Goal: Information Seeking & Learning: Learn about a topic

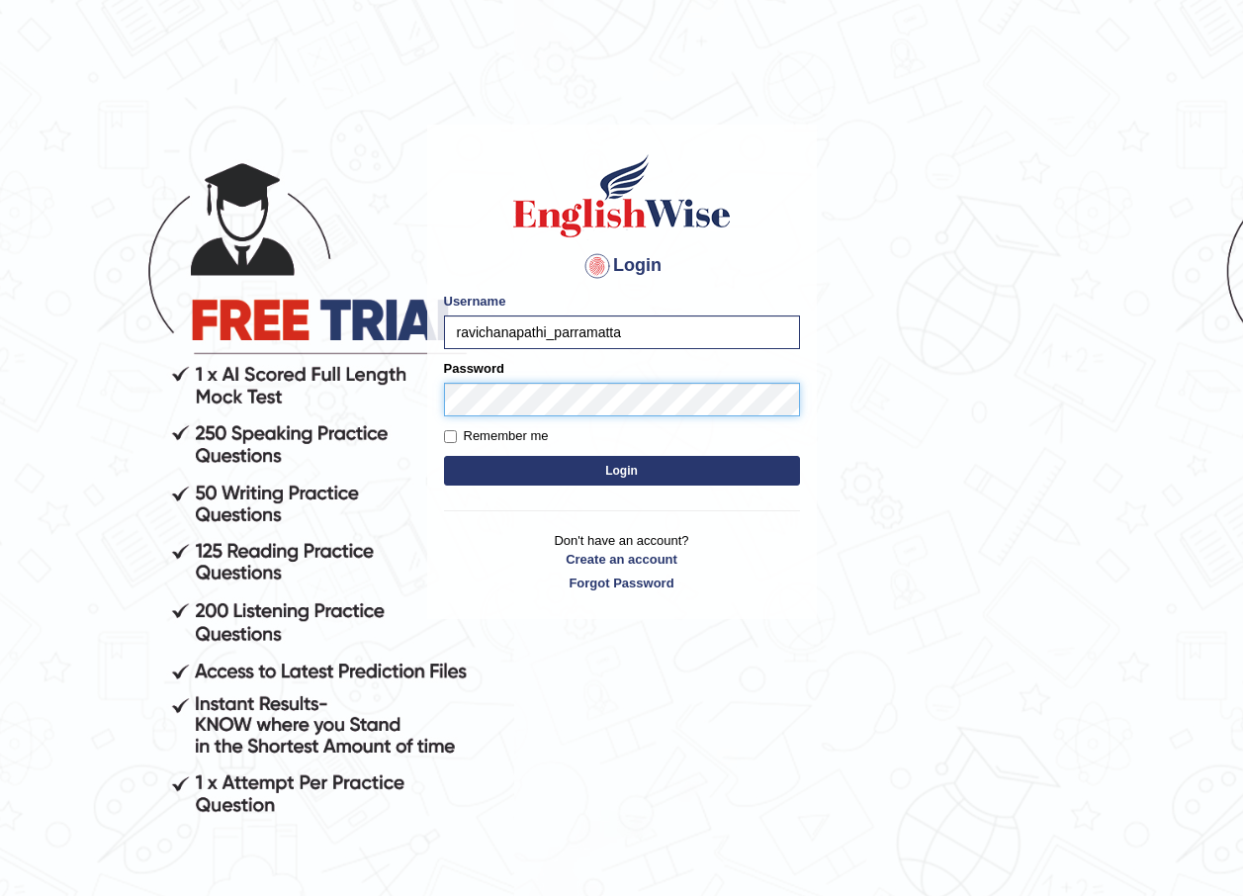
click at [444, 456] on button "Login" at bounding box center [622, 471] width 356 height 30
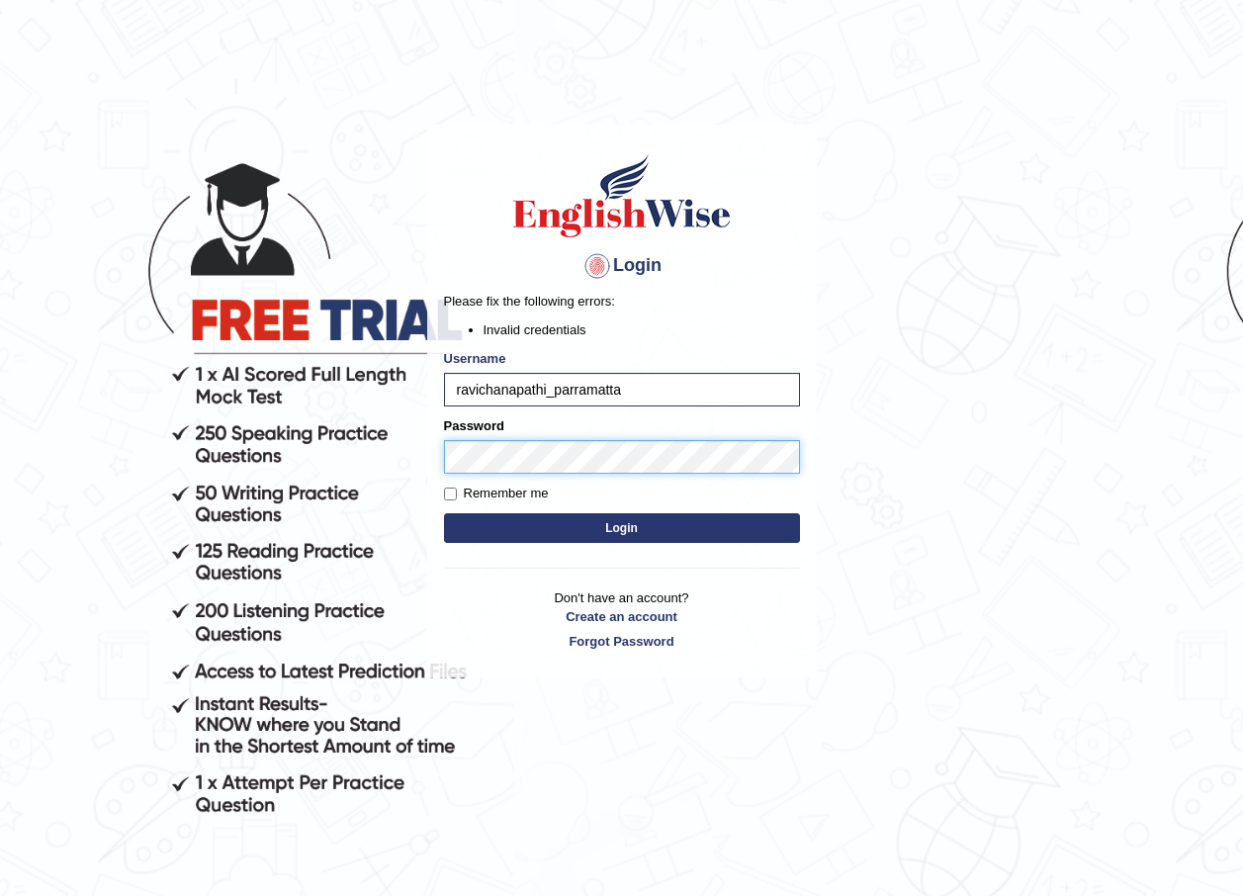
click at [339, 433] on body "Login Please fix the following errors: Invalid credentials Username ravichanapa…" at bounding box center [621, 510] width 1243 height 896
click at [506, 532] on button "Login" at bounding box center [622, 528] width 356 height 30
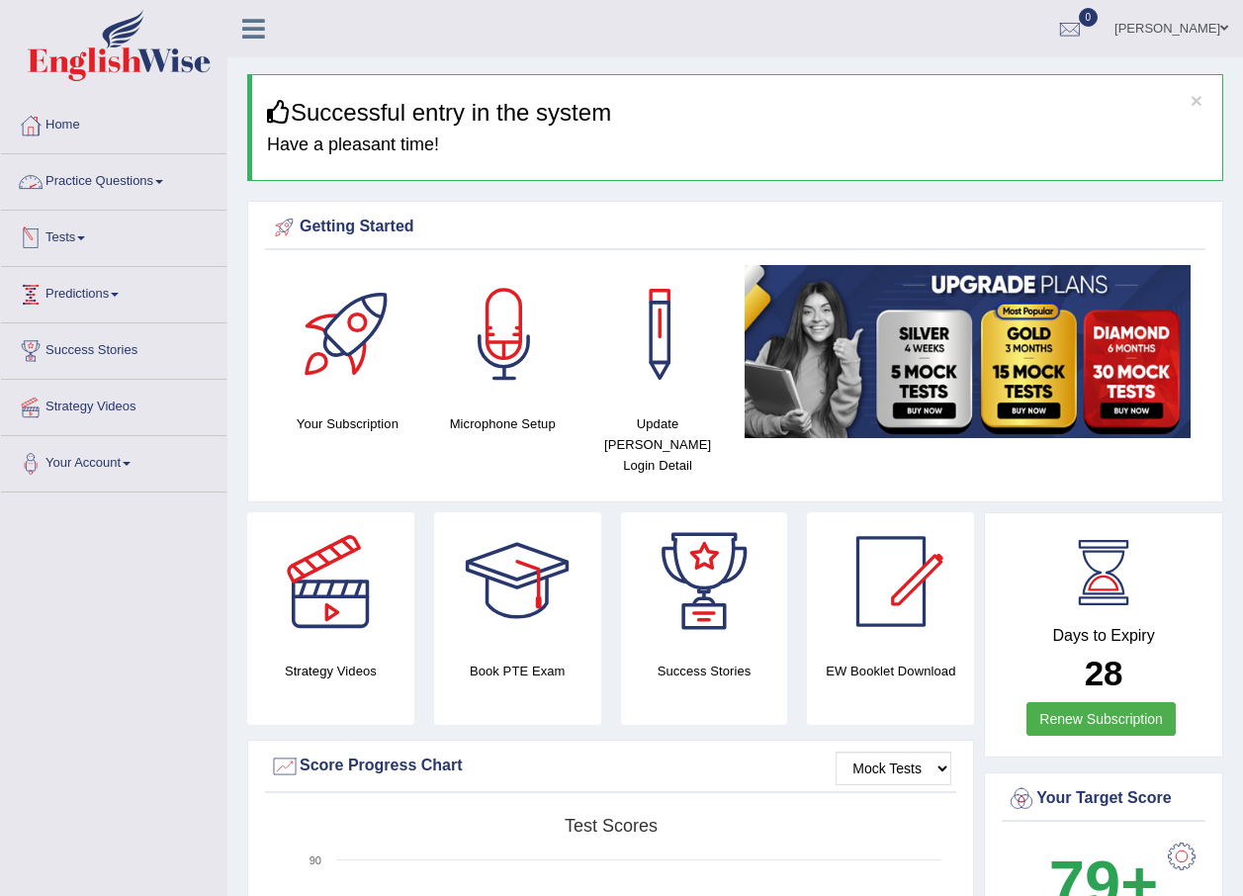
click at [108, 188] on link "Practice Questions" at bounding box center [113, 178] width 225 height 49
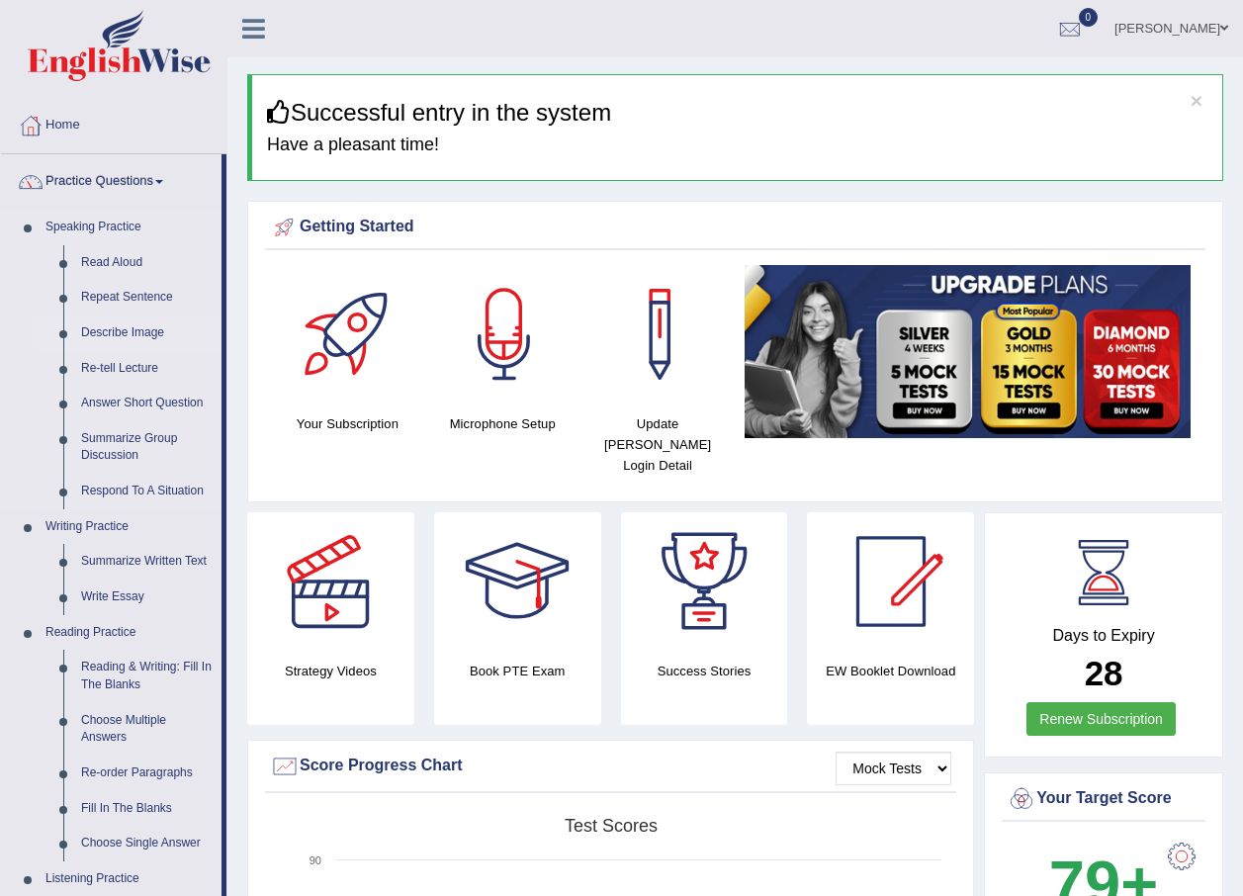
click at [139, 328] on link "Describe Image" at bounding box center [146, 333] width 149 height 36
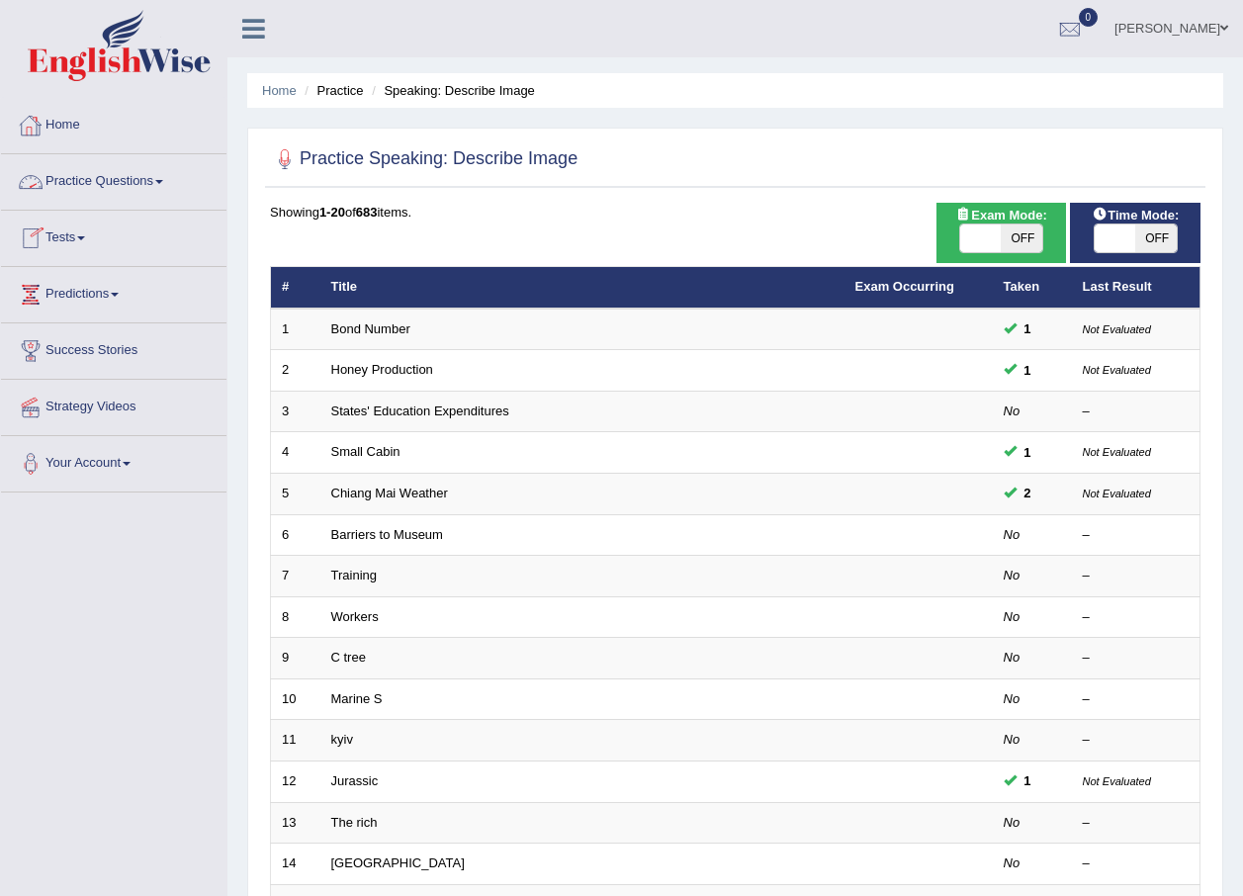
click at [135, 191] on link "Practice Questions" at bounding box center [113, 178] width 225 height 49
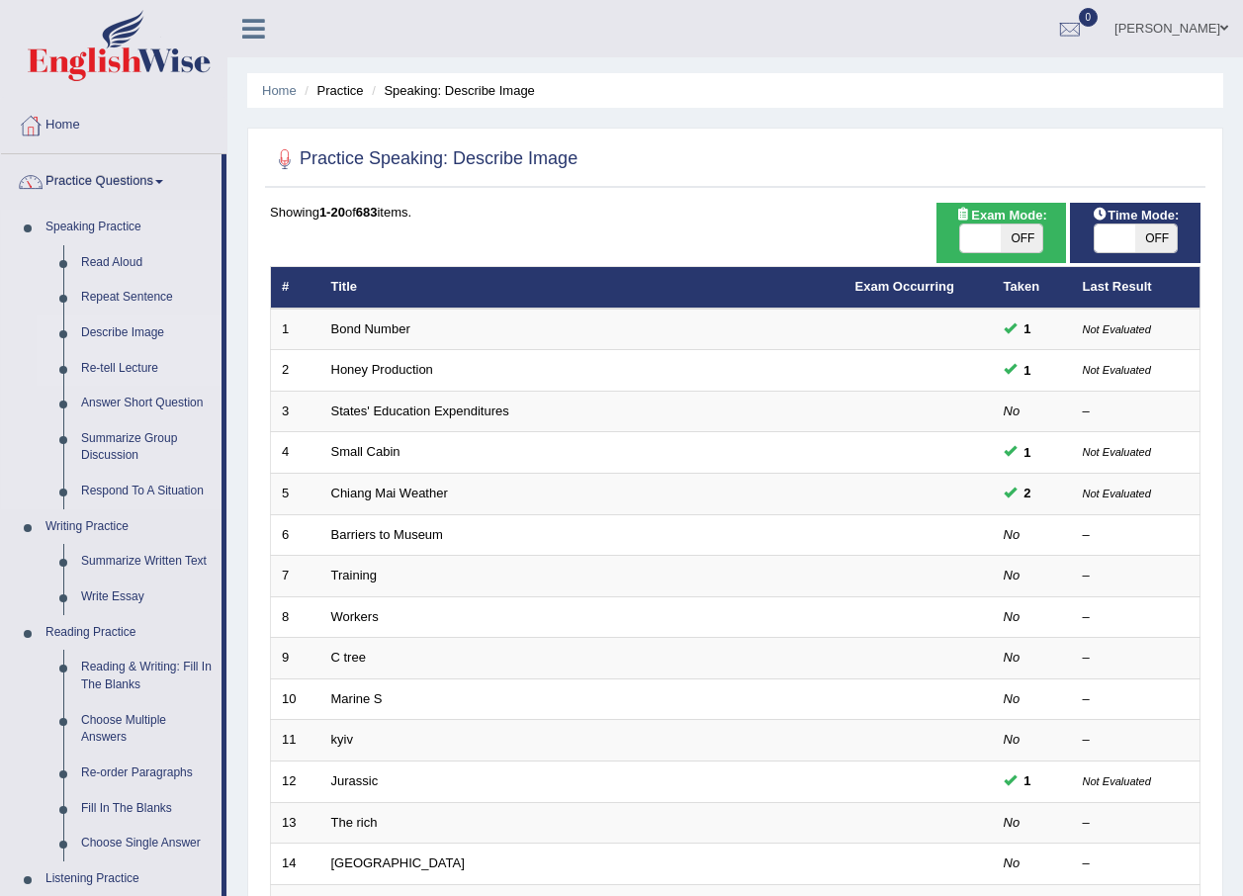
click at [129, 370] on link "Re-tell Lecture" at bounding box center [146, 369] width 149 height 36
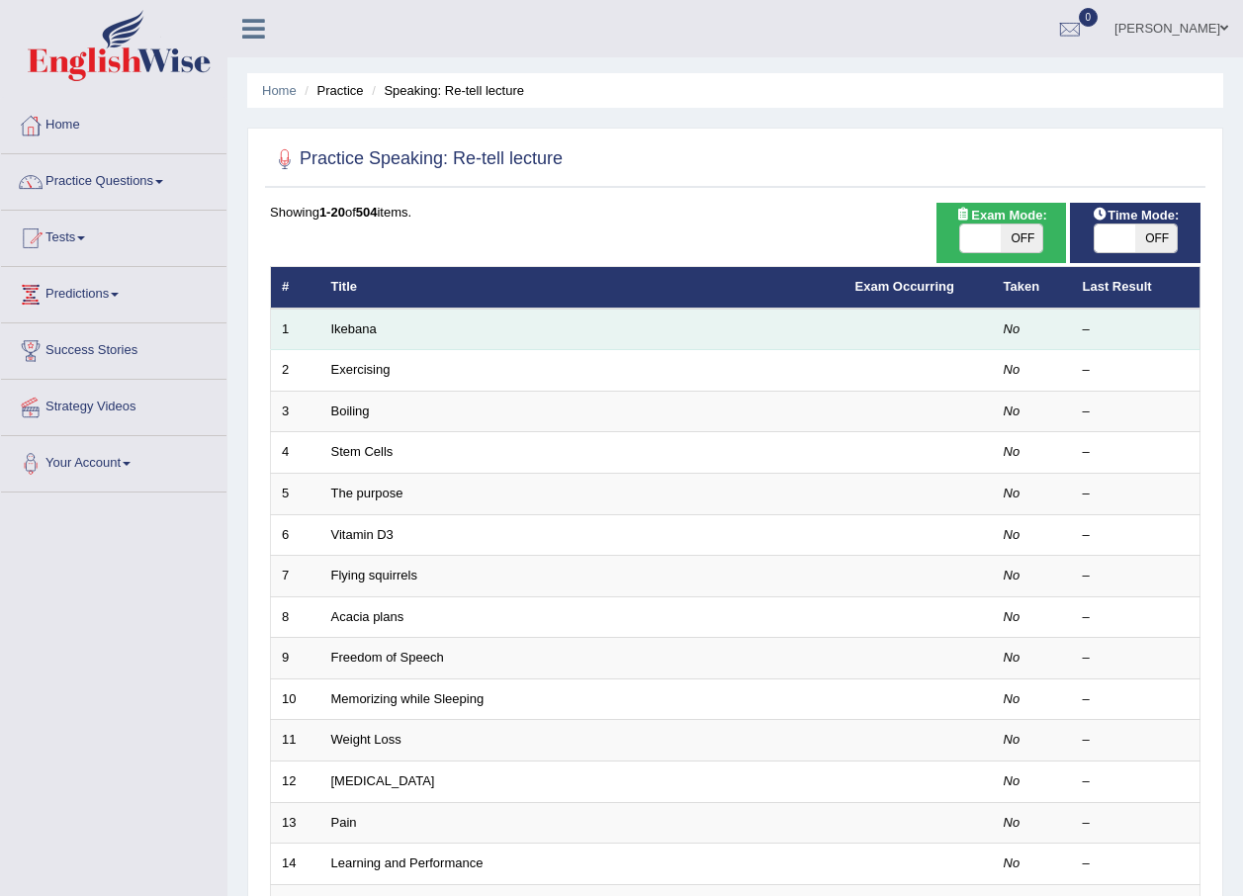
click at [617, 348] on td "Ikebana" at bounding box center [582, 329] width 524 height 42
click at [355, 328] on link "Ikebana" at bounding box center [353, 328] width 45 height 15
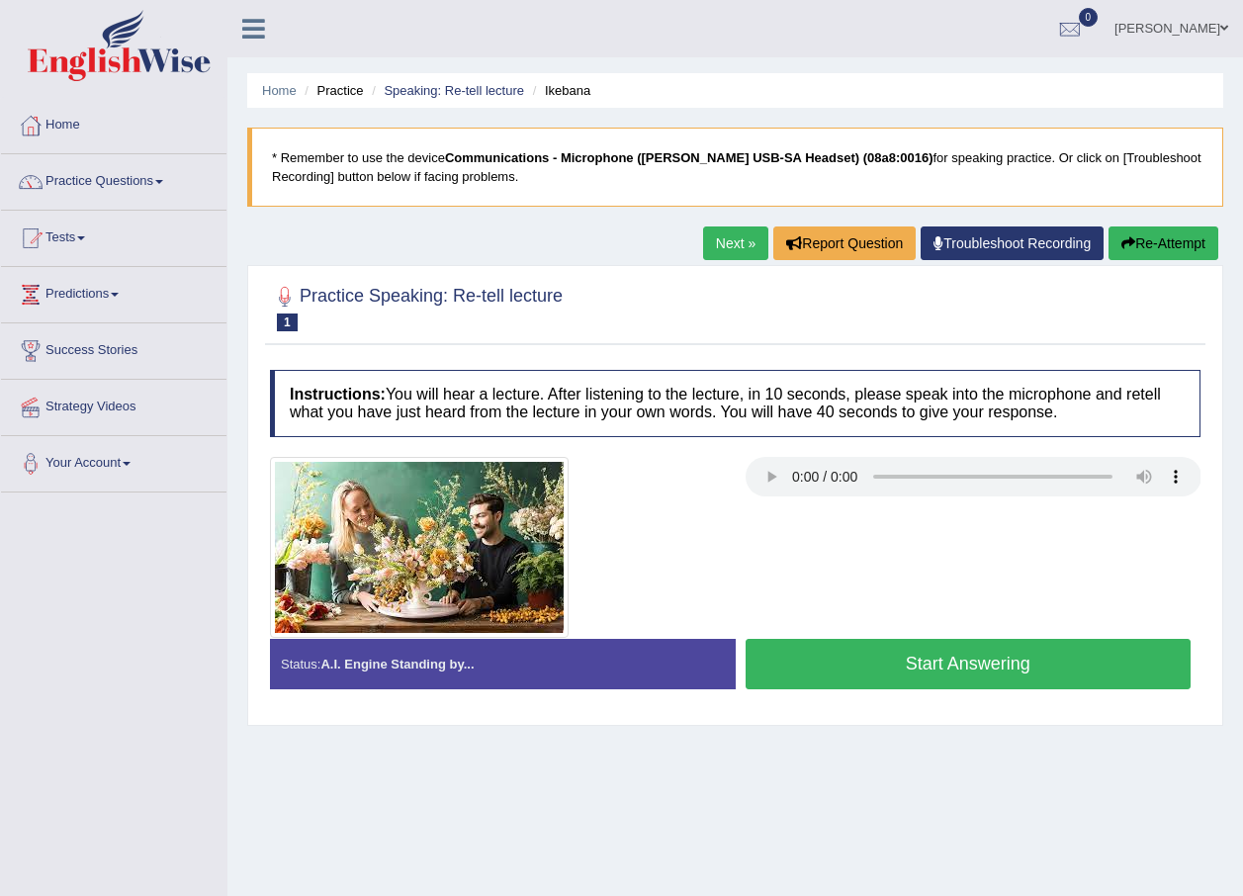
click at [123, 181] on link "Practice Questions" at bounding box center [113, 178] width 225 height 49
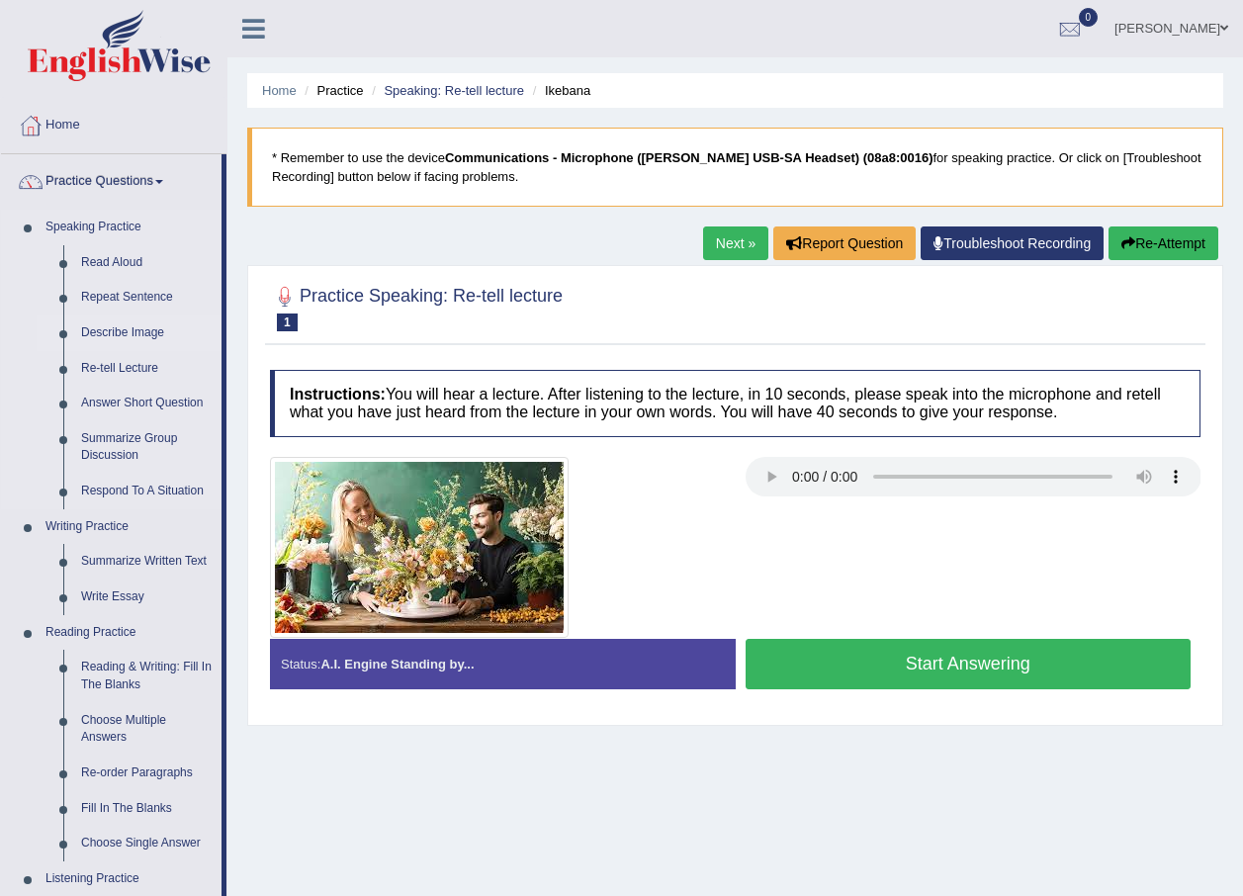
click at [123, 324] on link "Describe Image" at bounding box center [146, 333] width 149 height 36
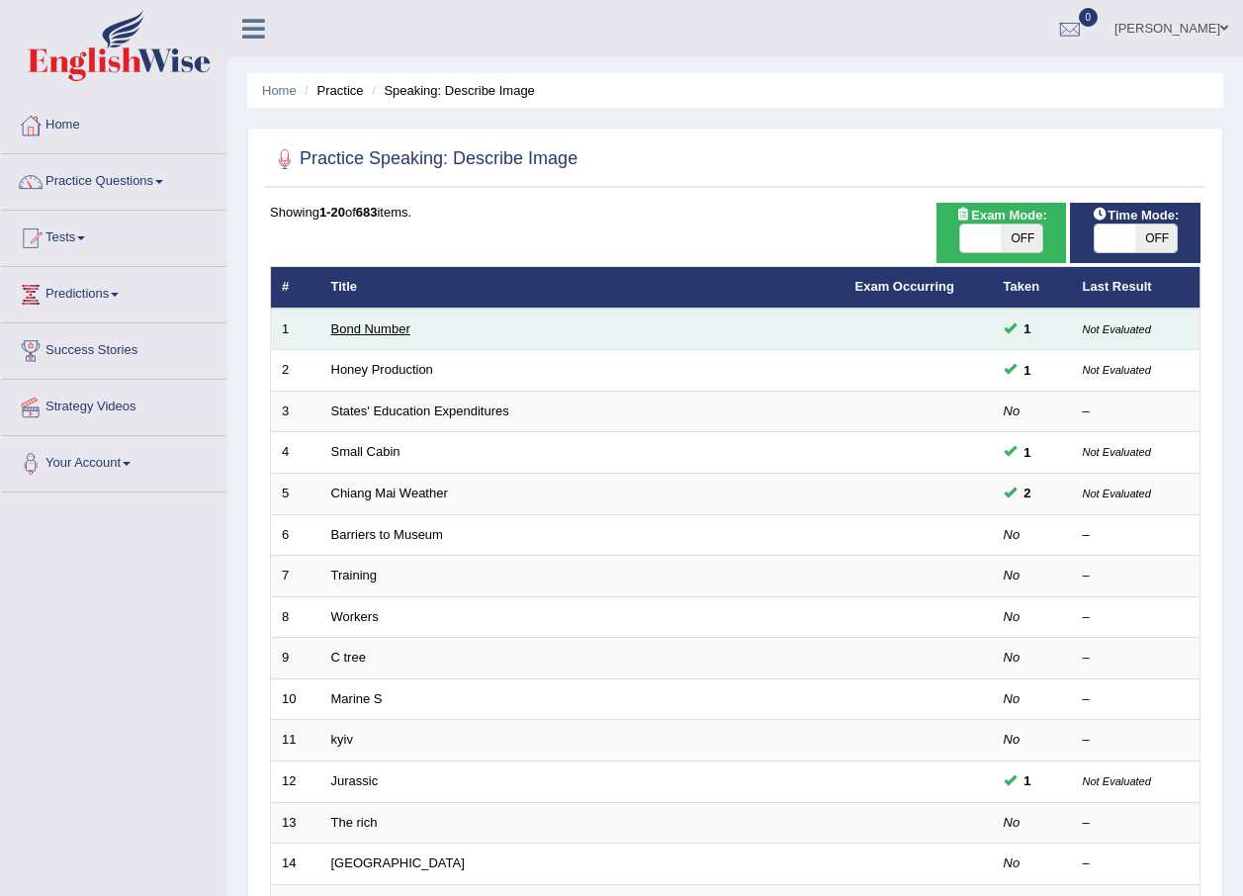
click at [365, 331] on link "Bond Number" at bounding box center [370, 328] width 79 height 15
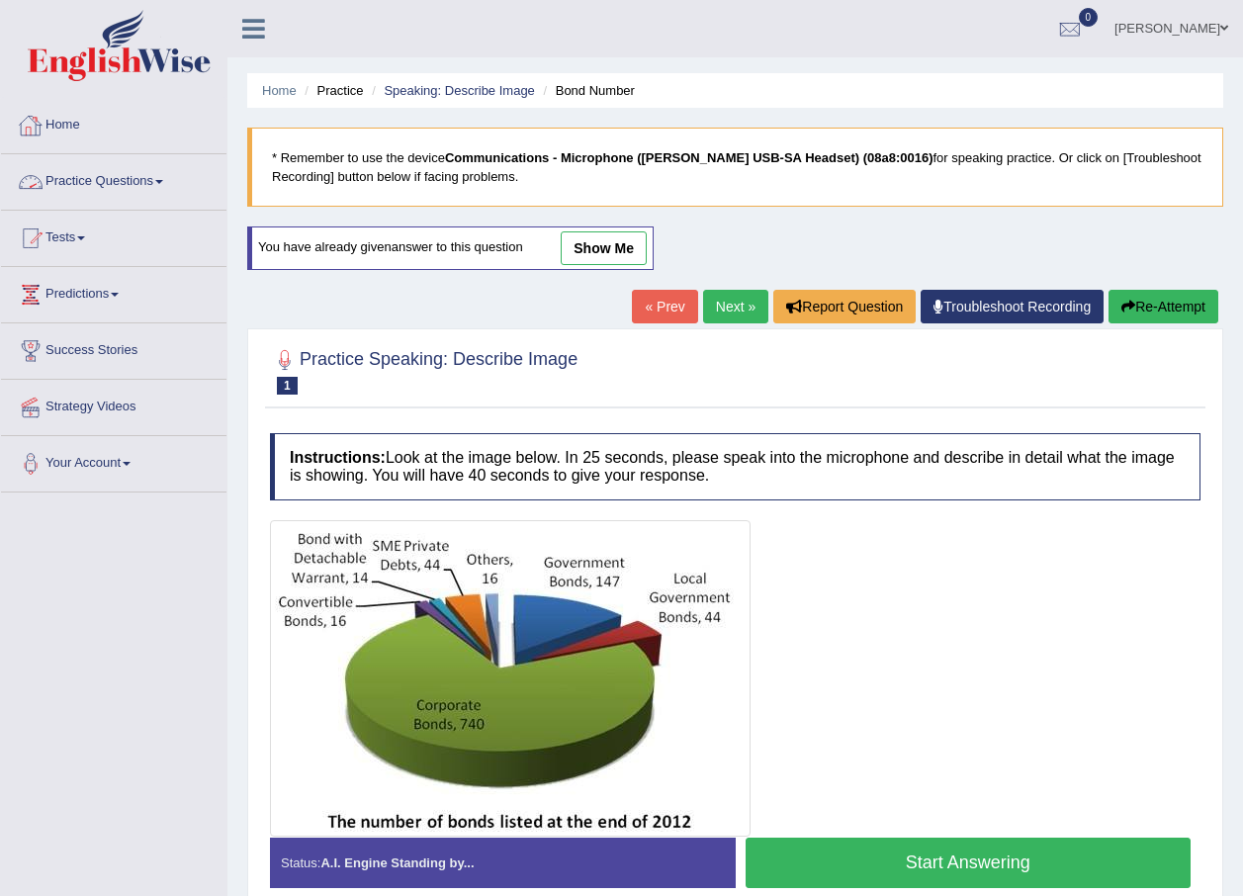
click at [663, 302] on link "« Prev" at bounding box center [664, 307] width 65 height 34
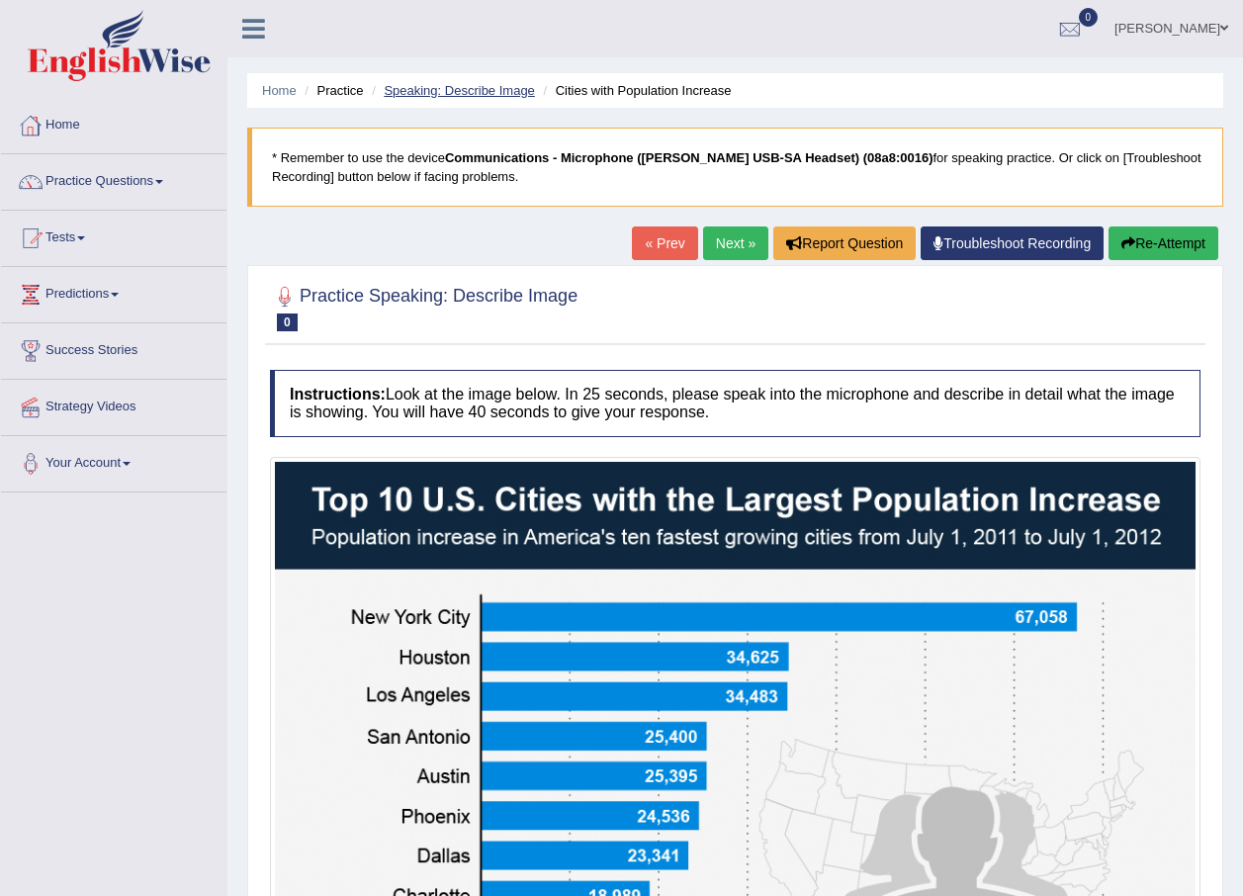
click at [484, 95] on link "Speaking: Describe Image" at bounding box center [459, 90] width 150 height 15
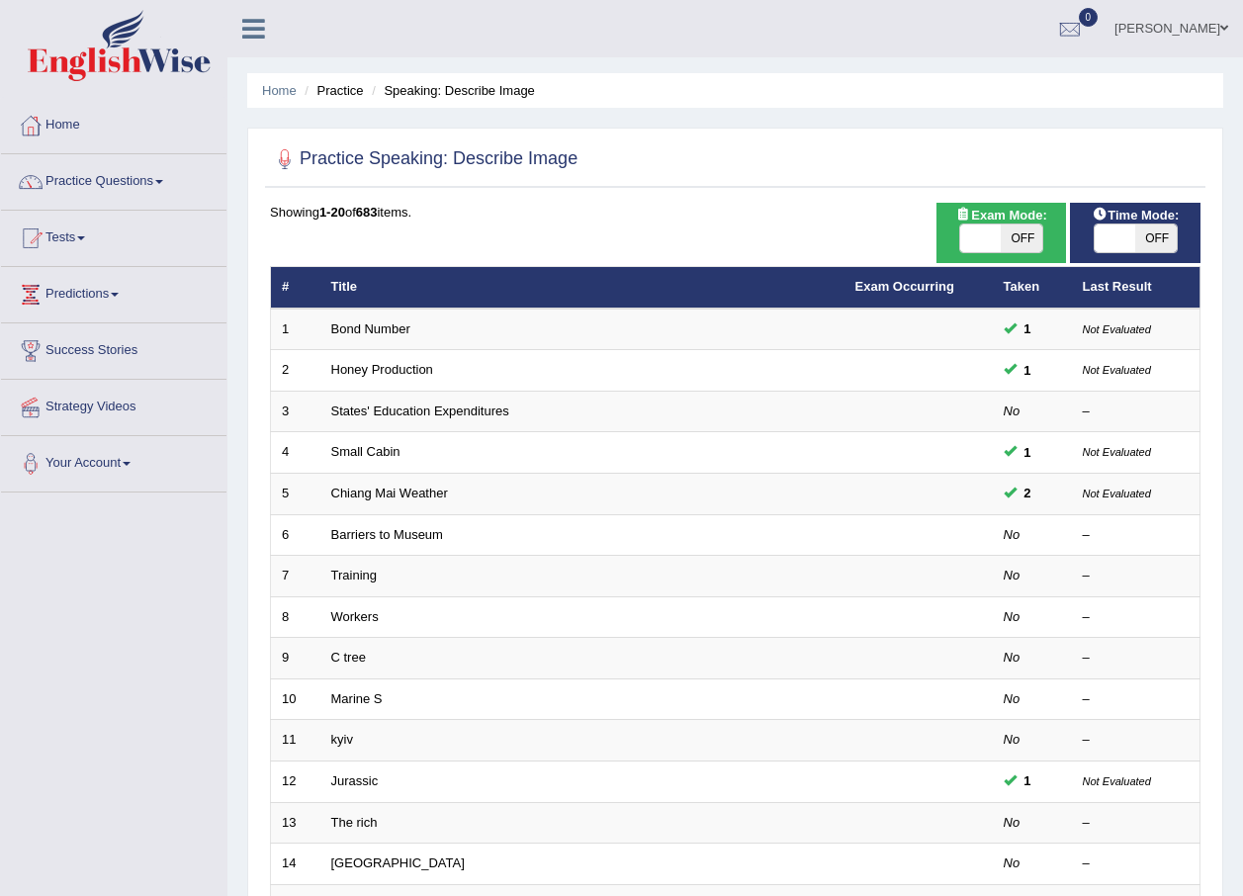
click at [1125, 240] on span at bounding box center [1115, 238] width 42 height 28
checkbox input "true"
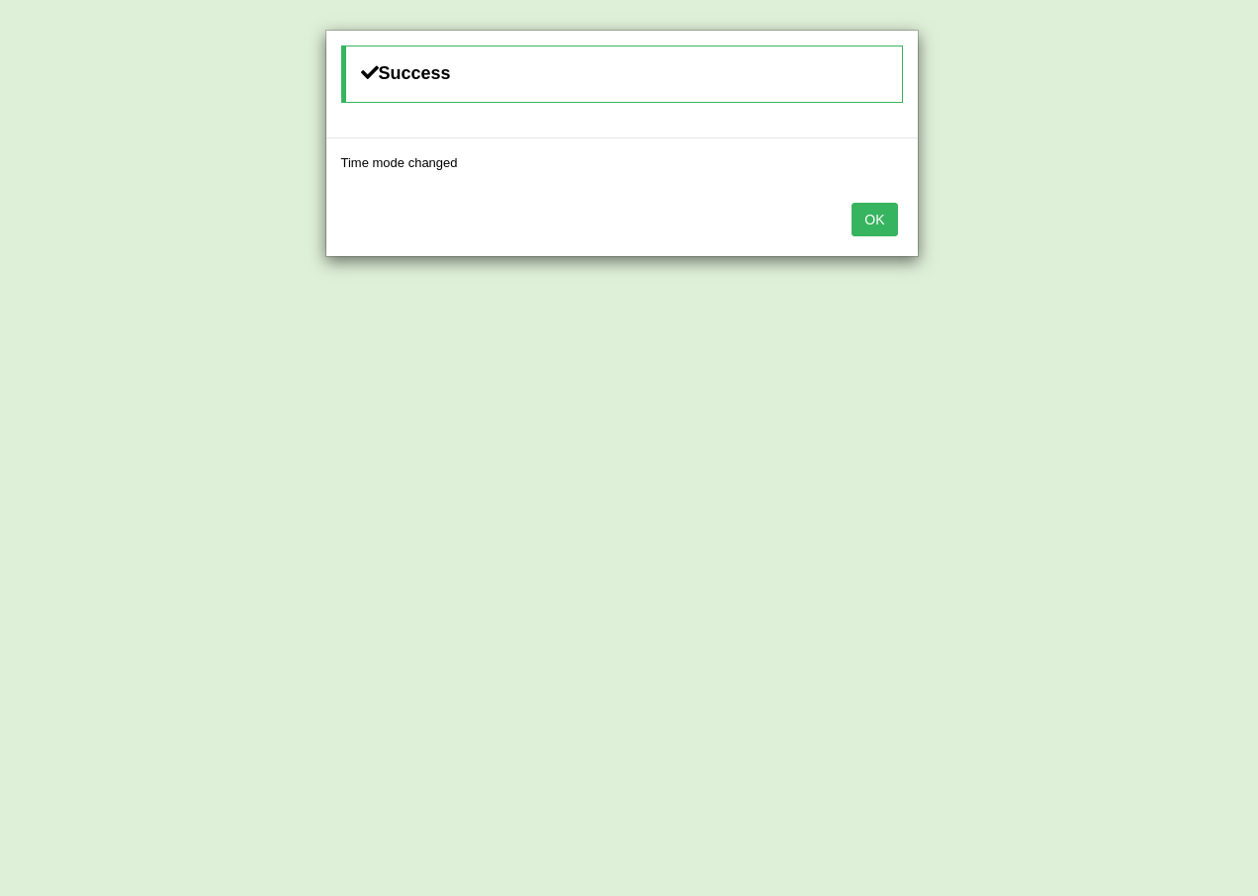
click at [863, 218] on button "OK" at bounding box center [873, 220] width 45 height 34
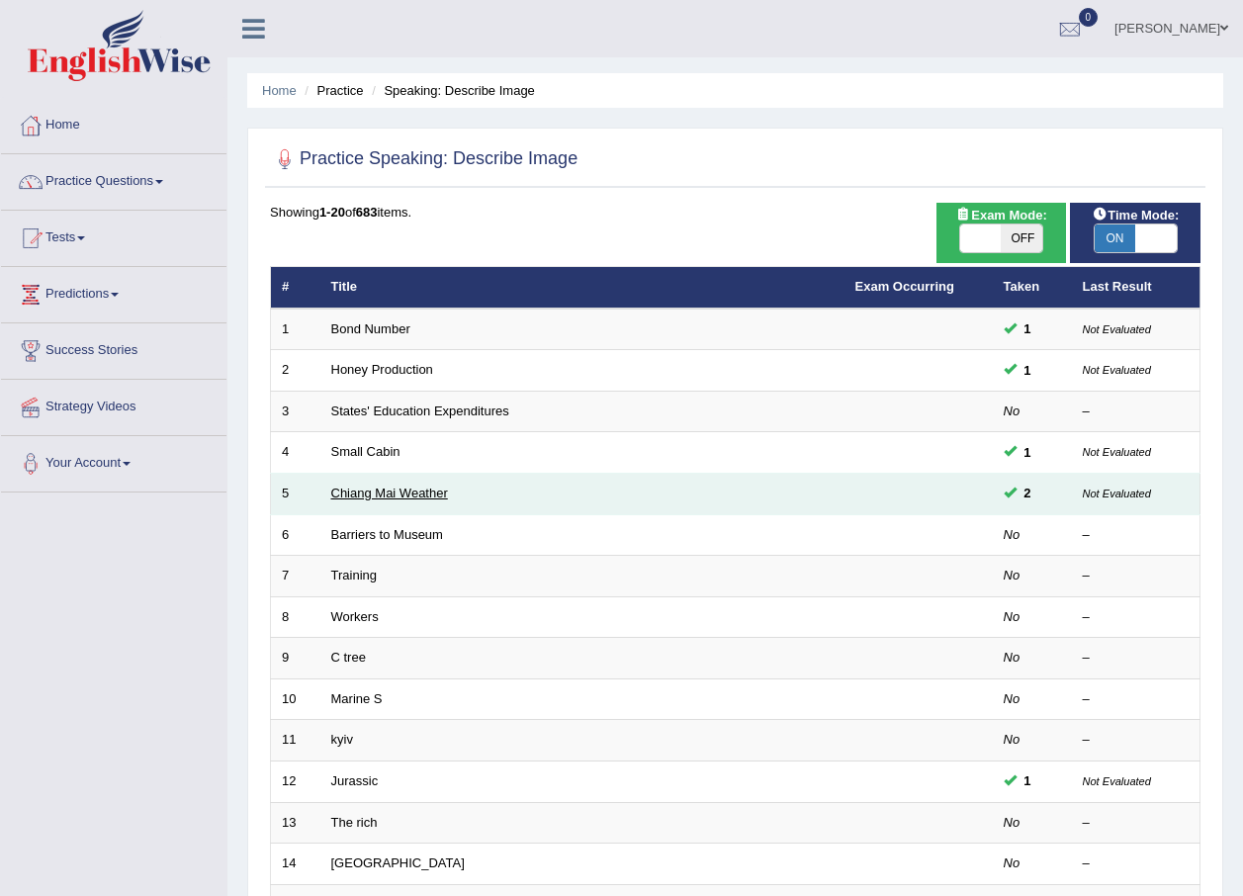
click at [398, 497] on link "Chiang Mai Weather" at bounding box center [389, 492] width 117 height 15
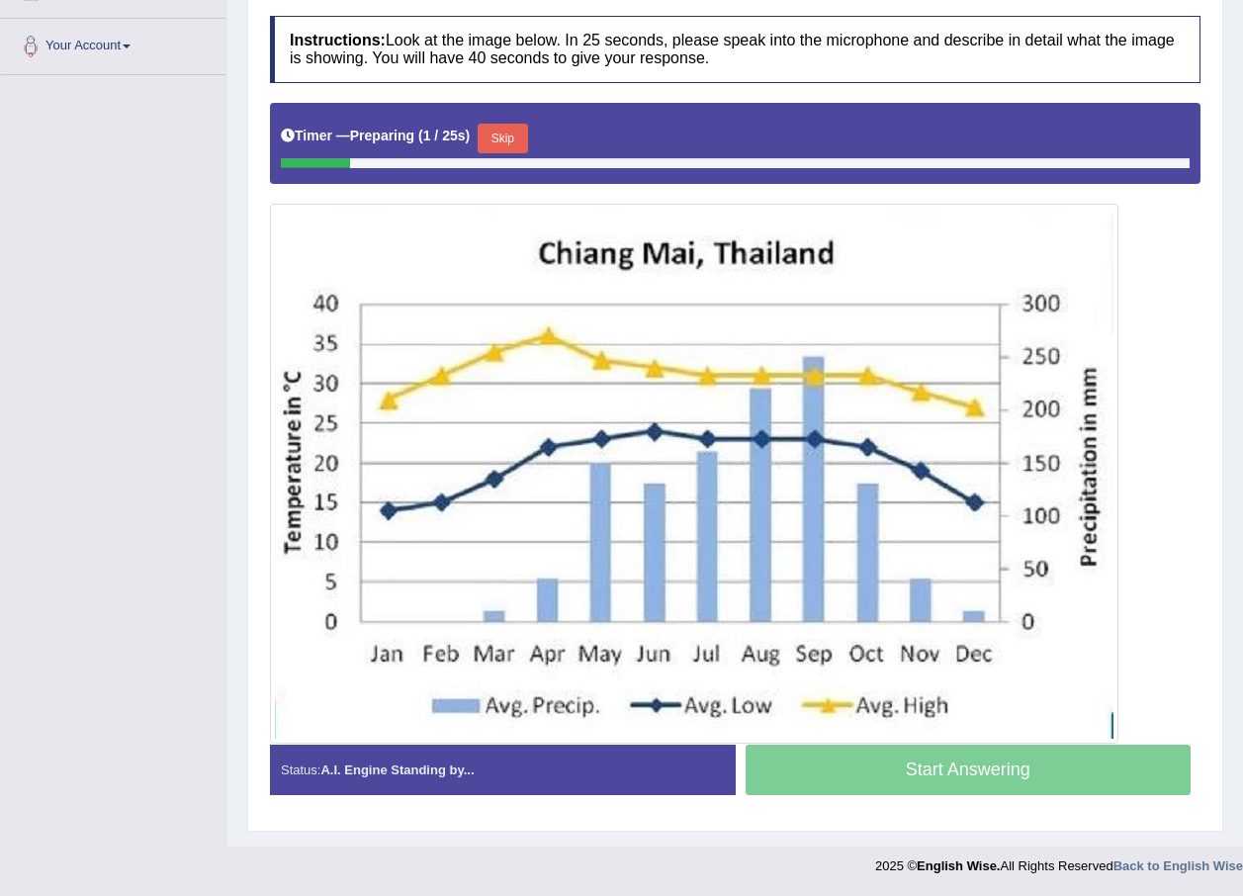
click at [501, 134] on button "Skip" at bounding box center [501, 139] width 49 height 30
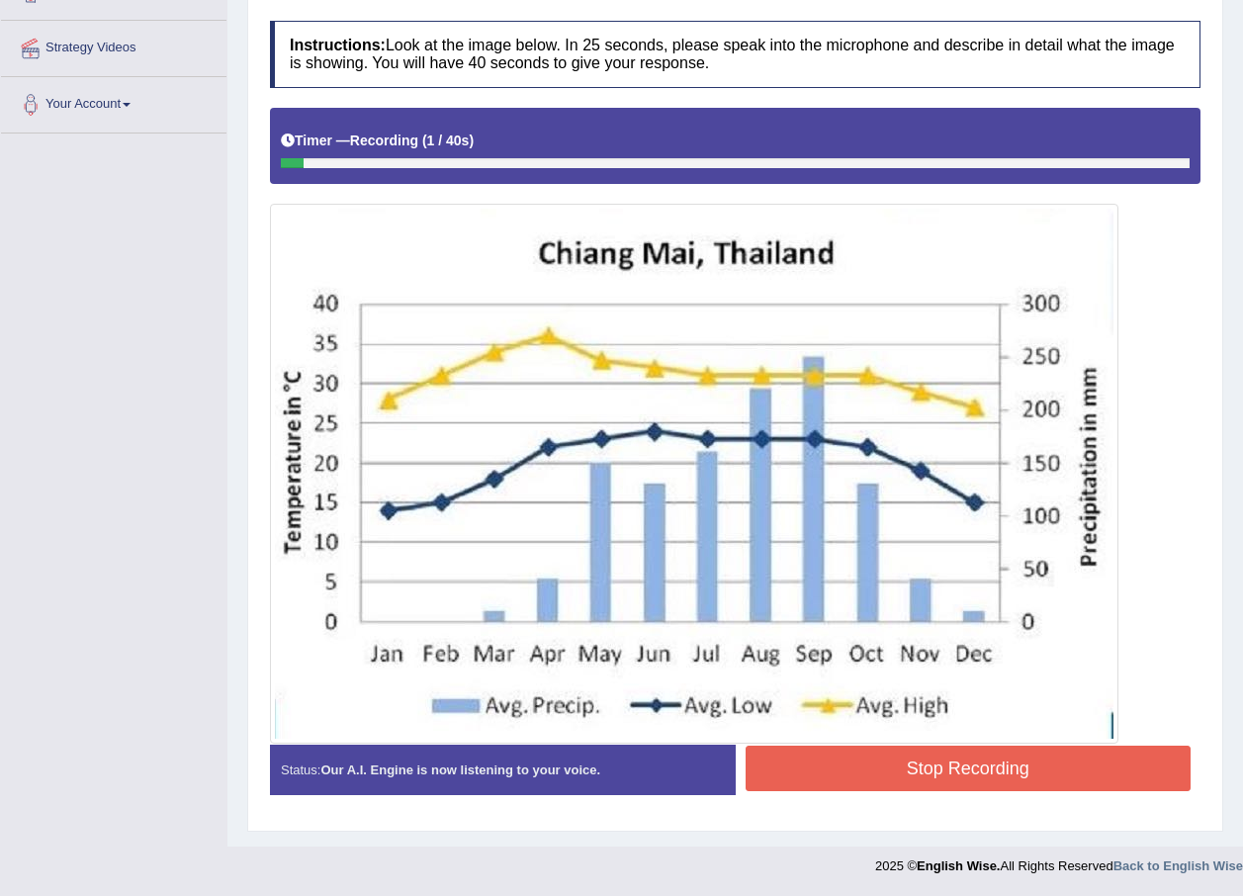
click at [946, 761] on button "Stop Recording" at bounding box center [968, 767] width 446 height 45
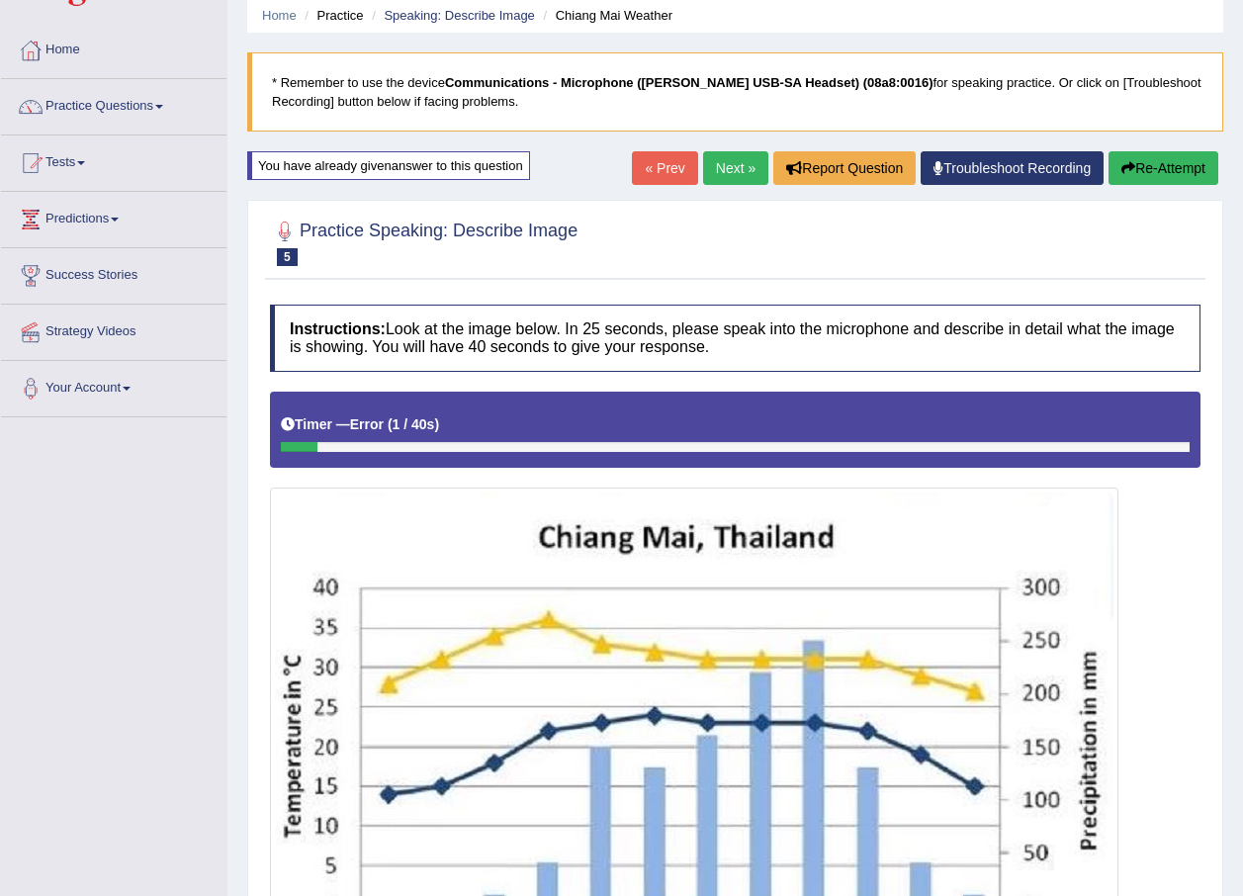
scroll to position [60, 0]
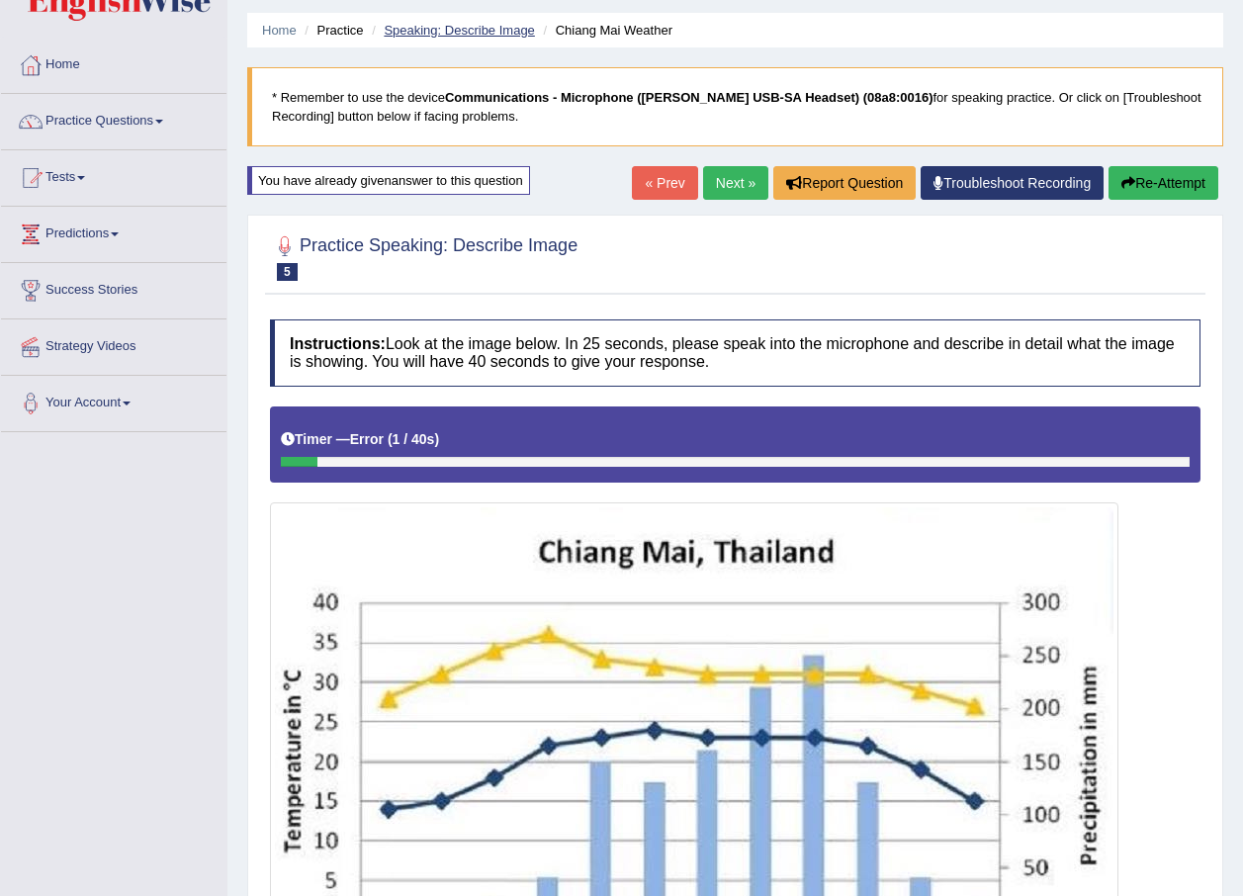
click at [467, 37] on link "Speaking: Describe Image" at bounding box center [459, 30] width 150 height 15
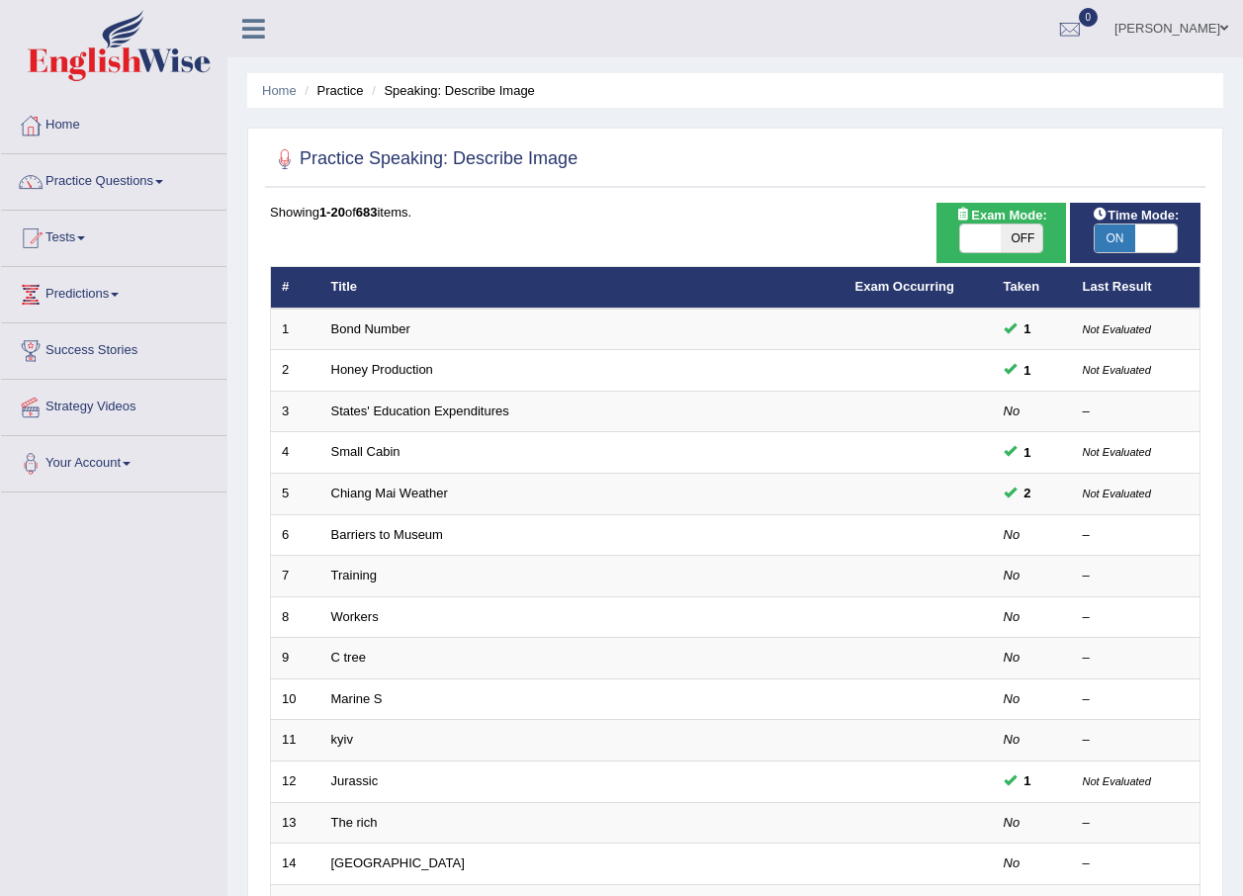
click at [1138, 239] on span at bounding box center [1156, 238] width 42 height 28
checkbox input "false"
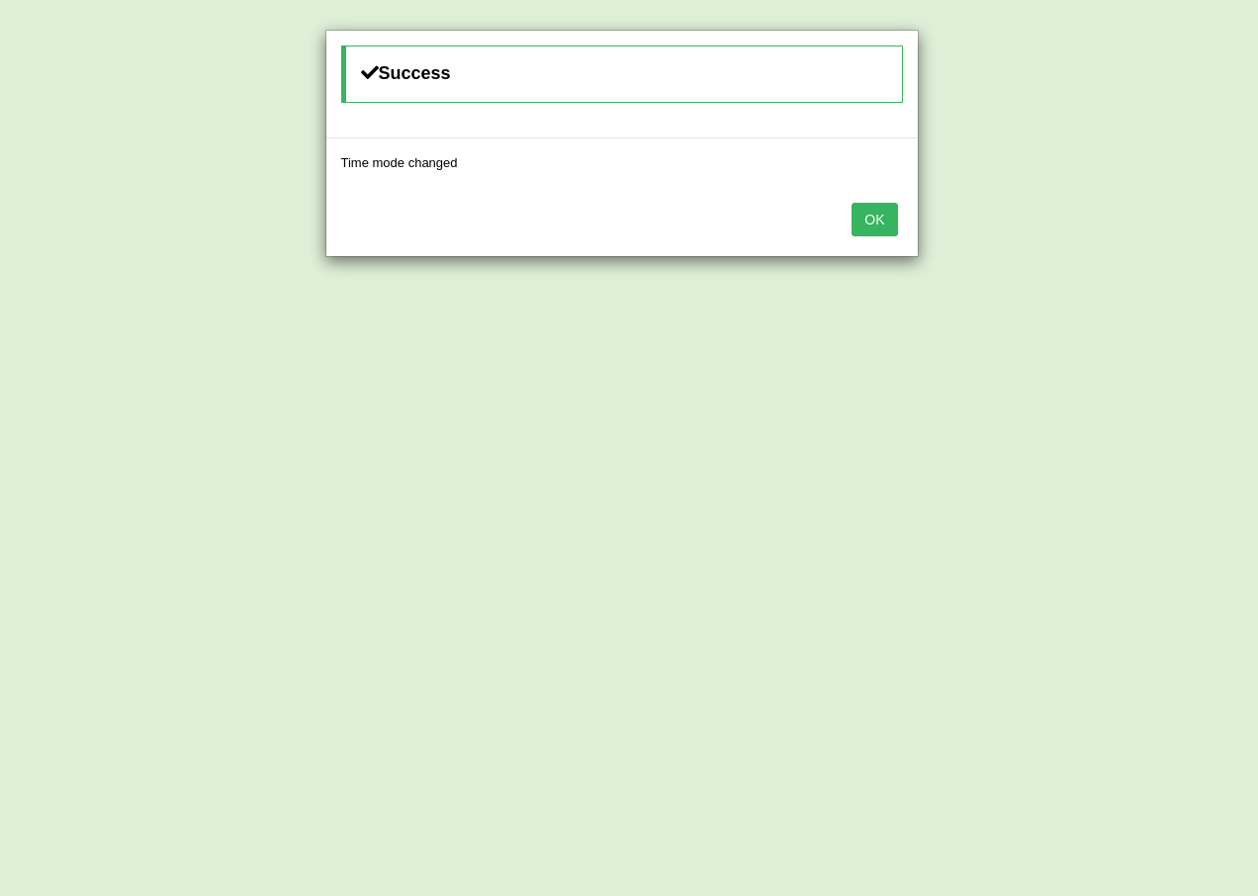
click at [879, 212] on button "OK" at bounding box center [873, 220] width 45 height 34
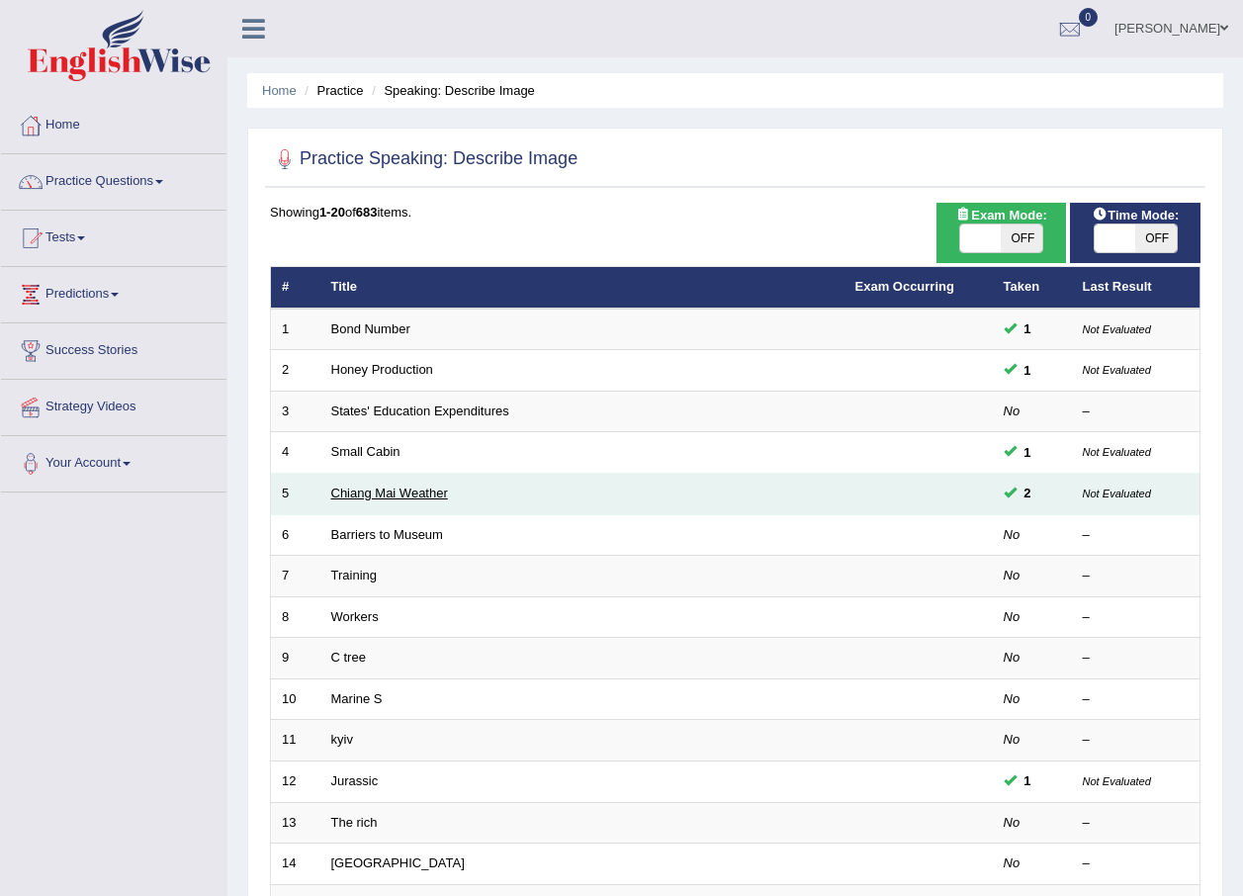
click at [384, 492] on link "Chiang Mai Weather" at bounding box center [389, 492] width 117 height 15
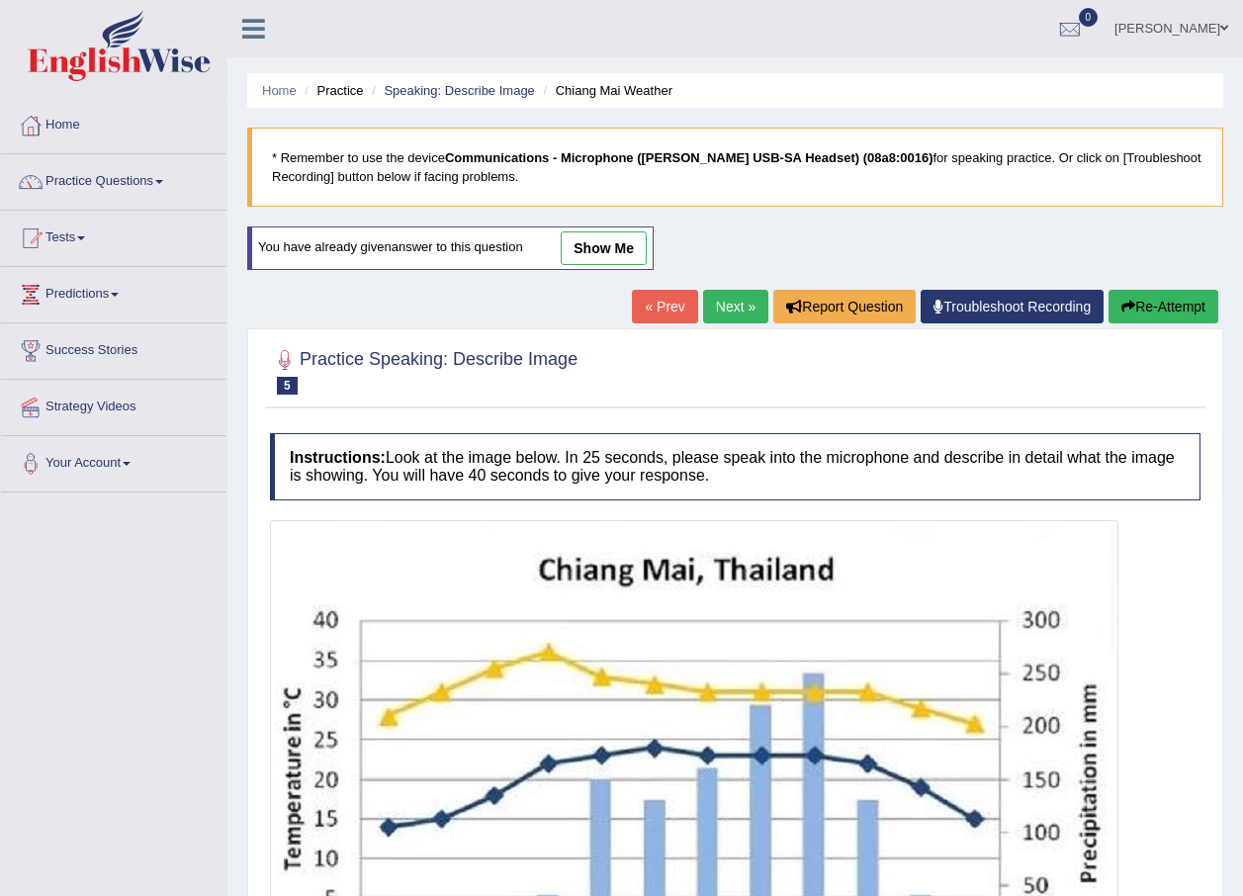
click at [584, 249] on link "show me" at bounding box center [604, 248] width 86 height 34
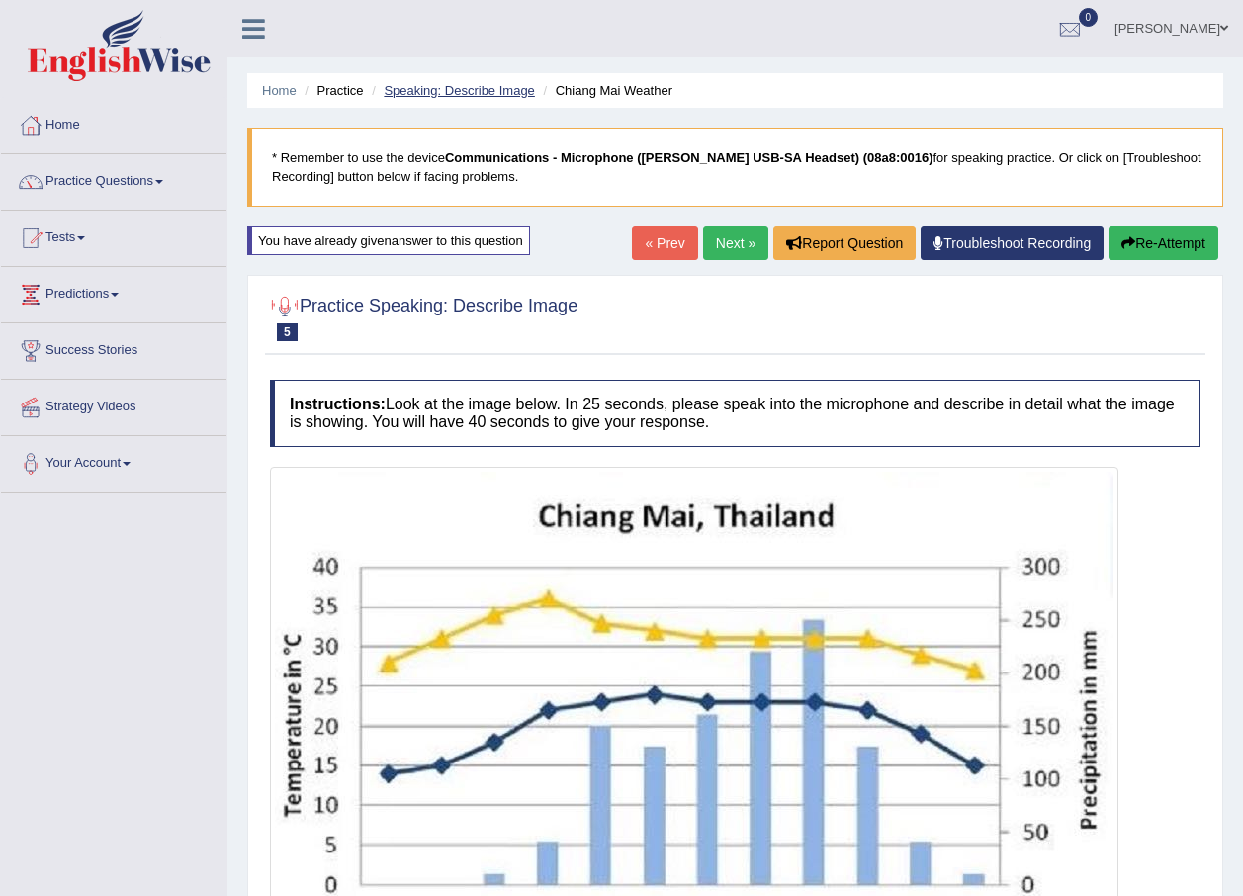
click at [474, 89] on link "Speaking: Describe Image" at bounding box center [459, 90] width 150 height 15
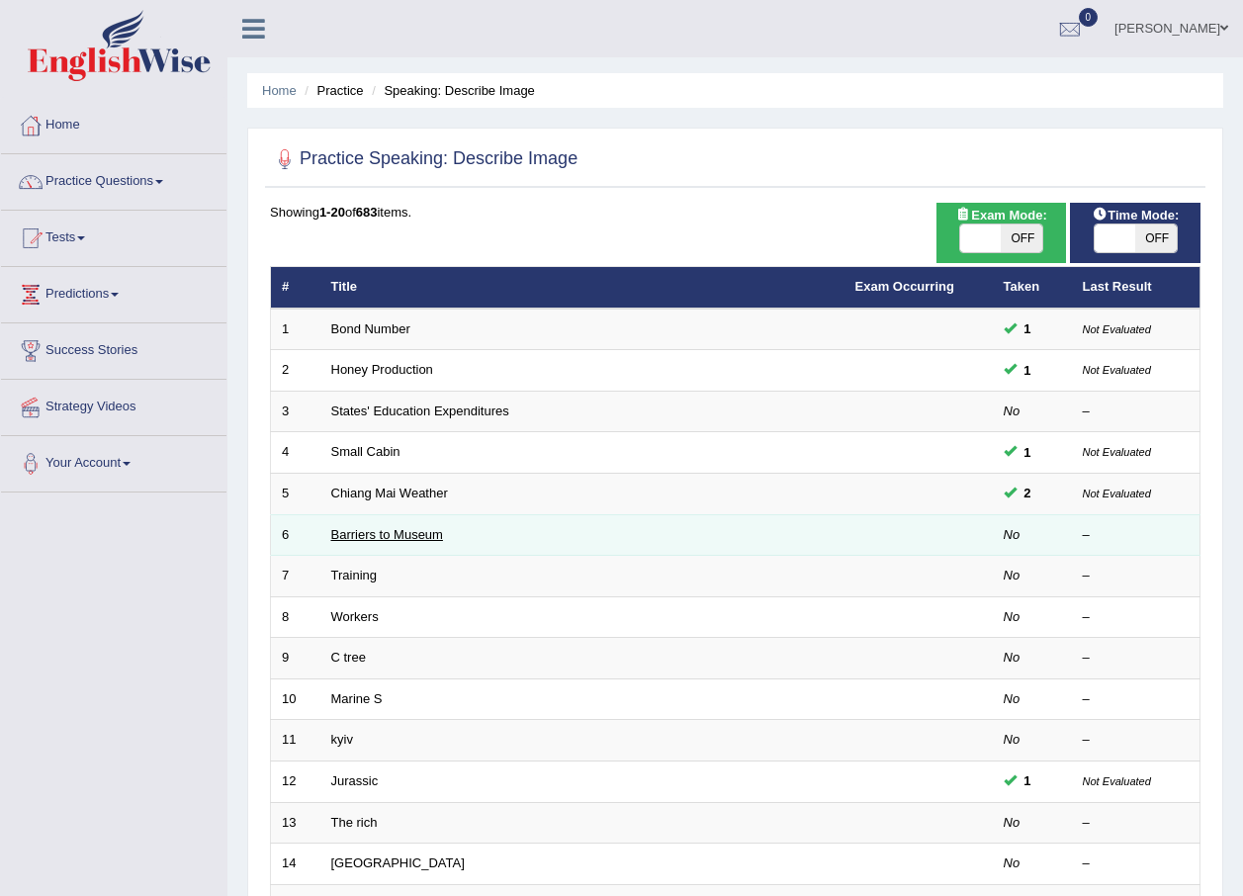
click at [410, 536] on link "Barriers to Museum" at bounding box center [387, 534] width 112 height 15
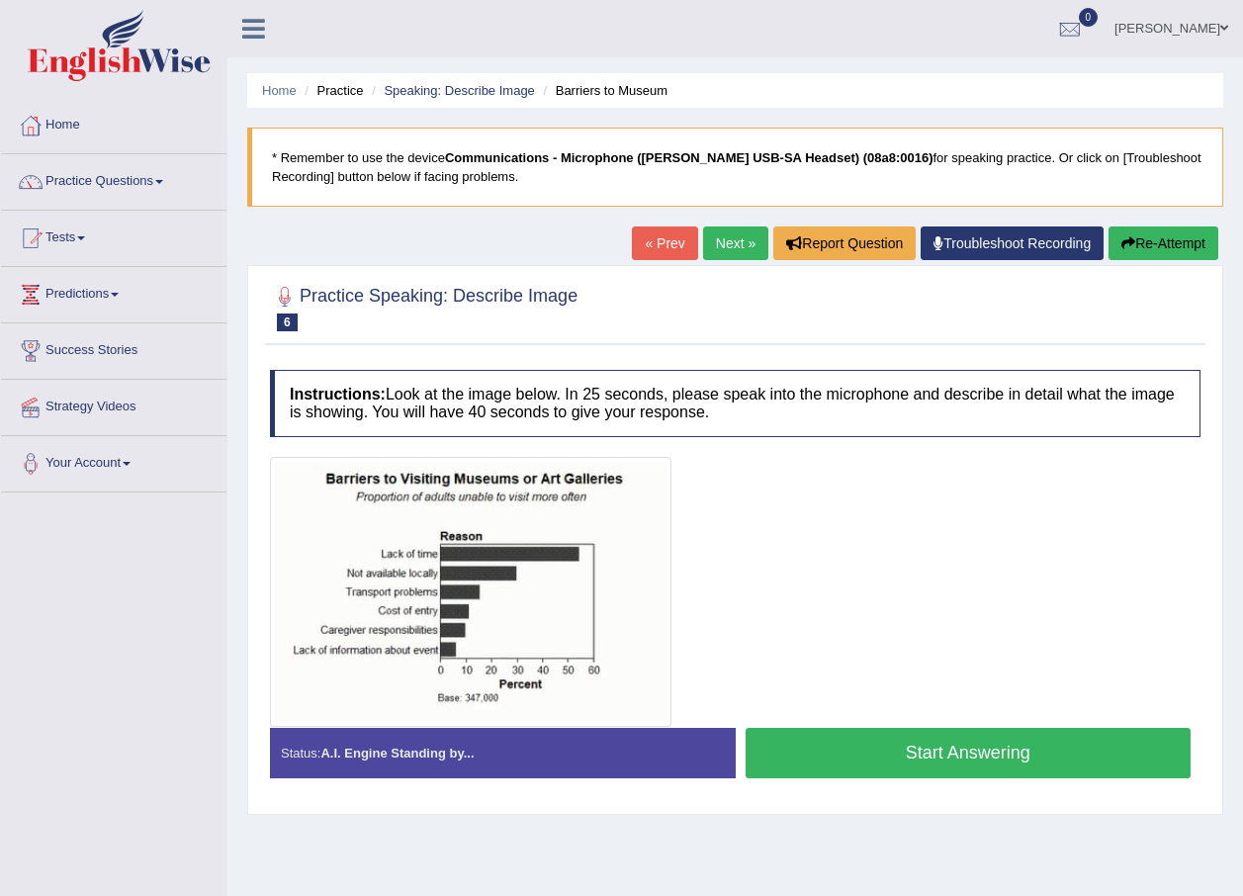
click at [875, 751] on button "Start Answering" at bounding box center [968, 753] width 446 height 50
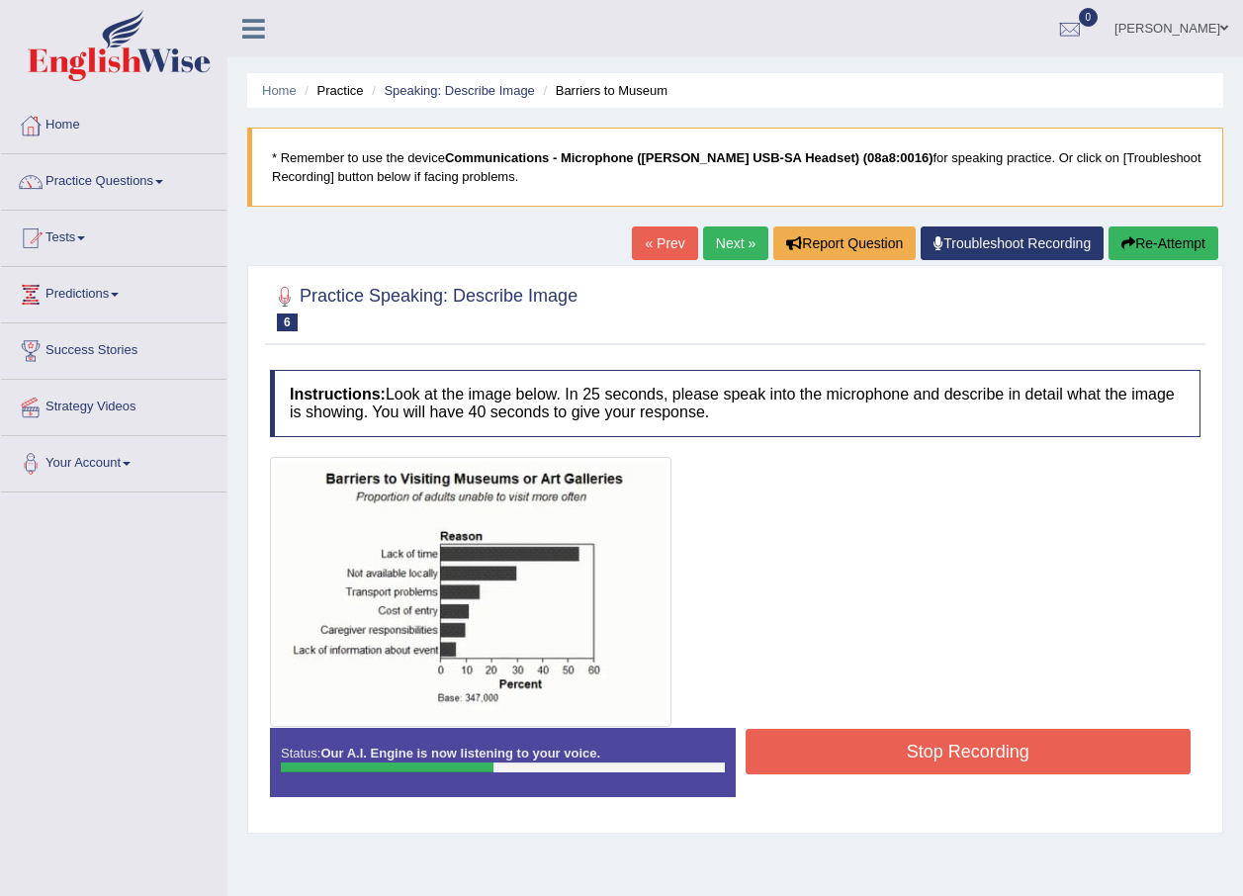
click at [969, 756] on button "Stop Recording" at bounding box center [968, 751] width 446 height 45
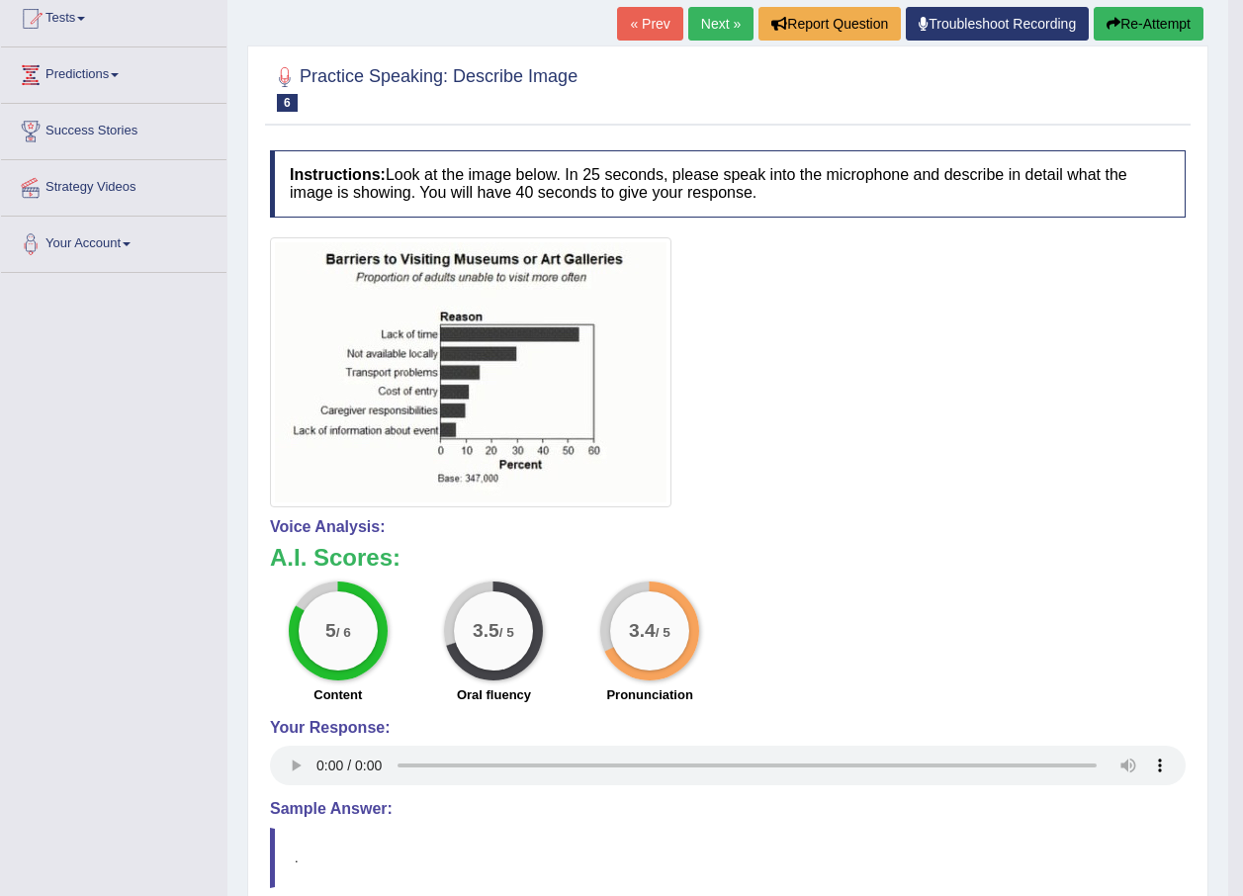
scroll to position [99, 0]
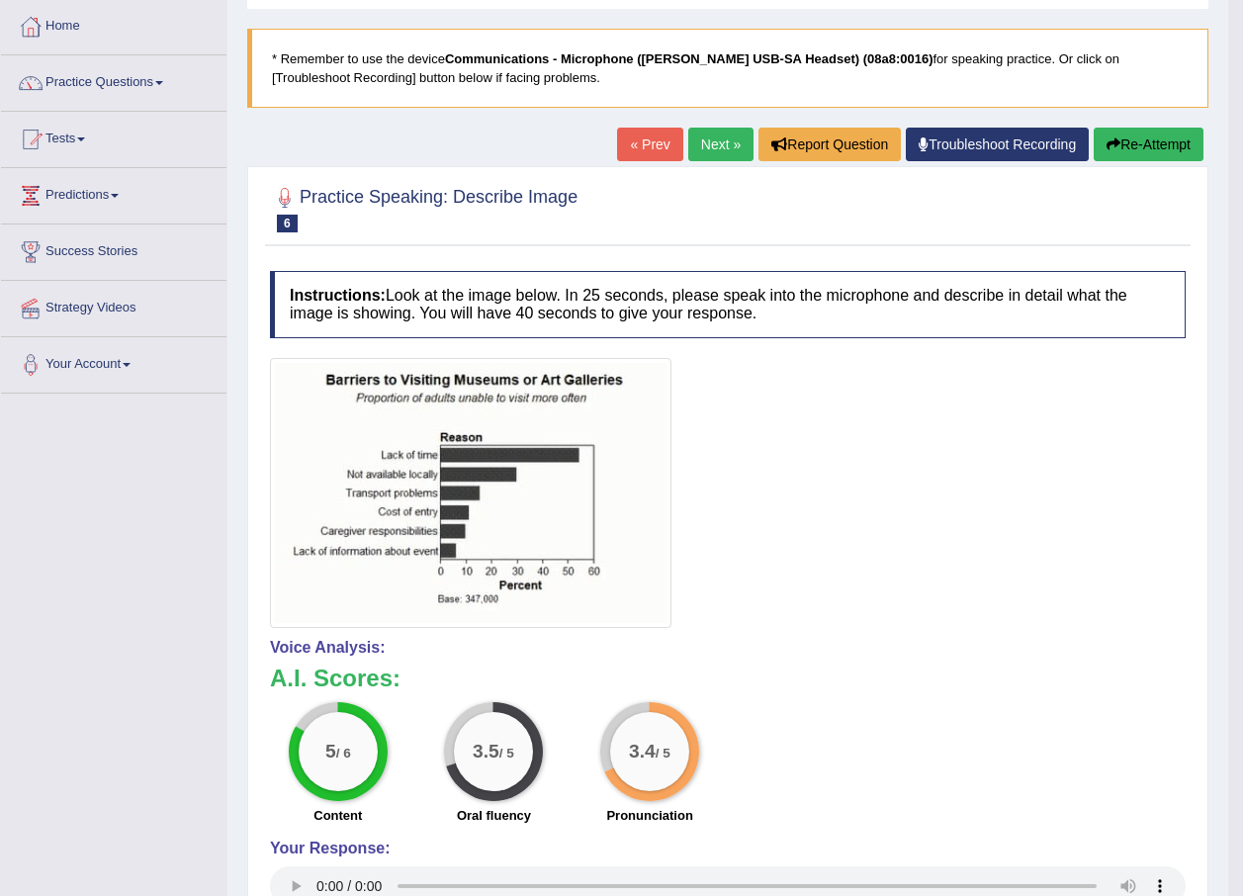
click at [1134, 158] on button "Re-Attempt" at bounding box center [1148, 145] width 110 height 34
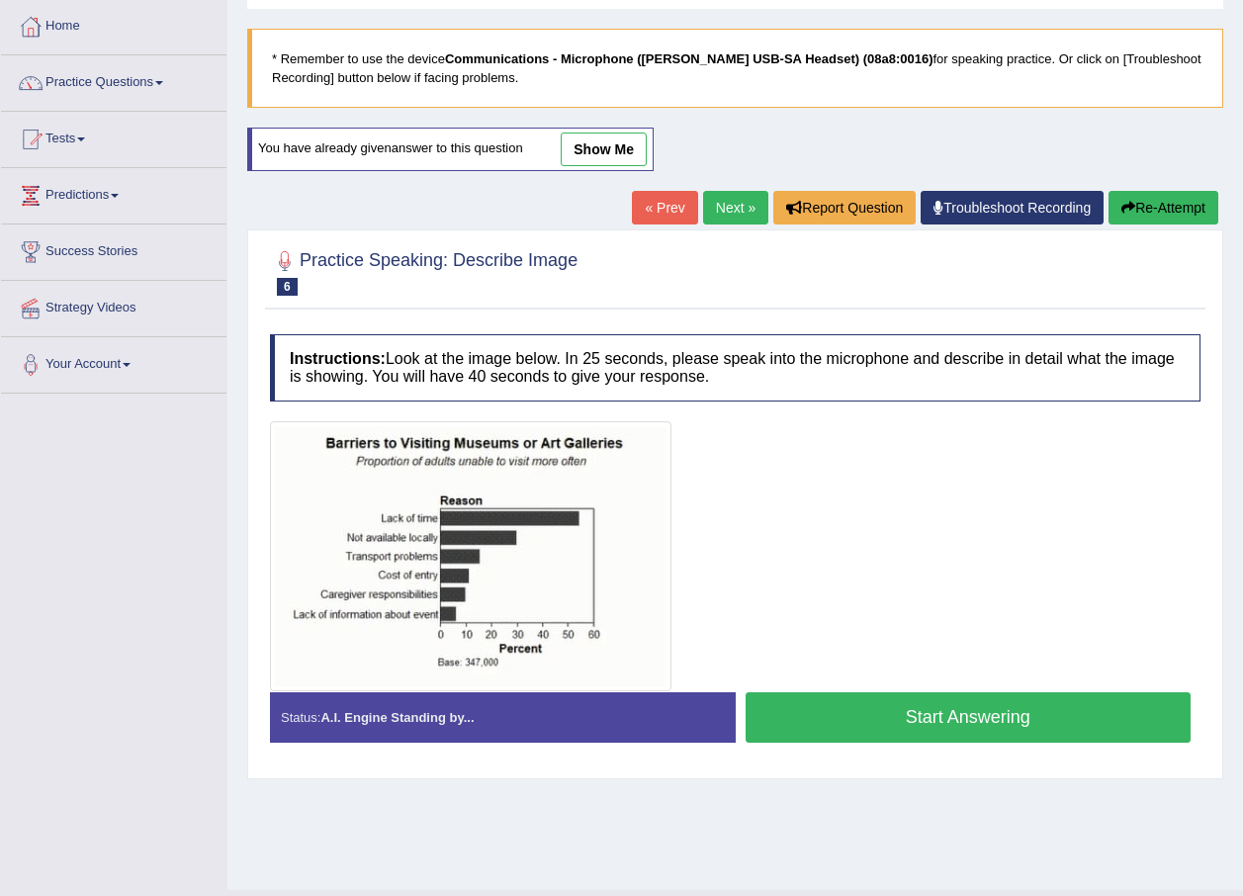
click at [934, 716] on button "Start Answering" at bounding box center [968, 717] width 446 height 50
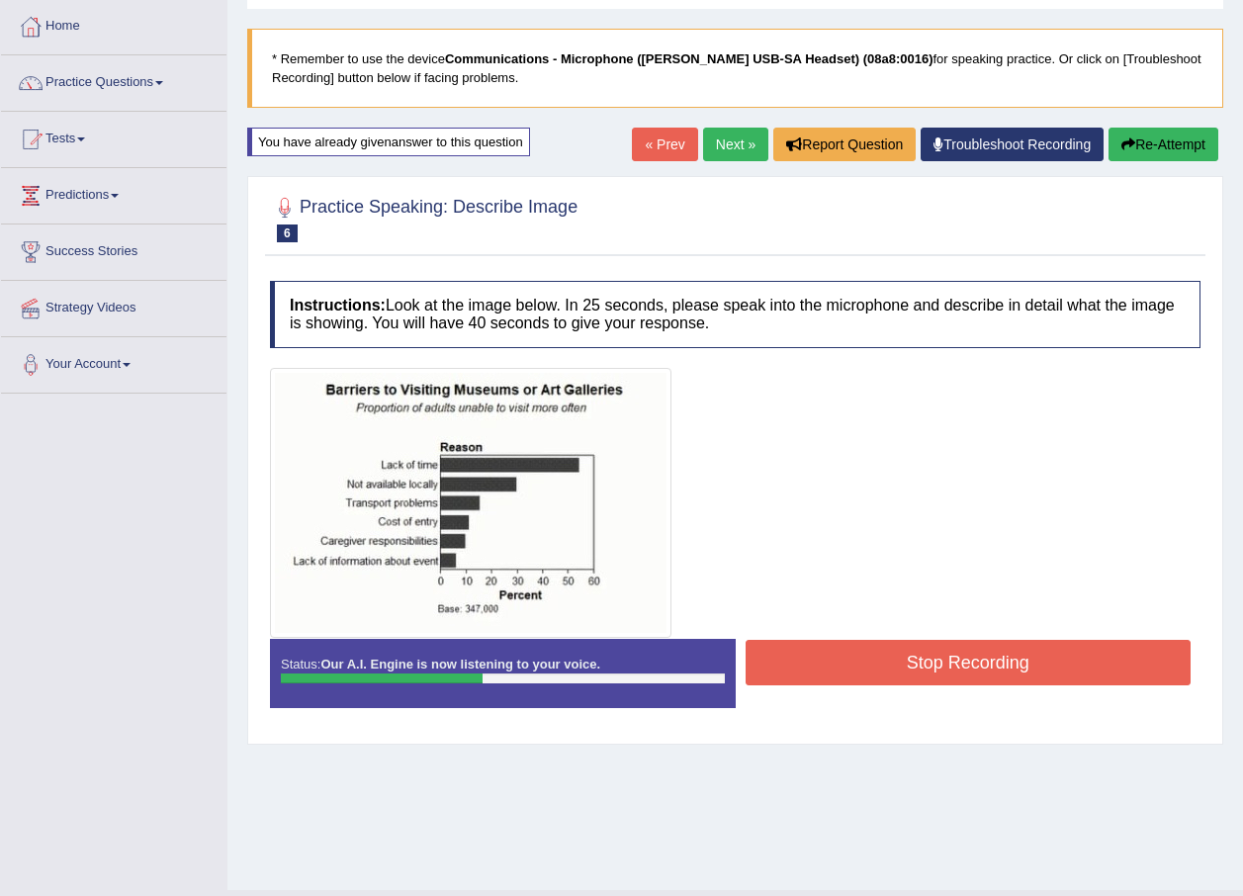
click at [992, 684] on button "Stop Recording" at bounding box center [968, 662] width 446 height 45
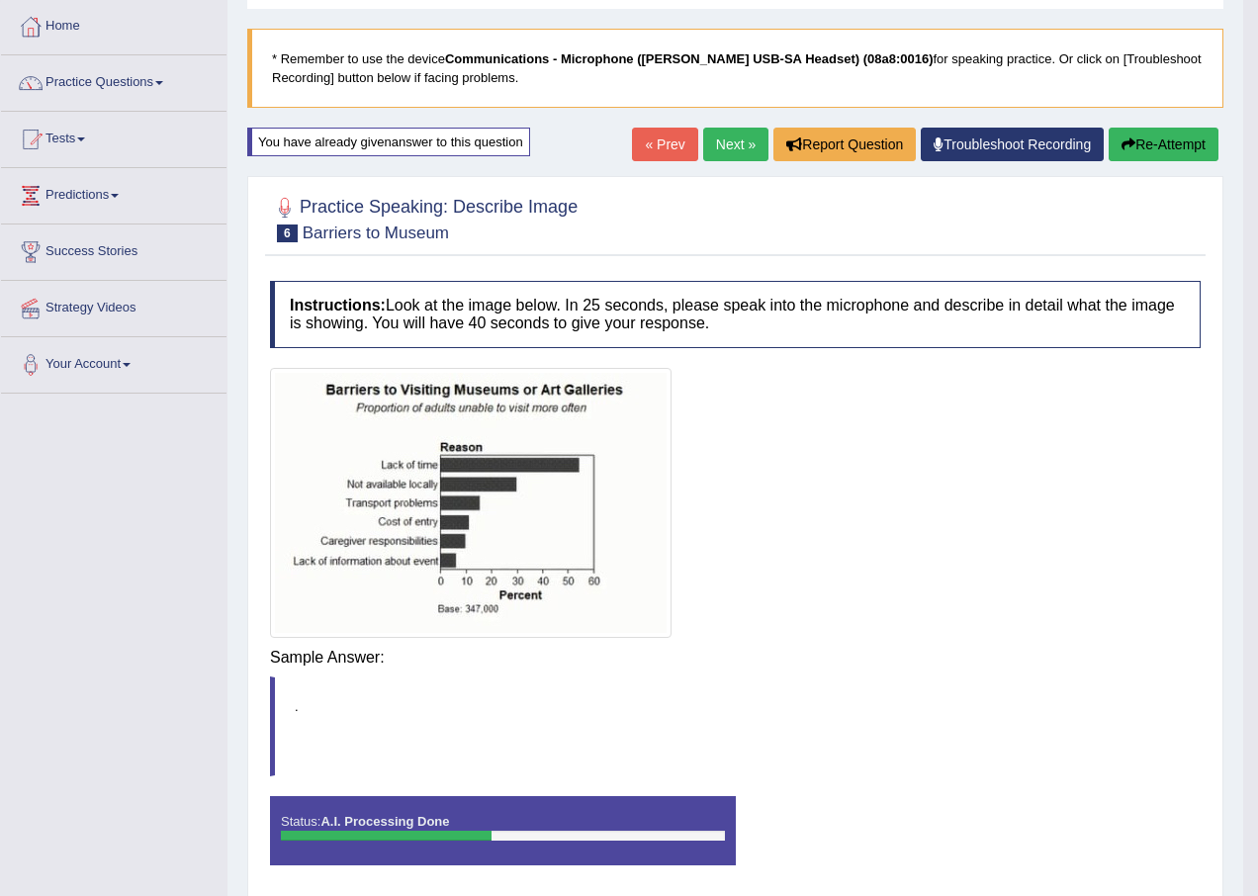
click at [0, 0] on div "Saving your answer..." at bounding box center [0, 0] width 0 height 0
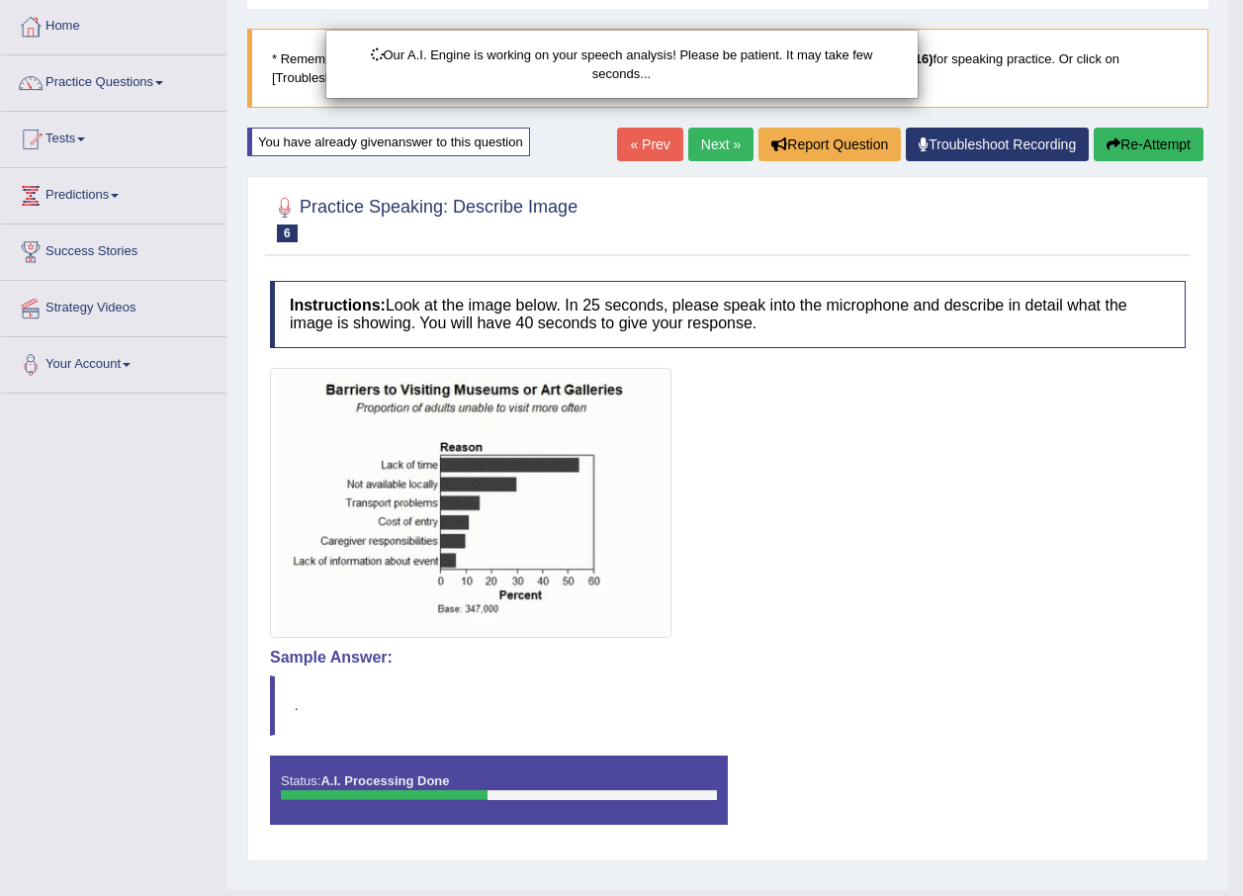
click at [1152, 150] on div "Our A.I. Engine is working on your speech analysis! Please be patient. It may t…" at bounding box center [621, 448] width 1243 height 896
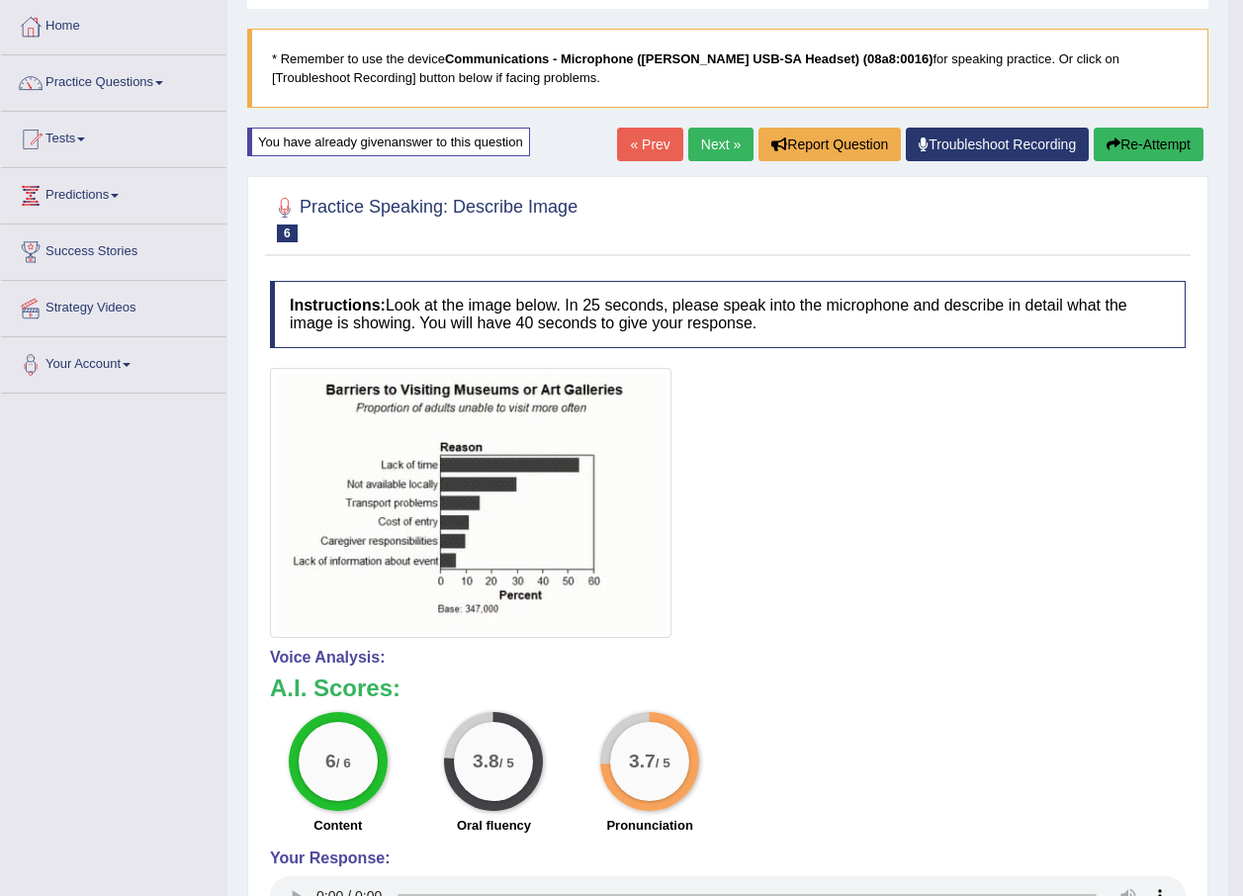
click at [1152, 150] on button "Re-Attempt" at bounding box center [1148, 145] width 110 height 34
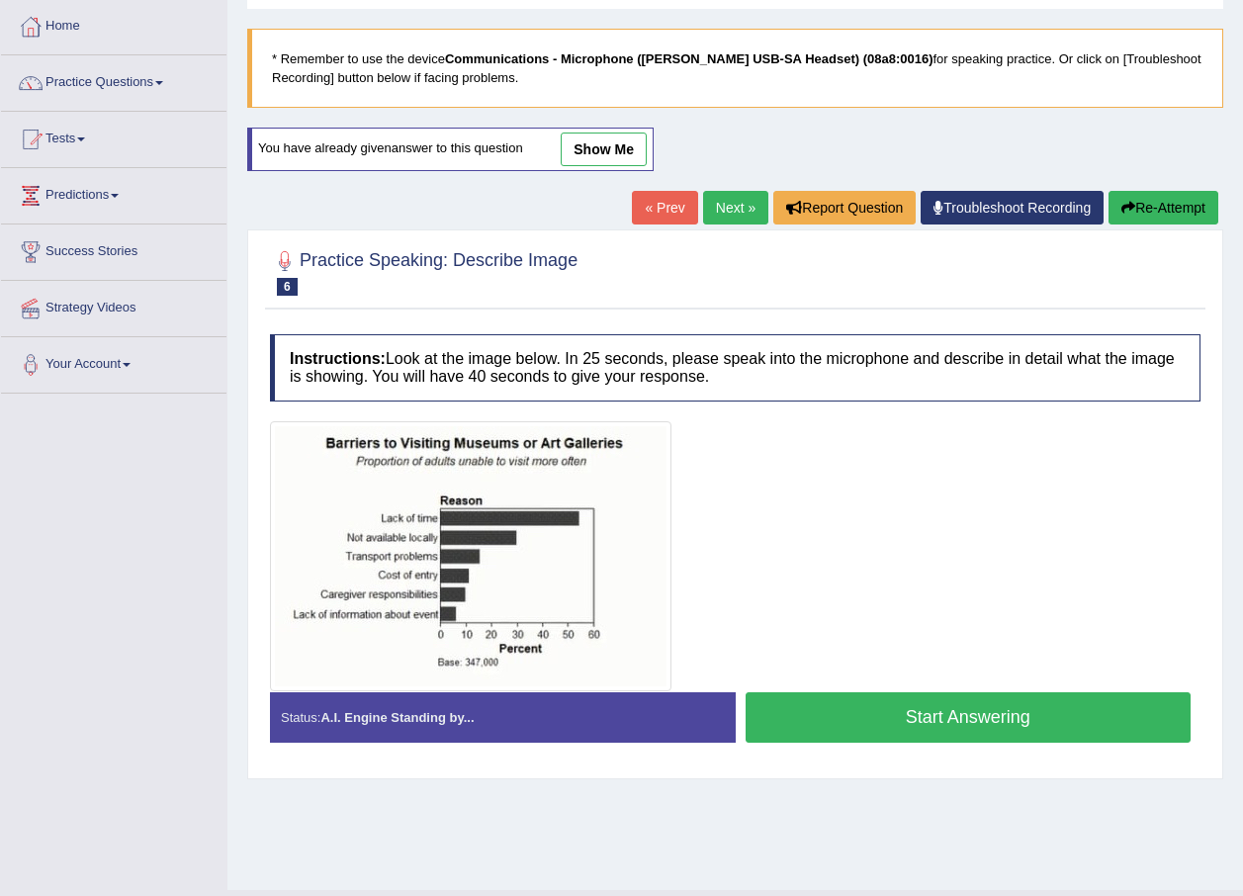
click at [909, 707] on button "Start Answering" at bounding box center [968, 717] width 446 height 50
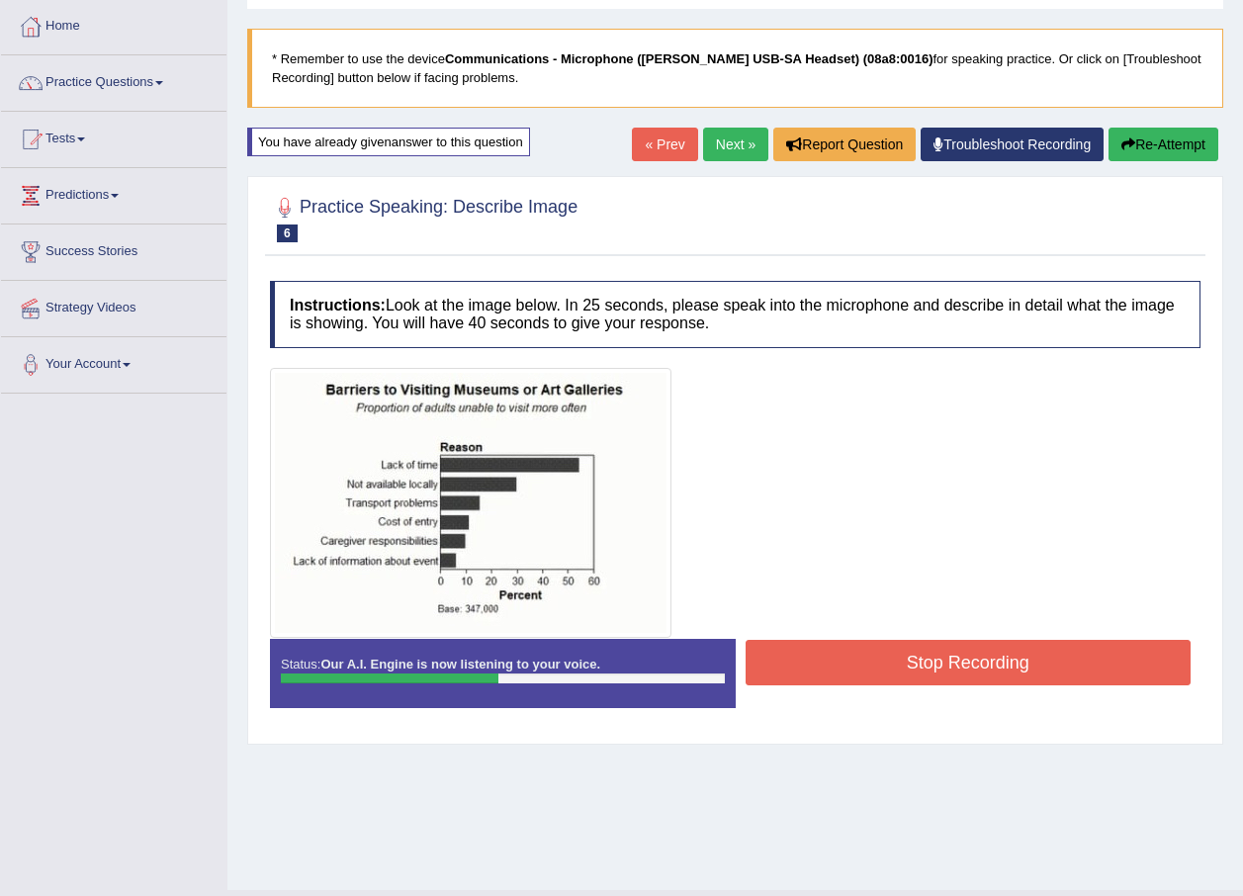
click at [858, 650] on button "Stop Recording" at bounding box center [968, 662] width 446 height 45
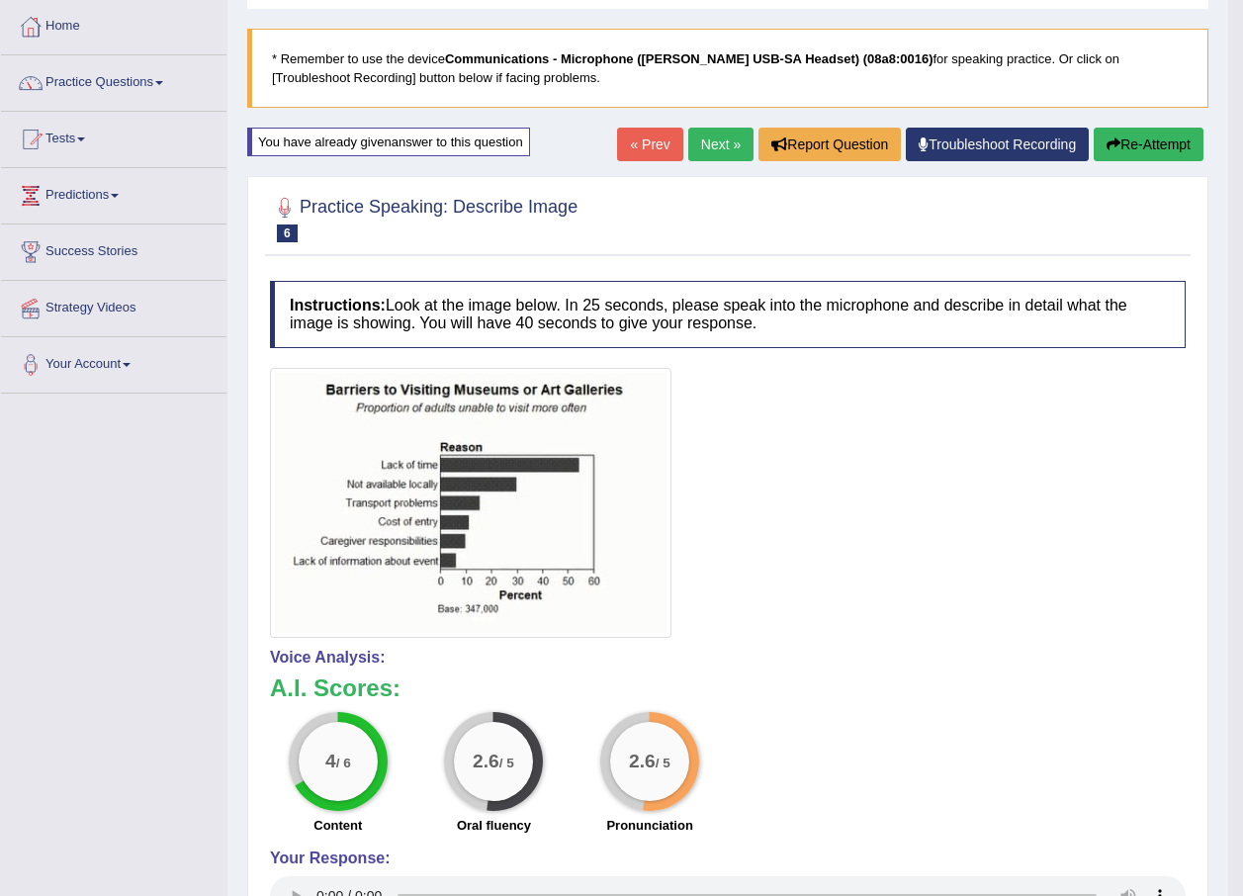
click at [1135, 146] on button "Re-Attempt" at bounding box center [1148, 145] width 110 height 34
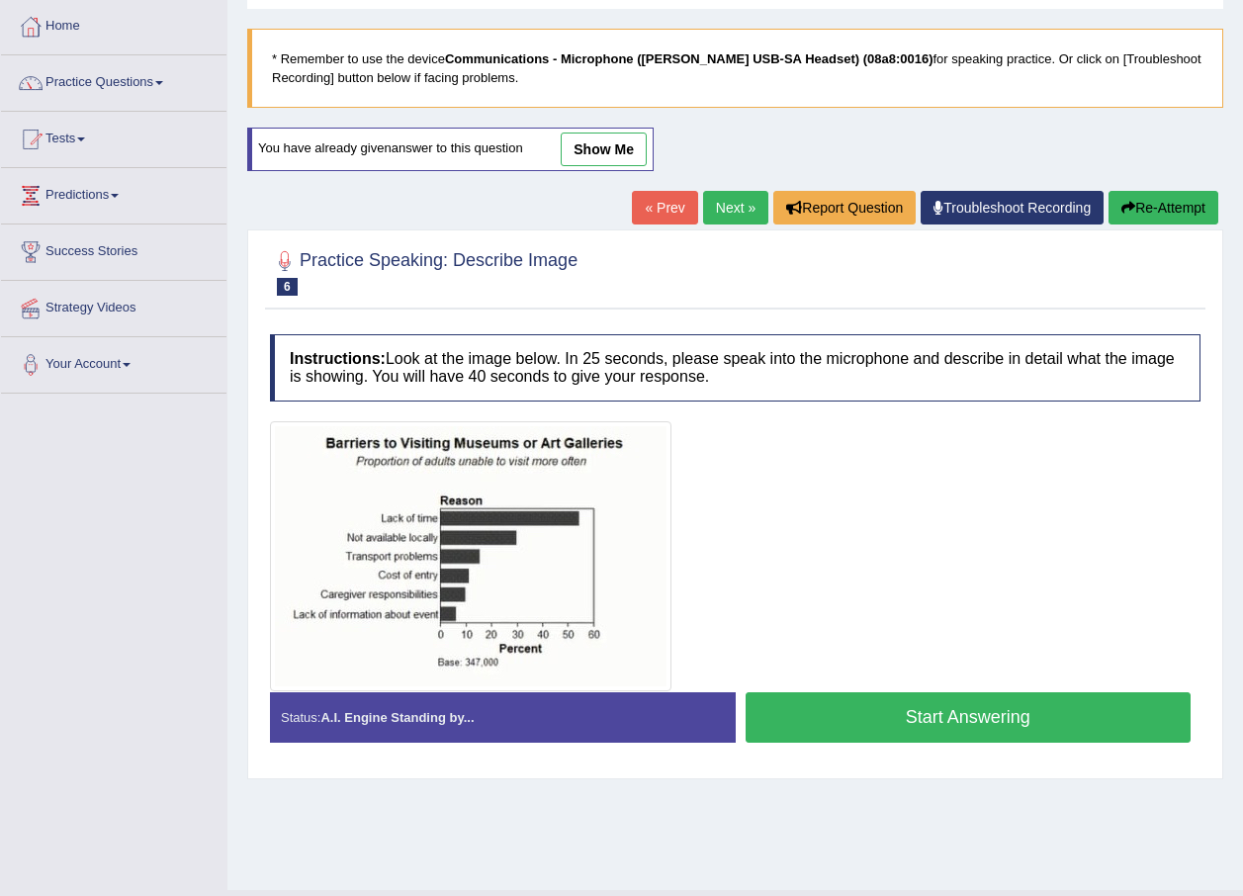
click at [875, 711] on button "Start Answering" at bounding box center [968, 717] width 446 height 50
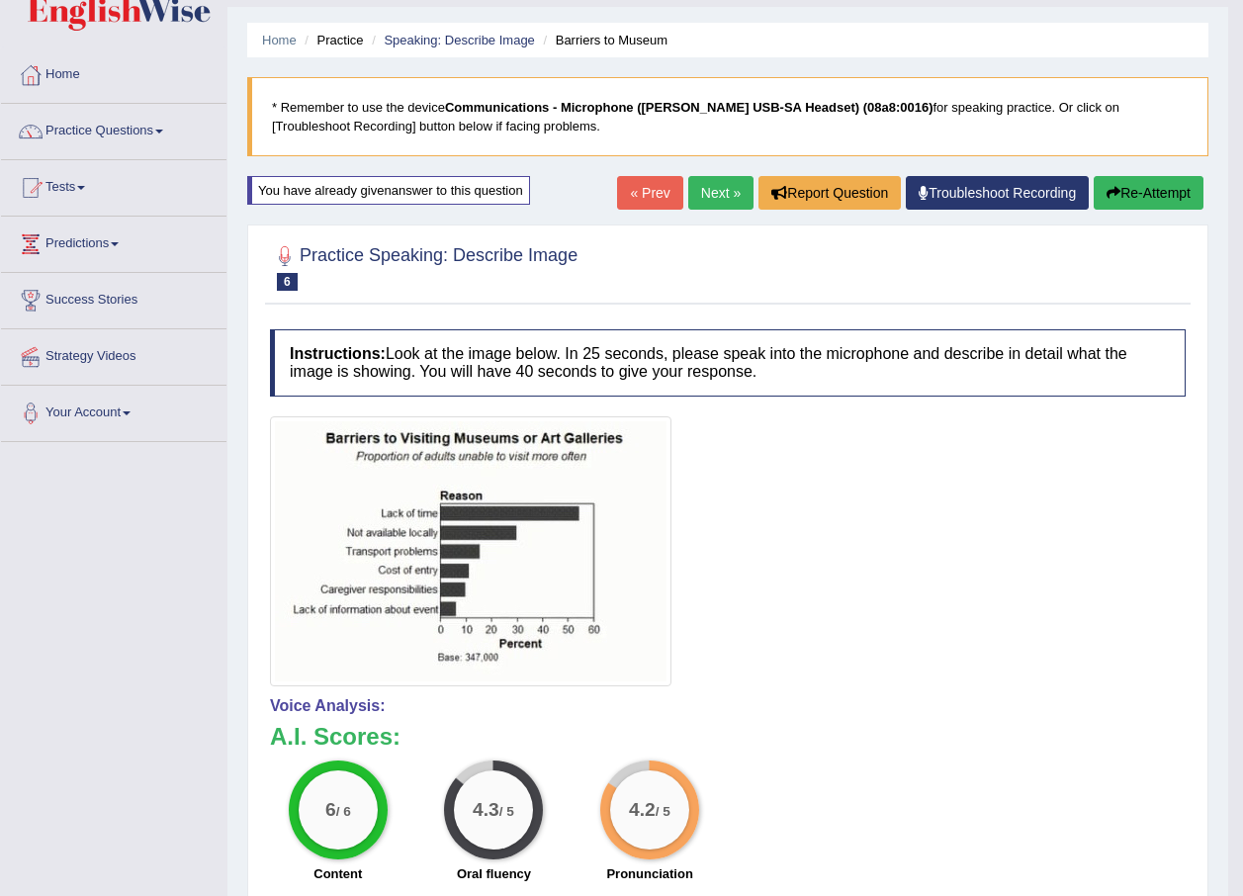
scroll to position [99, 0]
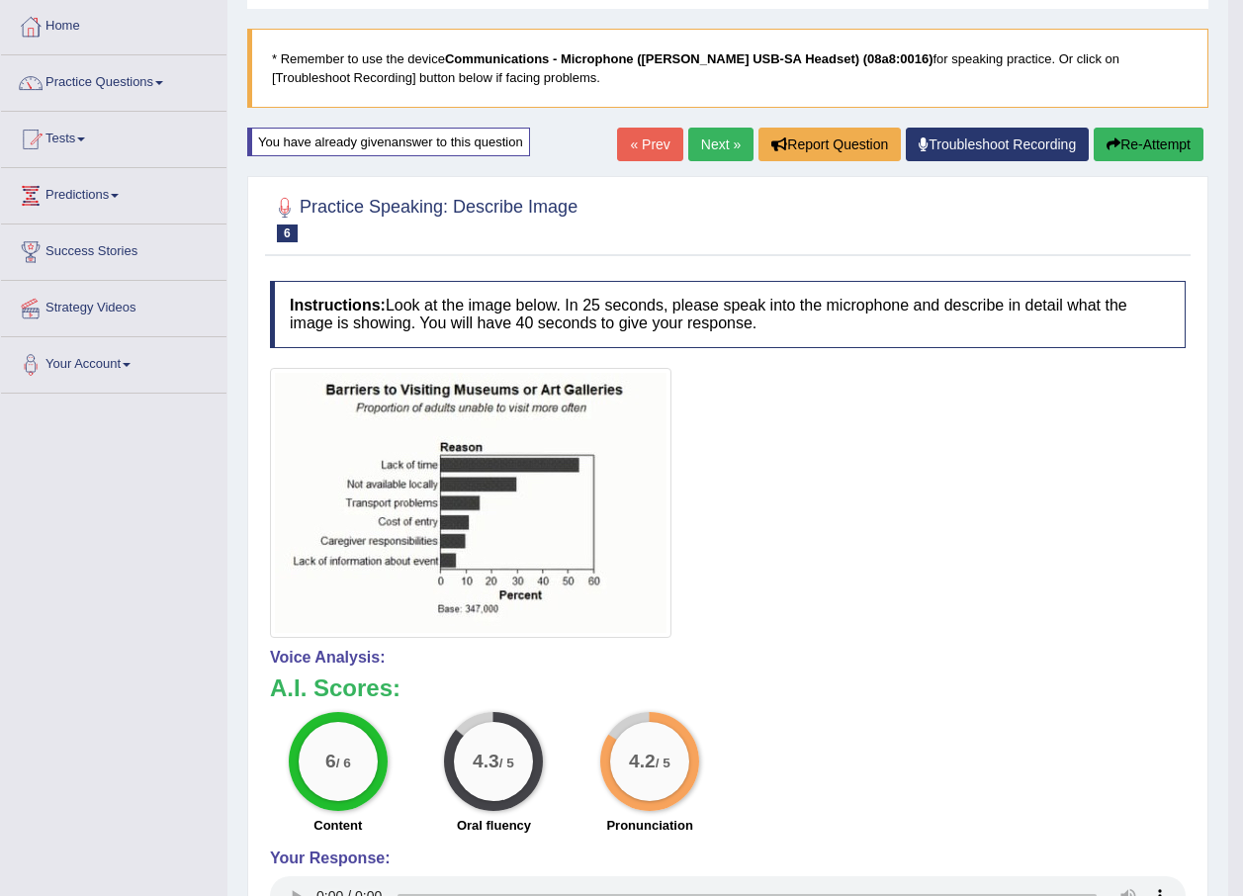
click at [721, 151] on link "Next »" at bounding box center [720, 145] width 65 height 34
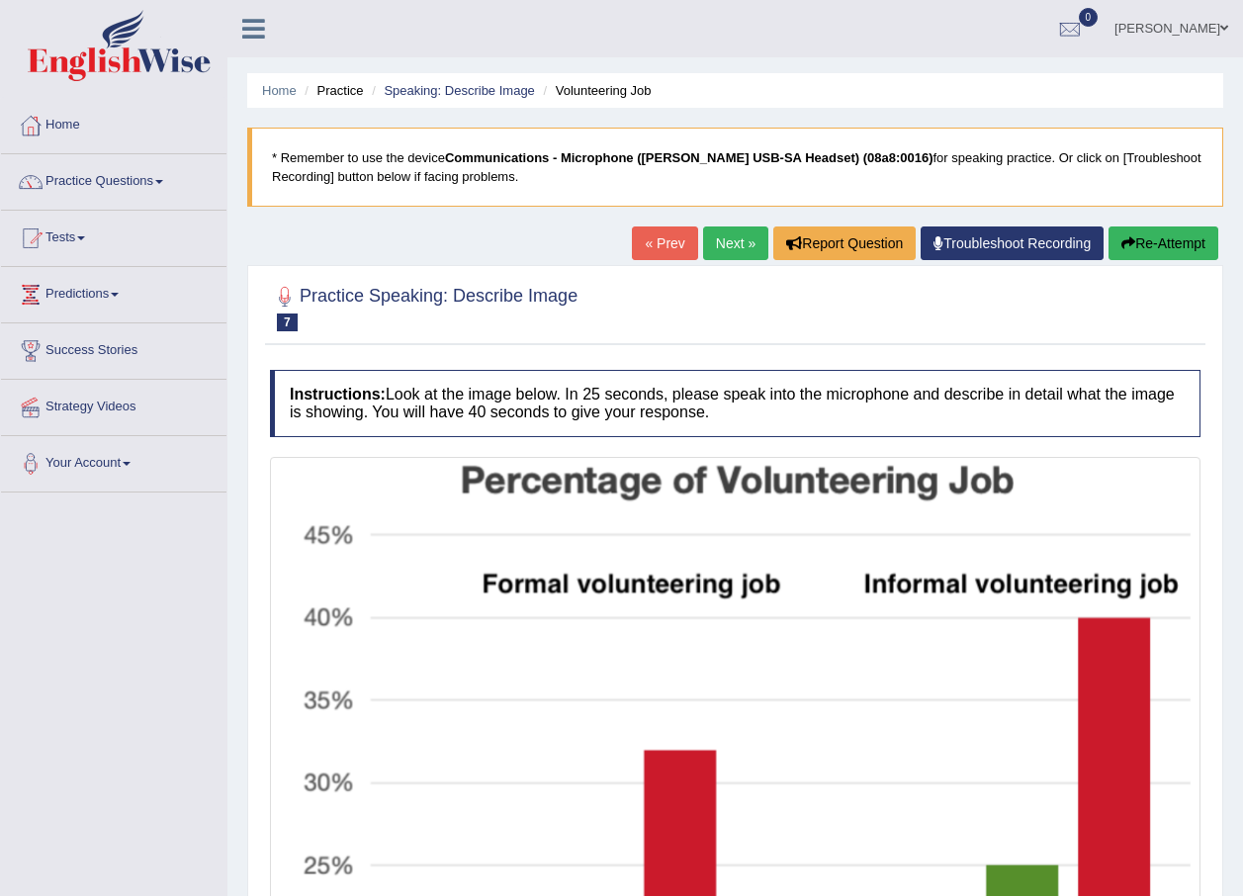
drag, startPoint x: 1231, startPoint y: 334, endPoint x: 1231, endPoint y: 428, distance: 93.9
click at [1231, 428] on div "Home Practice Speaking: Describe Image Volunteering Job * Remember to use the d…" at bounding box center [734, 710] width 1015 height 1420
click at [466, 97] on link "Speaking: Describe Image" at bounding box center [459, 90] width 150 height 15
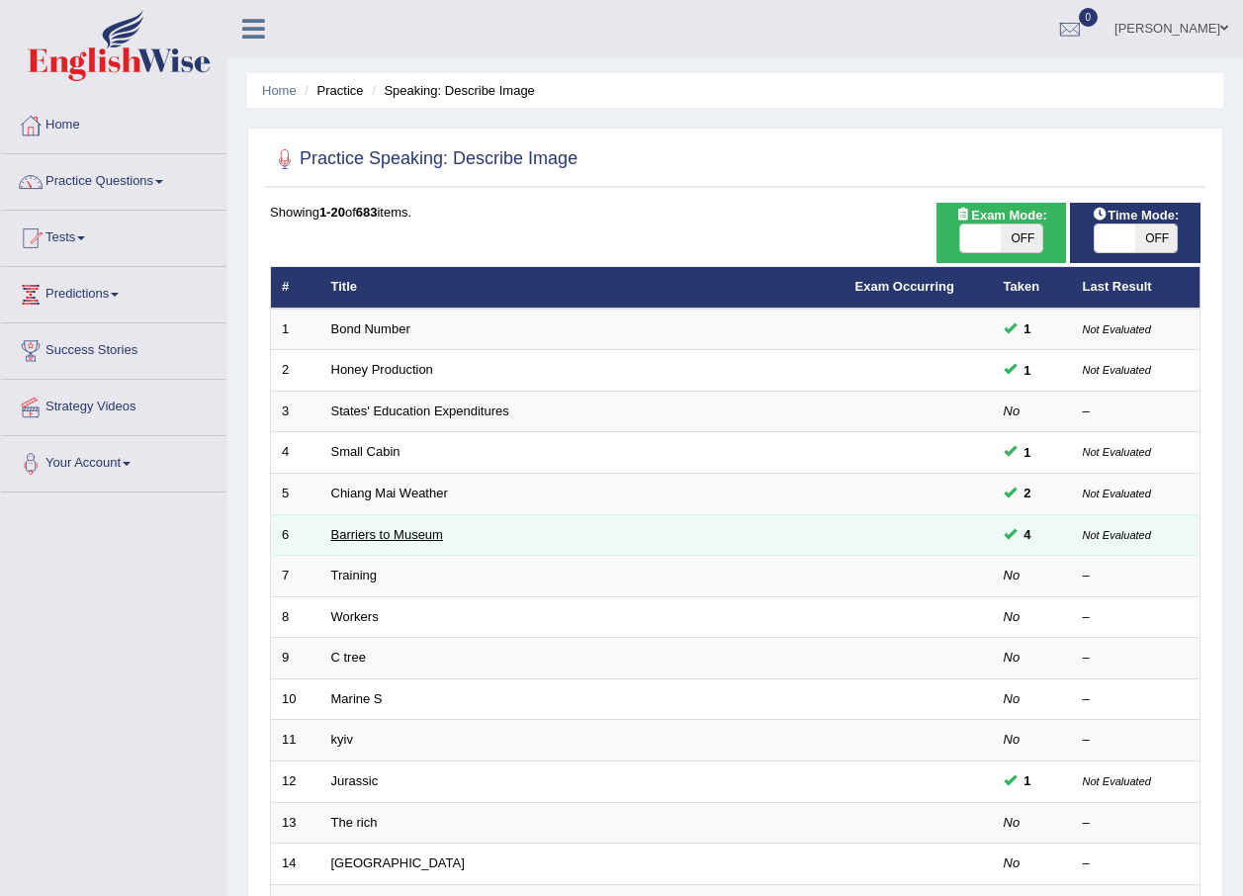
click at [368, 527] on link "Barriers to Museum" at bounding box center [387, 534] width 112 height 15
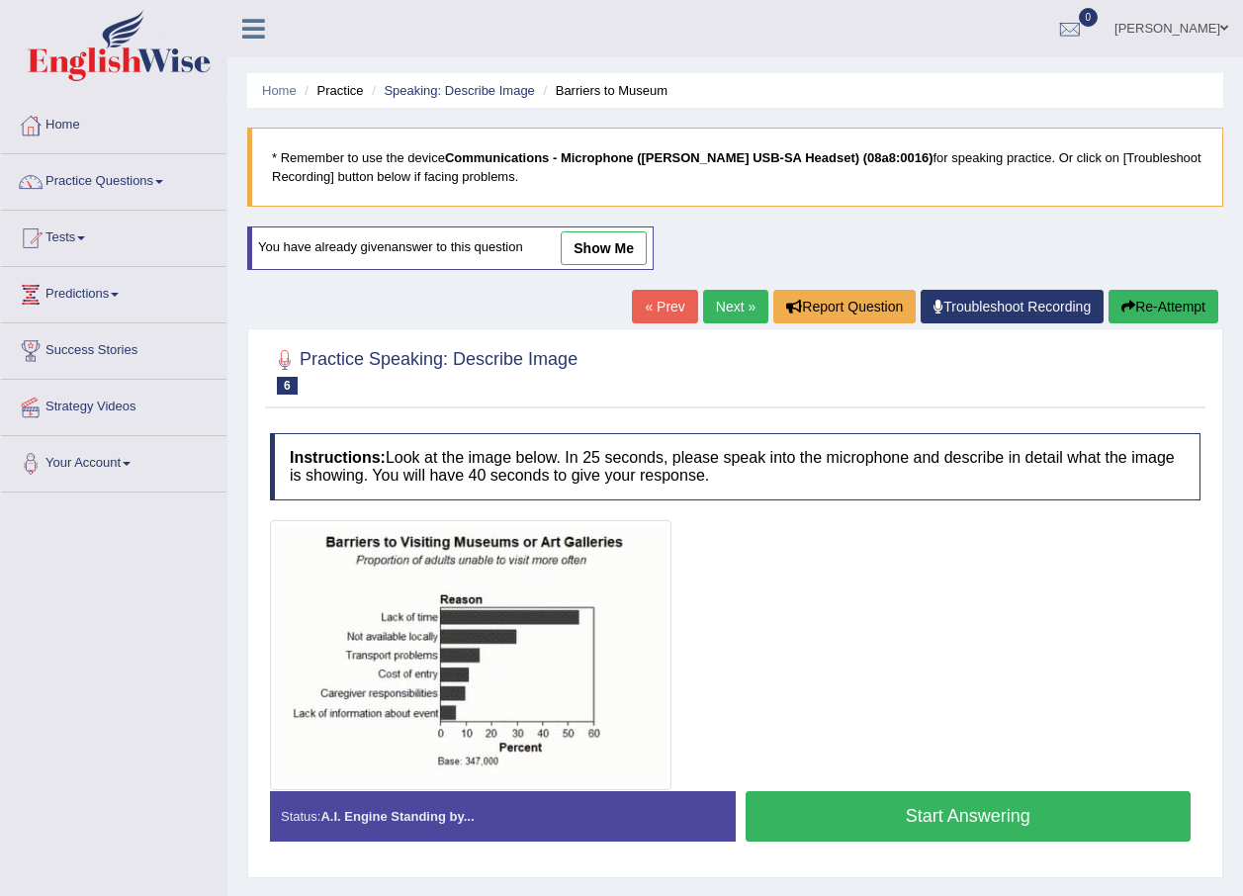
click at [572, 248] on link "show me" at bounding box center [604, 248] width 86 height 34
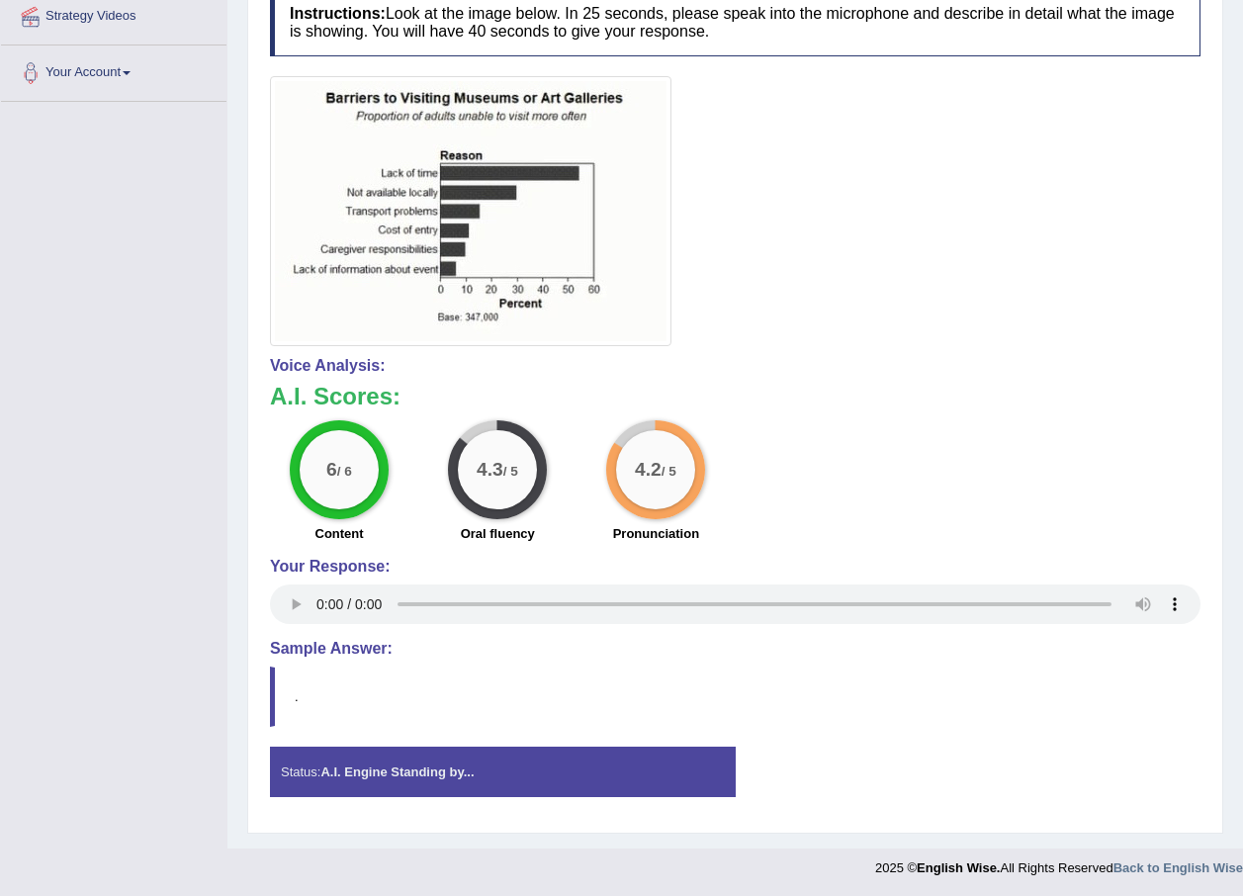
scroll to position [392, 0]
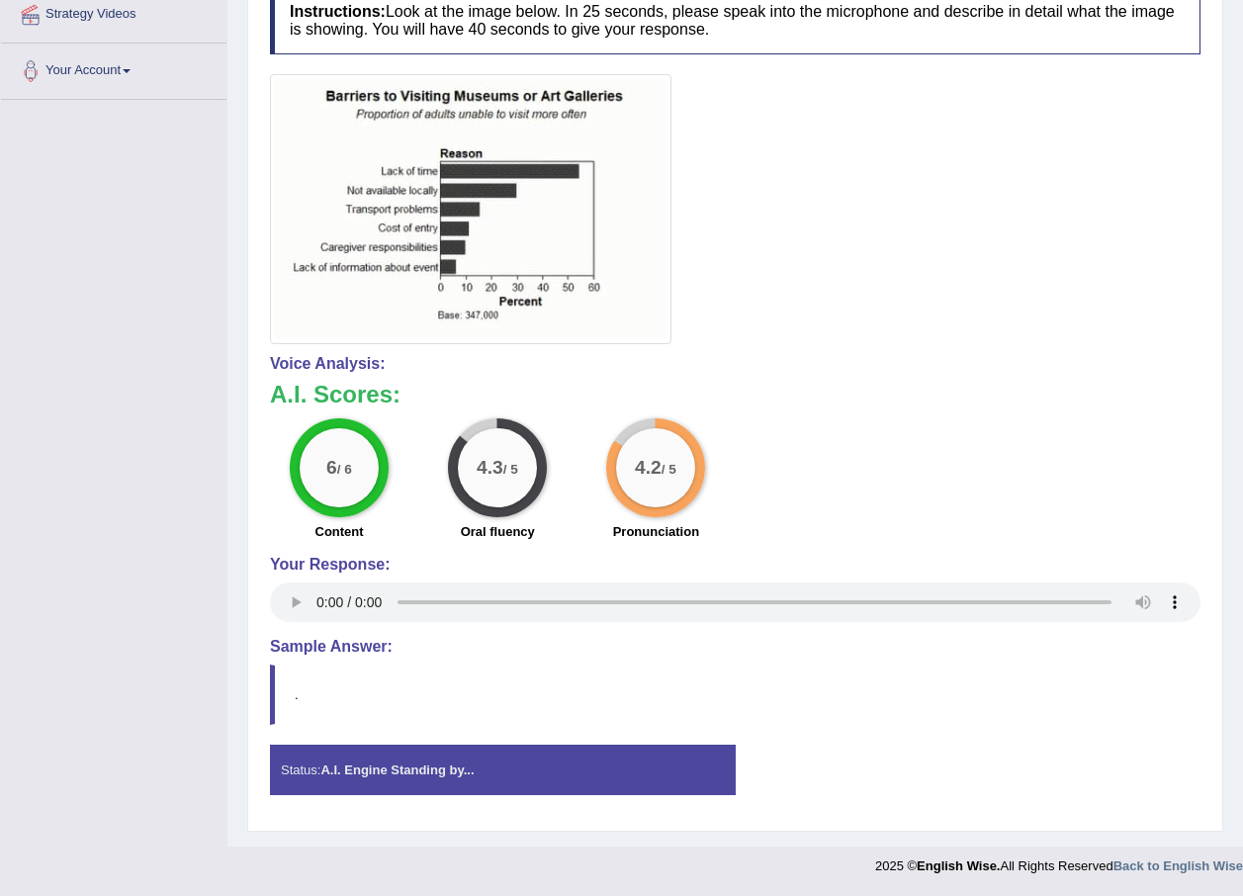
click at [377, 765] on strong "A.I. Engine Standing by..." at bounding box center [396, 769] width 153 height 15
click at [326, 661] on div "Instructions: Look at the image below. In 25 seconds, please speak into the mic…" at bounding box center [735, 398] width 940 height 843
click at [1014, 491] on div "6 / 6 Content 4.3 / 5 Oral fluency 4.2 / 5 Pronunciation" at bounding box center [735, 482] width 950 height 128
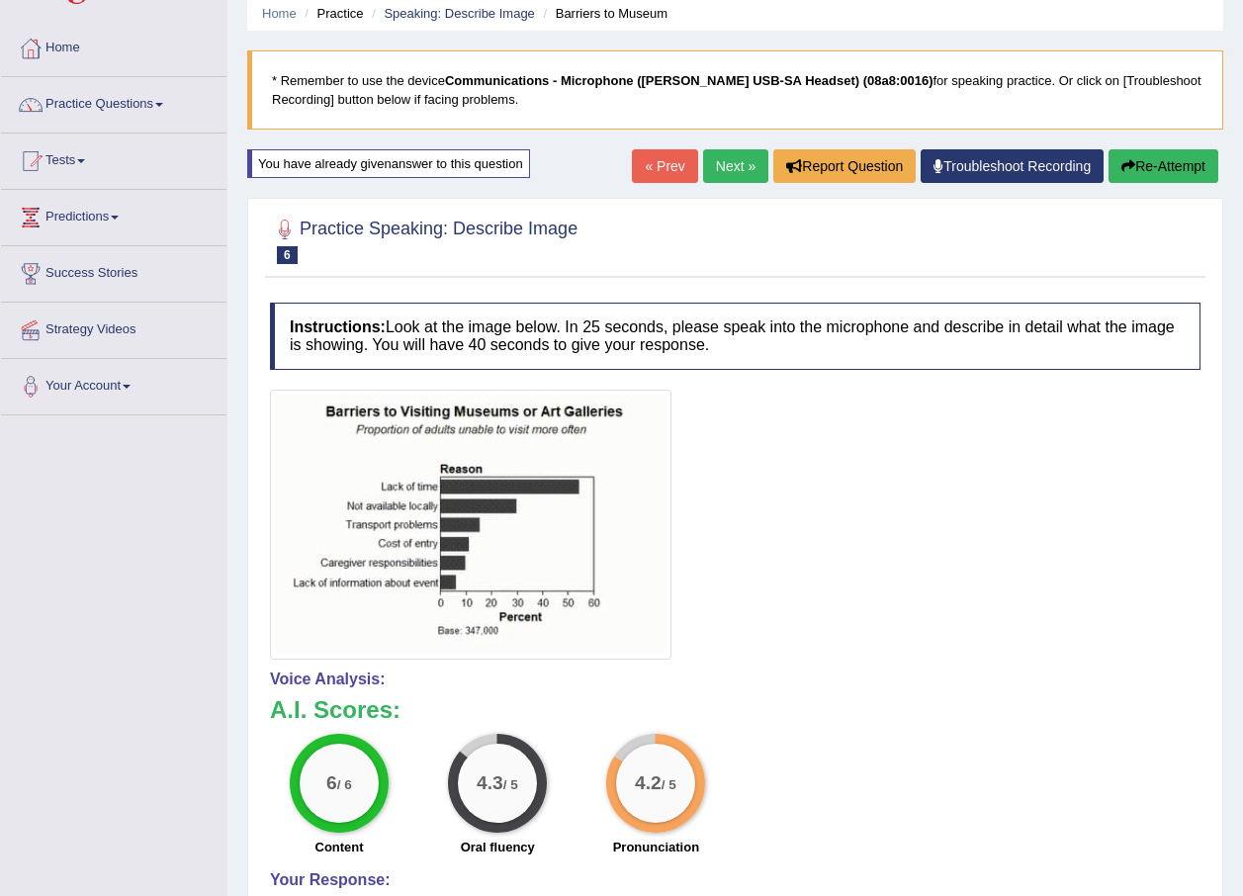
scroll to position [0, 0]
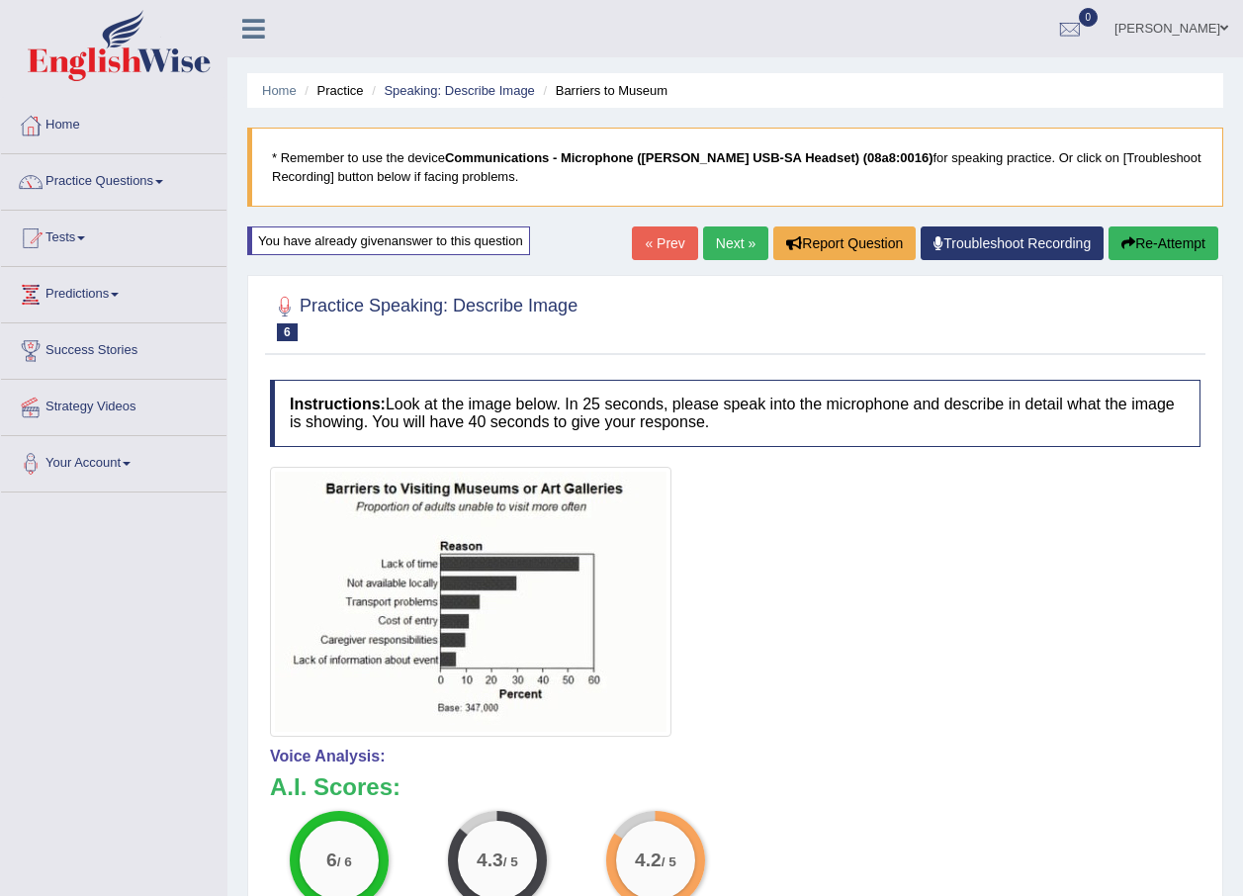
click at [736, 236] on link "Next »" at bounding box center [735, 243] width 65 height 34
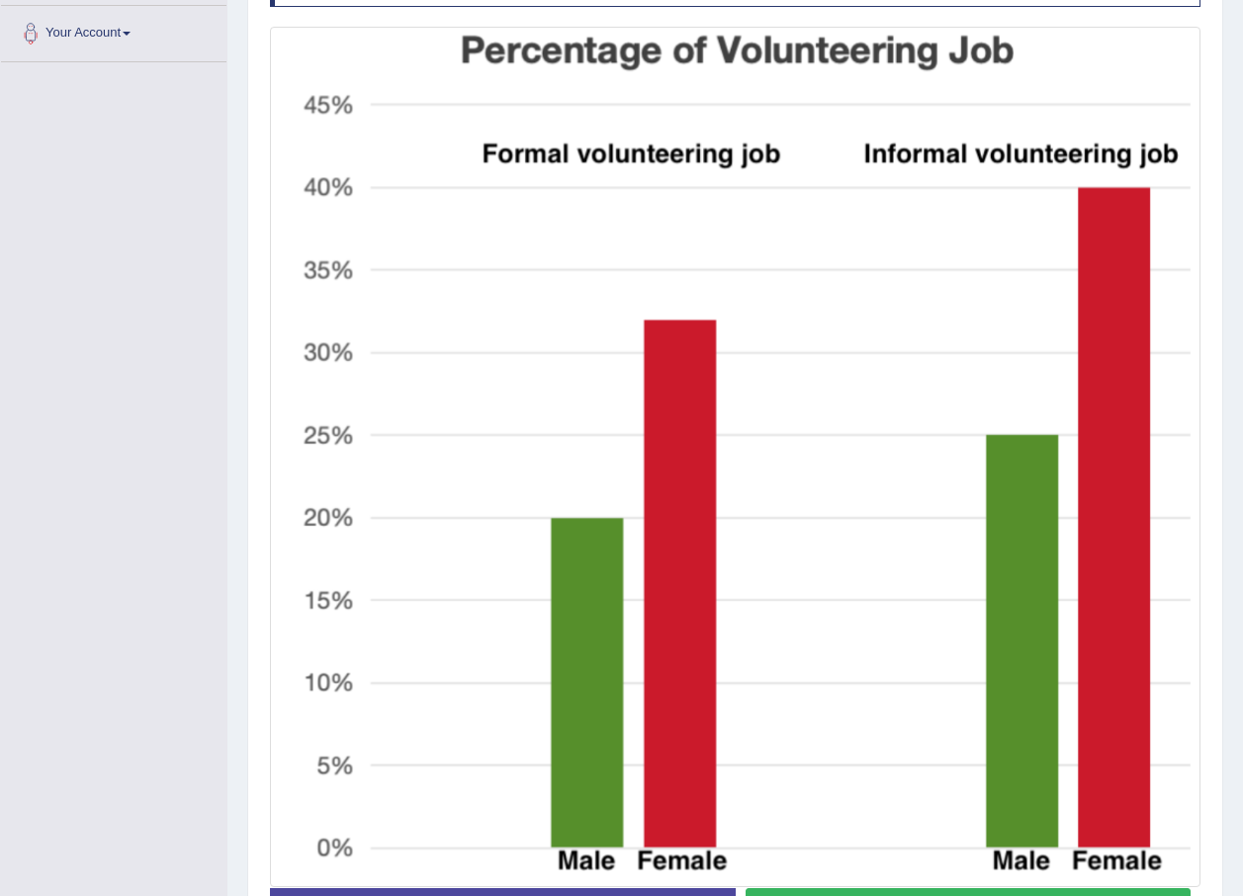
scroll to position [475, 0]
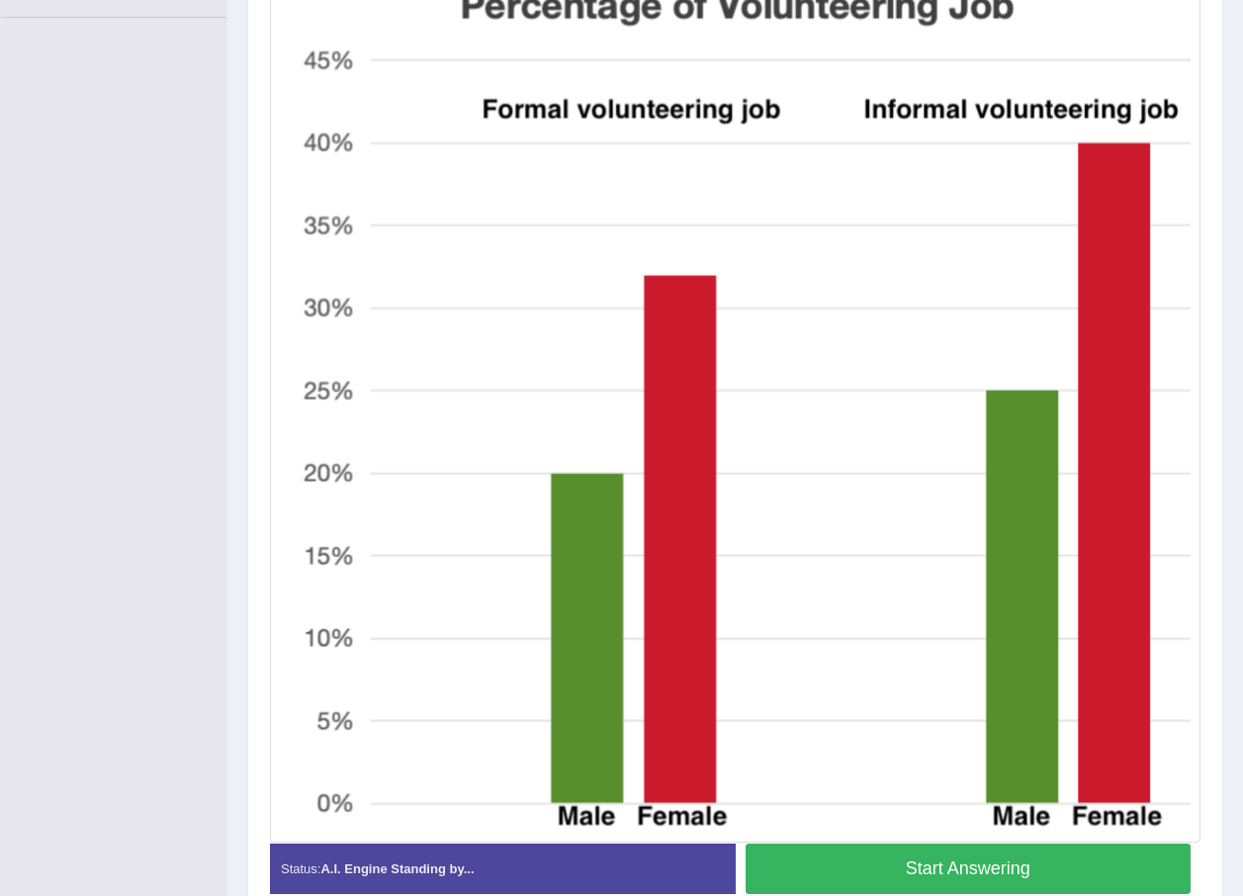
click at [897, 871] on button "Start Answering" at bounding box center [968, 868] width 446 height 50
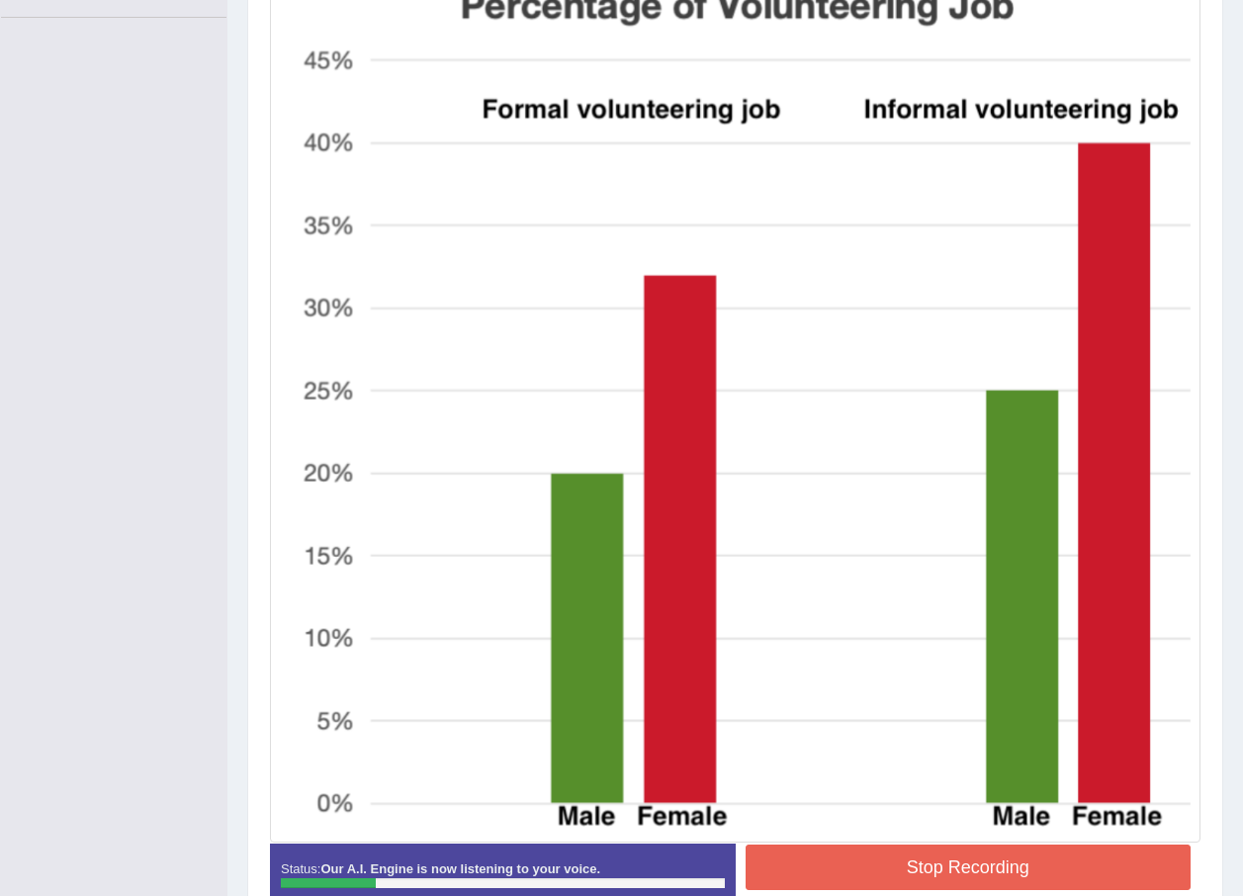
click at [930, 880] on button "Stop Recording" at bounding box center [968, 866] width 446 height 45
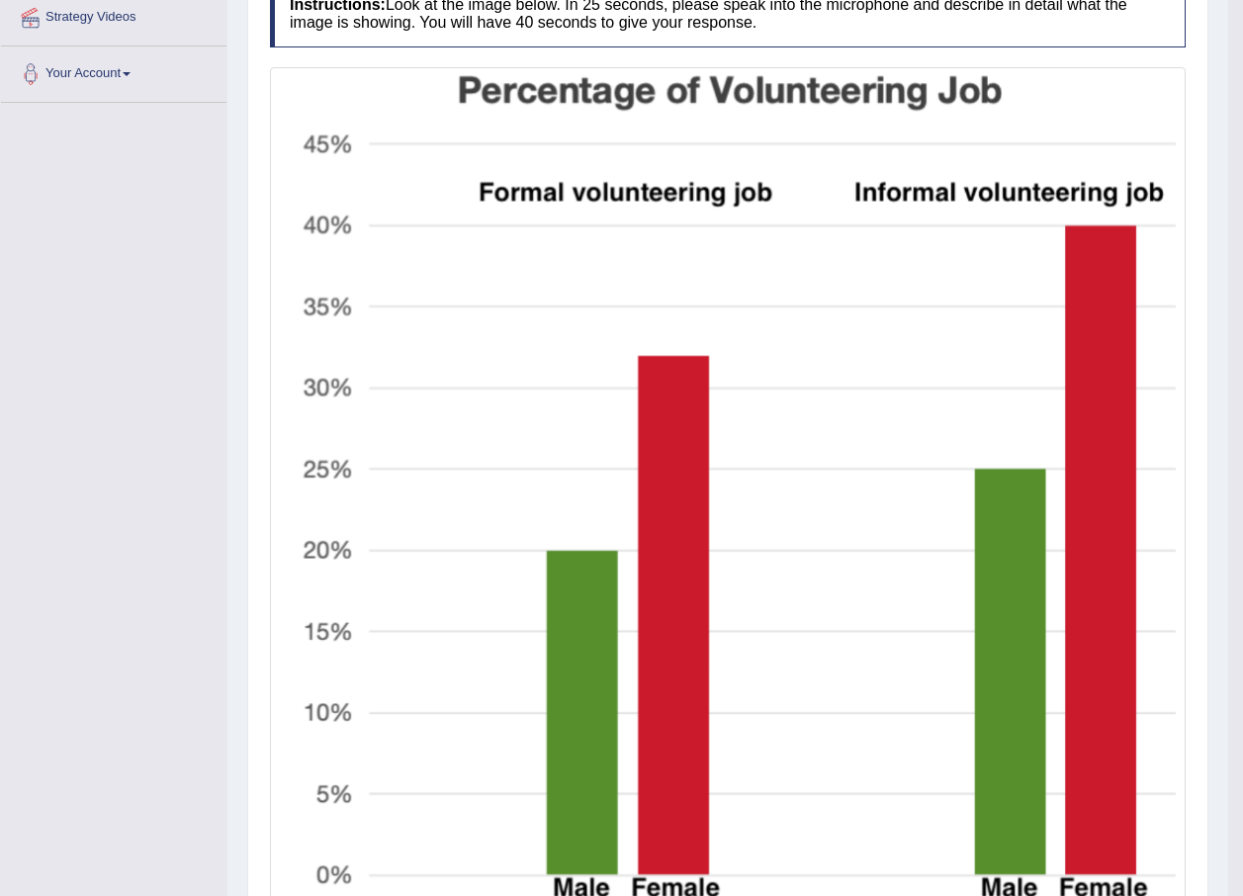
scroll to position [188, 0]
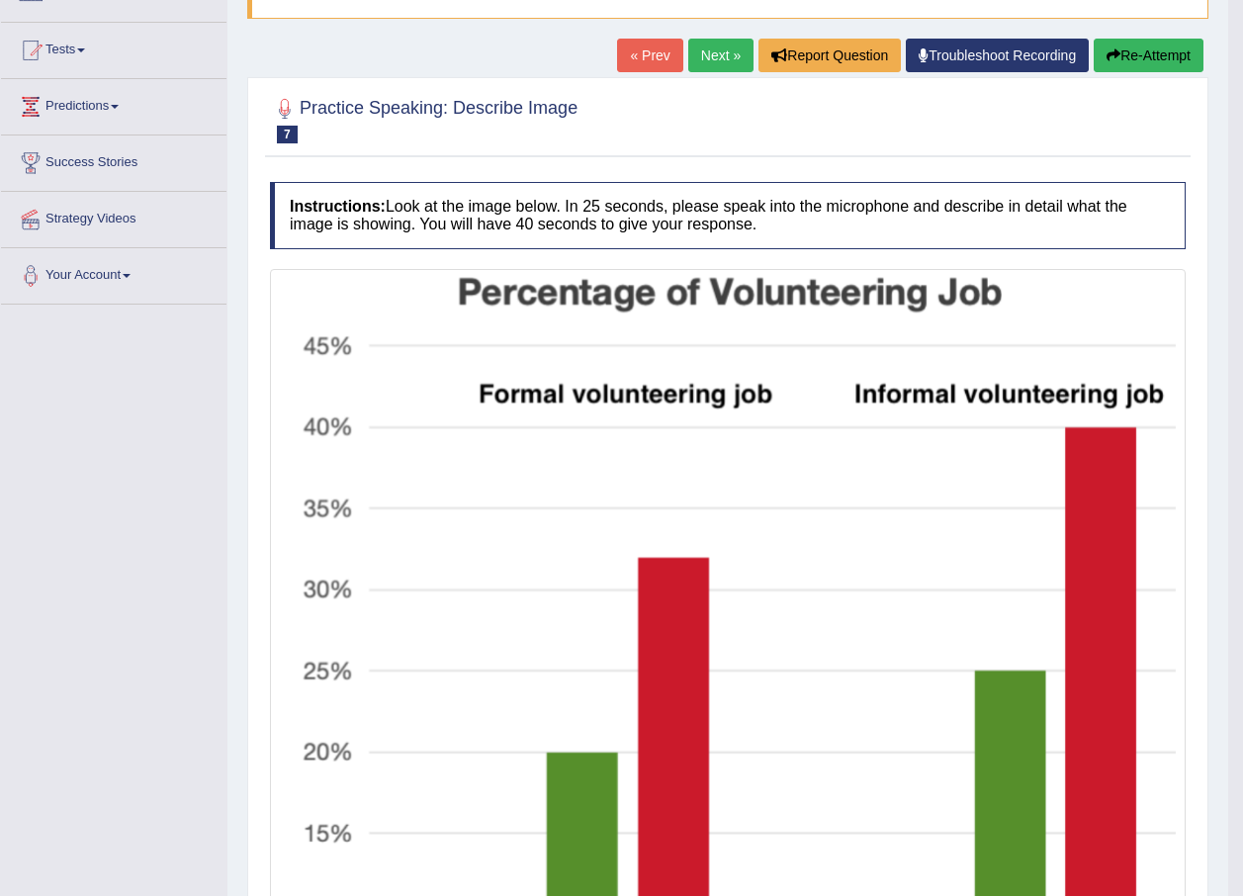
click at [1133, 66] on button "Re-Attempt" at bounding box center [1148, 56] width 110 height 34
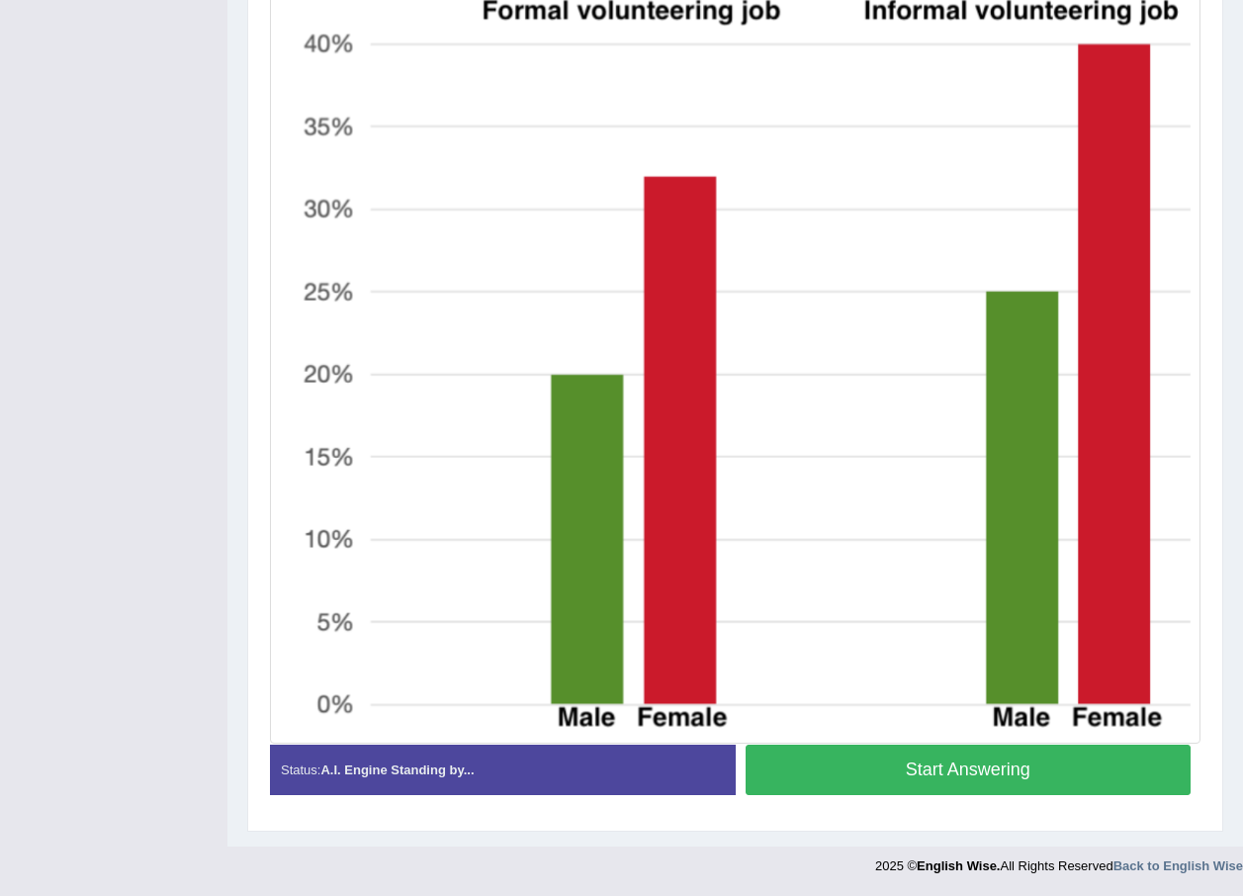
scroll to position [538, 0]
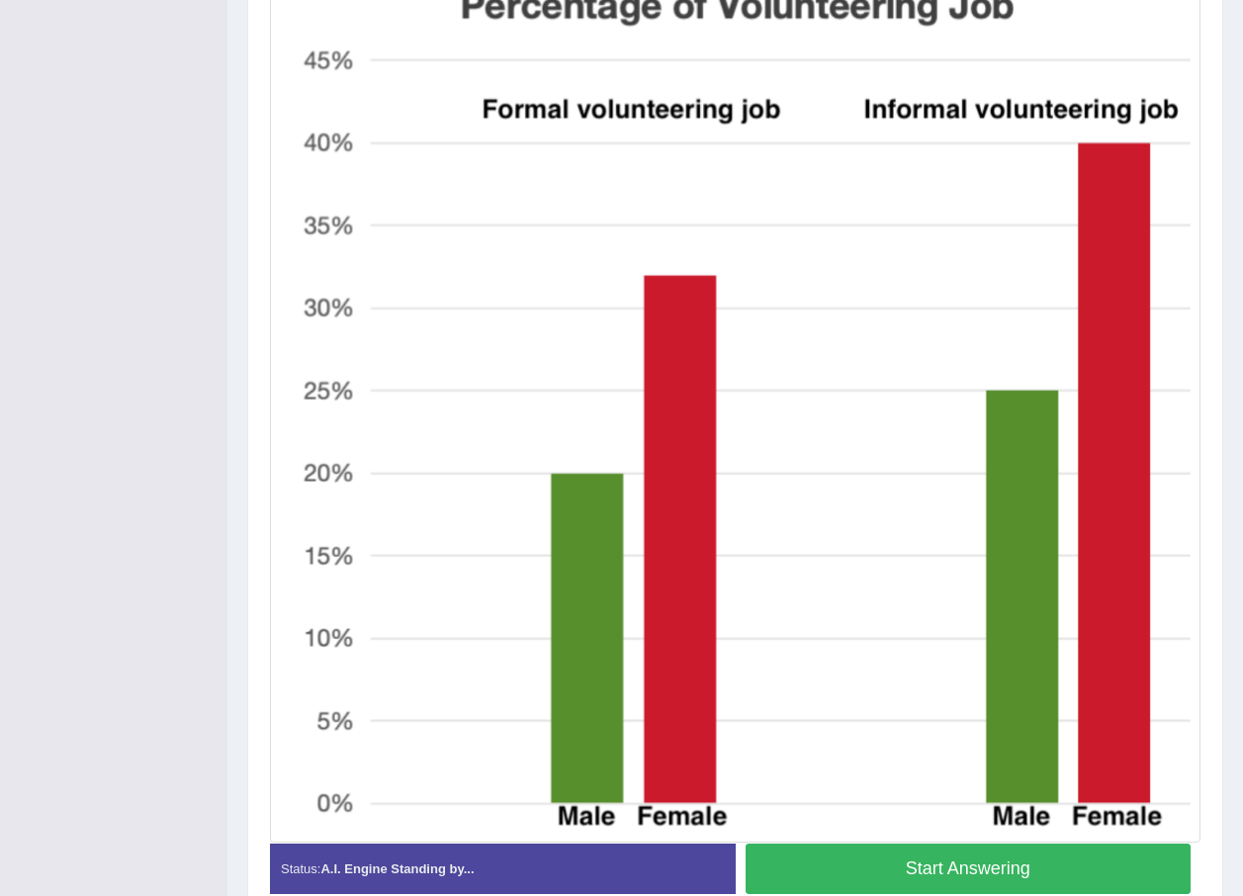
click at [890, 873] on button "Start Answering" at bounding box center [968, 868] width 446 height 50
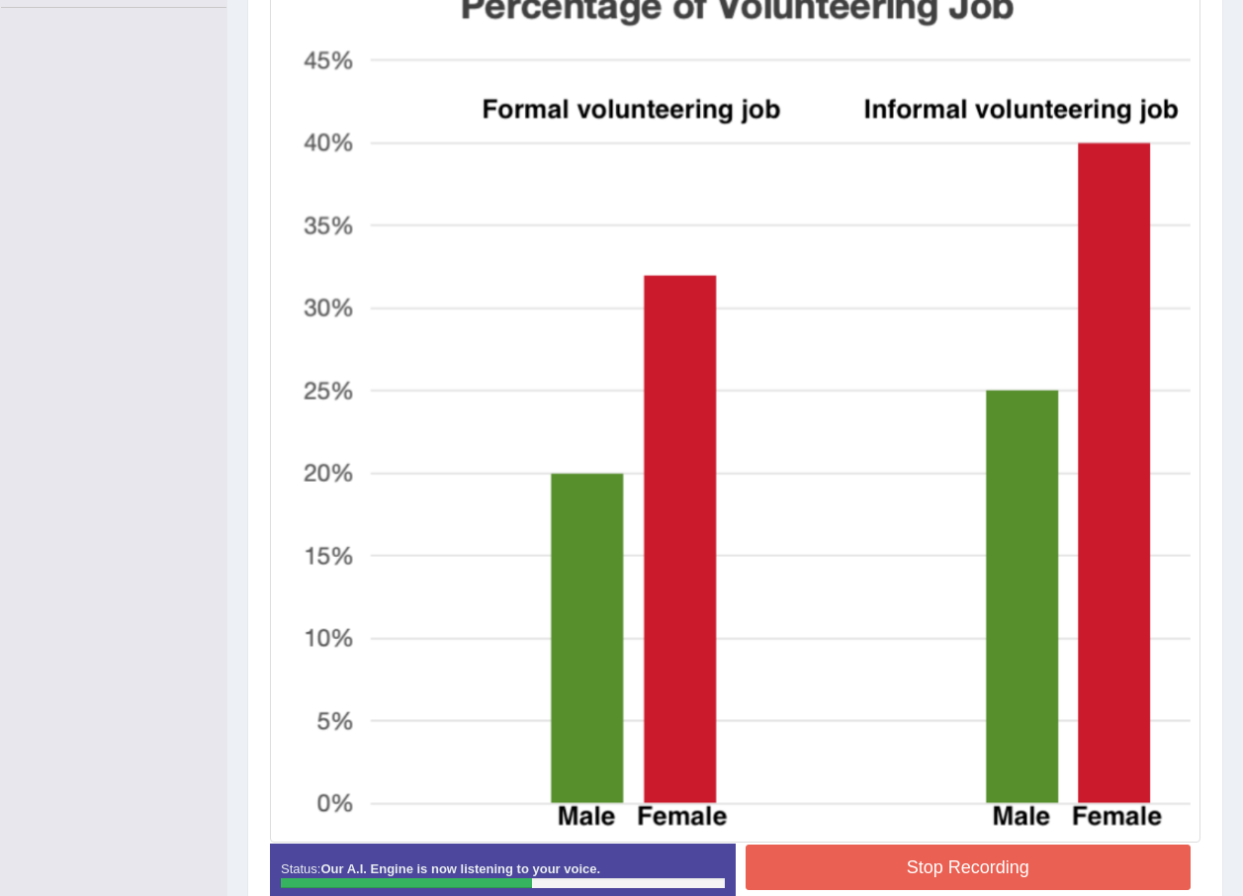
click at [884, 890] on div "Stop Recording" at bounding box center [969, 869] width 466 height 50
click at [881, 875] on button "Stop Recording" at bounding box center [968, 866] width 446 height 45
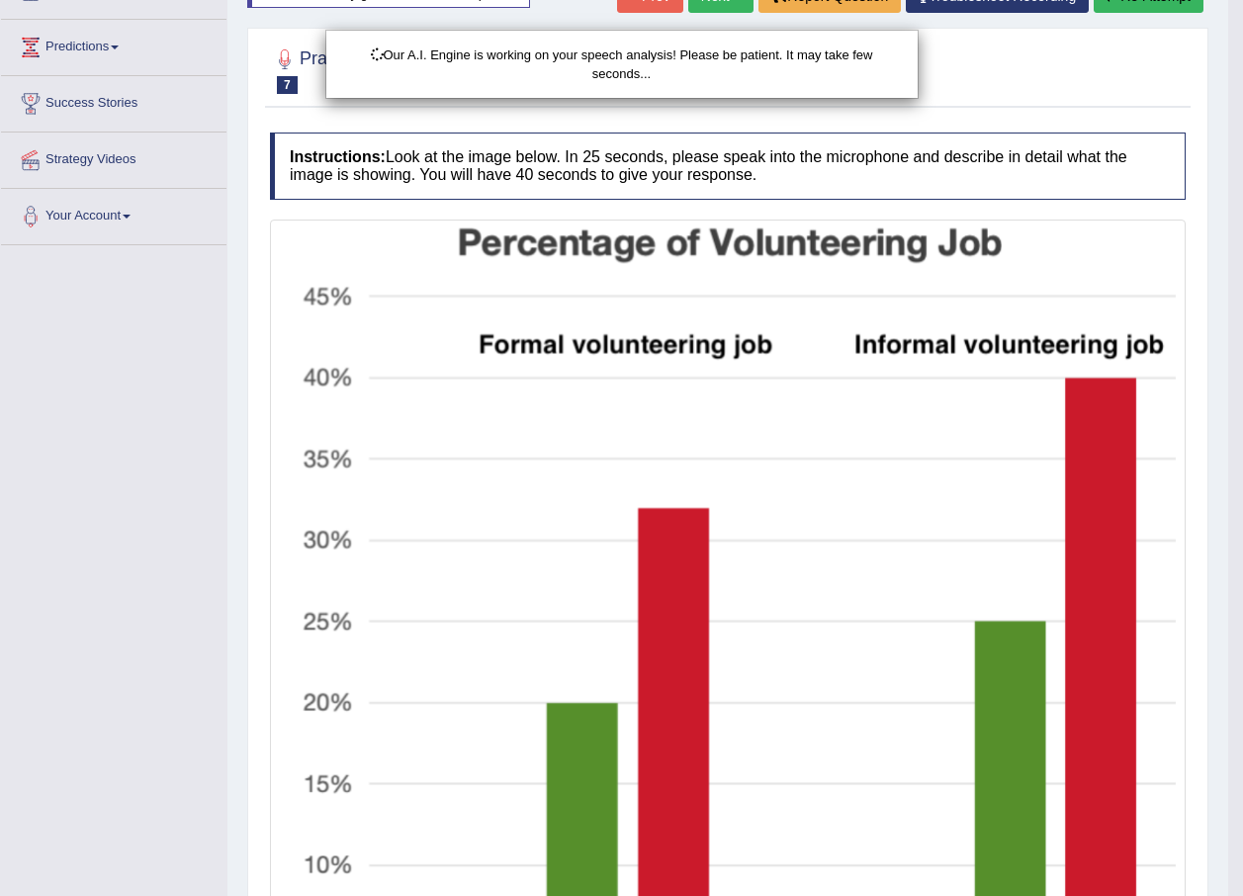
scroll to position [0, 0]
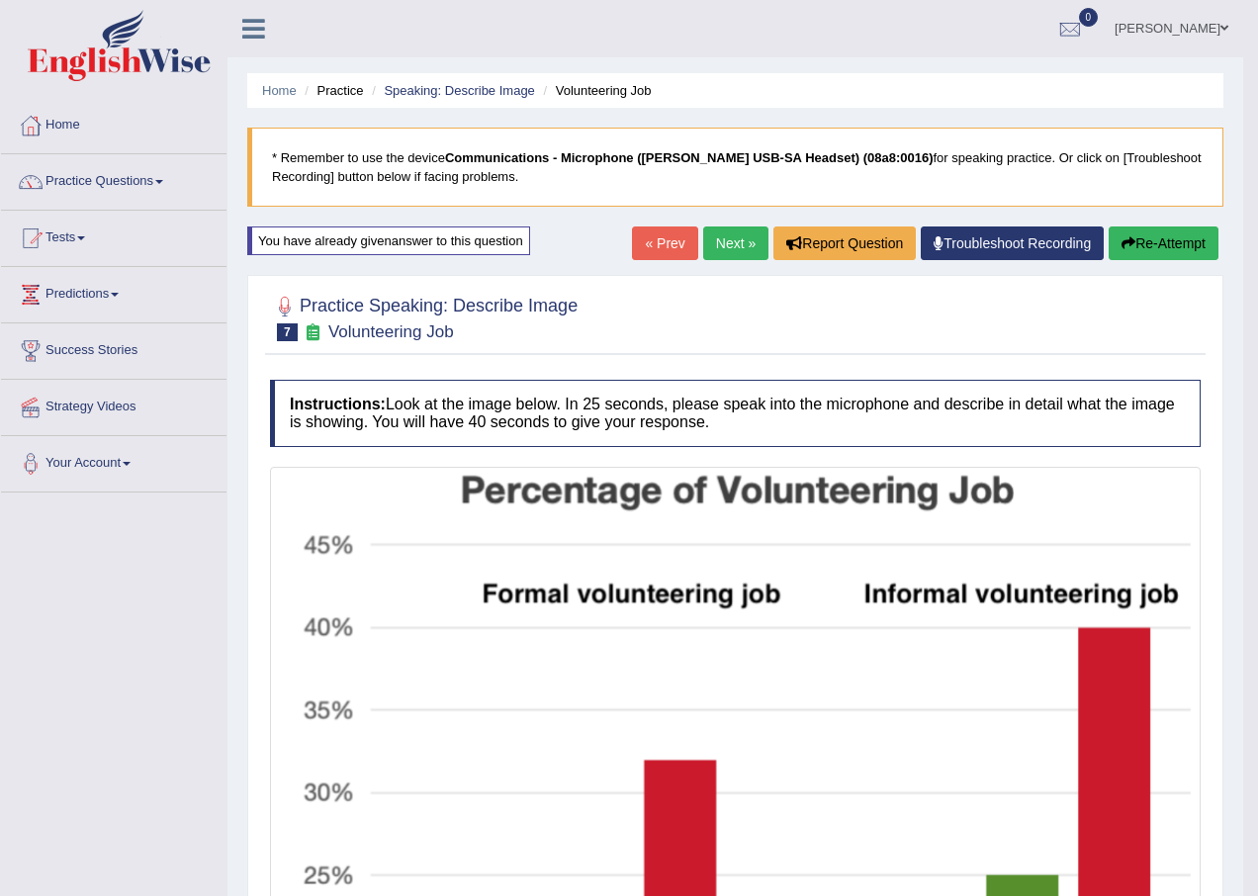
click at [1130, 248] on body "Toggle navigation Home Practice Questions Speaking Practice Read Aloud Repeat S…" at bounding box center [629, 448] width 1258 height 896
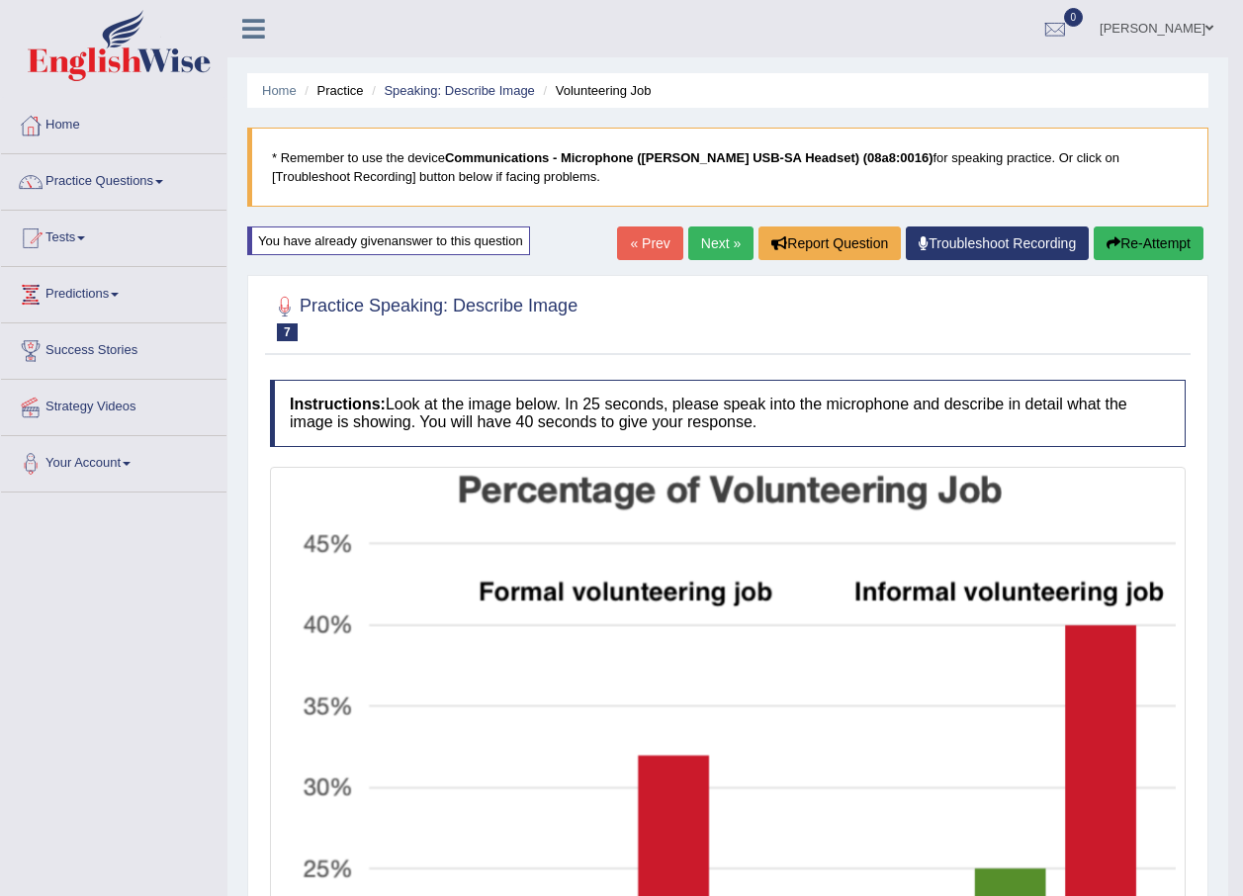
click at [1144, 247] on button "Re-Attempt" at bounding box center [1148, 243] width 110 height 34
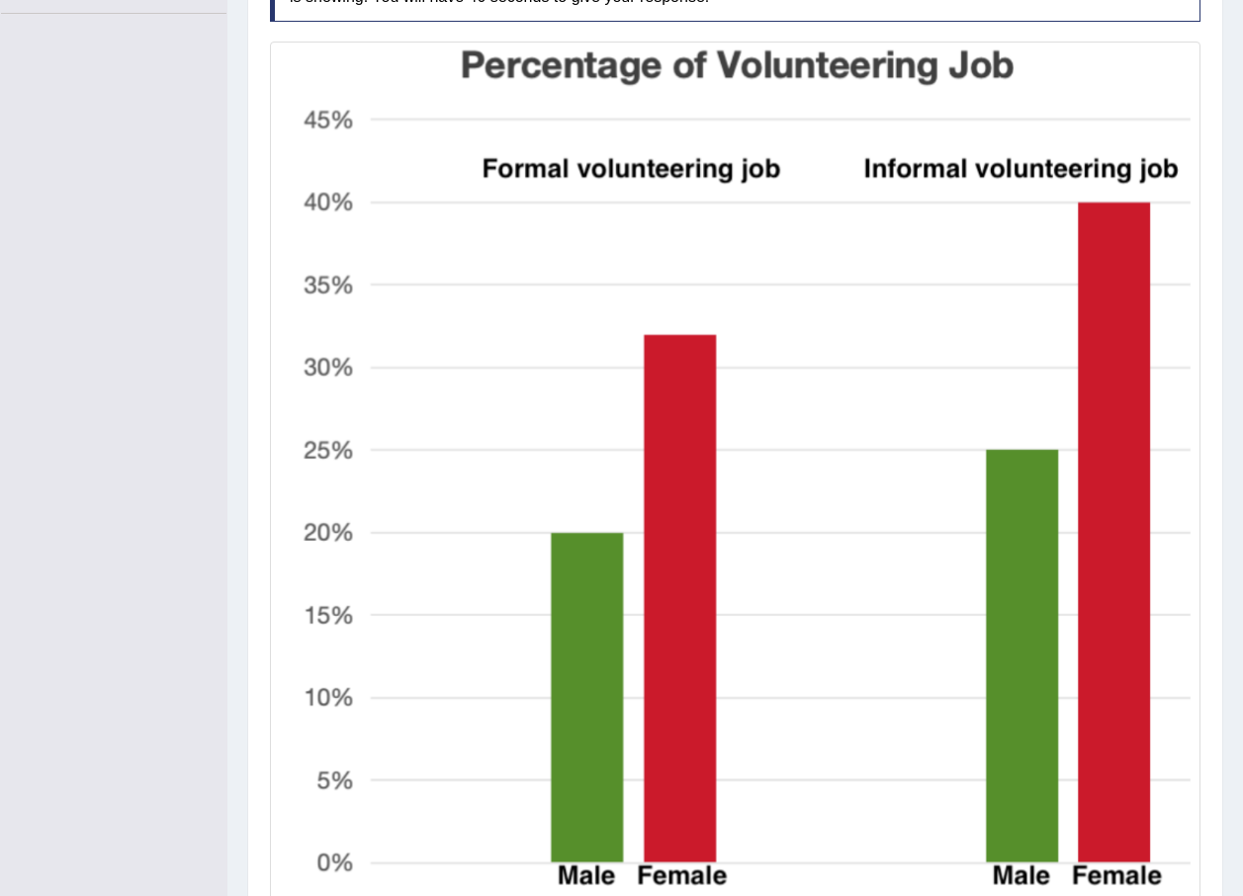
scroll to position [494, 0]
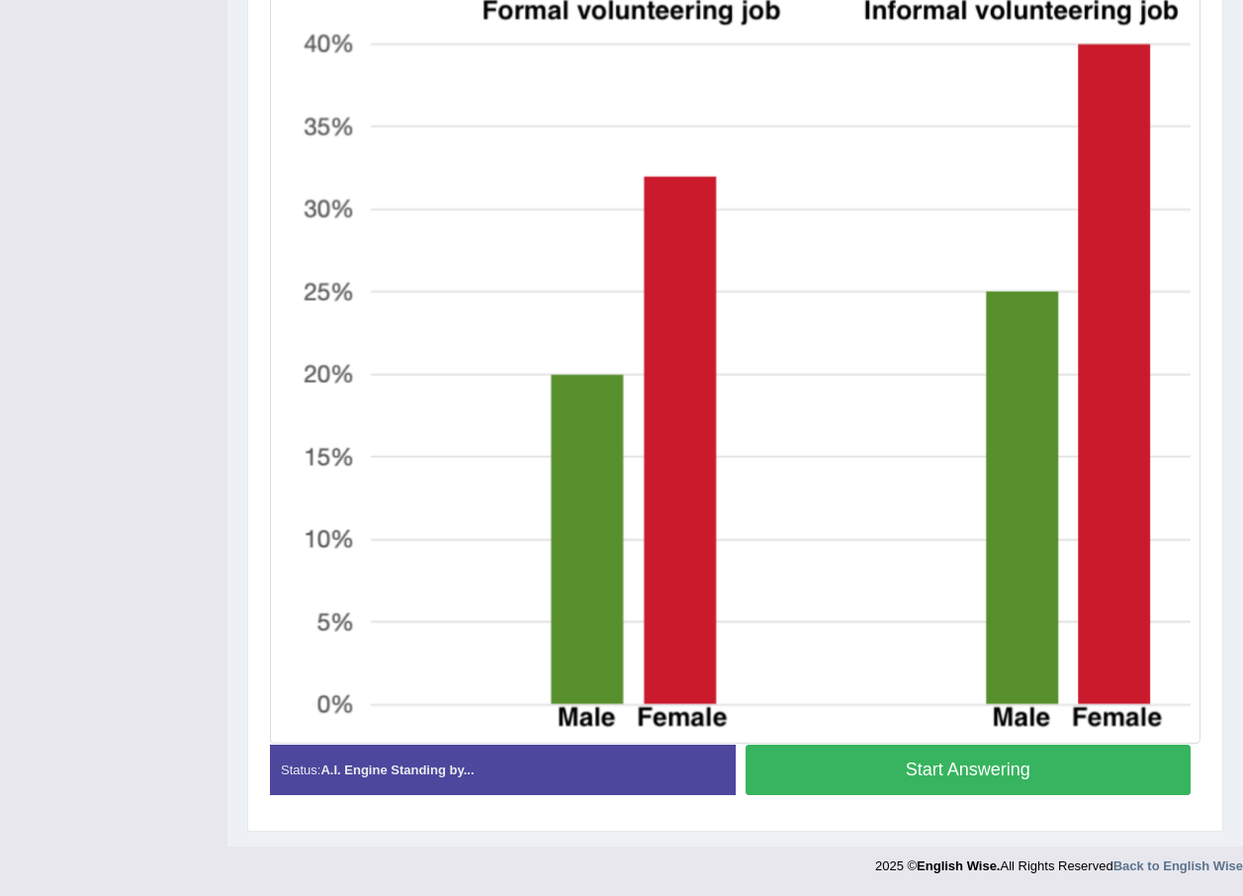
click at [941, 782] on button "Start Answering" at bounding box center [968, 769] width 446 height 50
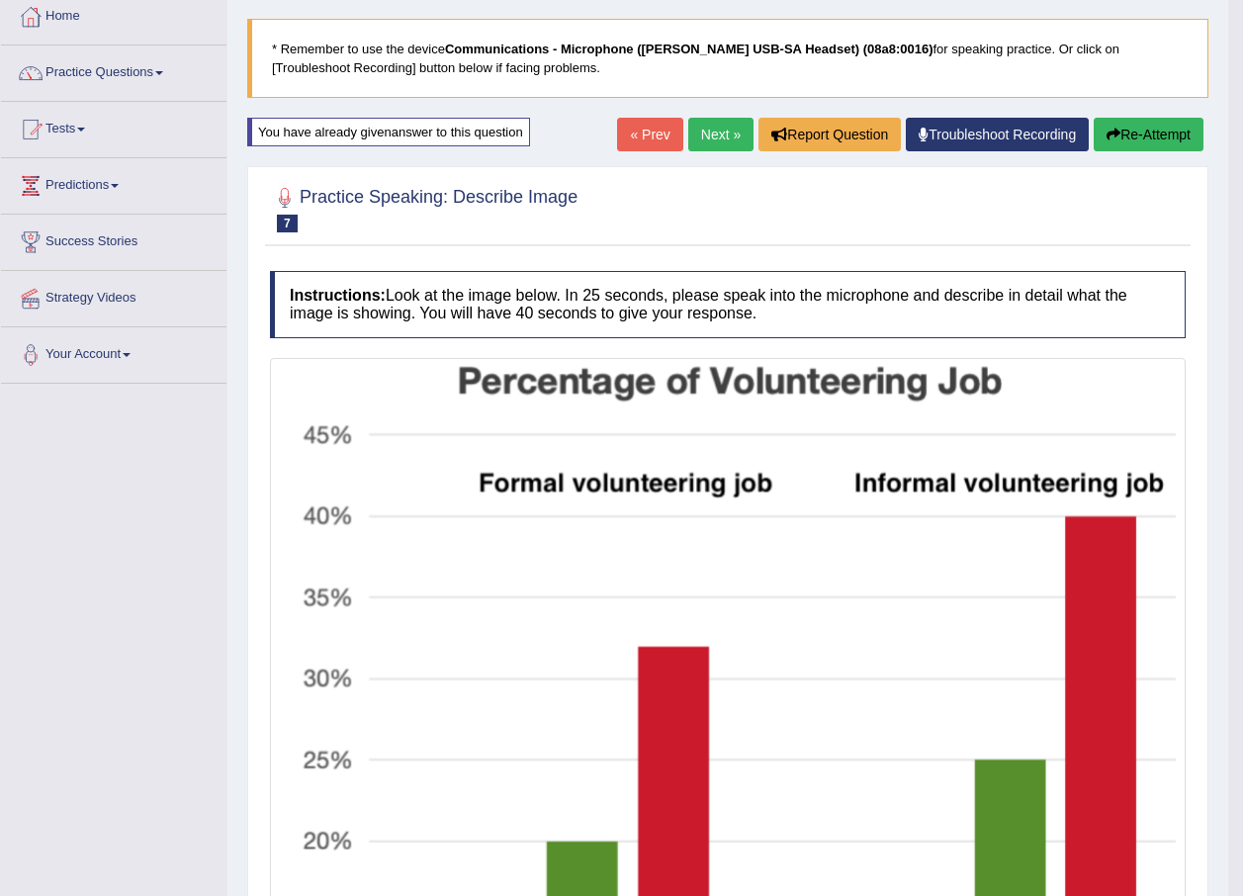
scroll to position [108, 0]
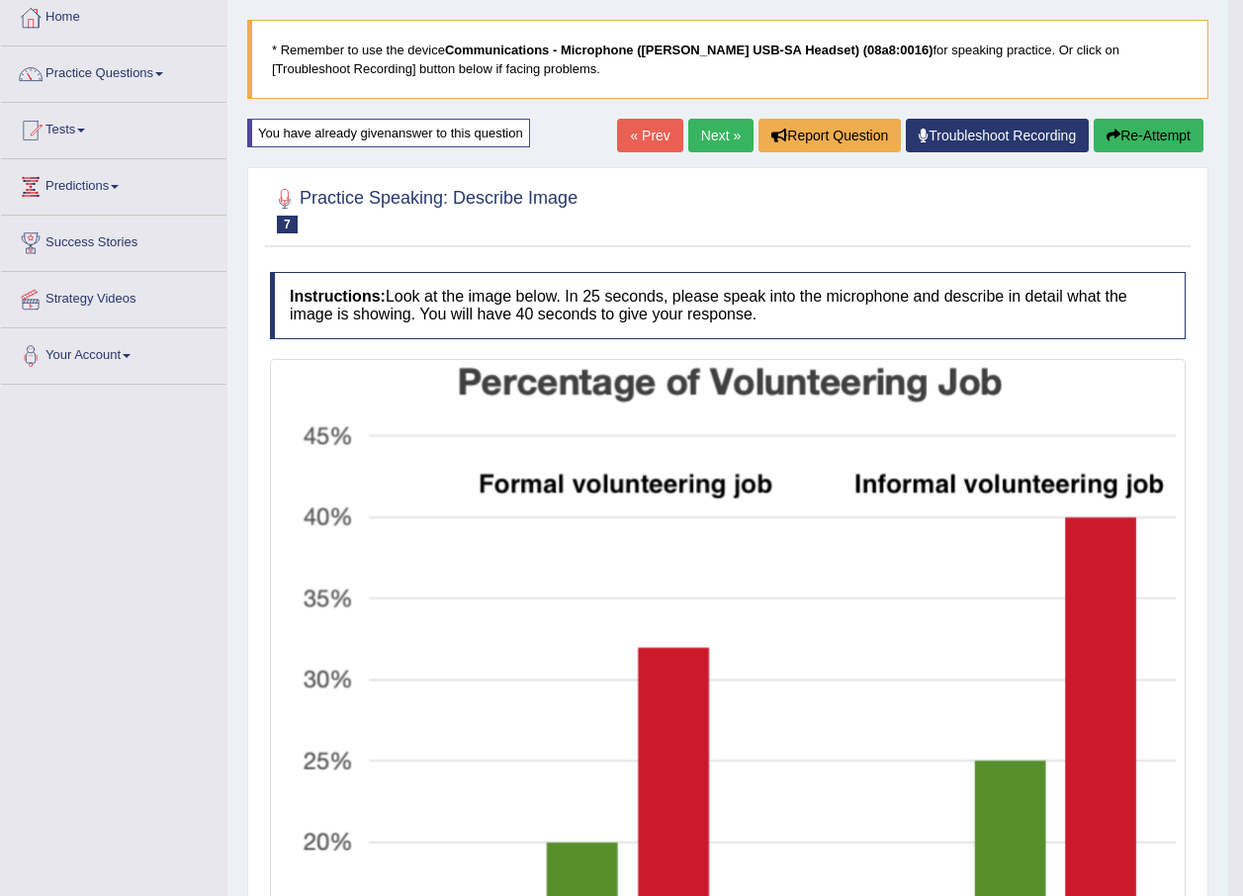
click at [648, 150] on link "« Prev" at bounding box center [649, 136] width 65 height 34
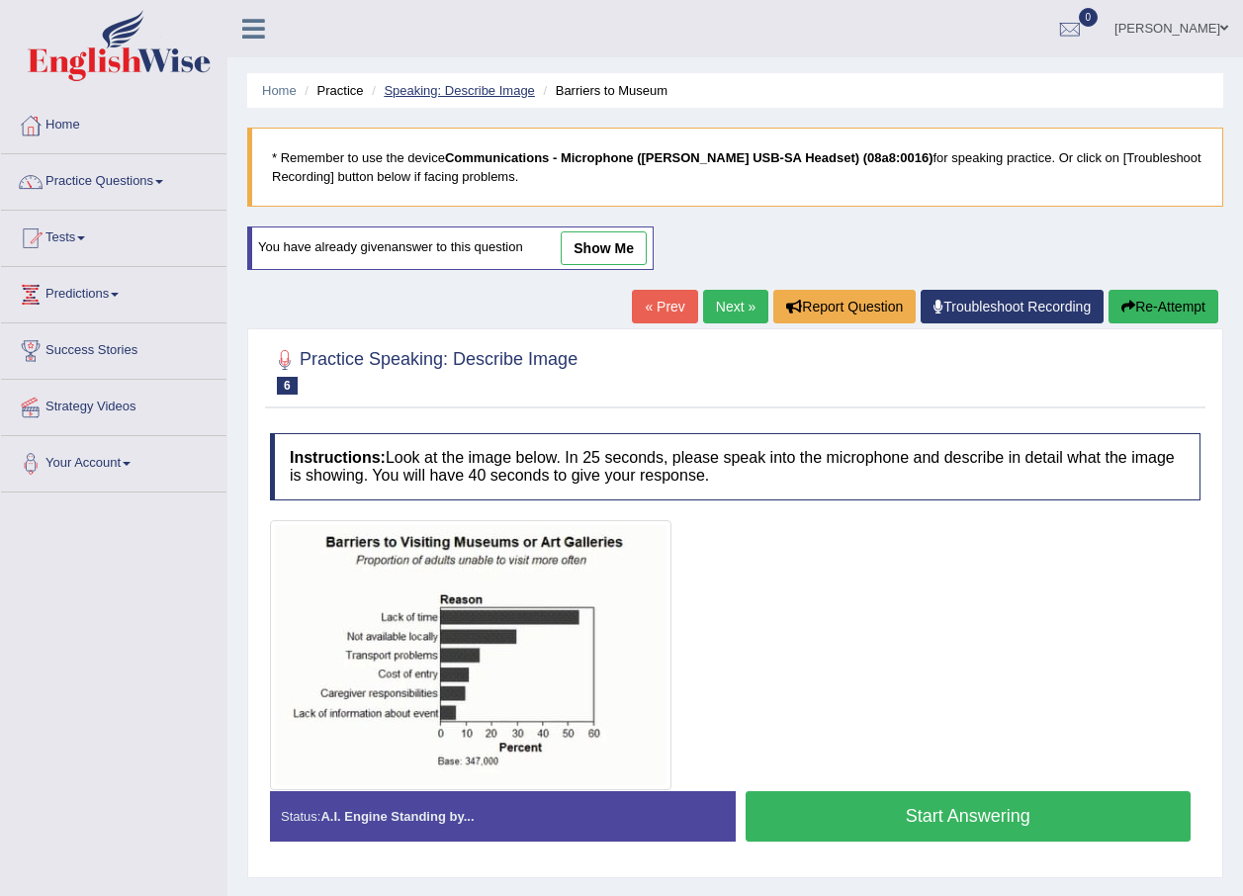
click at [477, 94] on link "Speaking: Describe Image" at bounding box center [459, 90] width 150 height 15
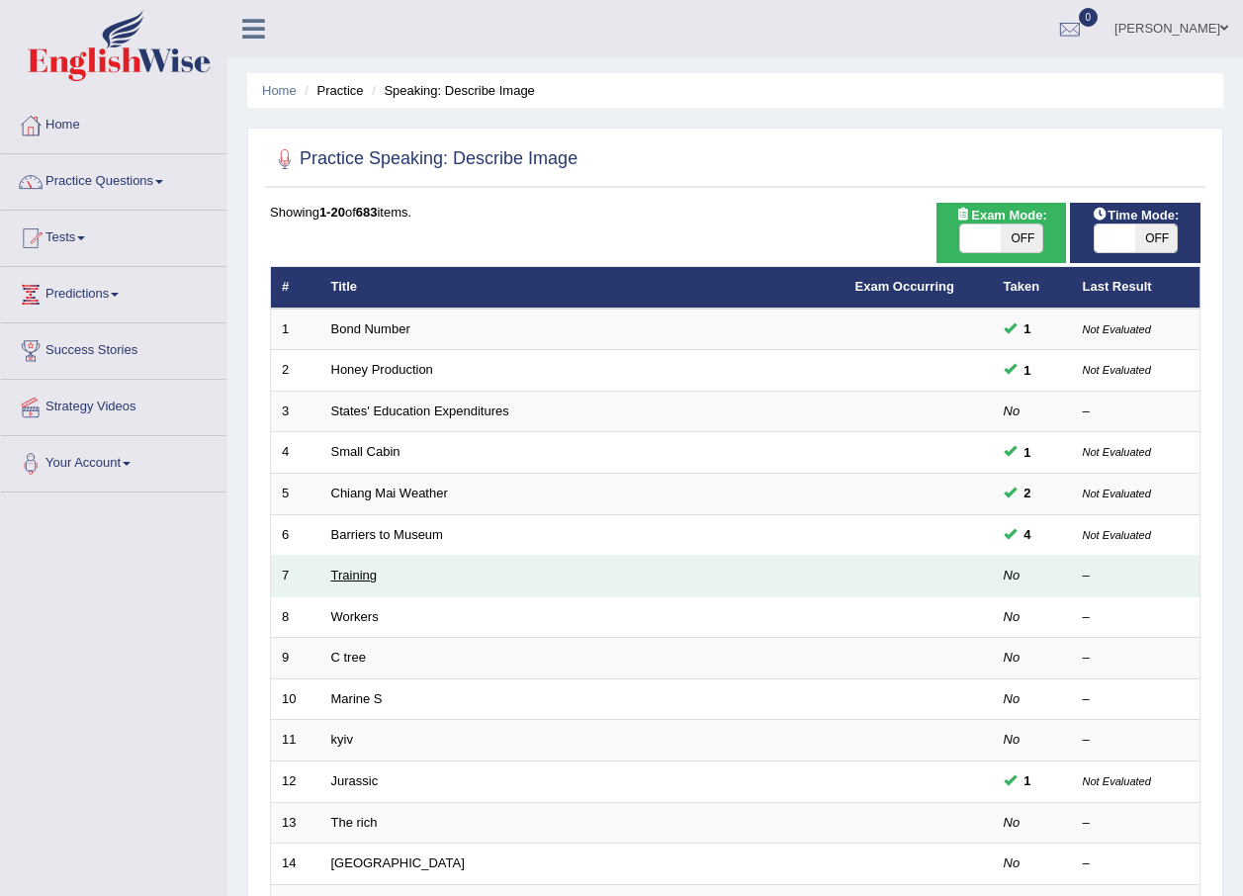
click at [361, 577] on link "Training" at bounding box center [353, 574] width 45 height 15
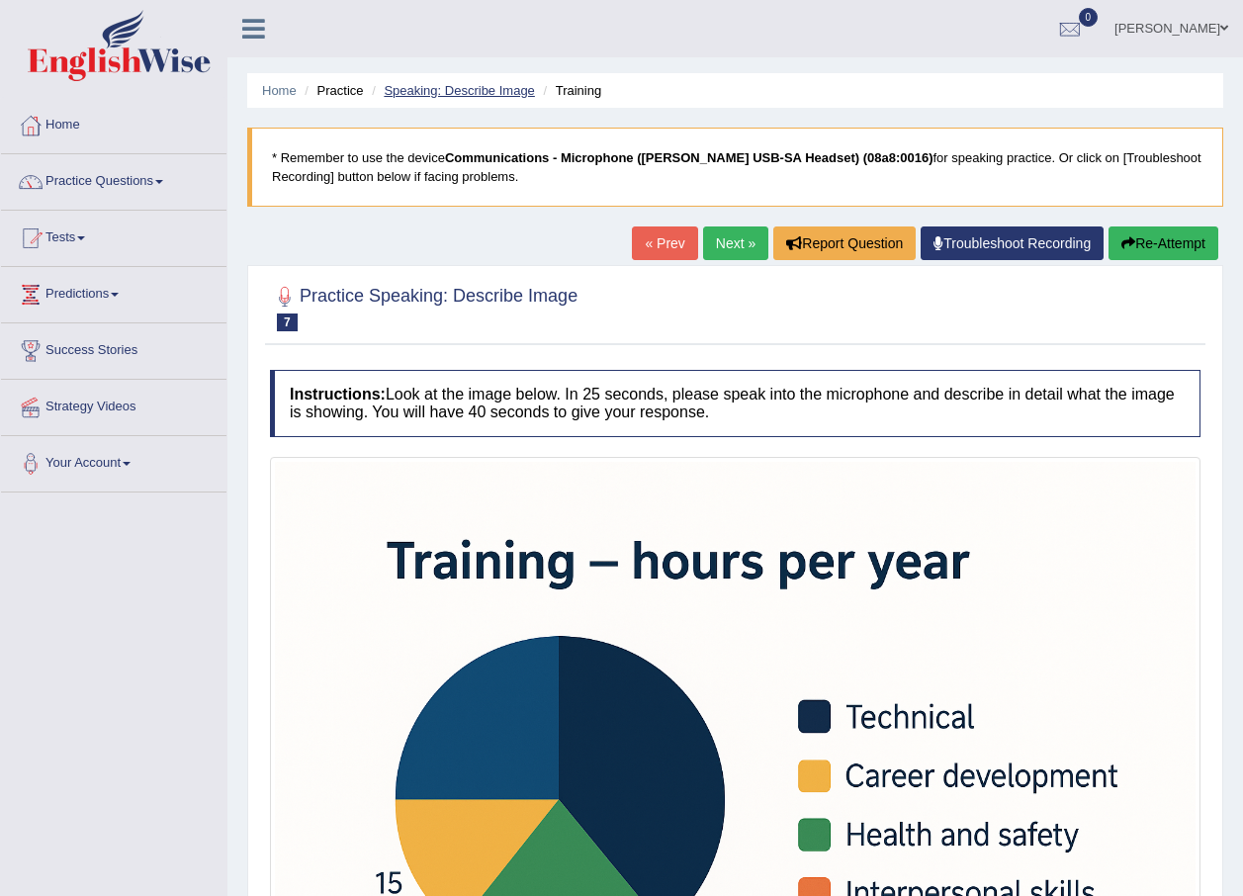
click at [474, 96] on link "Speaking: Describe Image" at bounding box center [459, 90] width 150 height 15
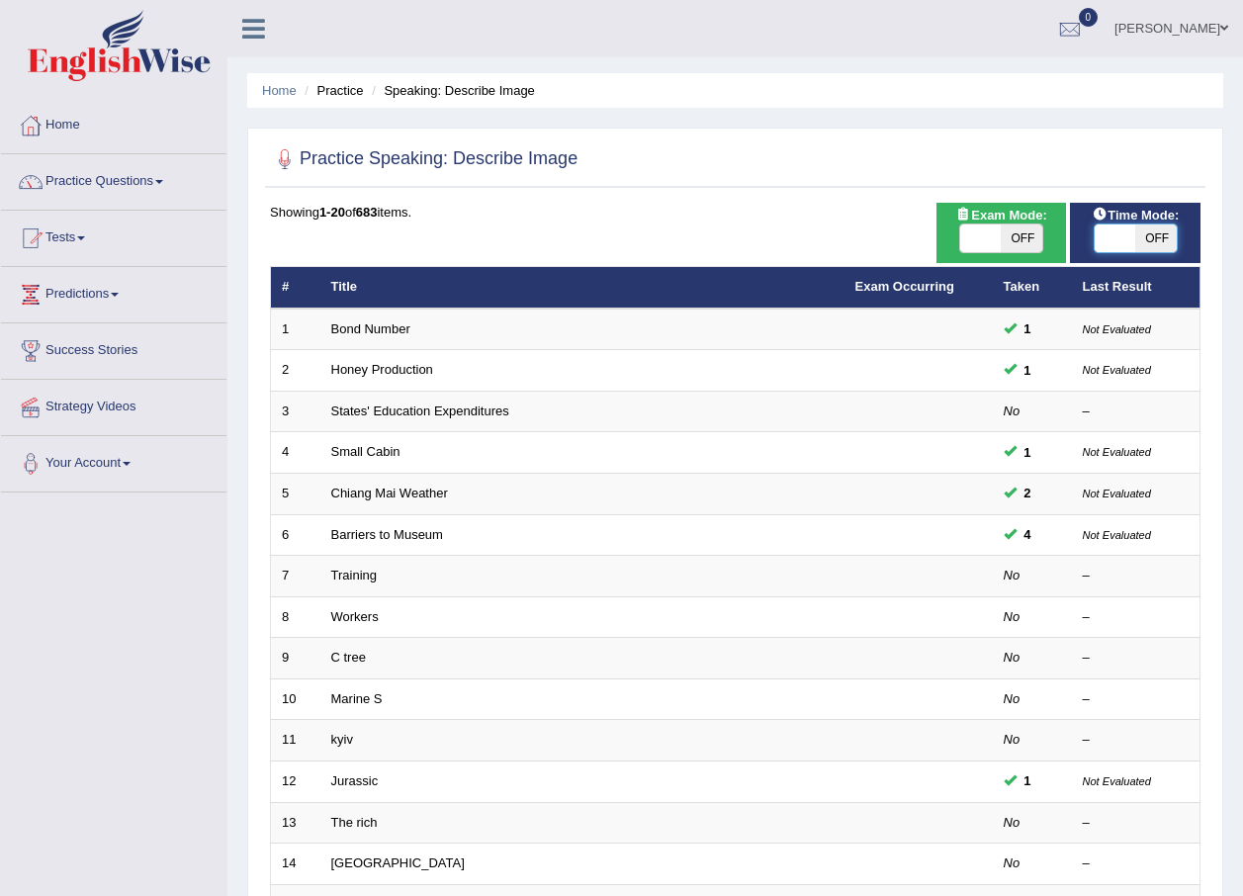
click at [1128, 242] on span at bounding box center [1115, 238] width 42 height 28
checkbox input "true"
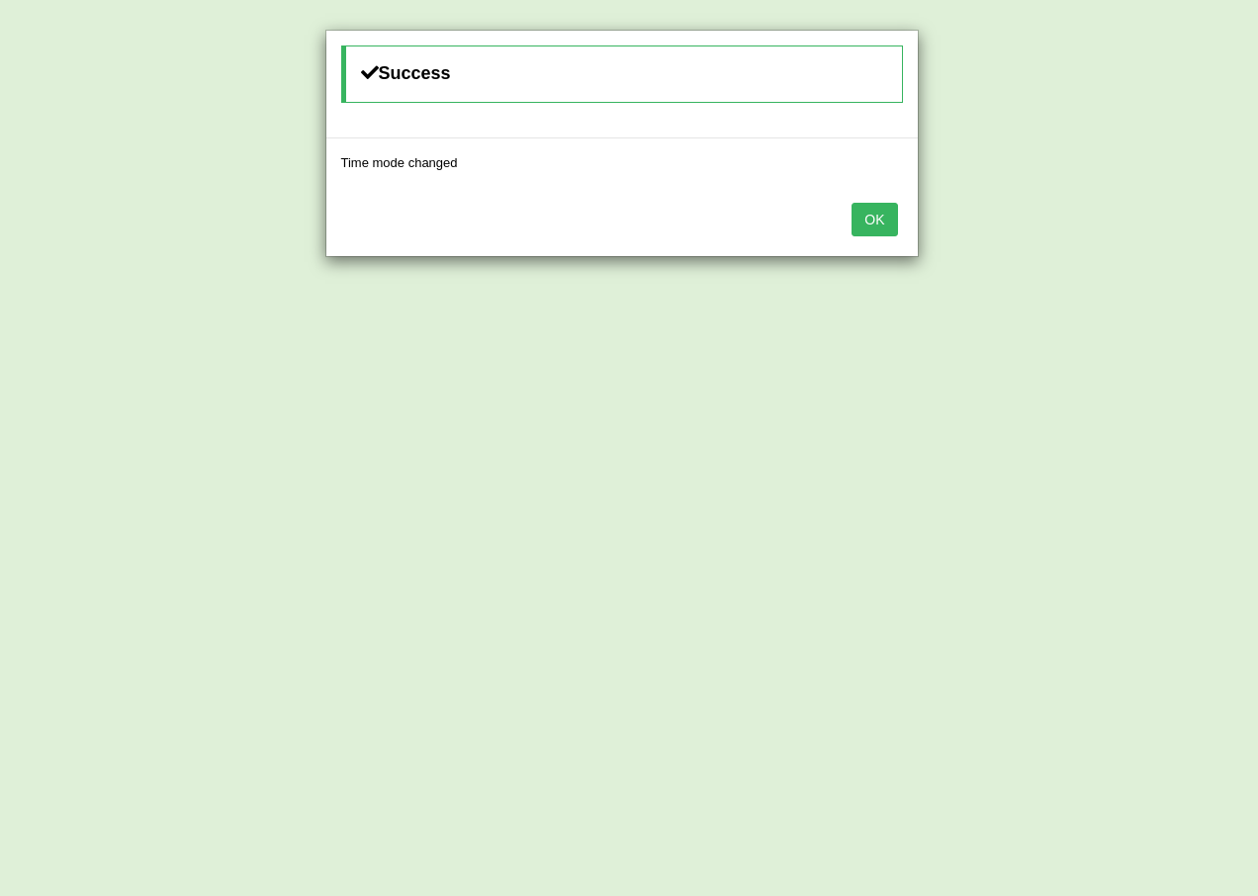
click at [882, 220] on button "OK" at bounding box center [873, 220] width 45 height 34
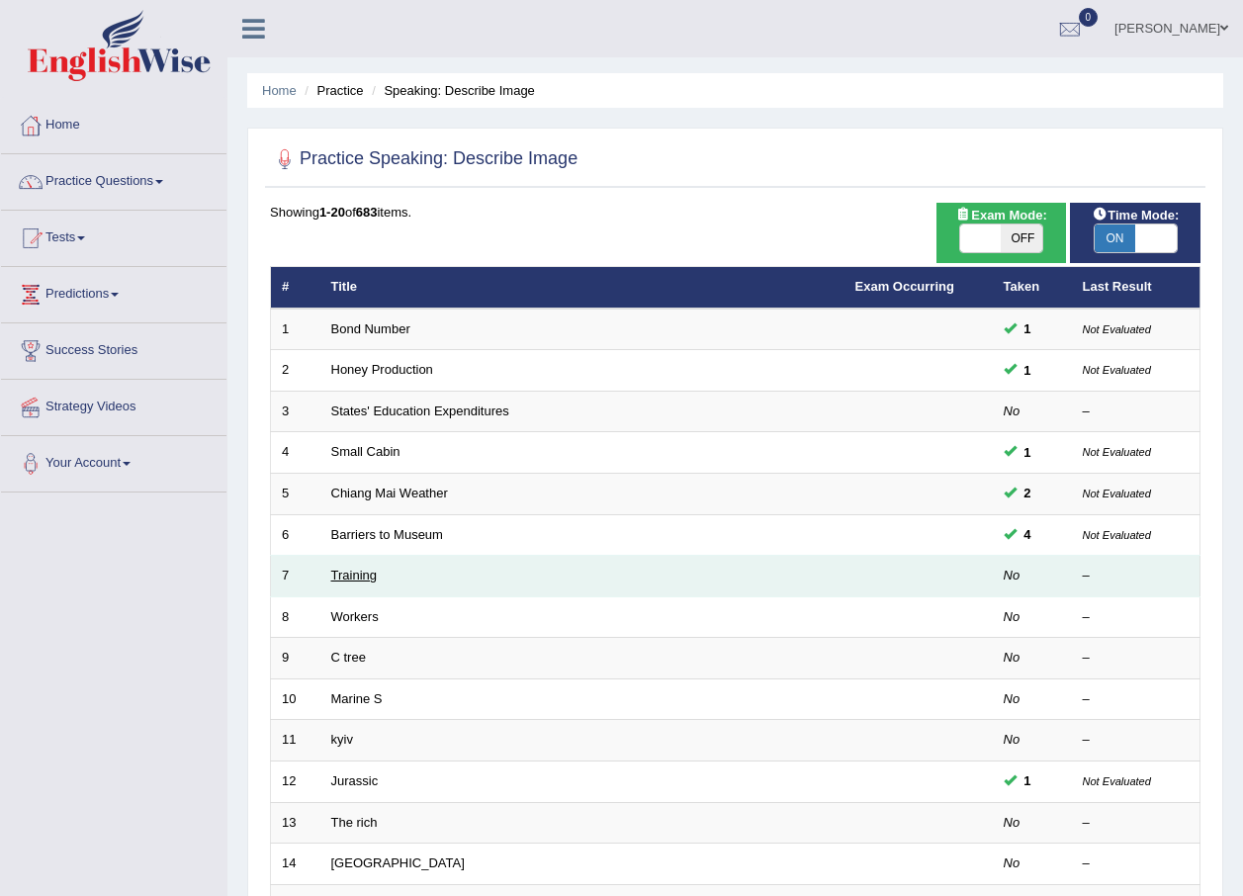
click at [336, 574] on link "Training" at bounding box center [353, 574] width 45 height 15
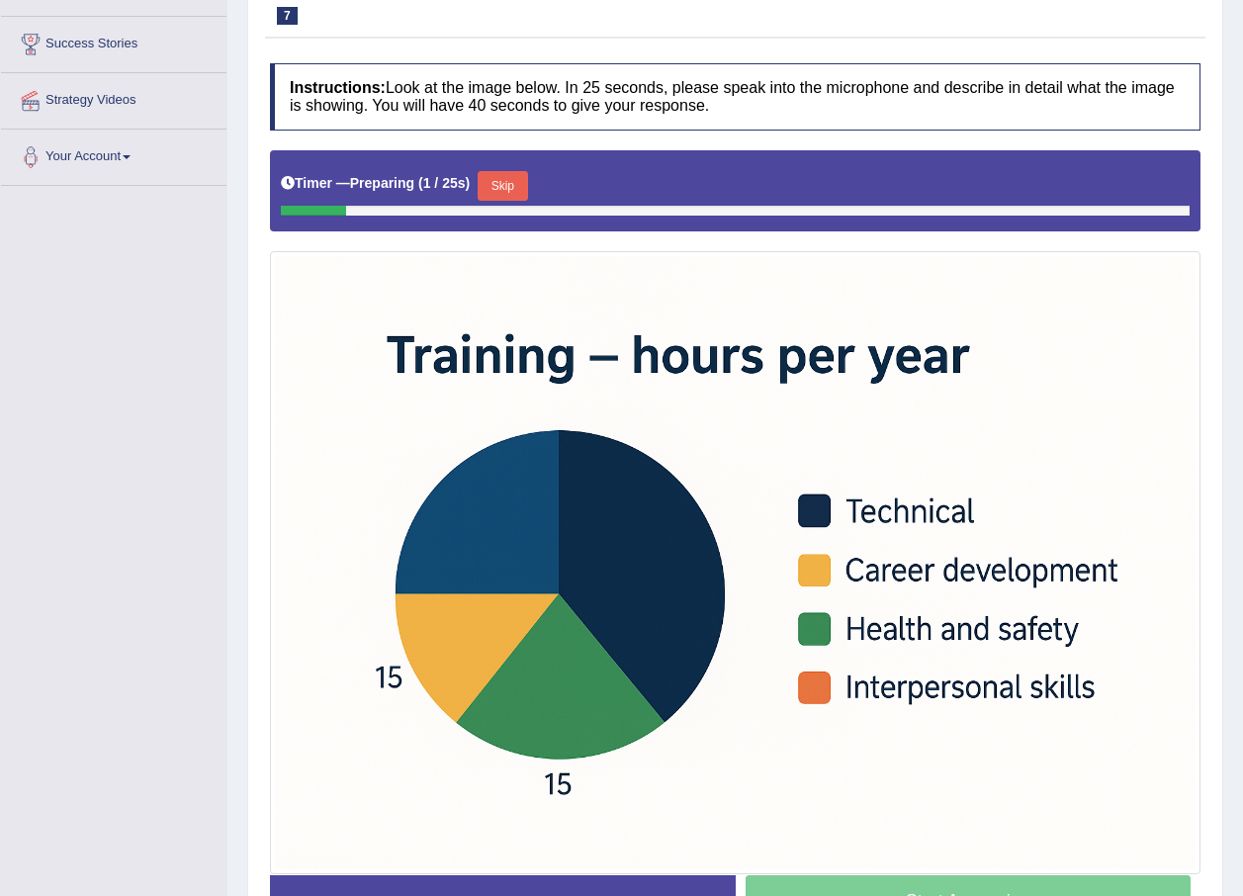
scroll to position [395, 0]
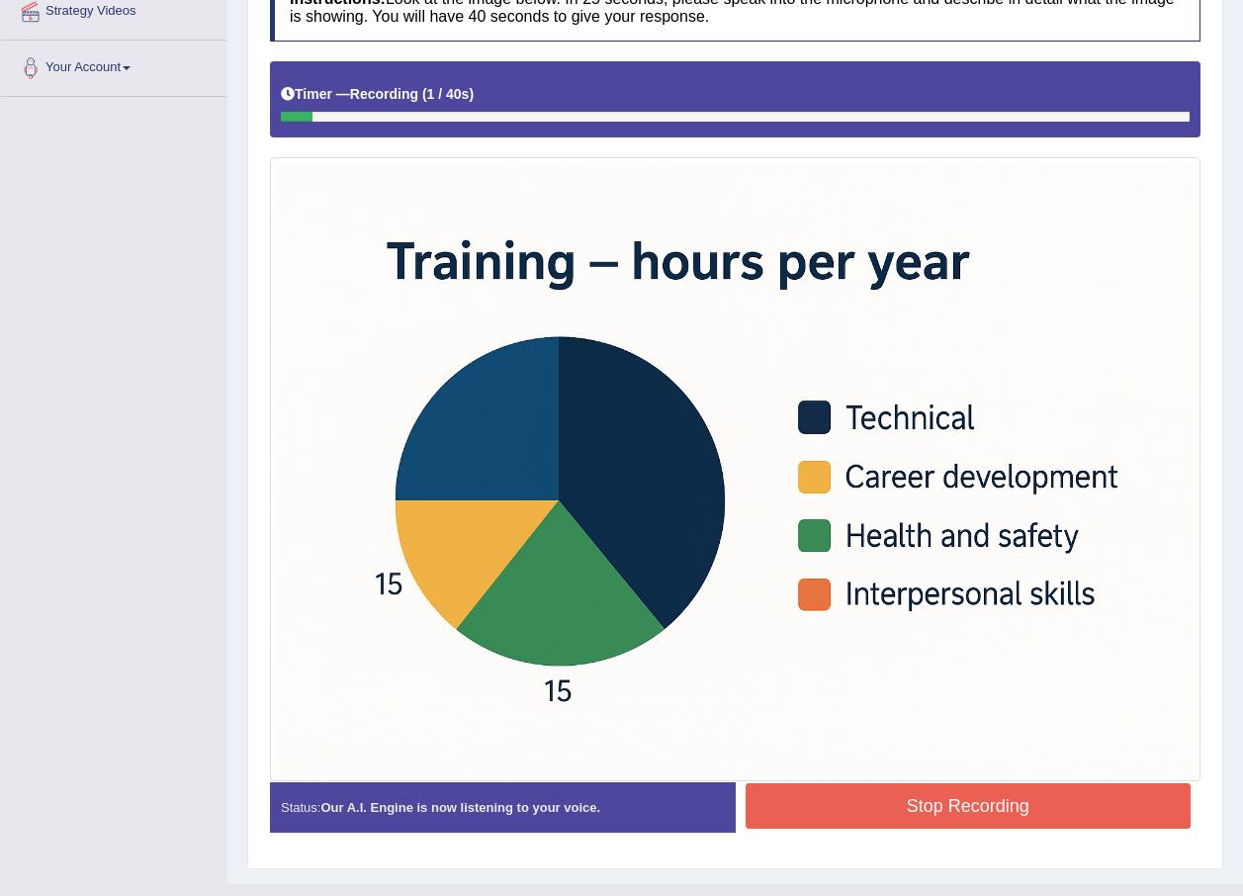
click at [1005, 804] on button "Stop Recording" at bounding box center [968, 805] width 446 height 45
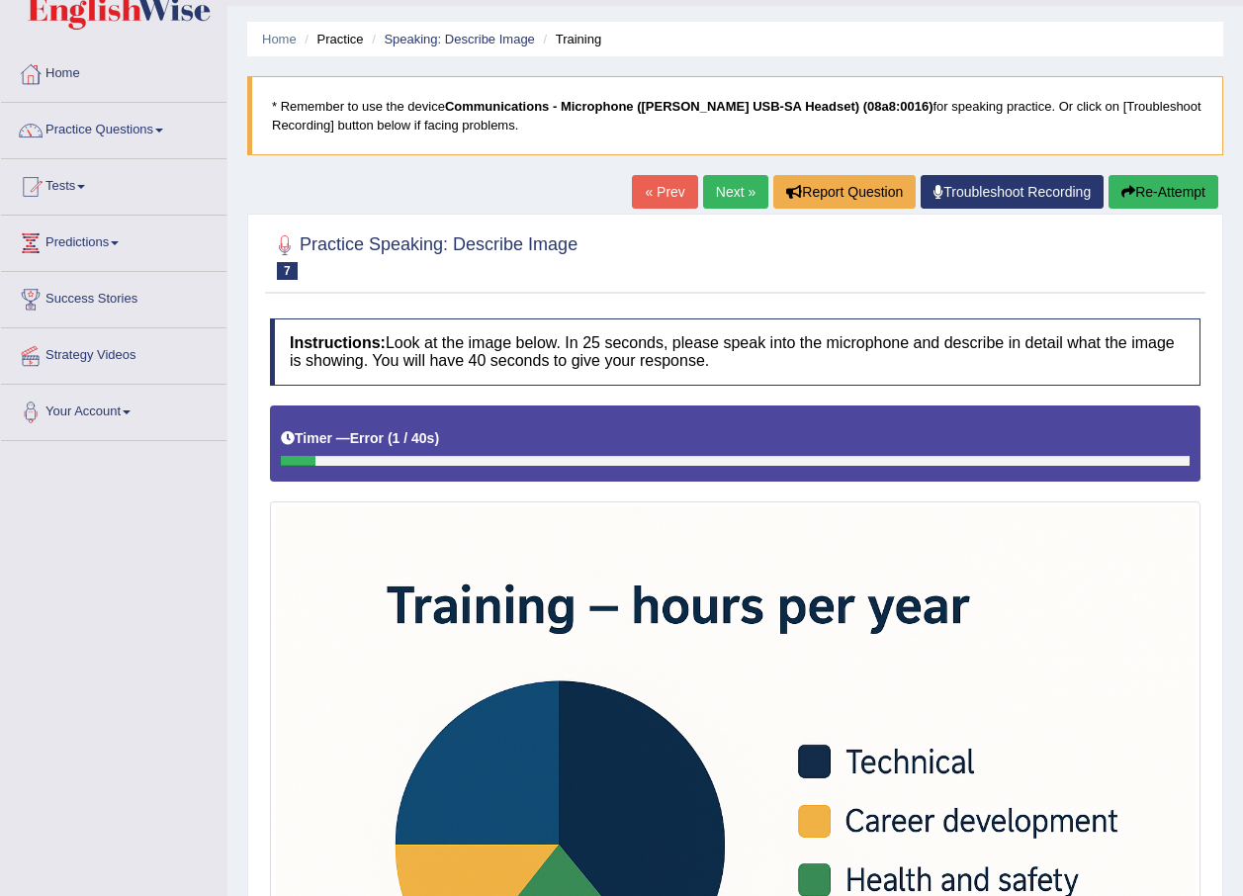
scroll to position [0, 0]
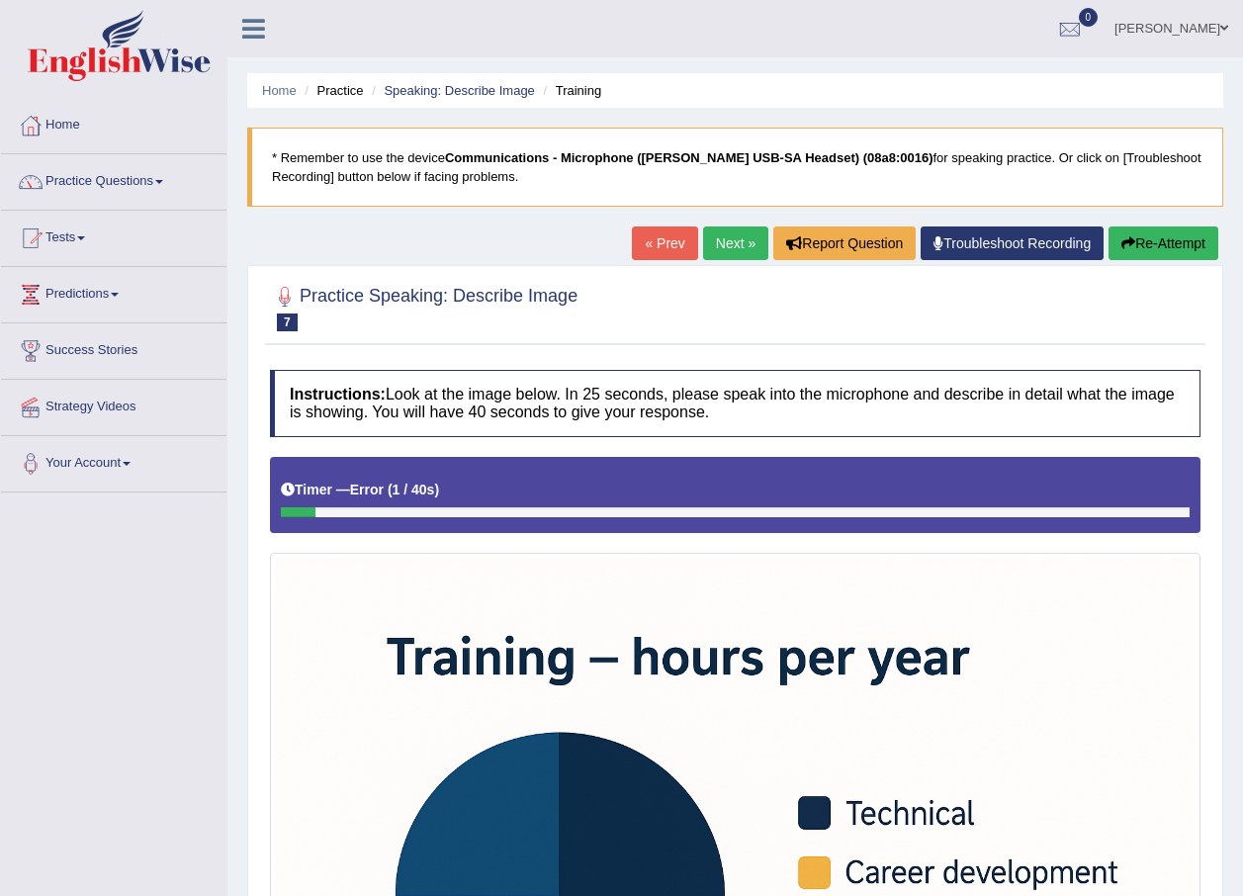
click at [732, 246] on link "Next »" at bounding box center [735, 243] width 65 height 34
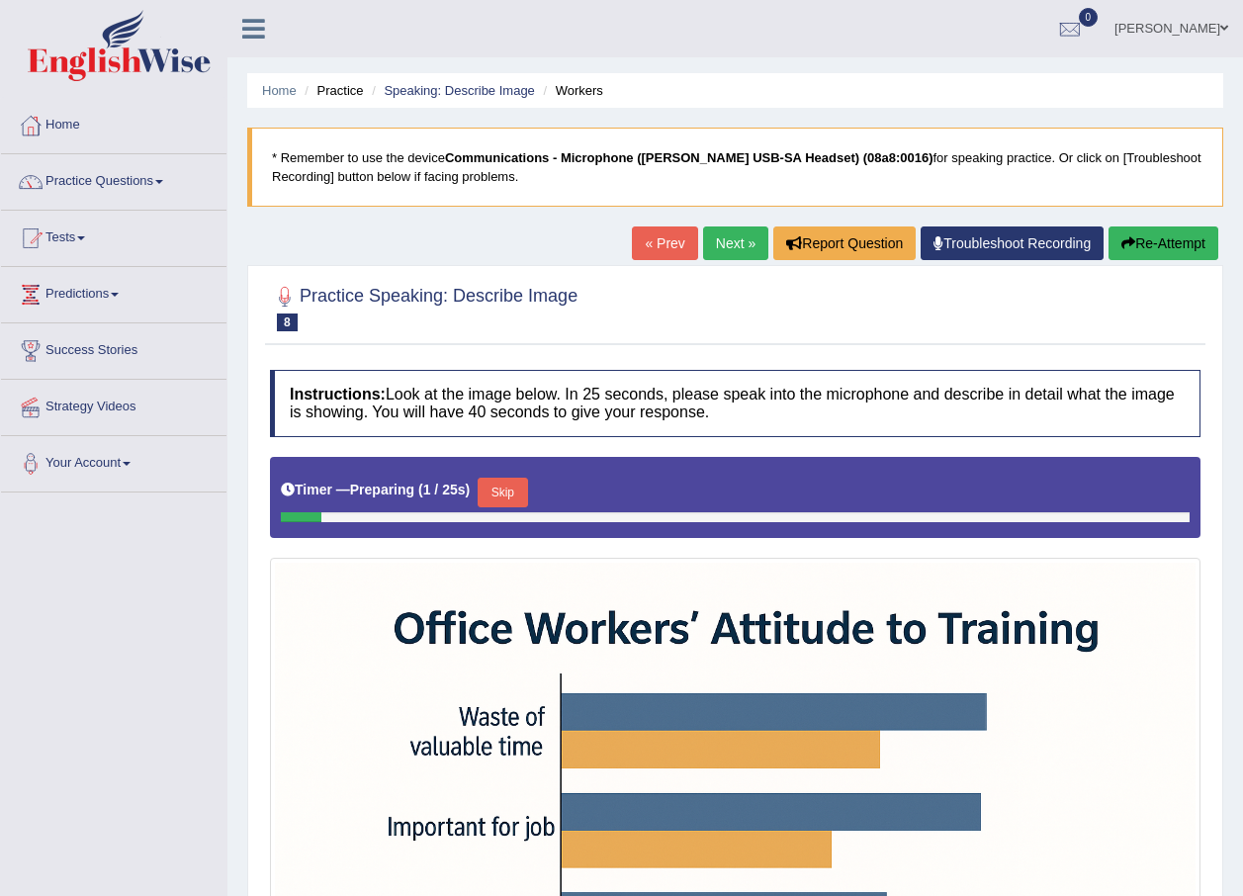
click at [511, 493] on button "Skip" at bounding box center [501, 492] width 49 height 30
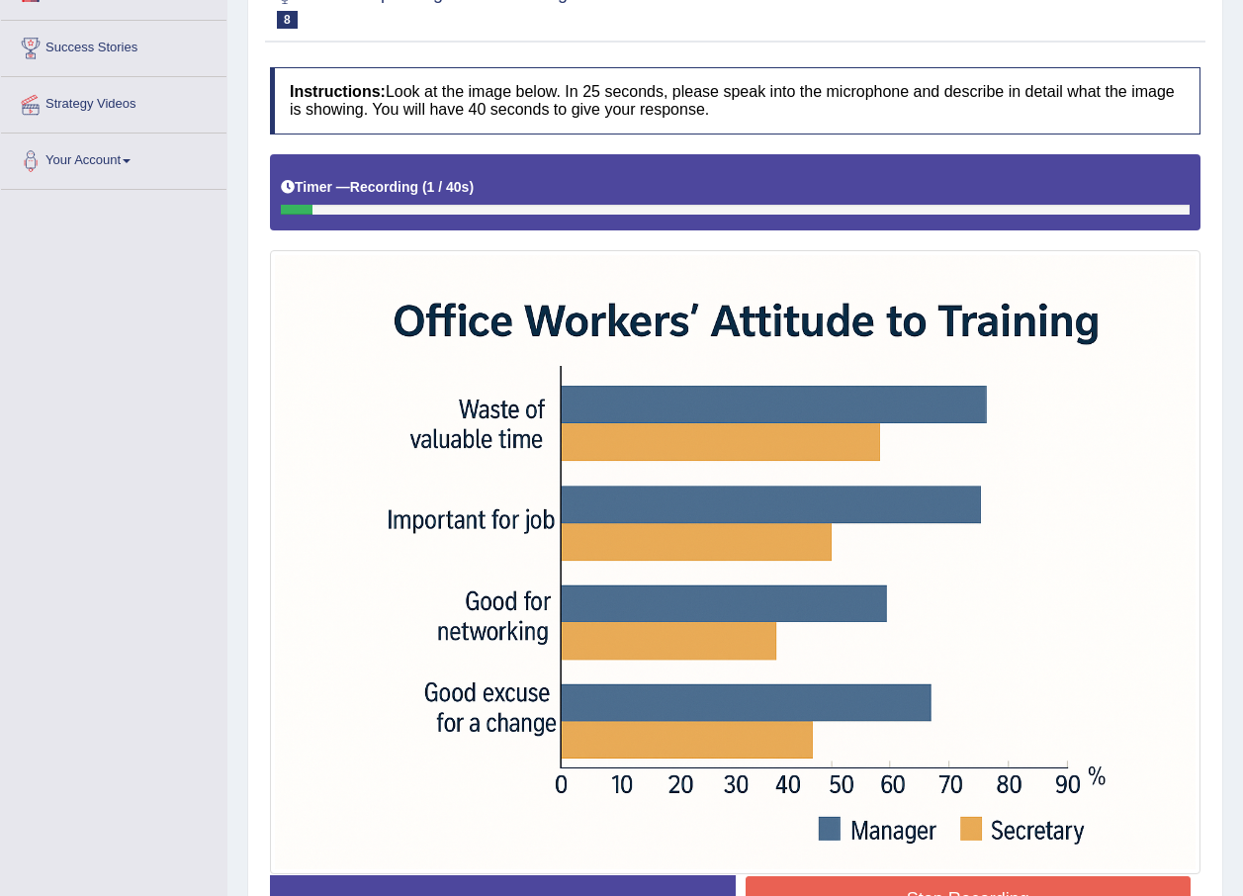
scroll to position [433, 0]
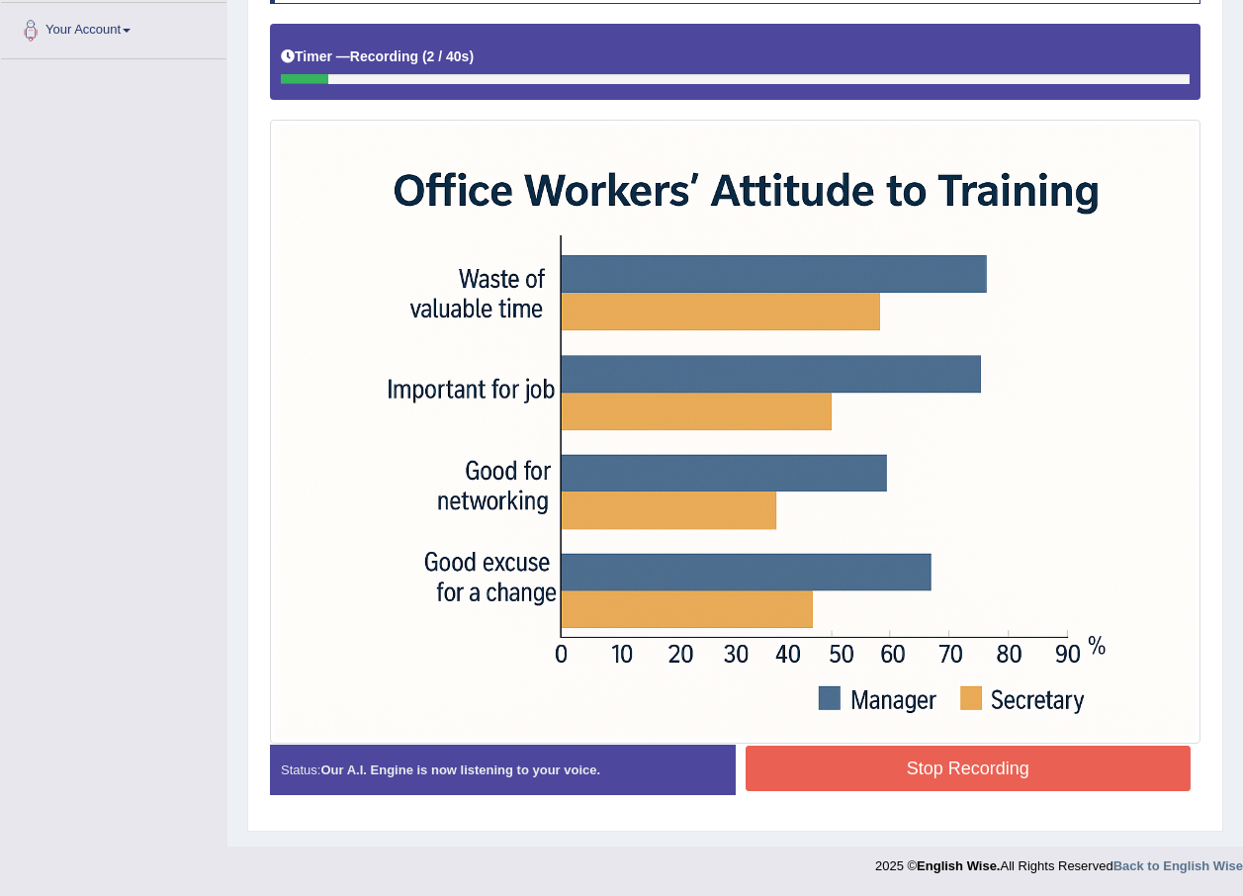
click at [890, 781] on button "Stop Recording" at bounding box center [968, 767] width 446 height 45
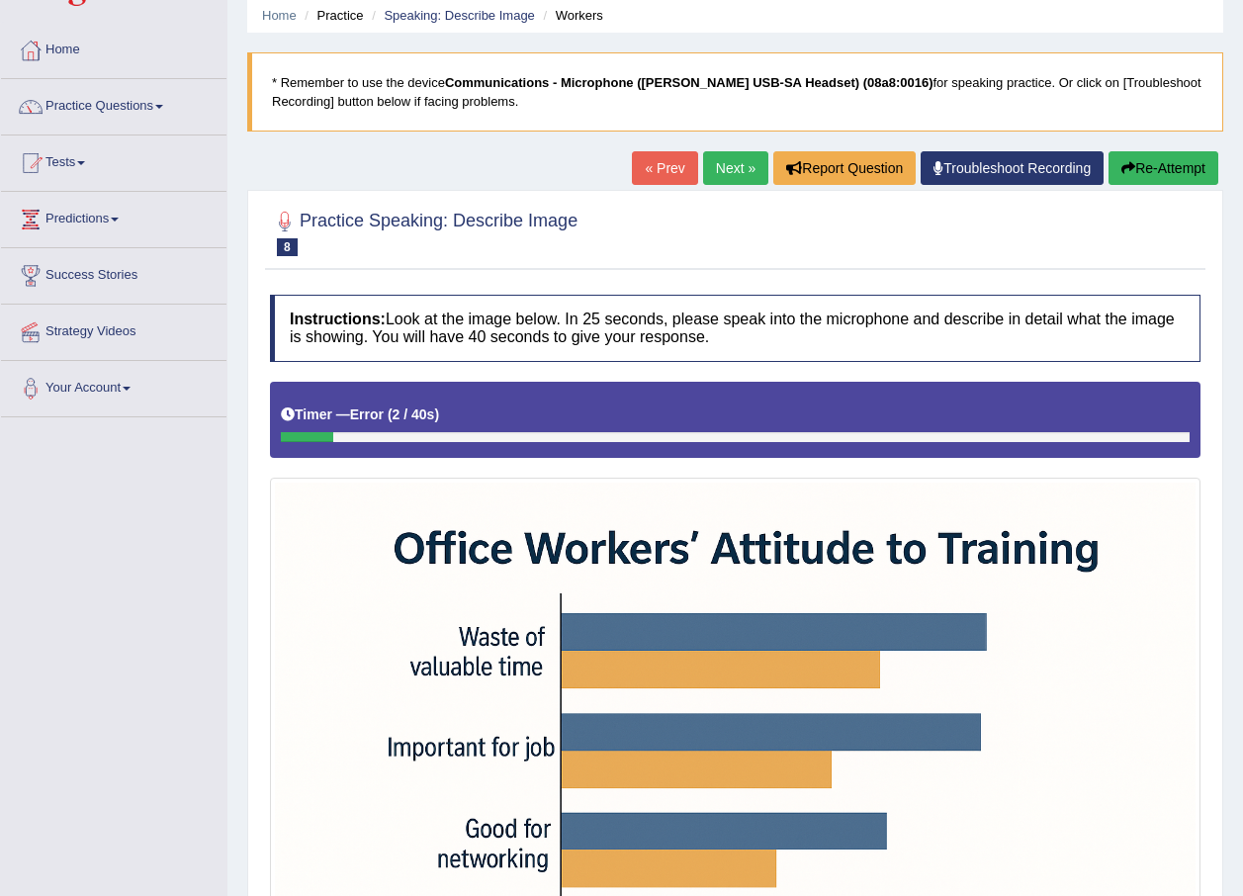
scroll to position [38, 0]
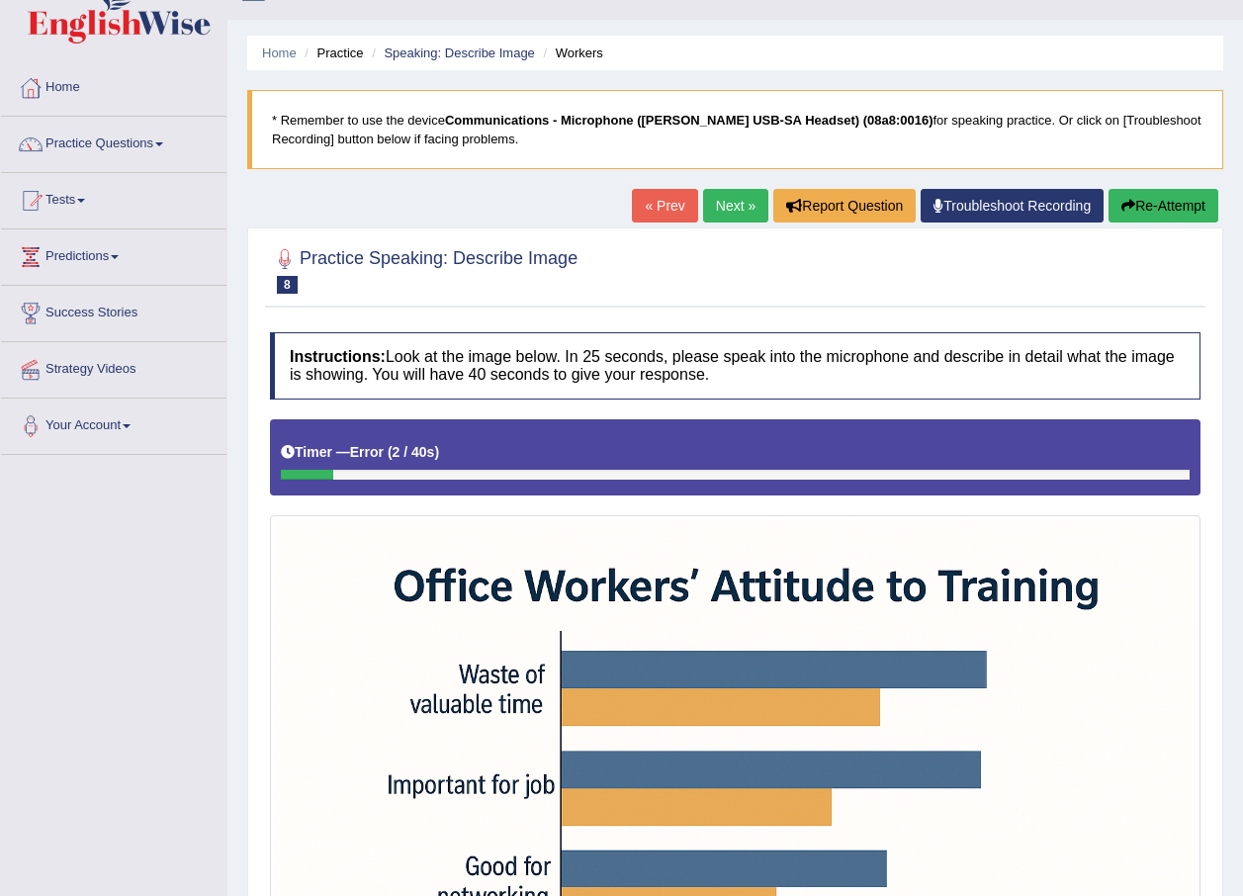
click at [1168, 213] on button "Re-Attempt" at bounding box center [1163, 206] width 110 height 34
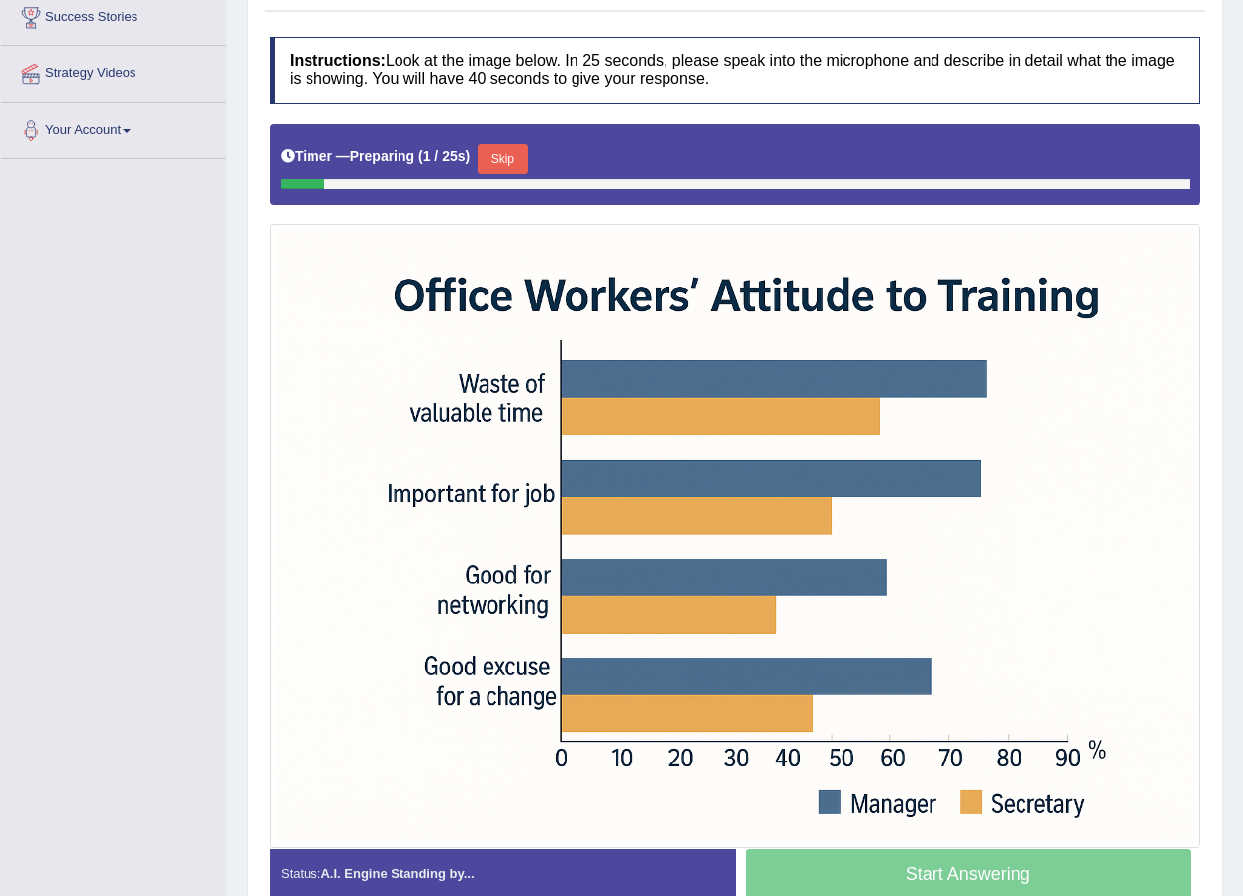
scroll to position [334, 0]
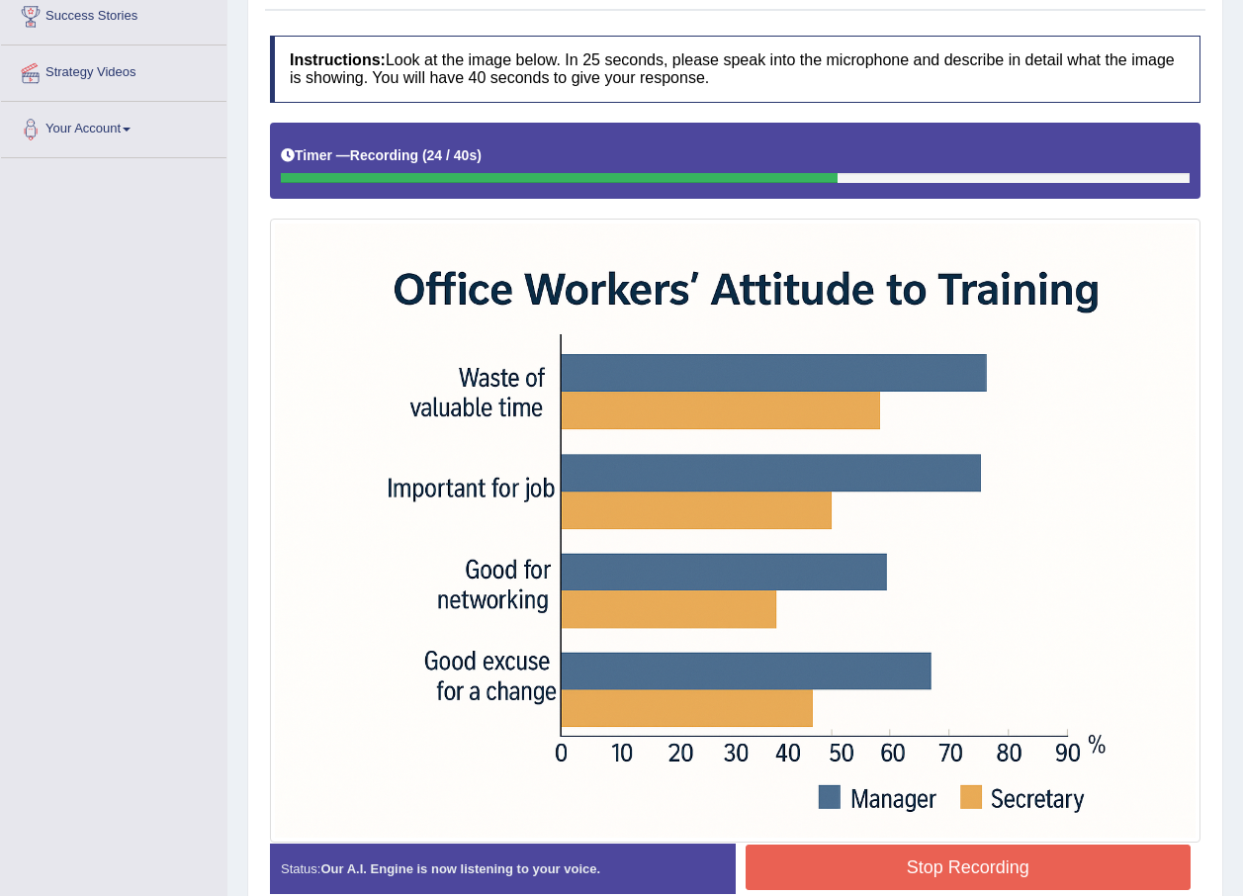
click at [902, 859] on button "Stop Recording" at bounding box center [968, 866] width 446 height 45
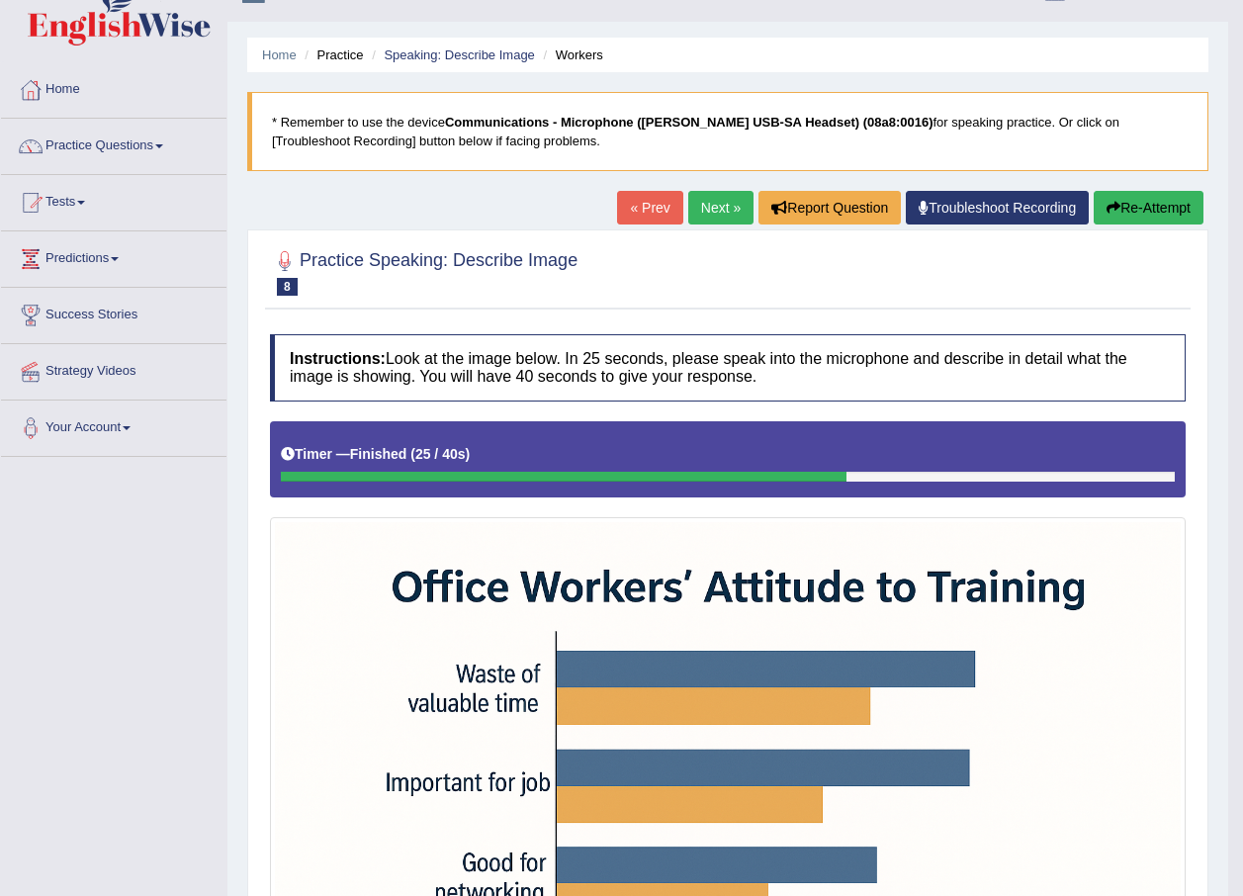
scroll to position [0, 0]
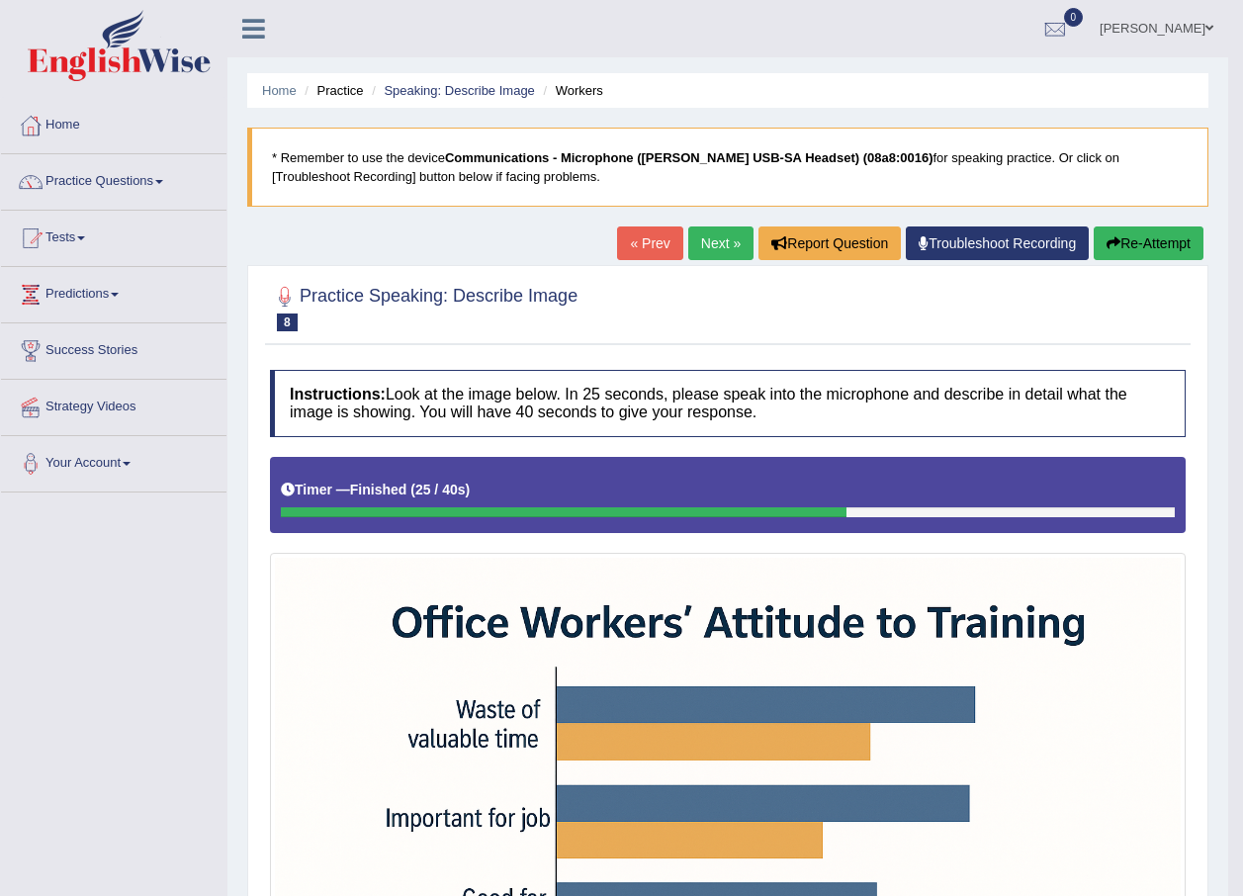
click at [699, 253] on link "Next »" at bounding box center [720, 243] width 65 height 34
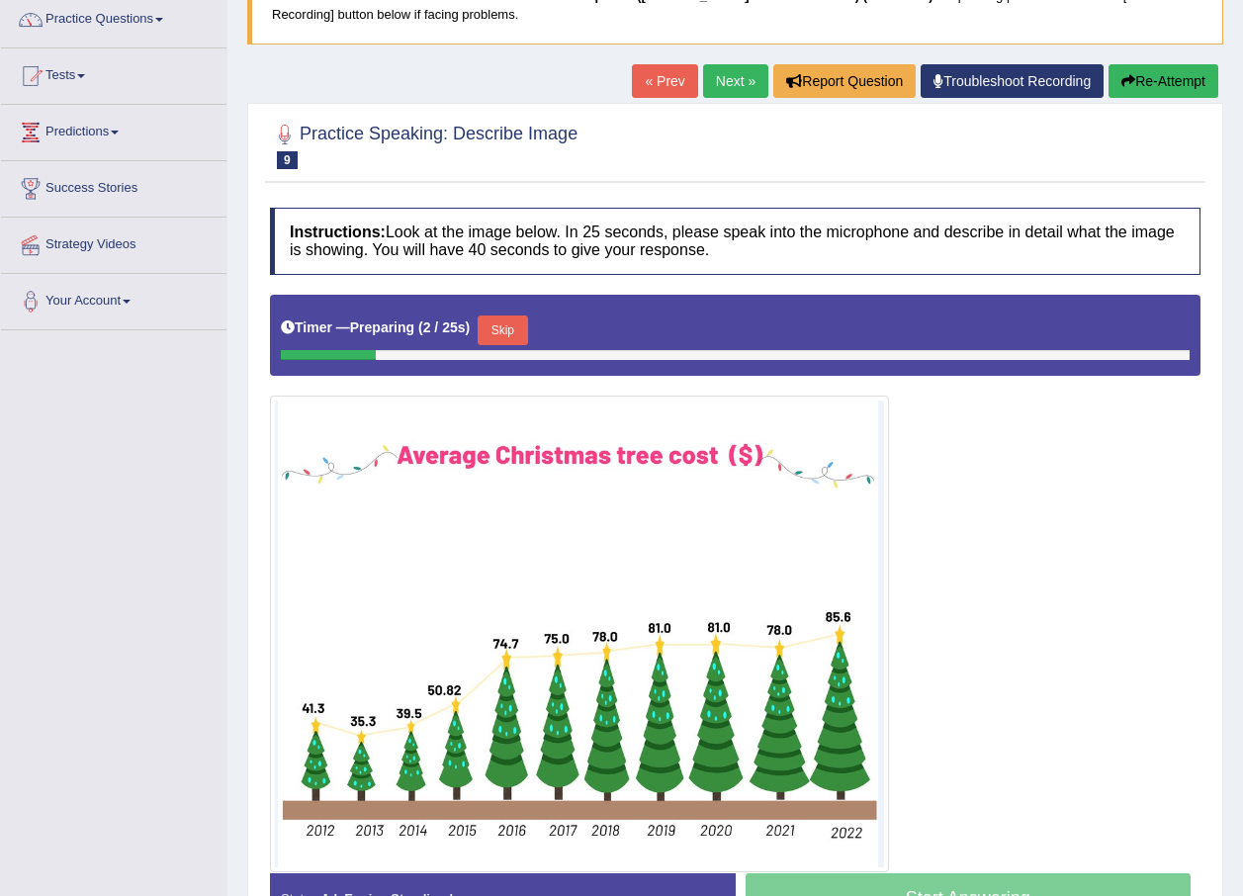
scroll to position [198, 0]
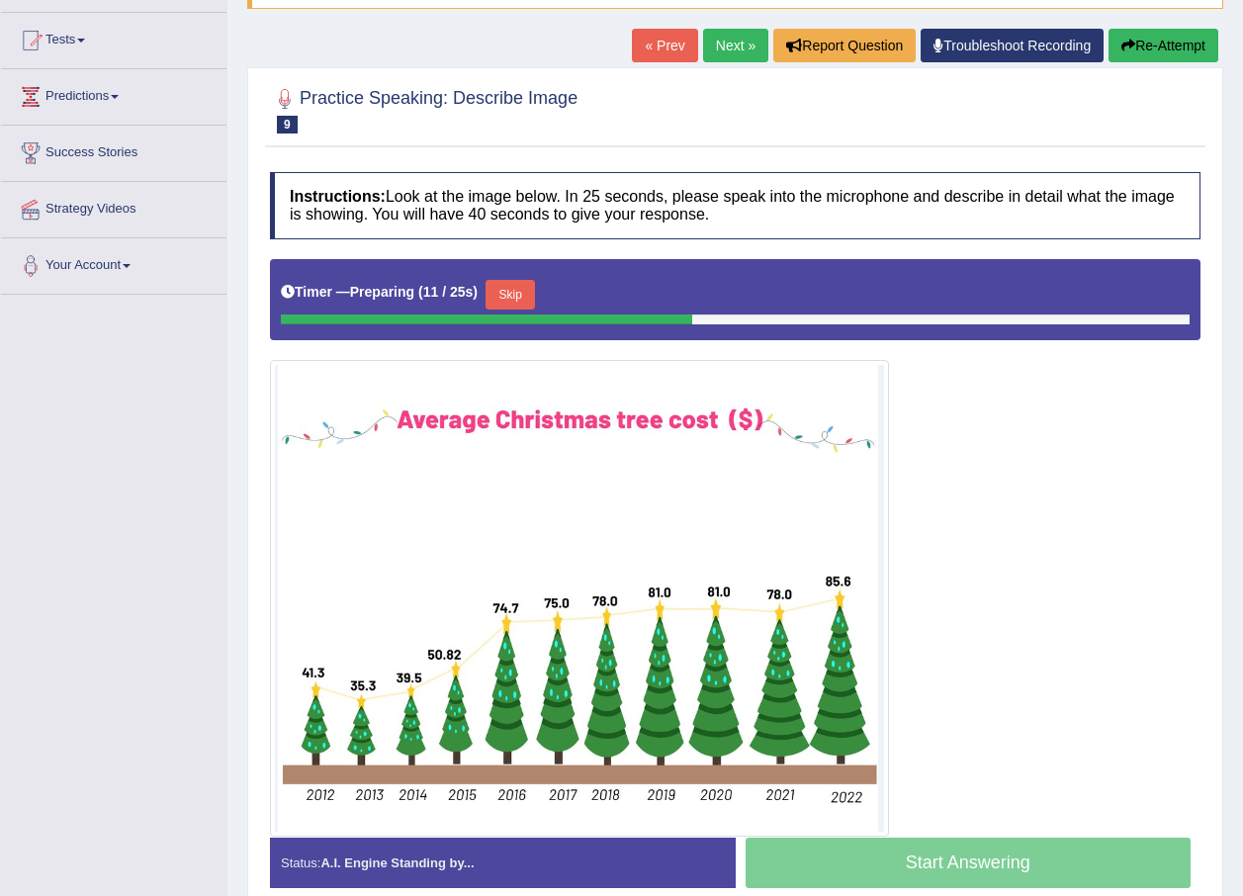
click at [1210, 39] on button "Re-Attempt" at bounding box center [1163, 46] width 110 height 34
click at [516, 290] on button "Skip" at bounding box center [501, 295] width 49 height 30
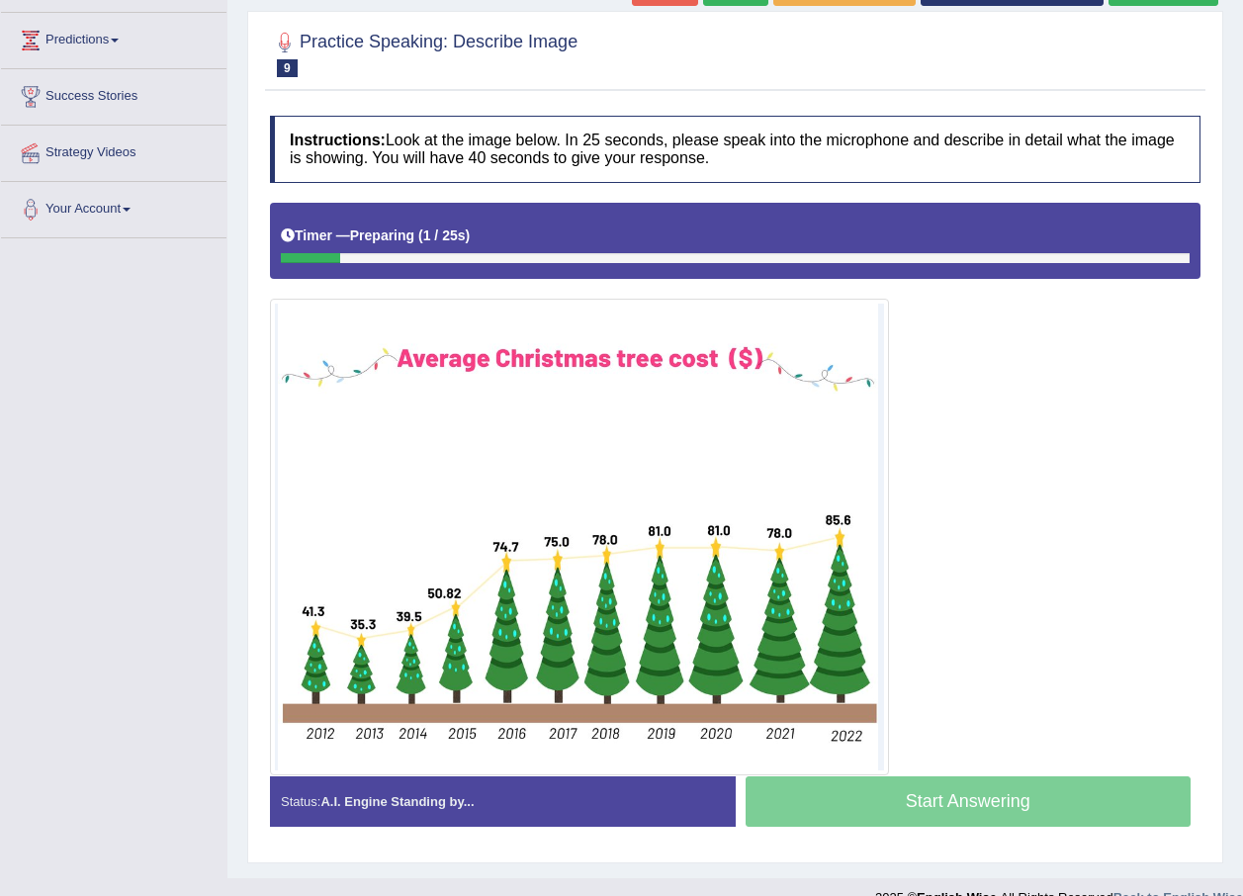
scroll to position [286, 0]
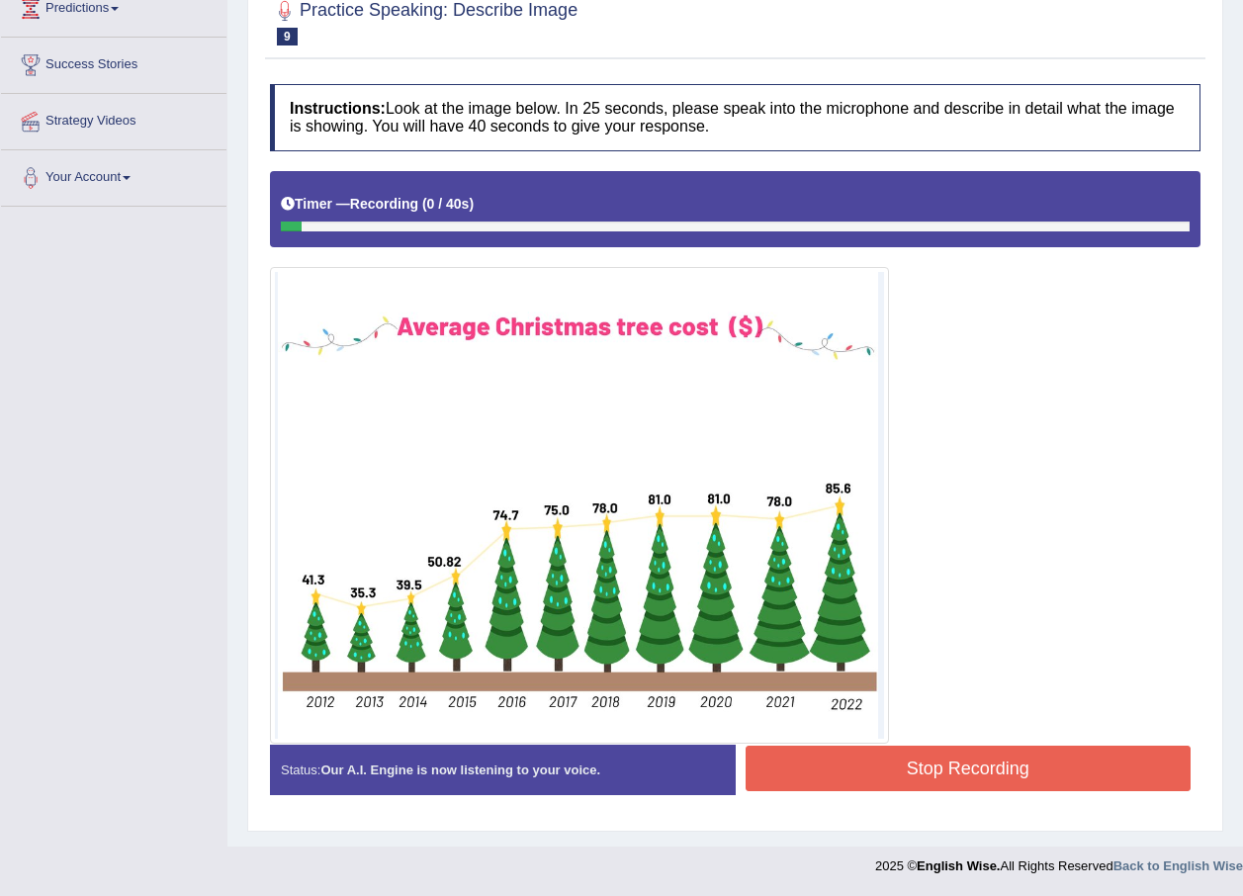
click at [994, 761] on button "Stop Recording" at bounding box center [968, 767] width 446 height 45
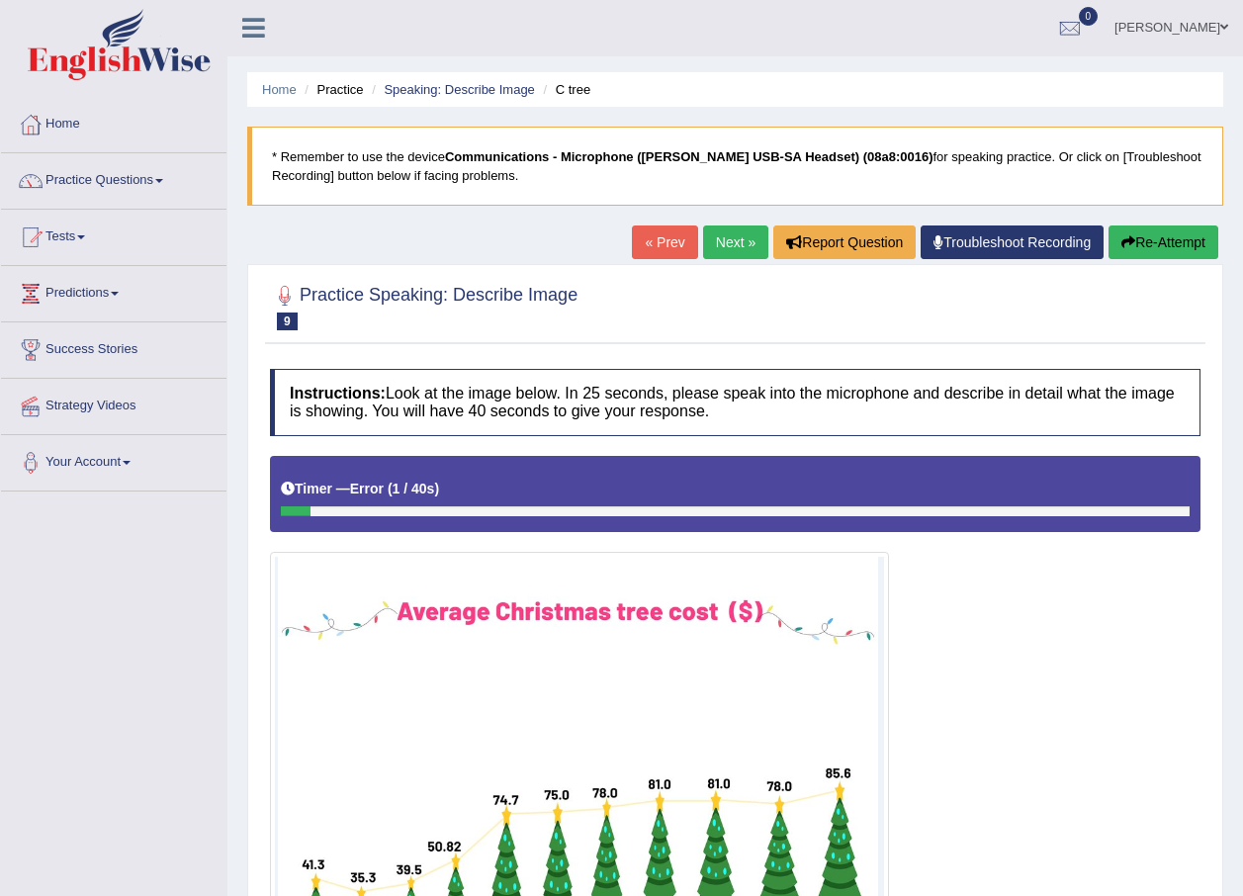
scroll to position [0, 0]
click at [267, 90] on link "Home" at bounding box center [279, 90] width 35 height 15
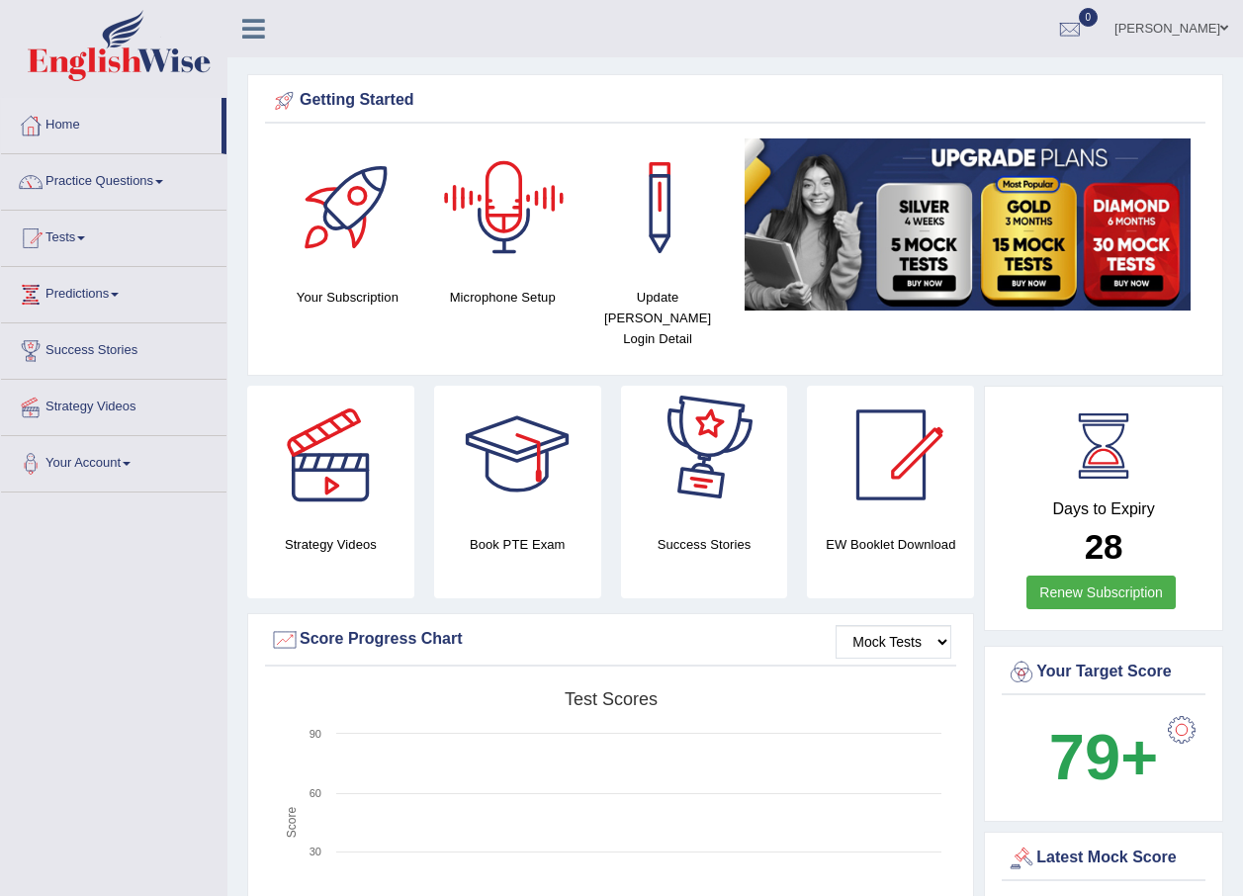
click at [501, 192] on div at bounding box center [504, 207] width 138 height 138
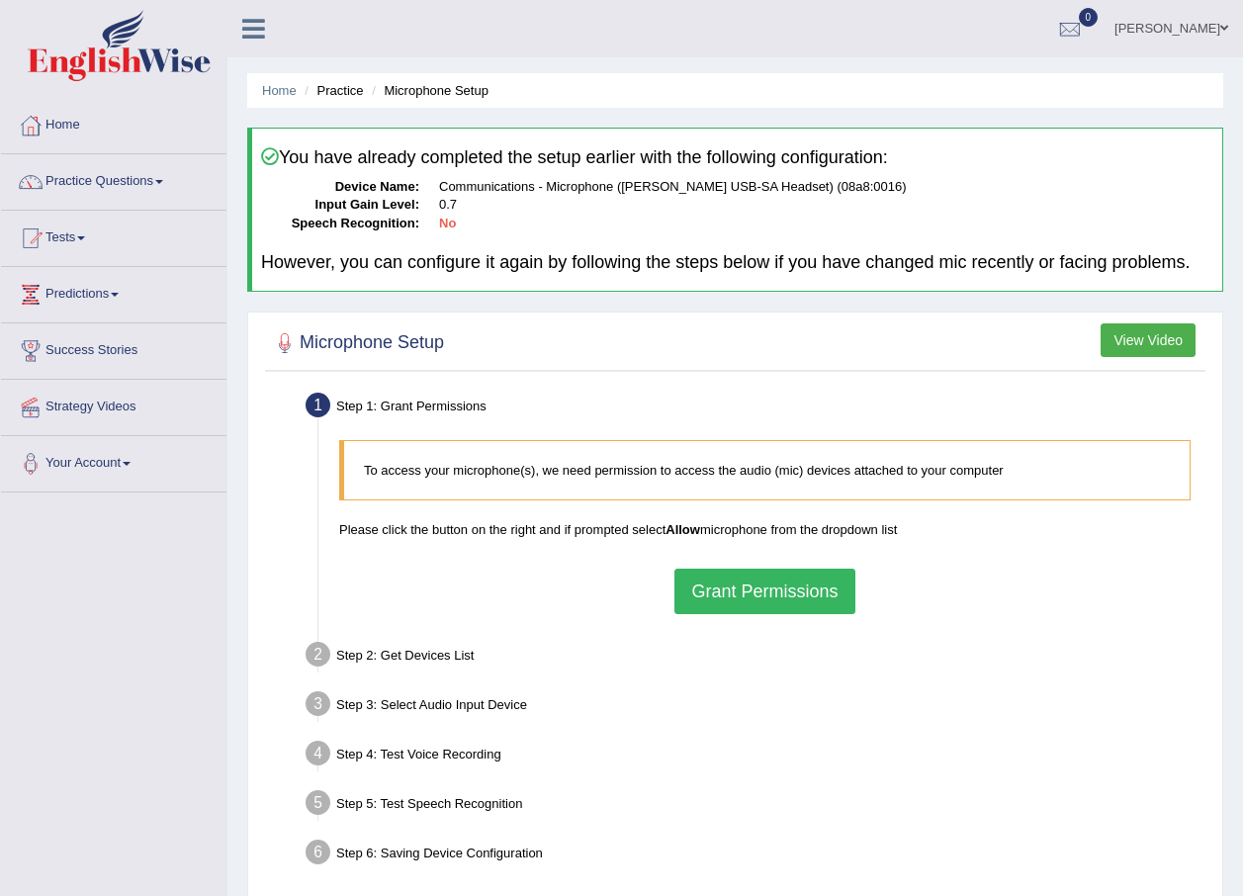
click at [761, 591] on button "Grant Permissions" at bounding box center [764, 590] width 180 height 45
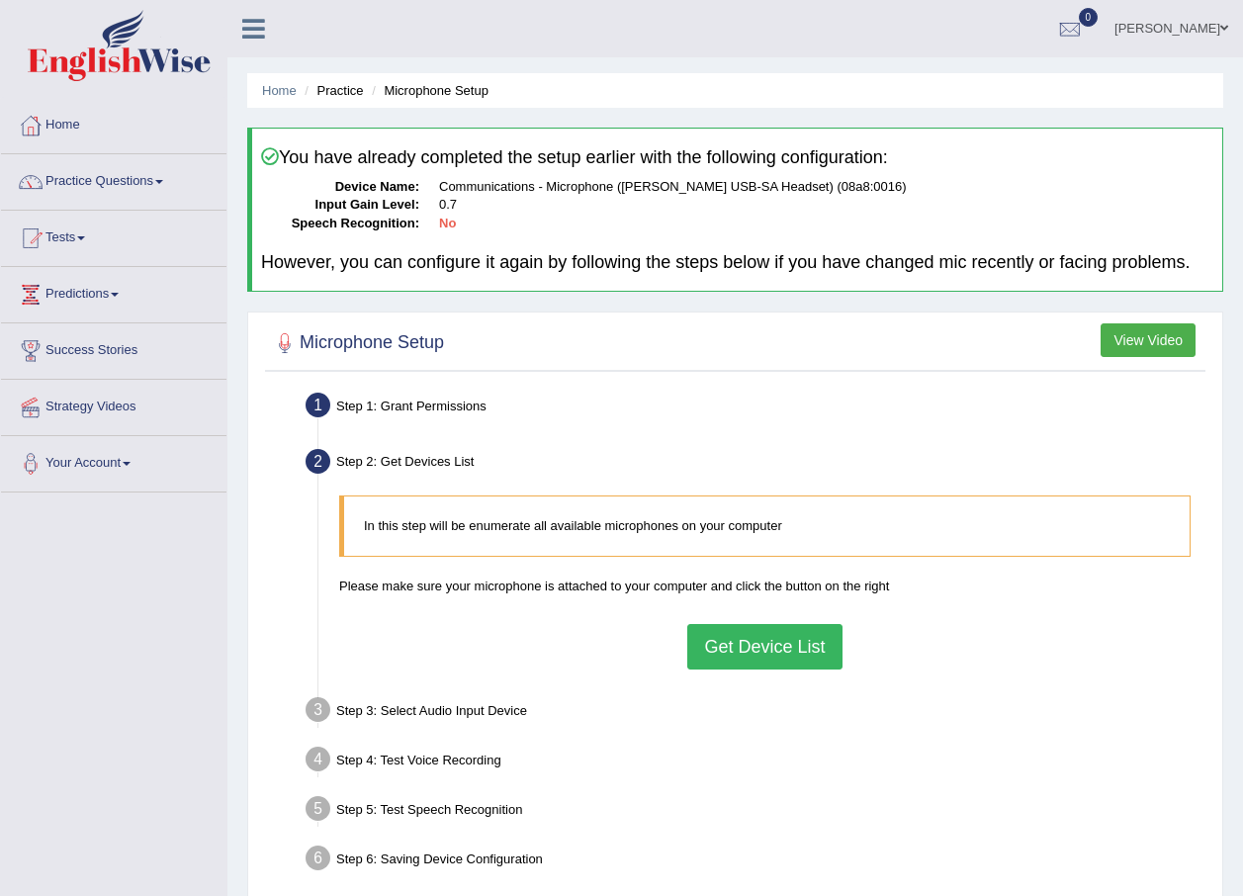
click at [761, 652] on button "Get Device List" at bounding box center [764, 646] width 154 height 45
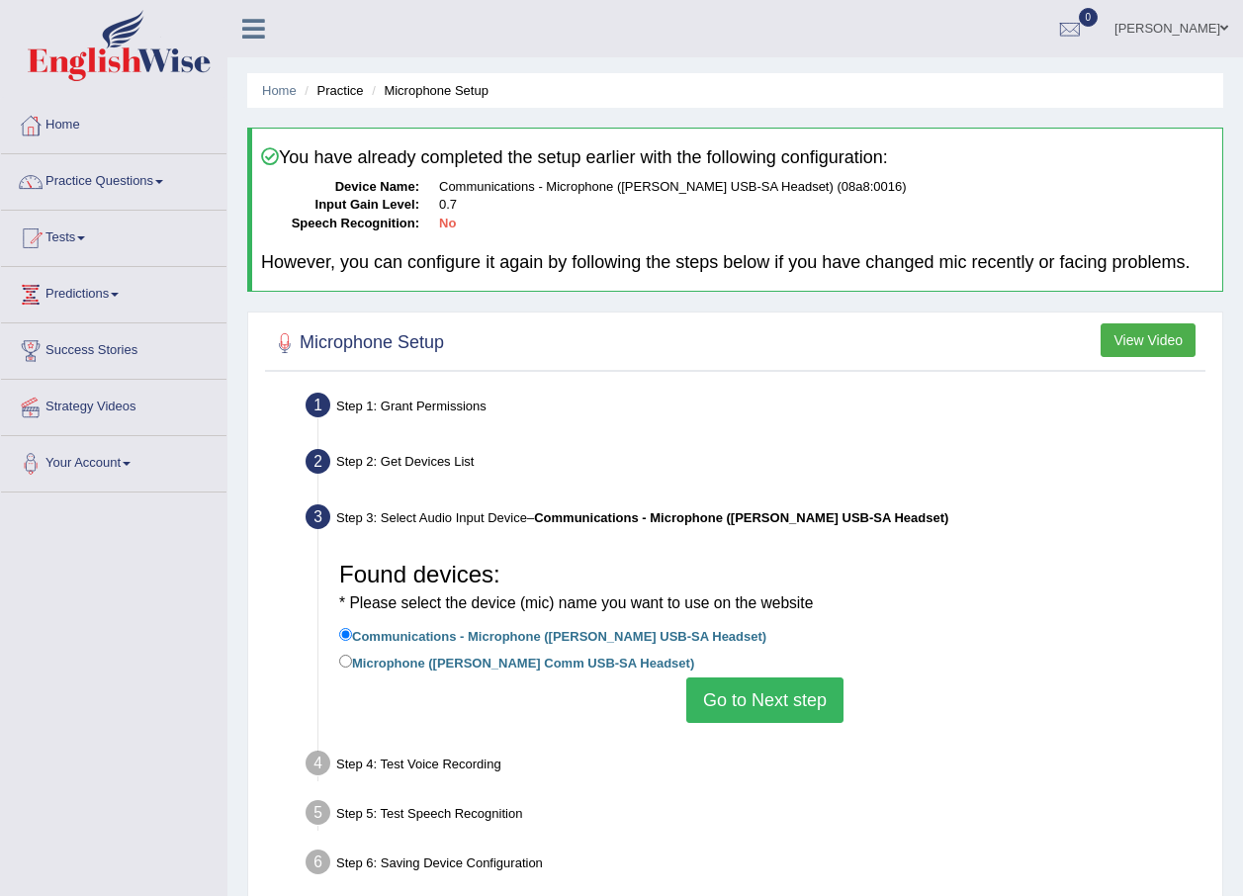
click at [752, 702] on button "Go to Next step" at bounding box center [764, 699] width 157 height 45
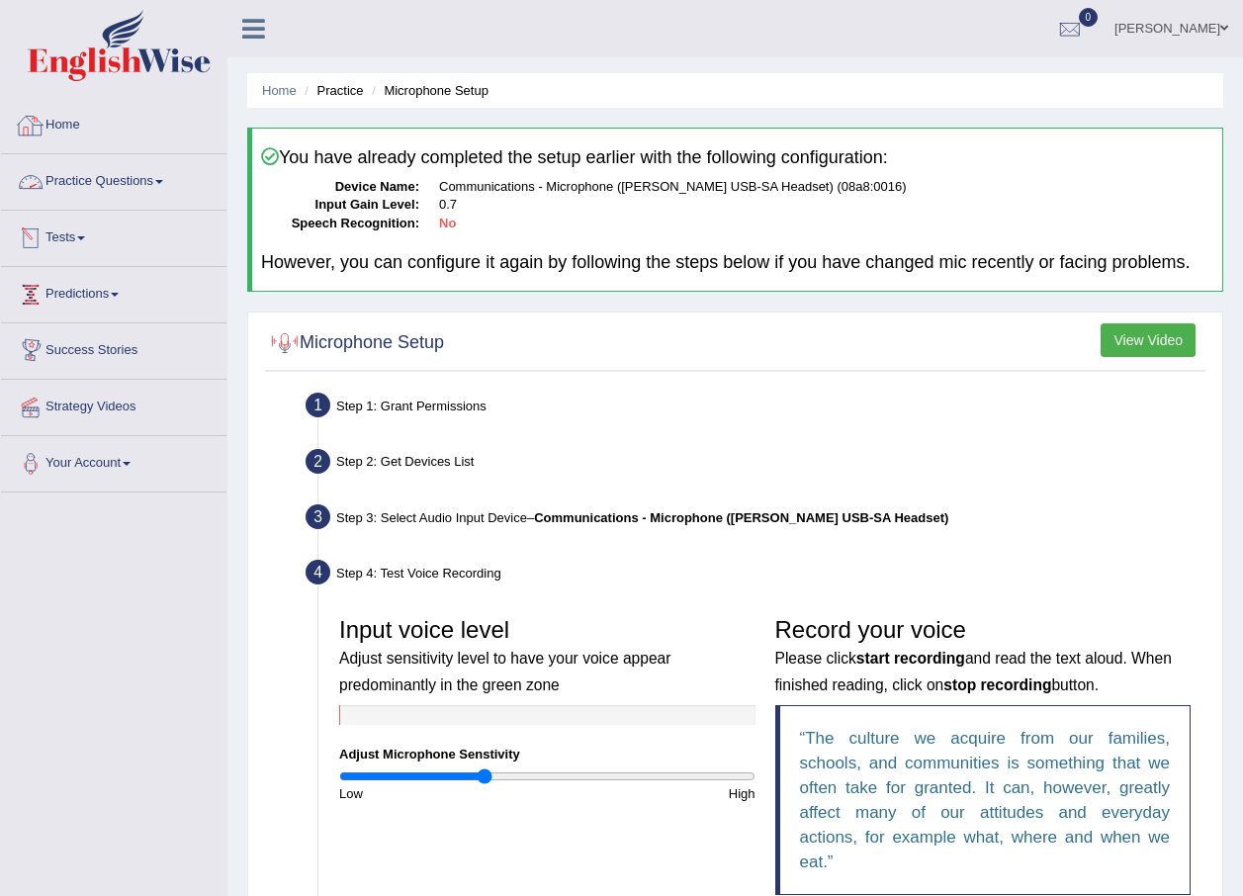
click at [90, 173] on link "Practice Questions" at bounding box center [113, 178] width 225 height 49
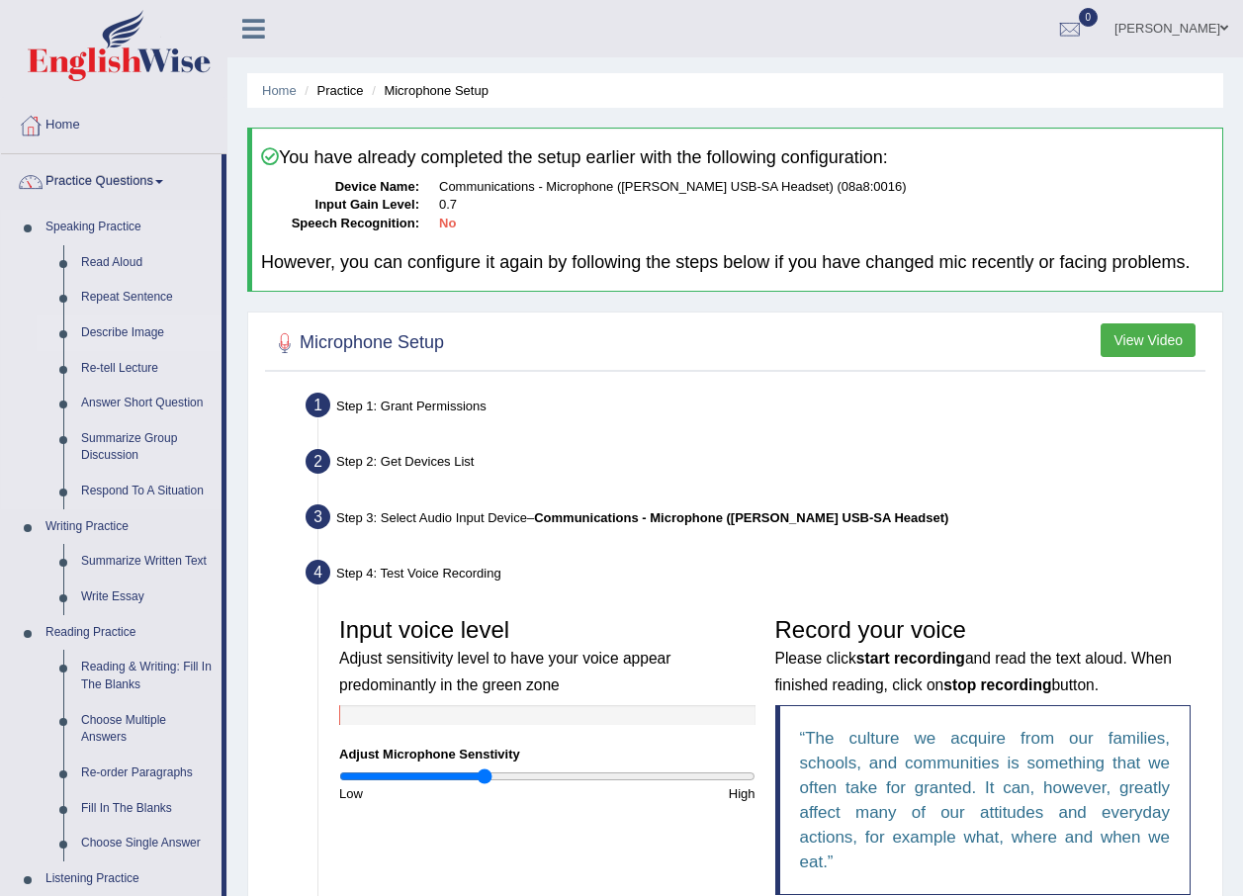
click at [116, 328] on link "Describe Image" at bounding box center [146, 333] width 149 height 36
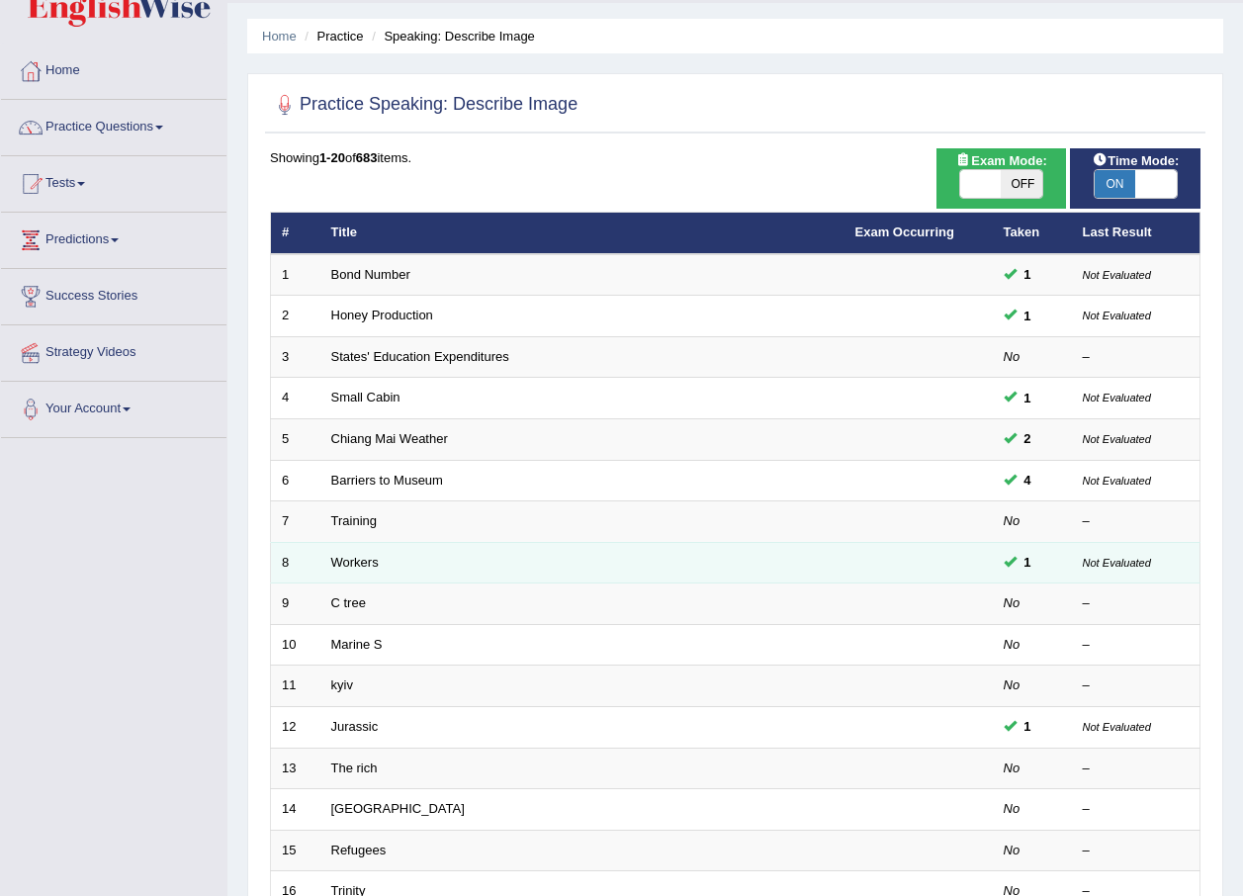
scroll to position [99, 0]
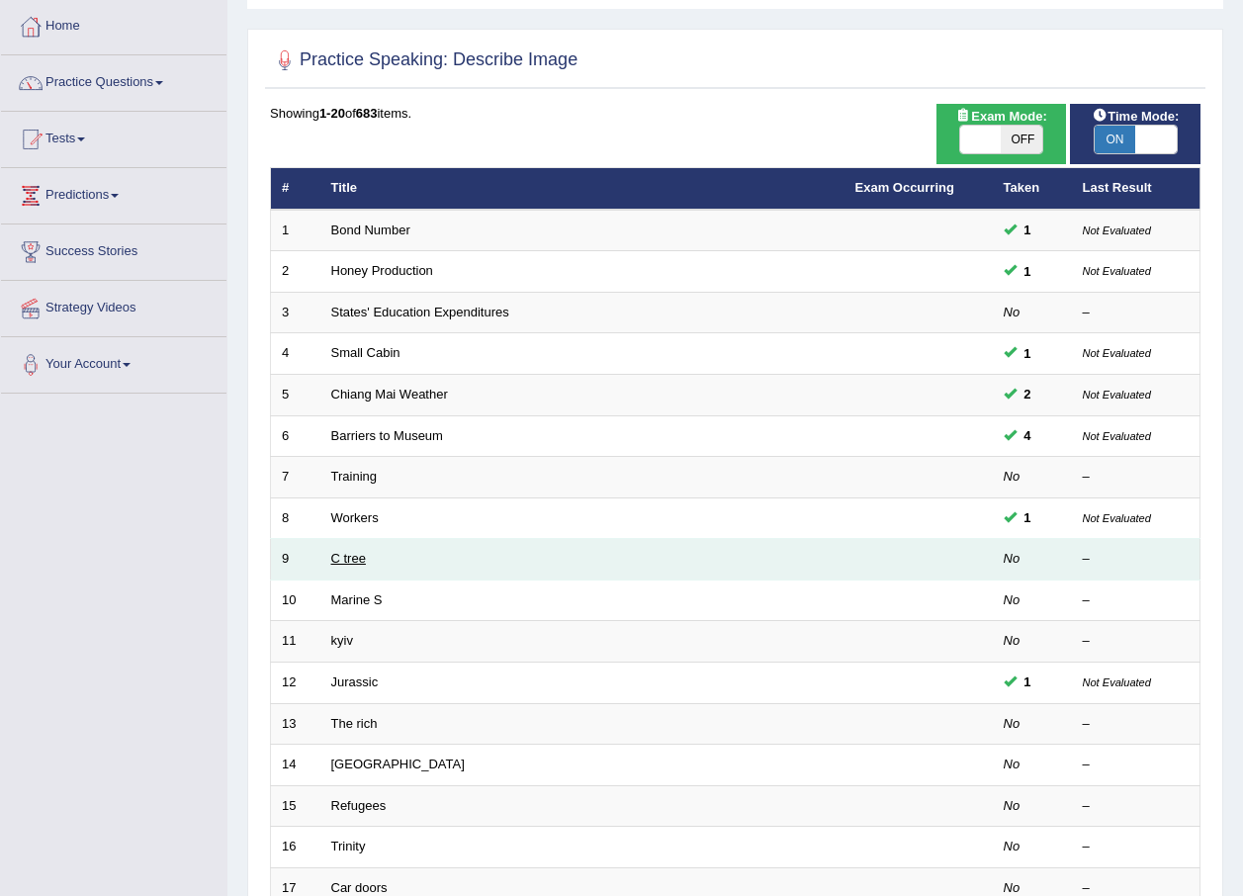
click at [339, 560] on link "C tree" at bounding box center [348, 558] width 35 height 15
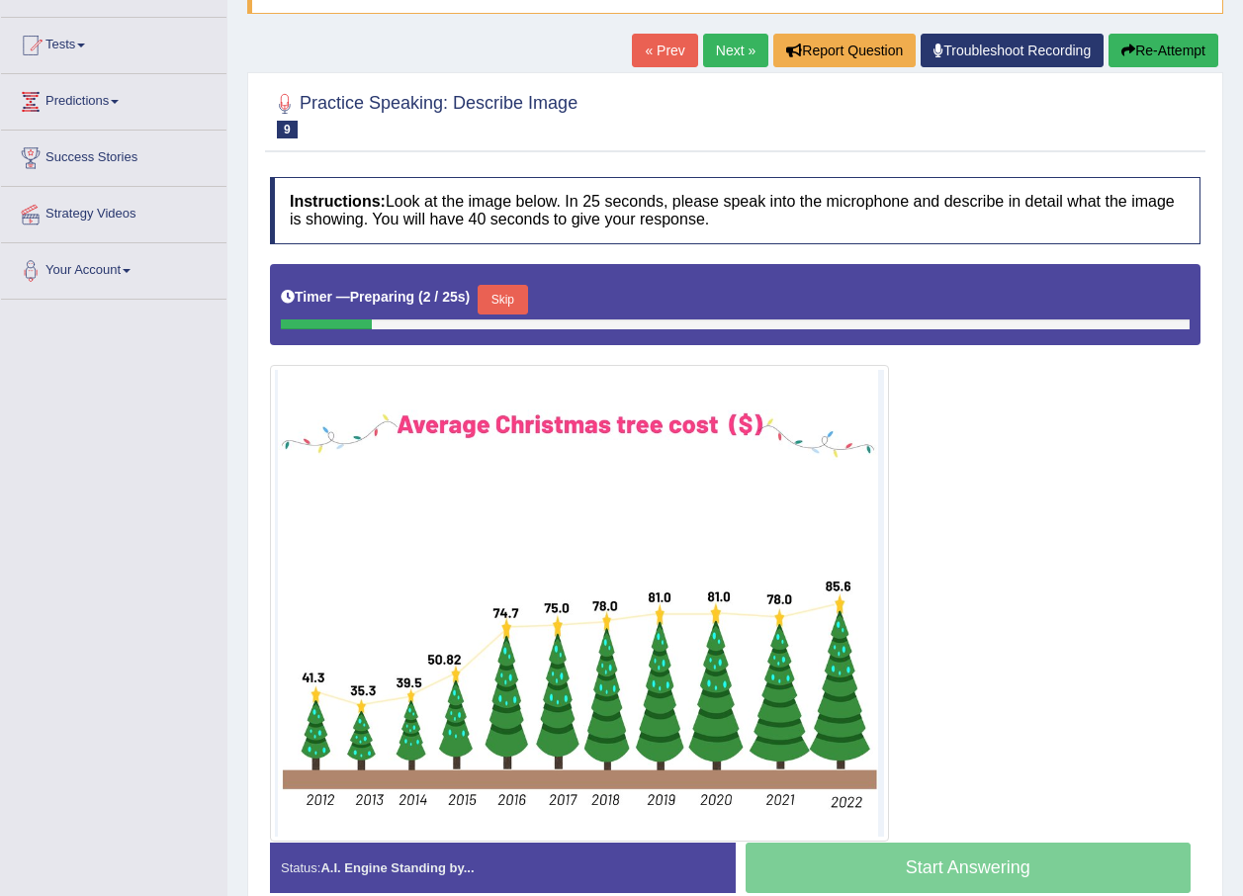
scroll to position [291, 0]
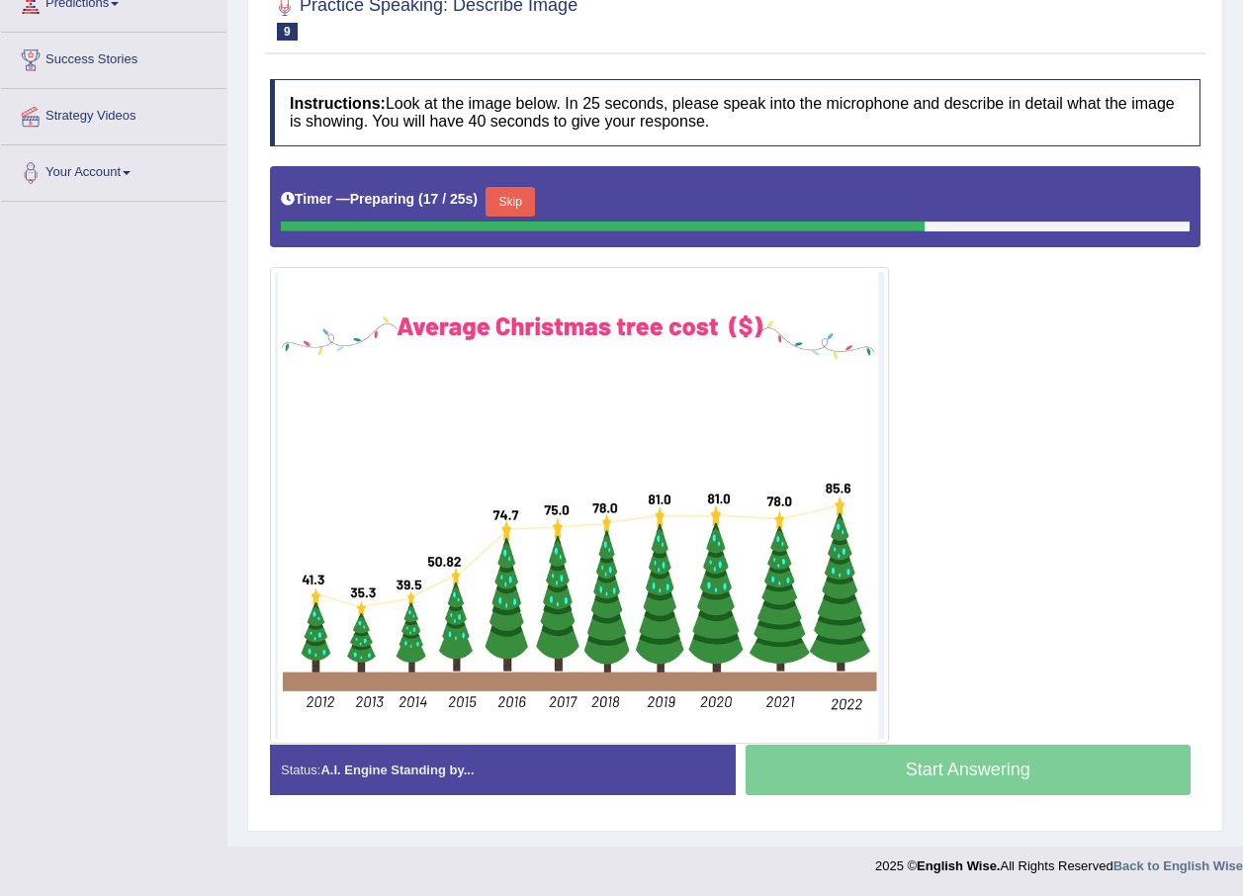
click at [512, 202] on button "Skip" at bounding box center [509, 202] width 49 height 30
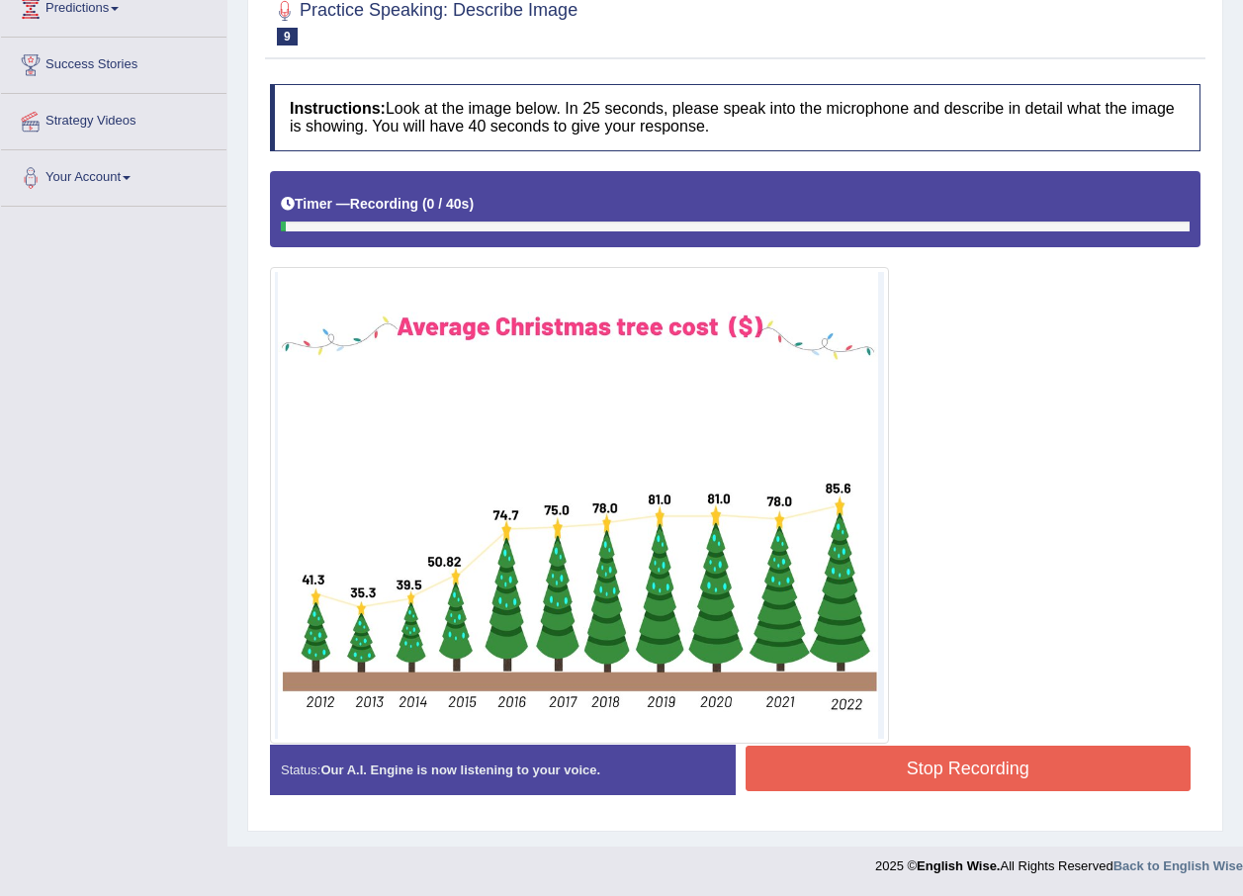
click at [995, 755] on button "Stop Recording" at bounding box center [968, 767] width 446 height 45
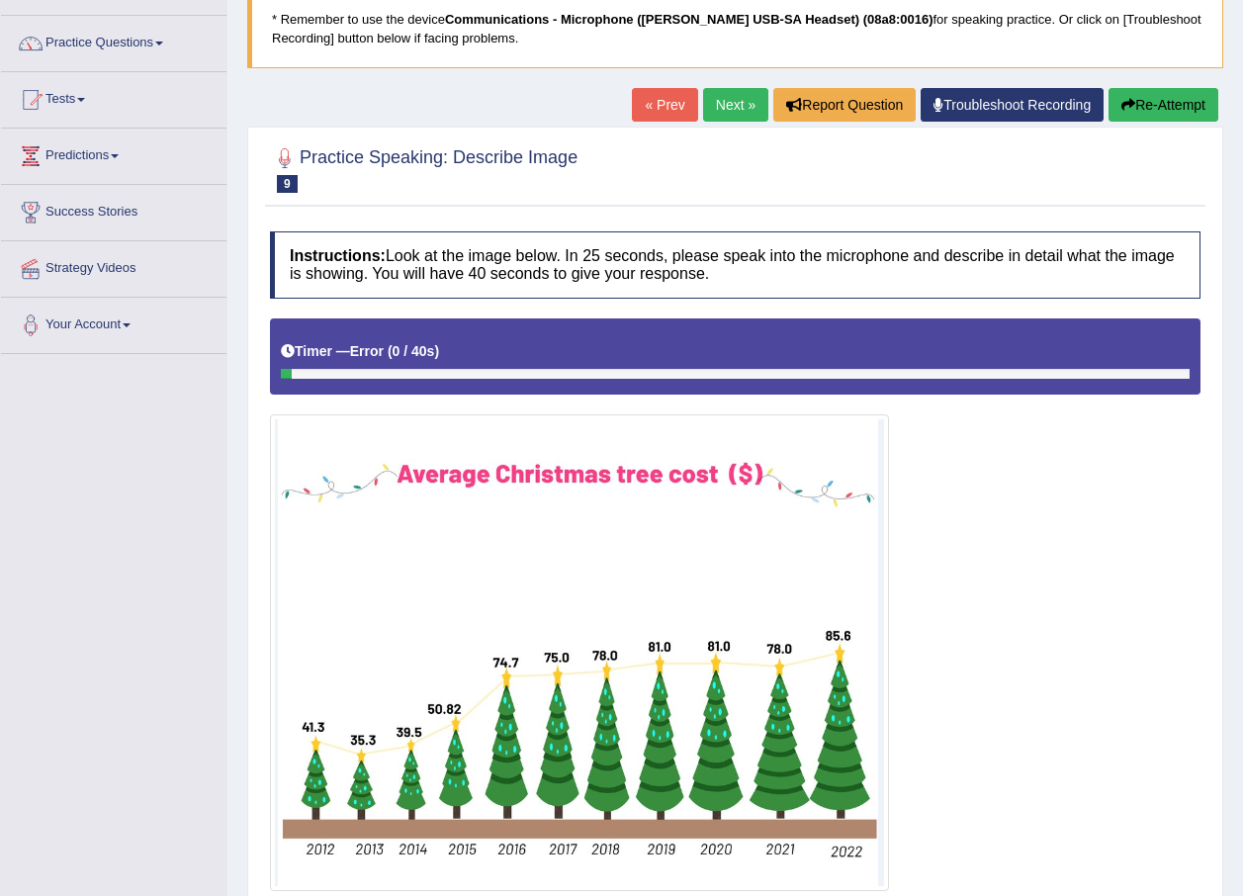
scroll to position [107, 0]
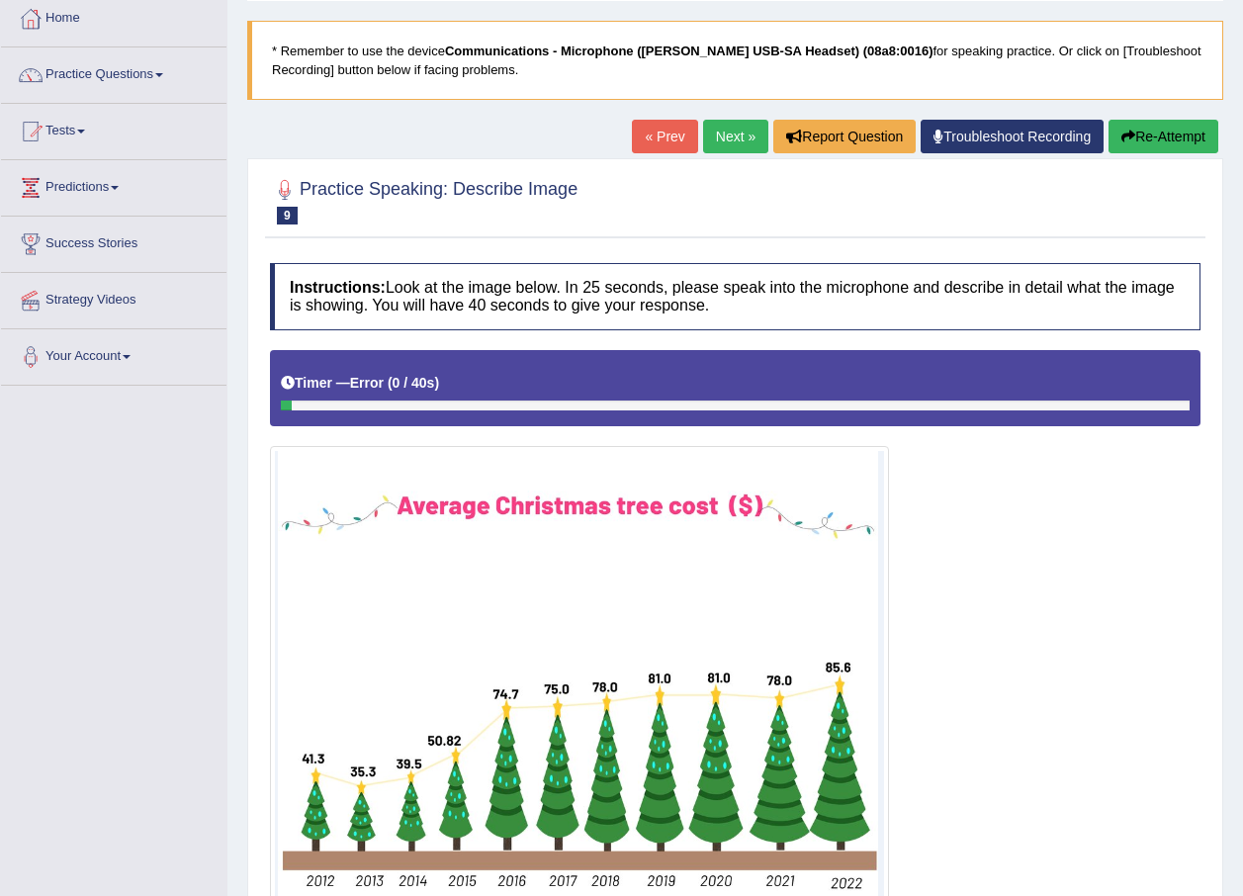
click at [1142, 136] on button "Re-Attempt" at bounding box center [1163, 137] width 110 height 34
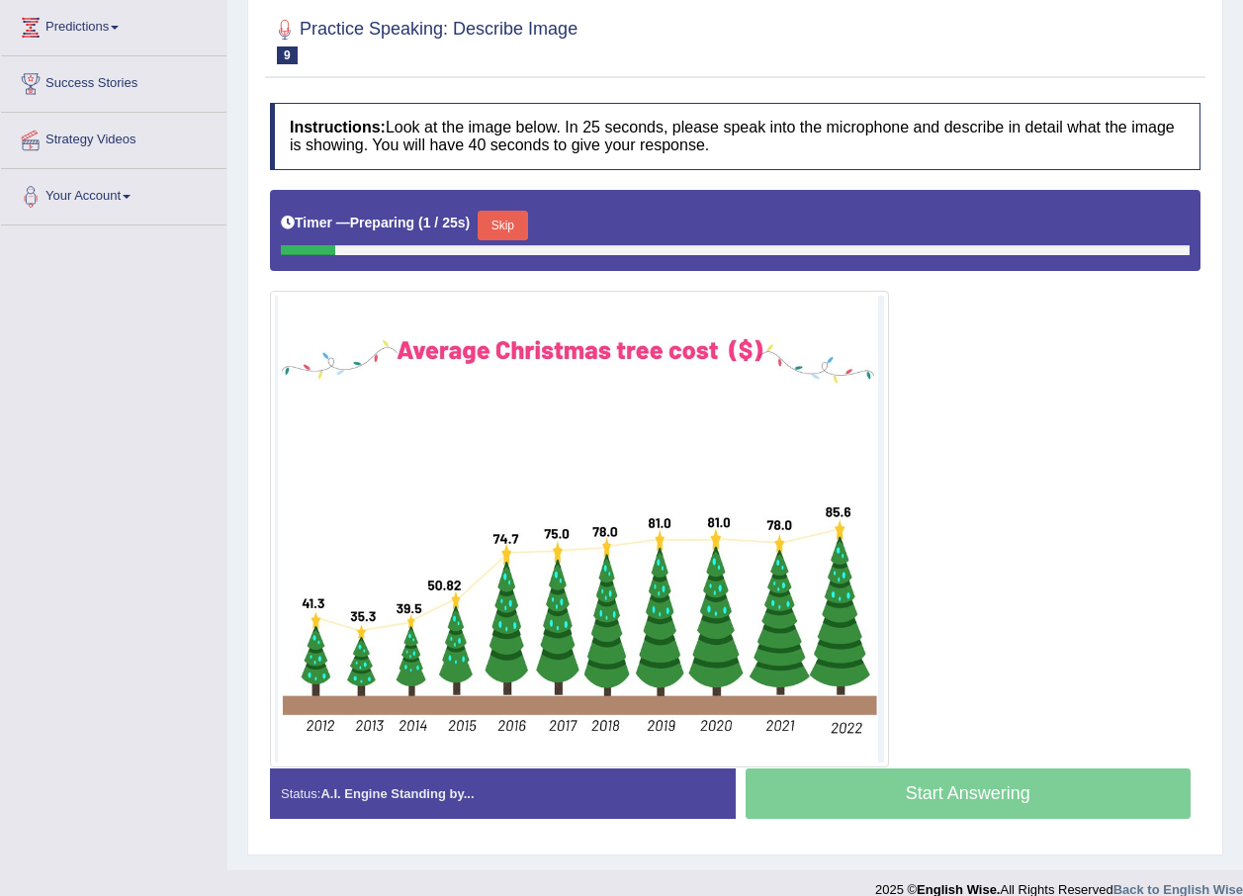
scroll to position [291, 0]
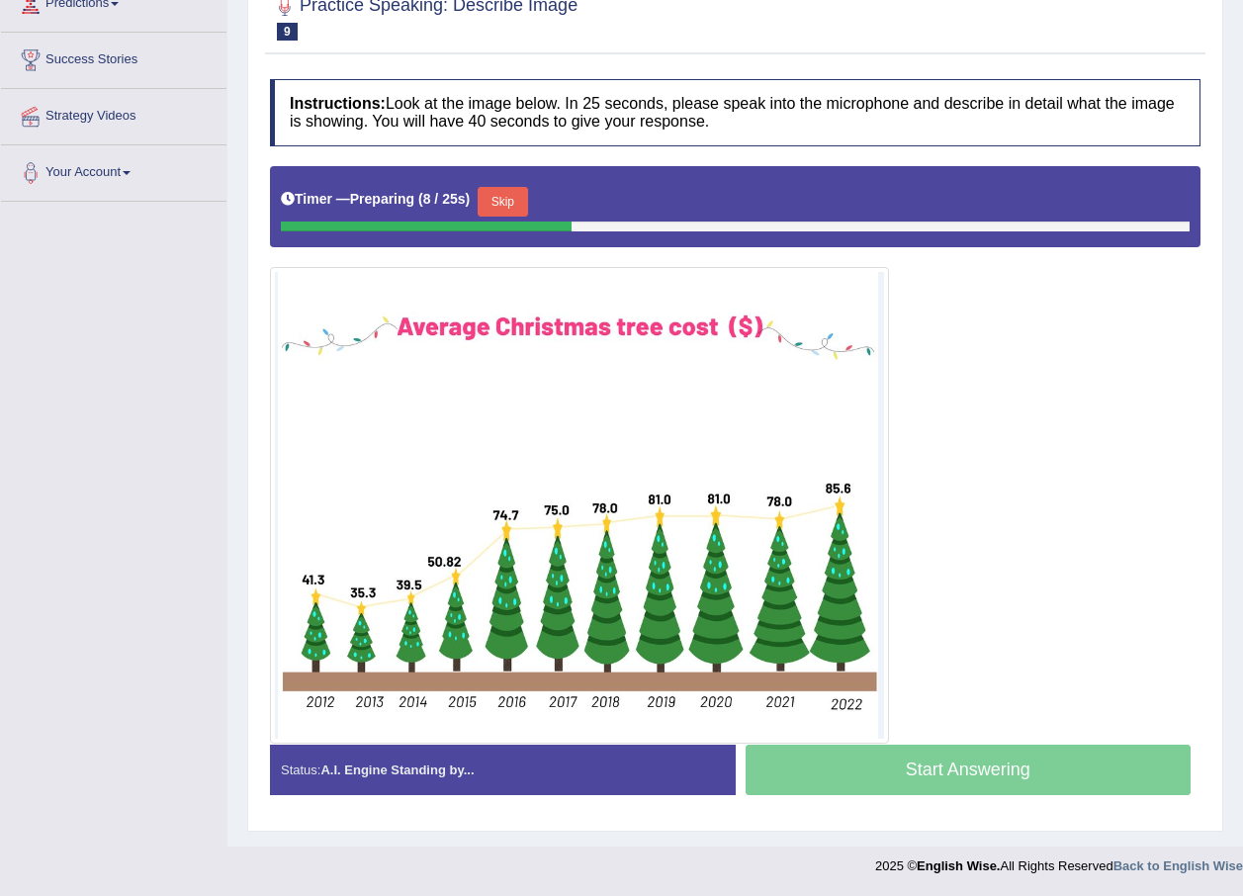
click at [519, 203] on button "Skip" at bounding box center [501, 202] width 49 height 30
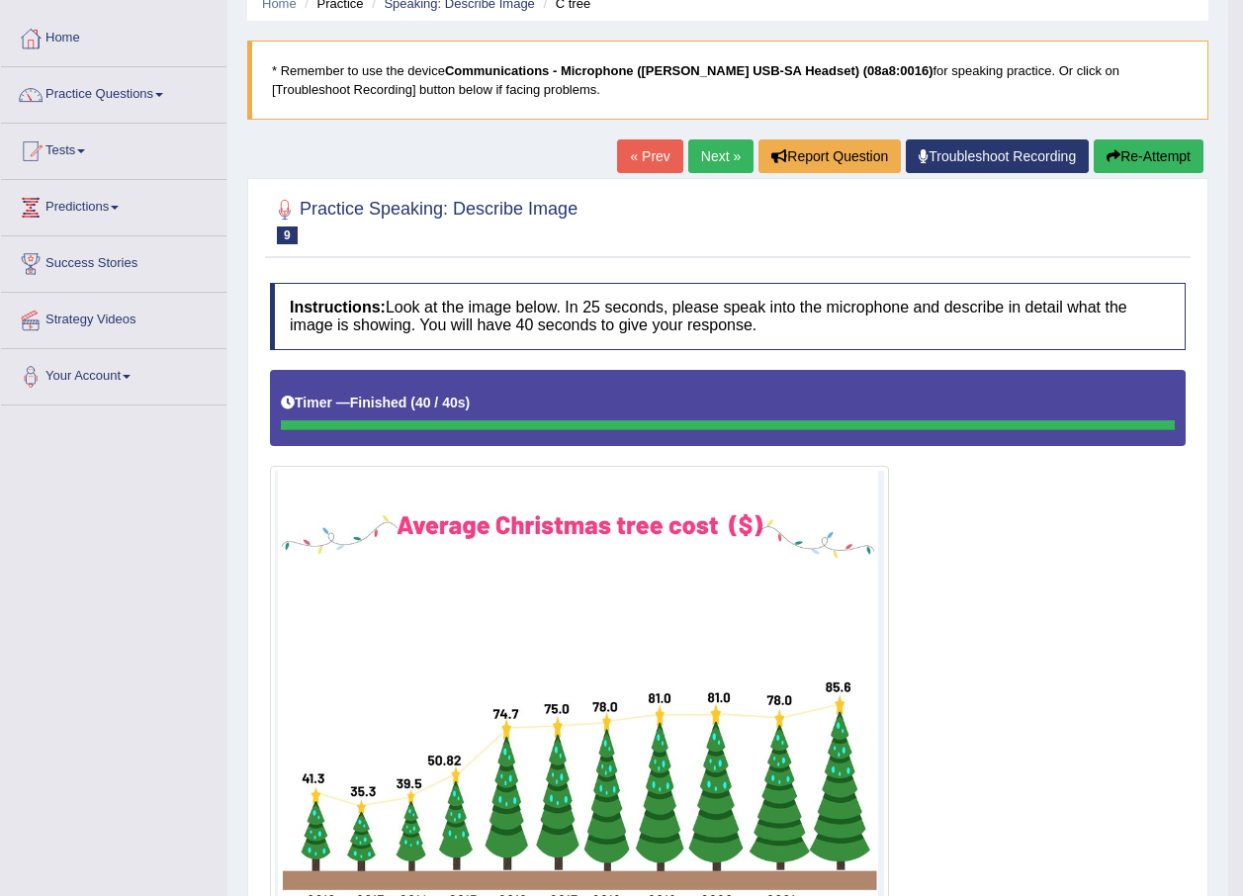
scroll to position [0, 0]
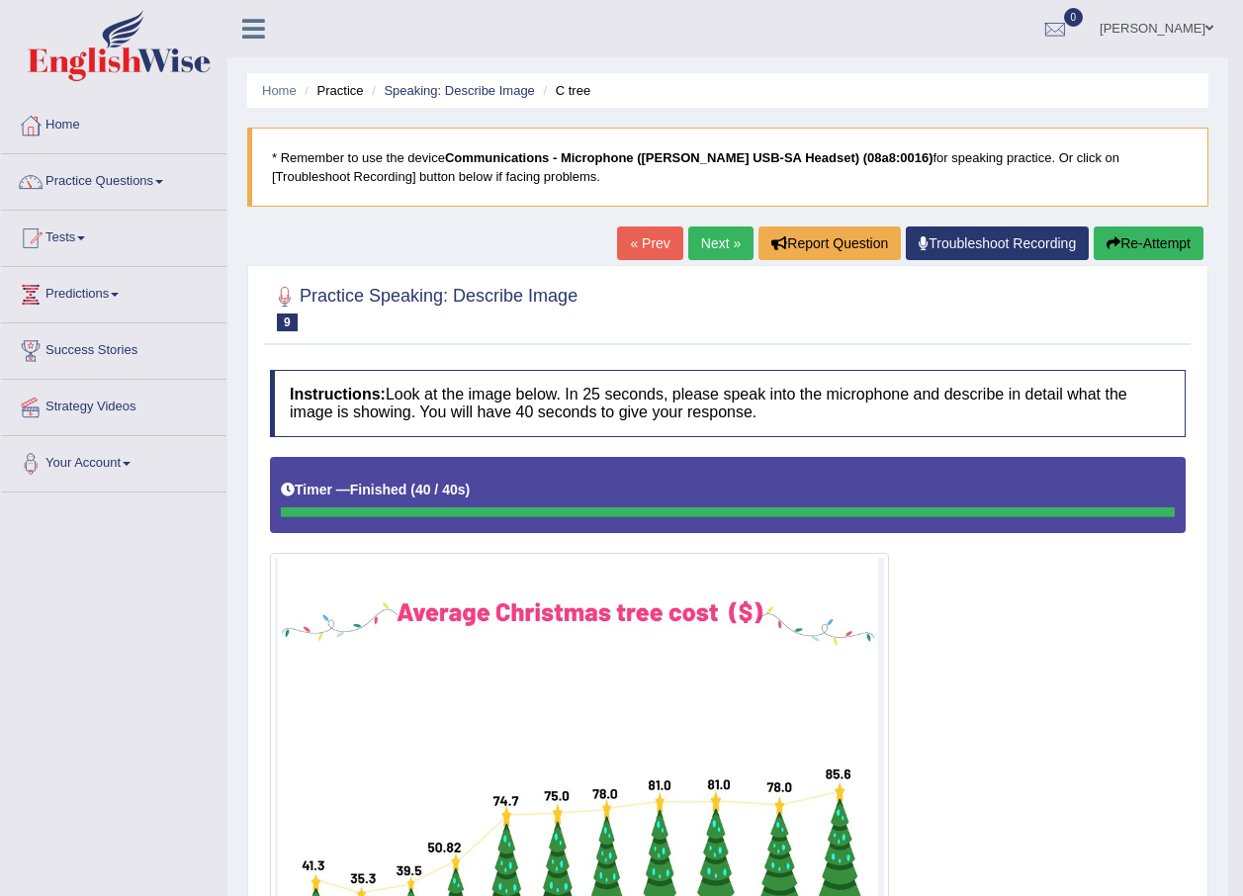
click at [721, 253] on link "Next »" at bounding box center [720, 243] width 65 height 34
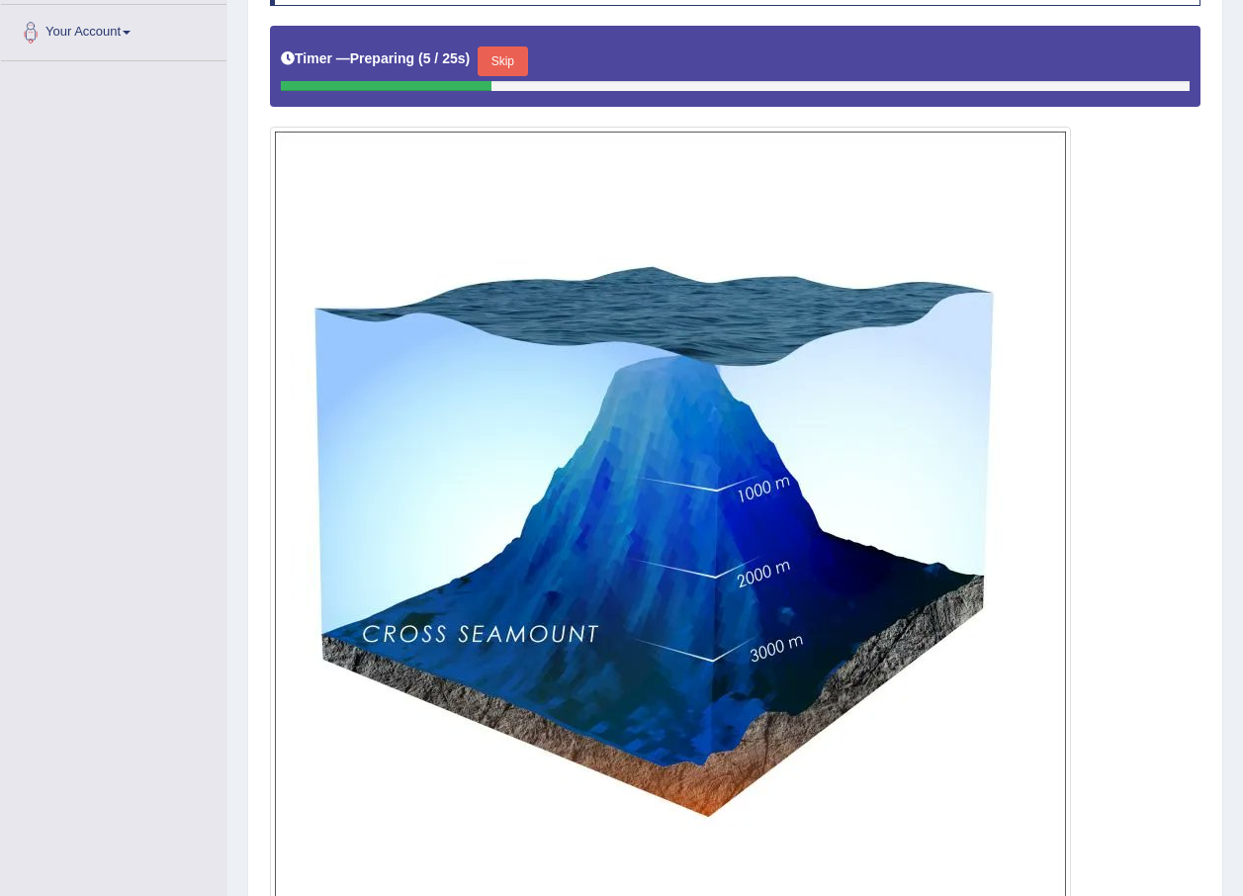
scroll to position [395, 0]
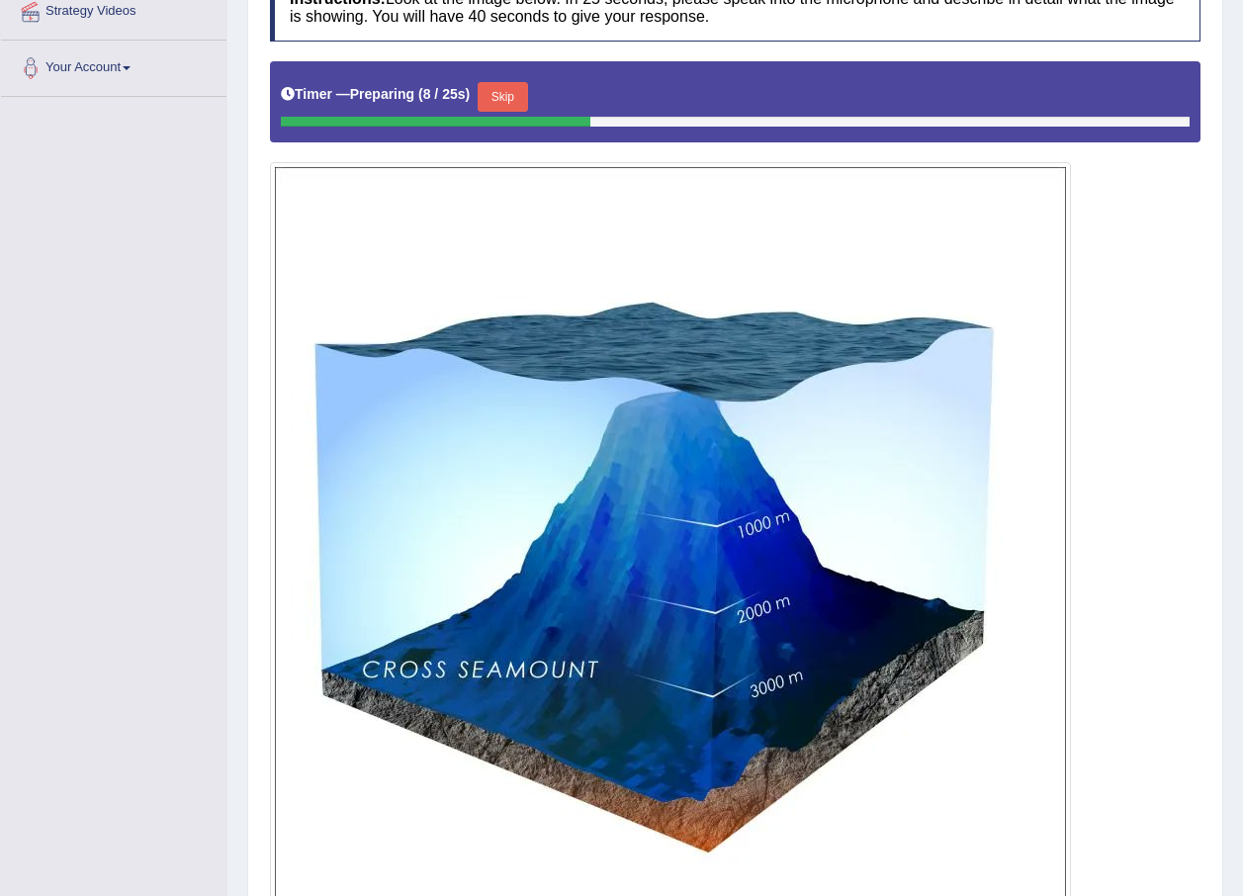
click at [516, 94] on button "Skip" at bounding box center [501, 97] width 49 height 30
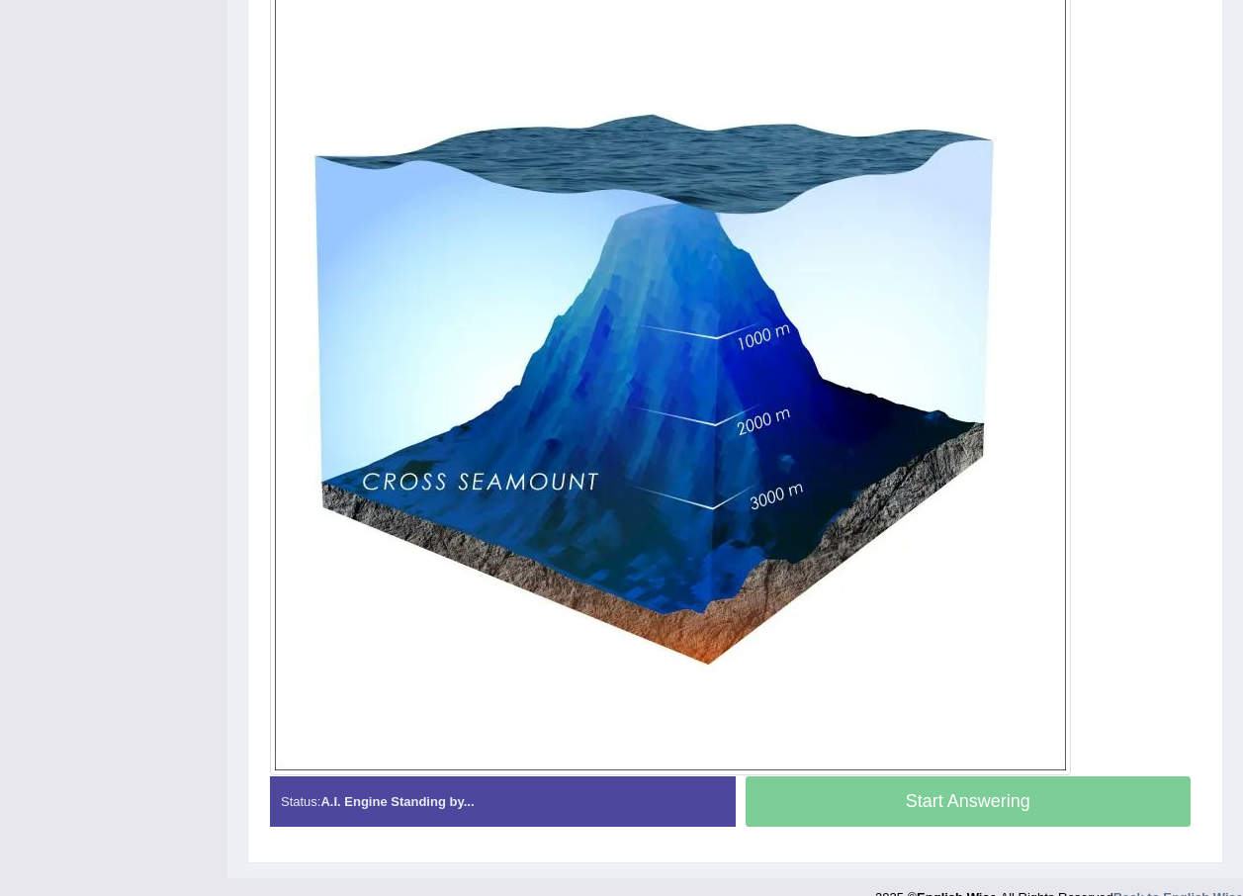
scroll to position [610, 0]
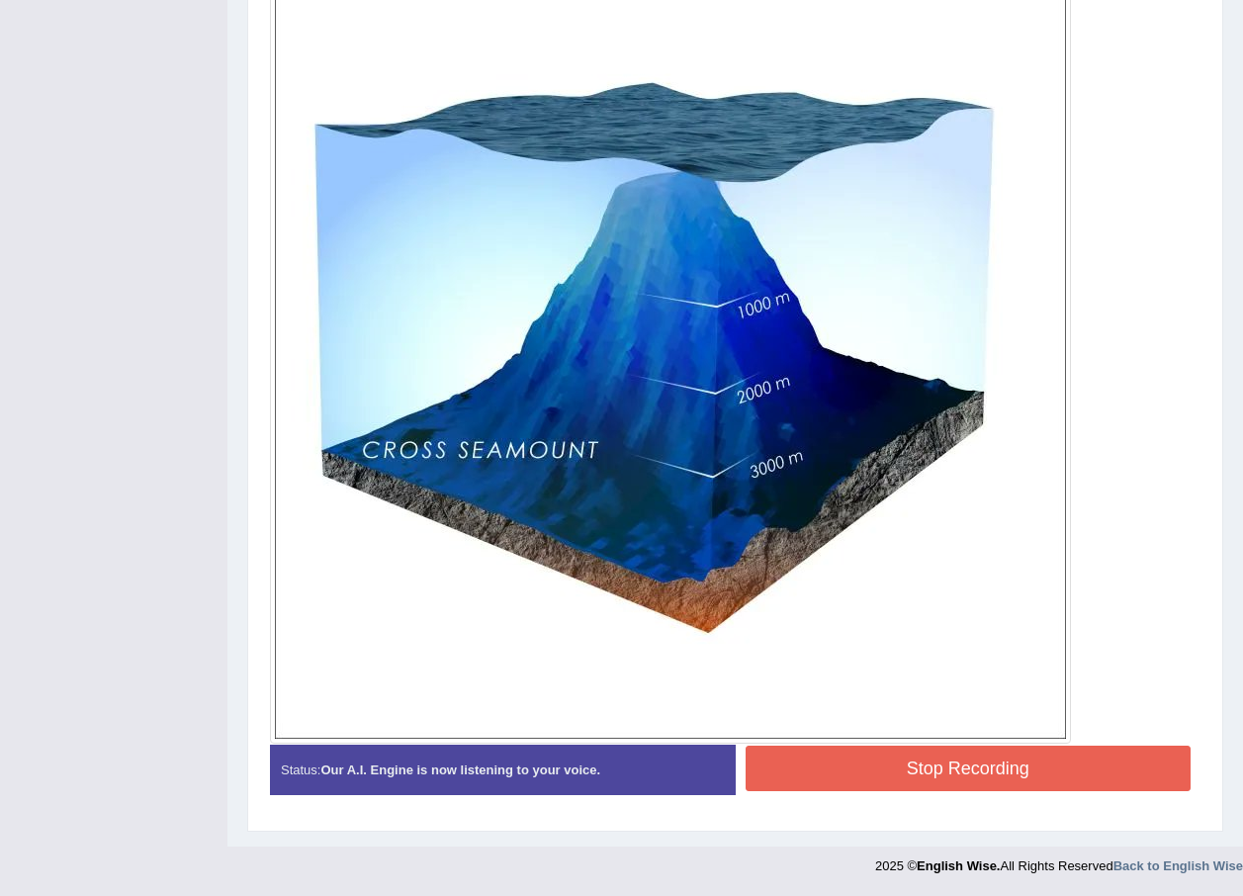
click at [1074, 756] on button "Stop Recording" at bounding box center [968, 767] width 446 height 45
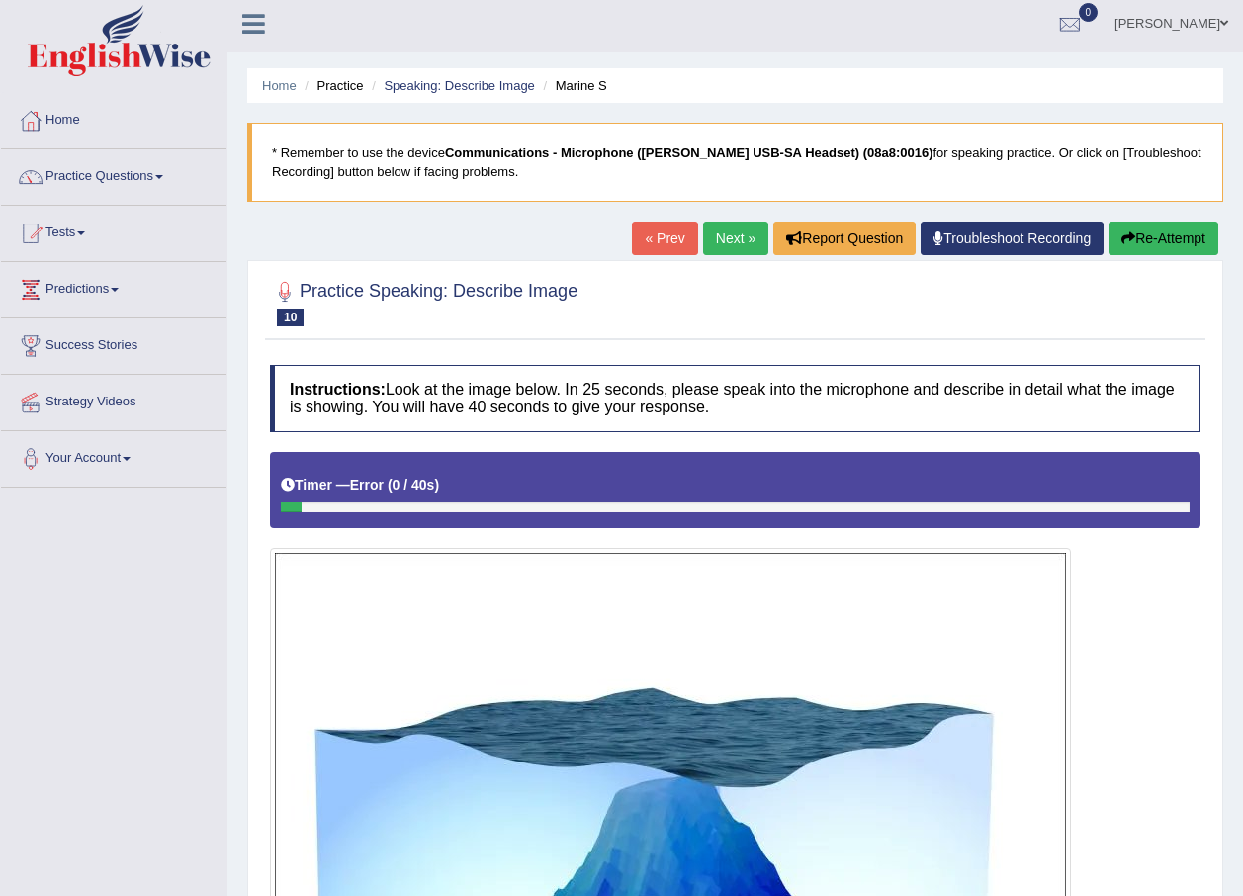
scroll to position [0, 0]
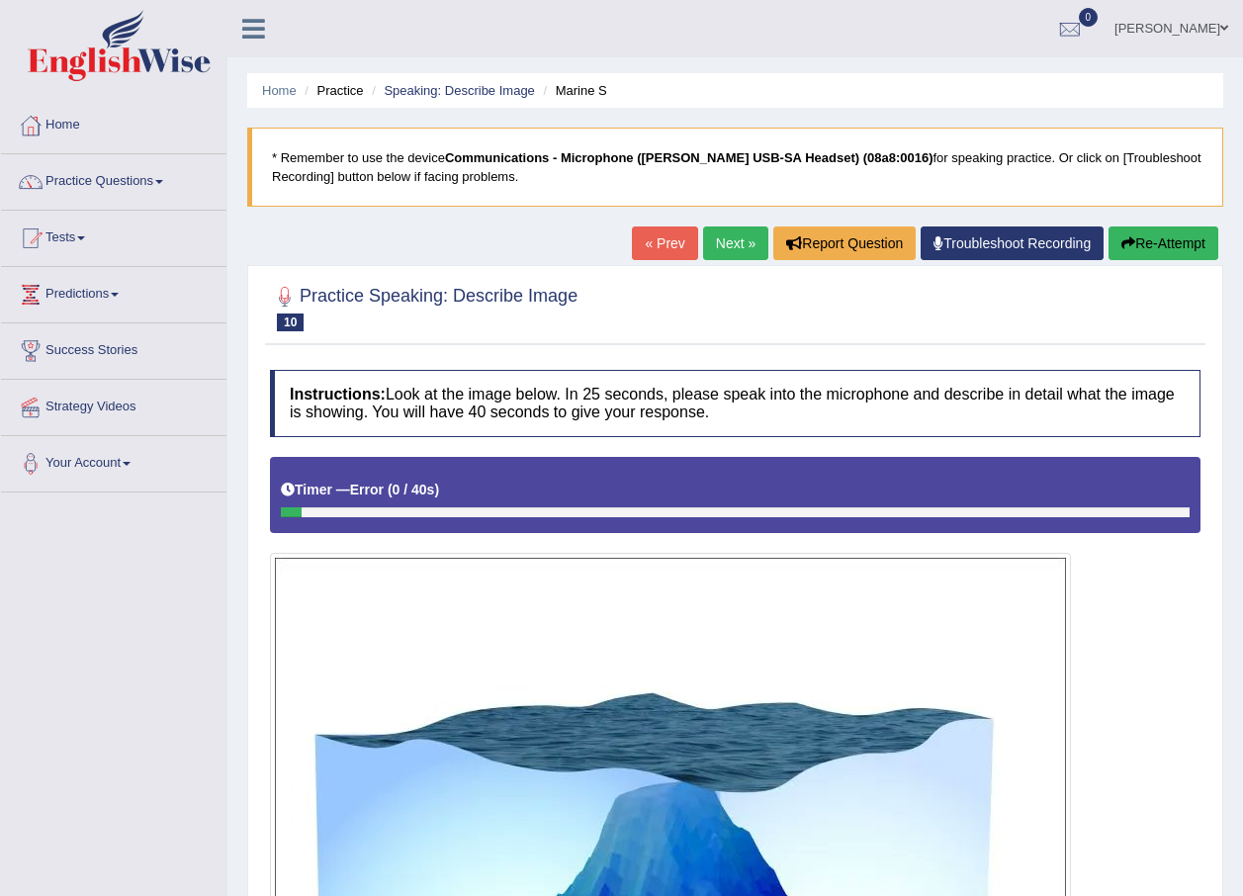
click at [737, 252] on link "Next »" at bounding box center [735, 243] width 65 height 34
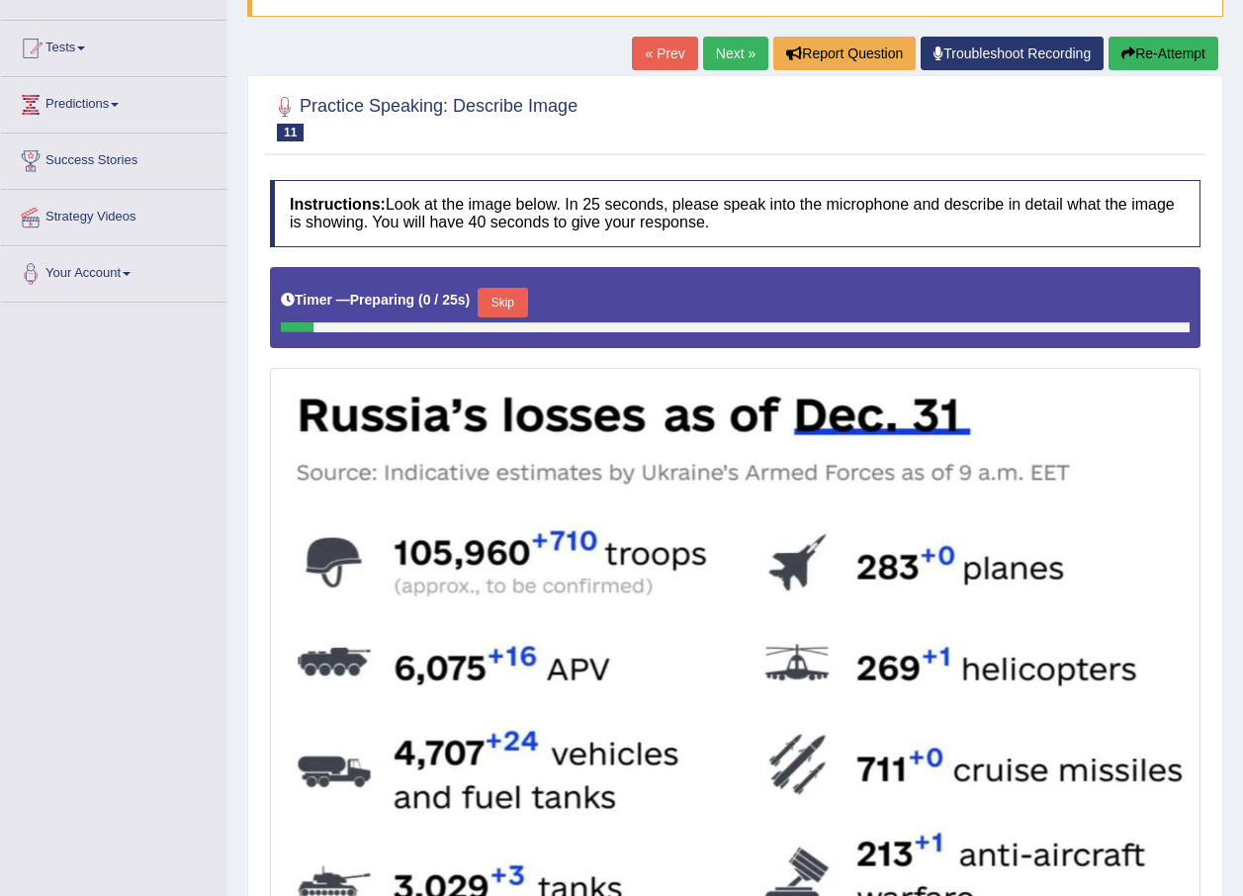
scroll to position [198, 0]
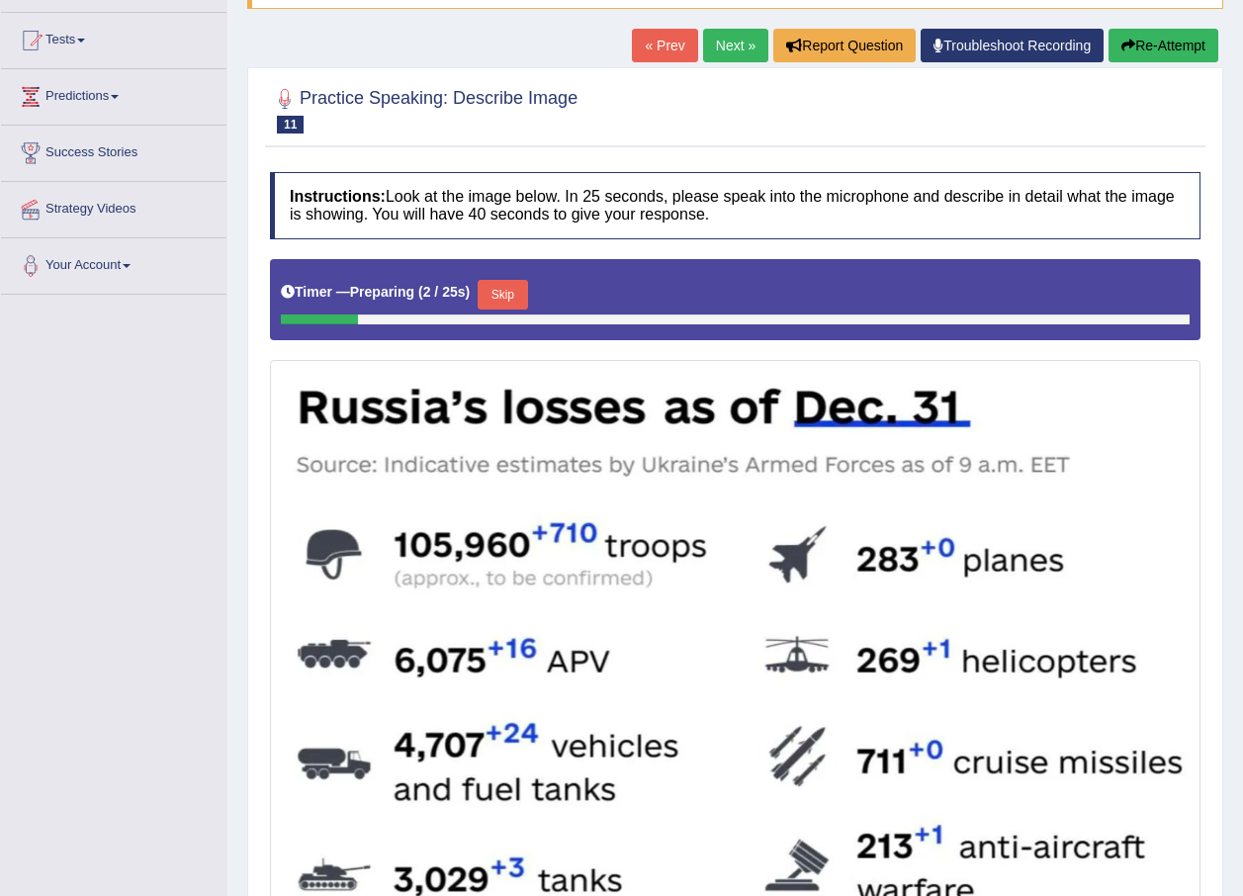
click at [495, 275] on div "Timer — Preparing ( 2 / 25s ) Skip" at bounding box center [735, 295] width 909 height 40
click at [498, 287] on button "Skip" at bounding box center [501, 295] width 49 height 30
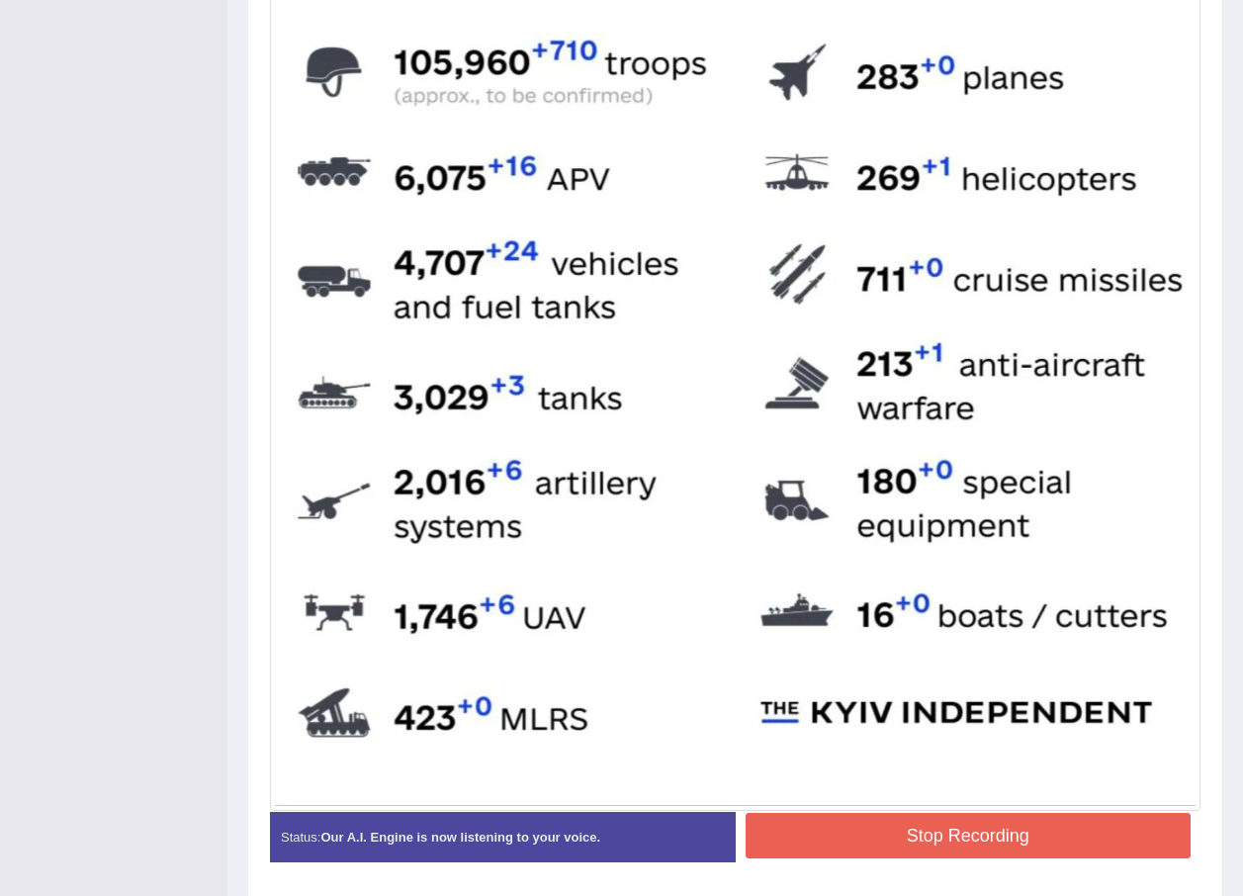
scroll to position [742, 0]
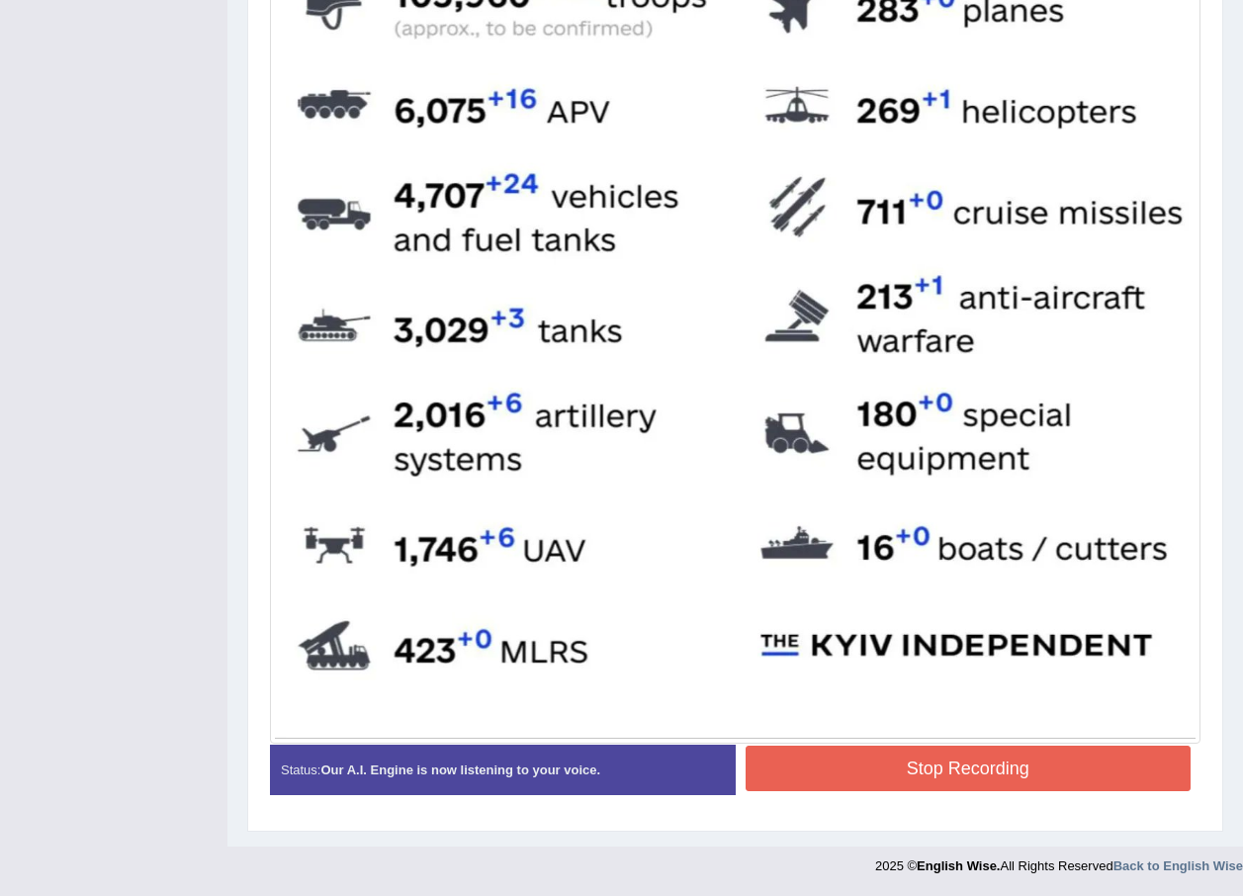
click at [999, 753] on button "Stop Recording" at bounding box center [968, 767] width 446 height 45
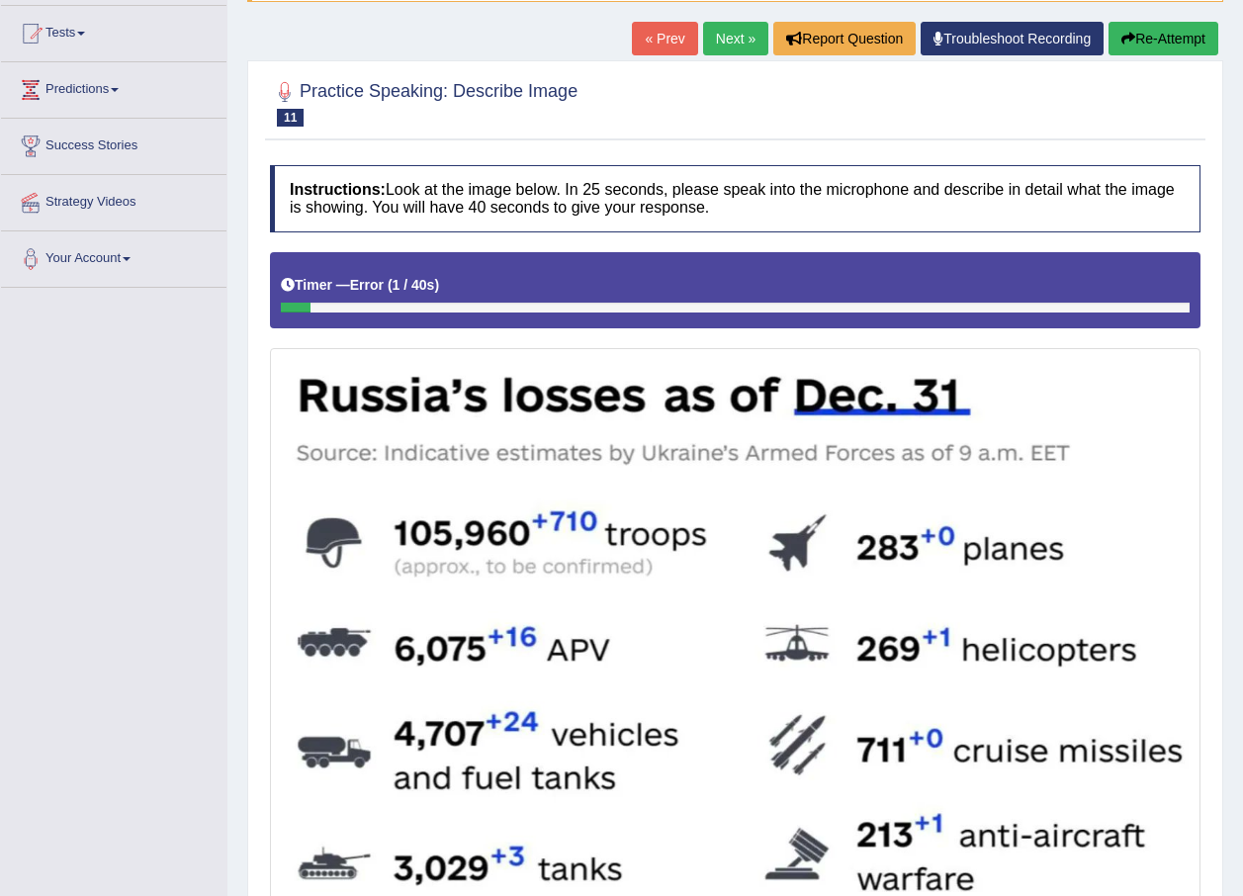
scroll to position [0, 0]
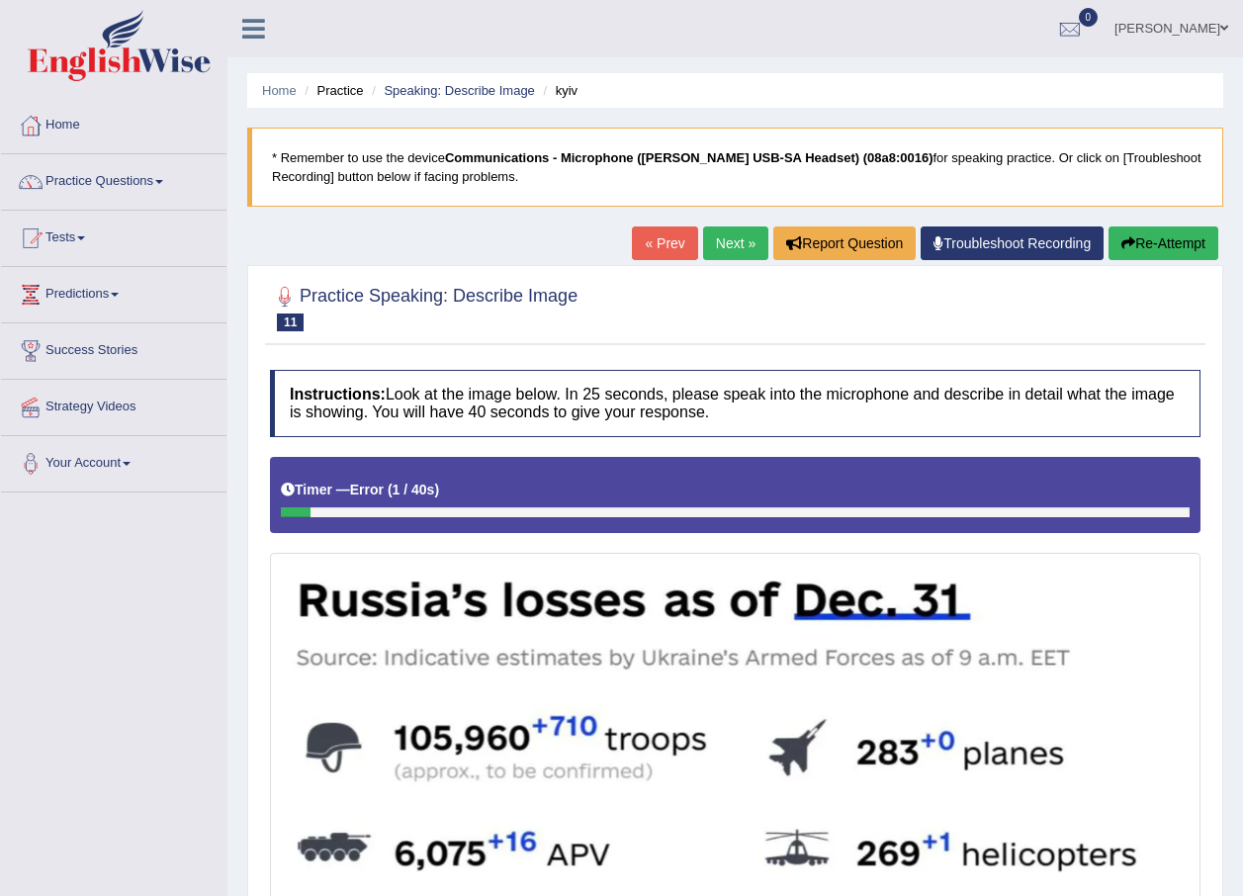
click at [714, 249] on link "Next »" at bounding box center [735, 243] width 65 height 34
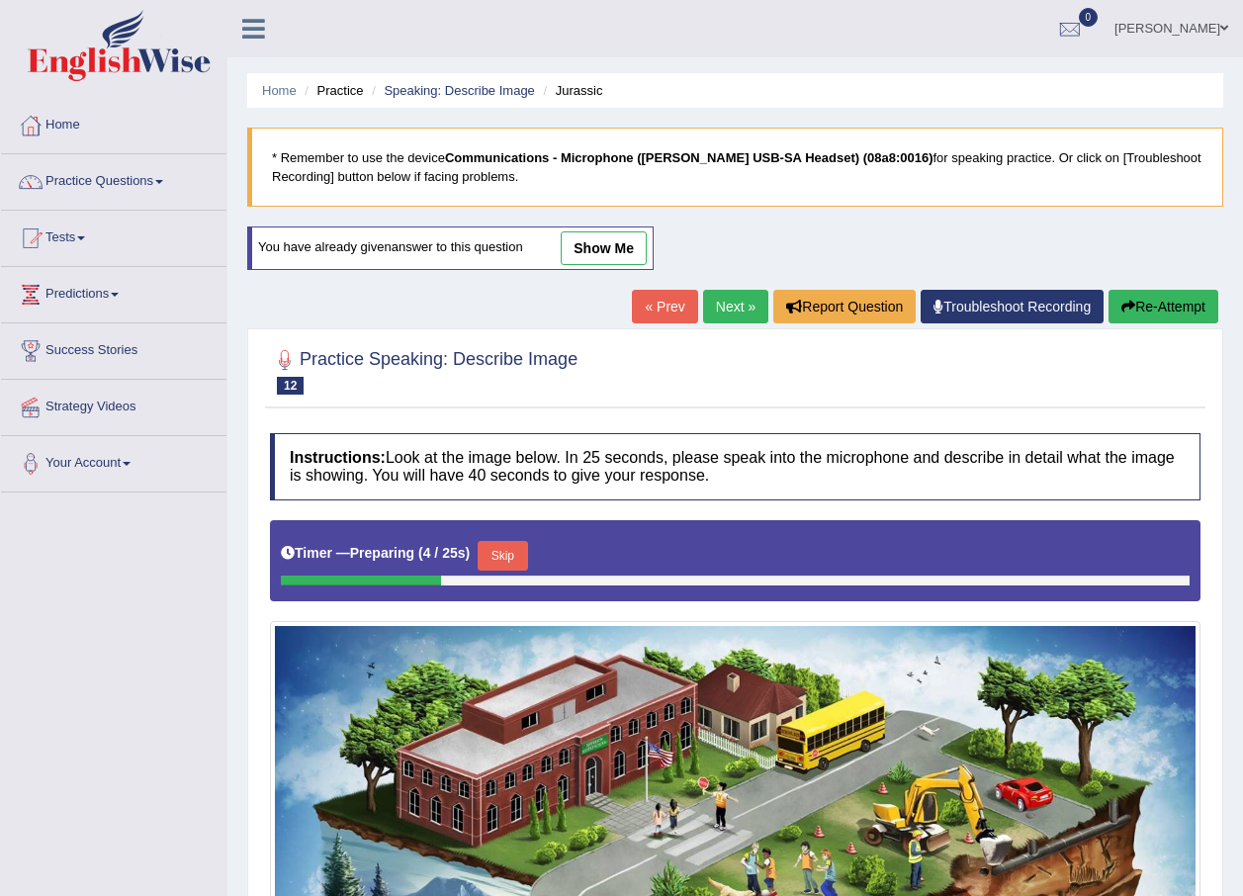
click at [587, 248] on link "show me" at bounding box center [604, 248] width 86 height 34
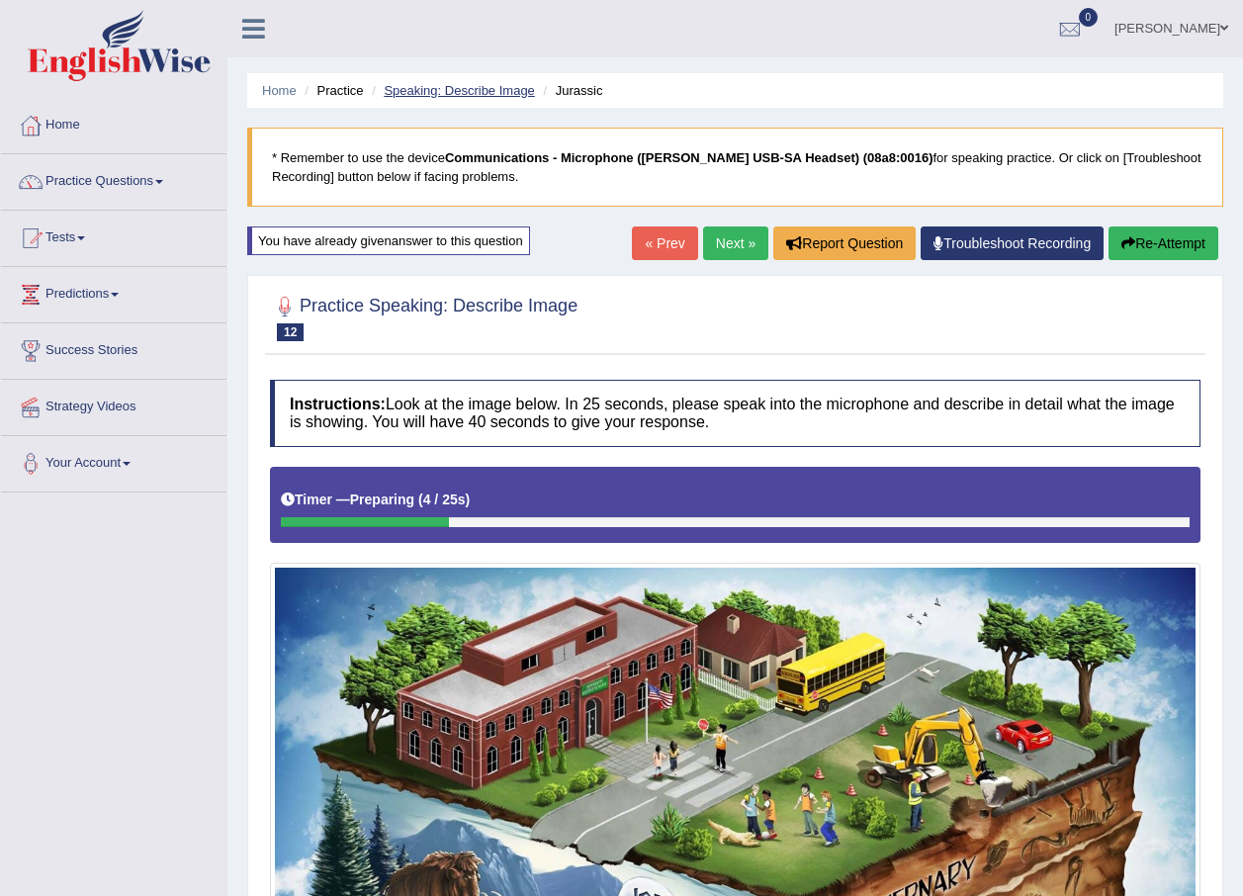
click at [410, 89] on link "Speaking: Describe Image" at bounding box center [459, 90] width 150 height 15
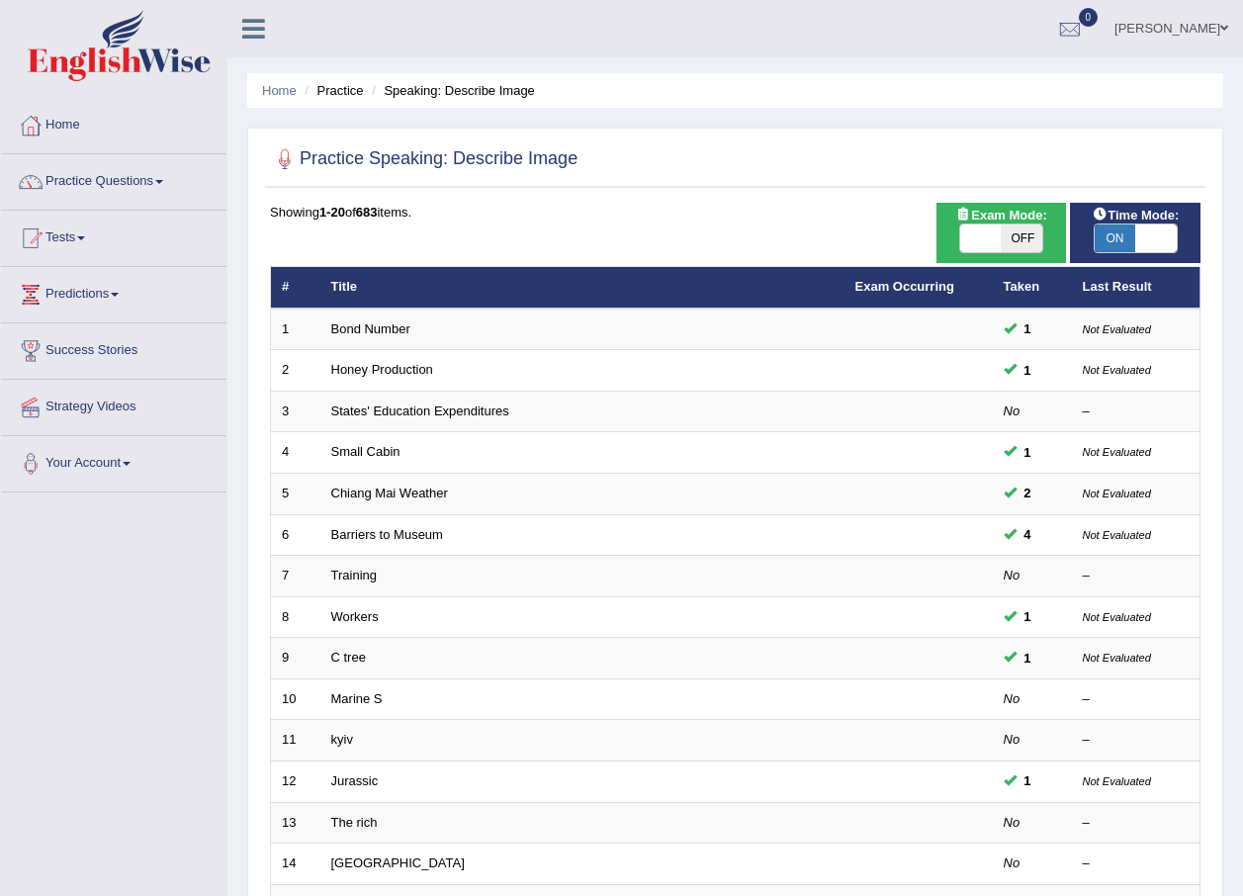
click at [378, 209] on b "683" at bounding box center [367, 212] width 22 height 15
drag, startPoint x: 385, startPoint y: 209, endPoint x: 440, endPoint y: 217, distance: 56.1
click at [442, 216] on div "Showing 1-20 of 683 items." at bounding box center [735, 212] width 930 height 19
click at [373, 210] on b "683" at bounding box center [367, 212] width 22 height 15
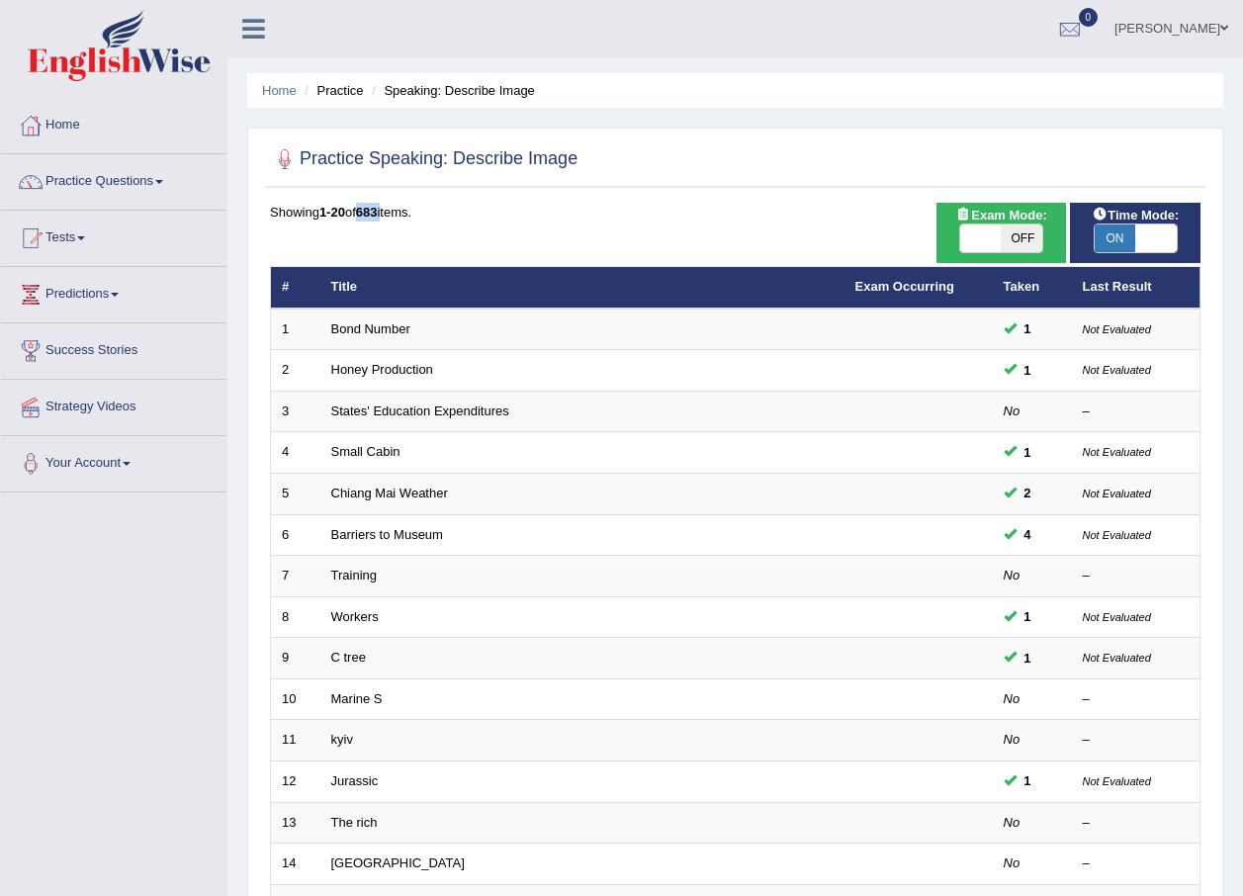
click at [373, 210] on b "683" at bounding box center [367, 212] width 22 height 15
drag, startPoint x: 373, startPoint y: 210, endPoint x: 425, endPoint y: 211, distance: 52.4
click at [425, 211] on div "Showing 1-20 of 683 items." at bounding box center [735, 212] width 930 height 19
click at [378, 215] on b "683" at bounding box center [367, 212] width 22 height 15
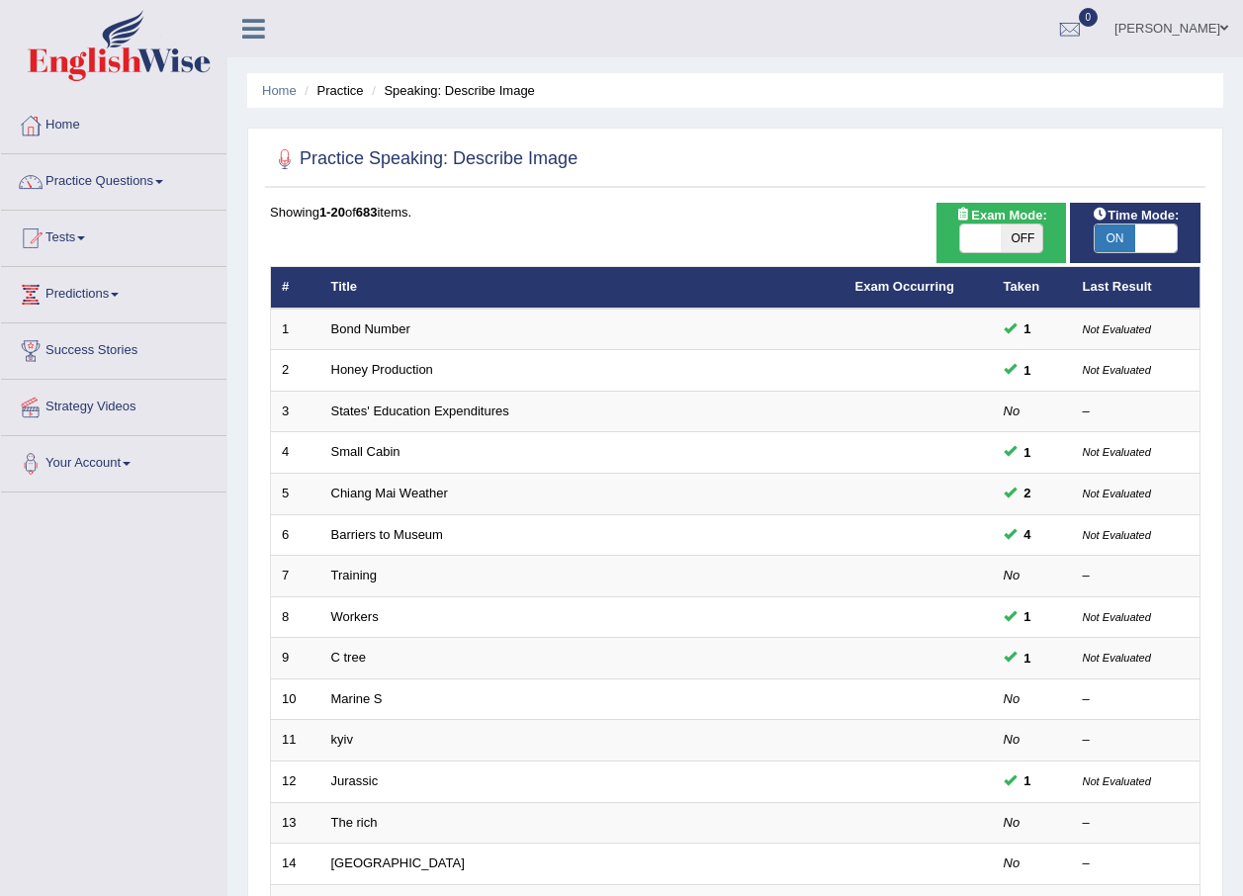
drag, startPoint x: 379, startPoint y: 215, endPoint x: 431, endPoint y: 217, distance: 52.4
click at [431, 217] on div "Showing 1-20 of 683 items." at bounding box center [735, 212] width 930 height 19
click at [378, 214] on b "683" at bounding box center [367, 212] width 22 height 15
drag, startPoint x: 383, startPoint y: 214, endPoint x: 428, endPoint y: 218, distance: 45.7
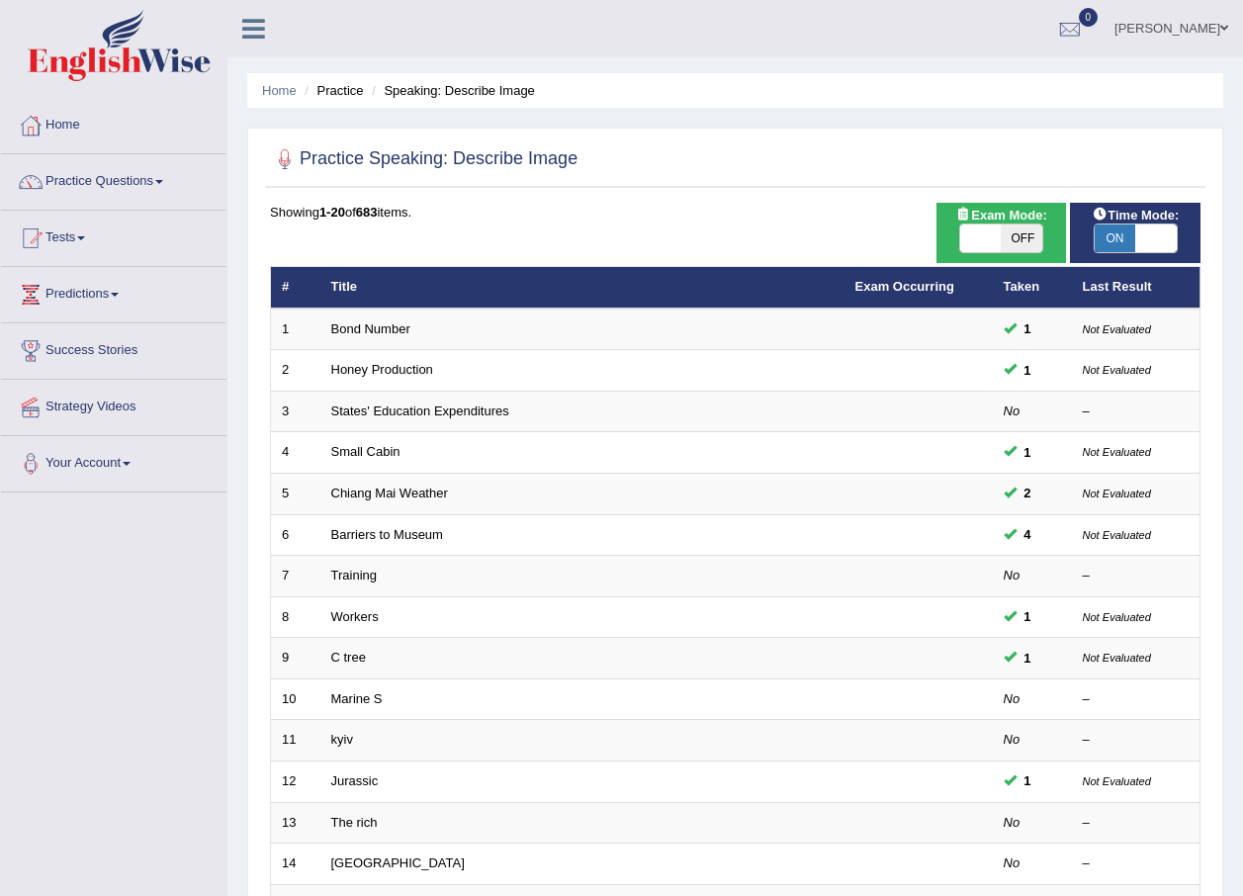
click at [428, 218] on div "Showing 1-20 of 683 items." at bounding box center [735, 212] width 930 height 19
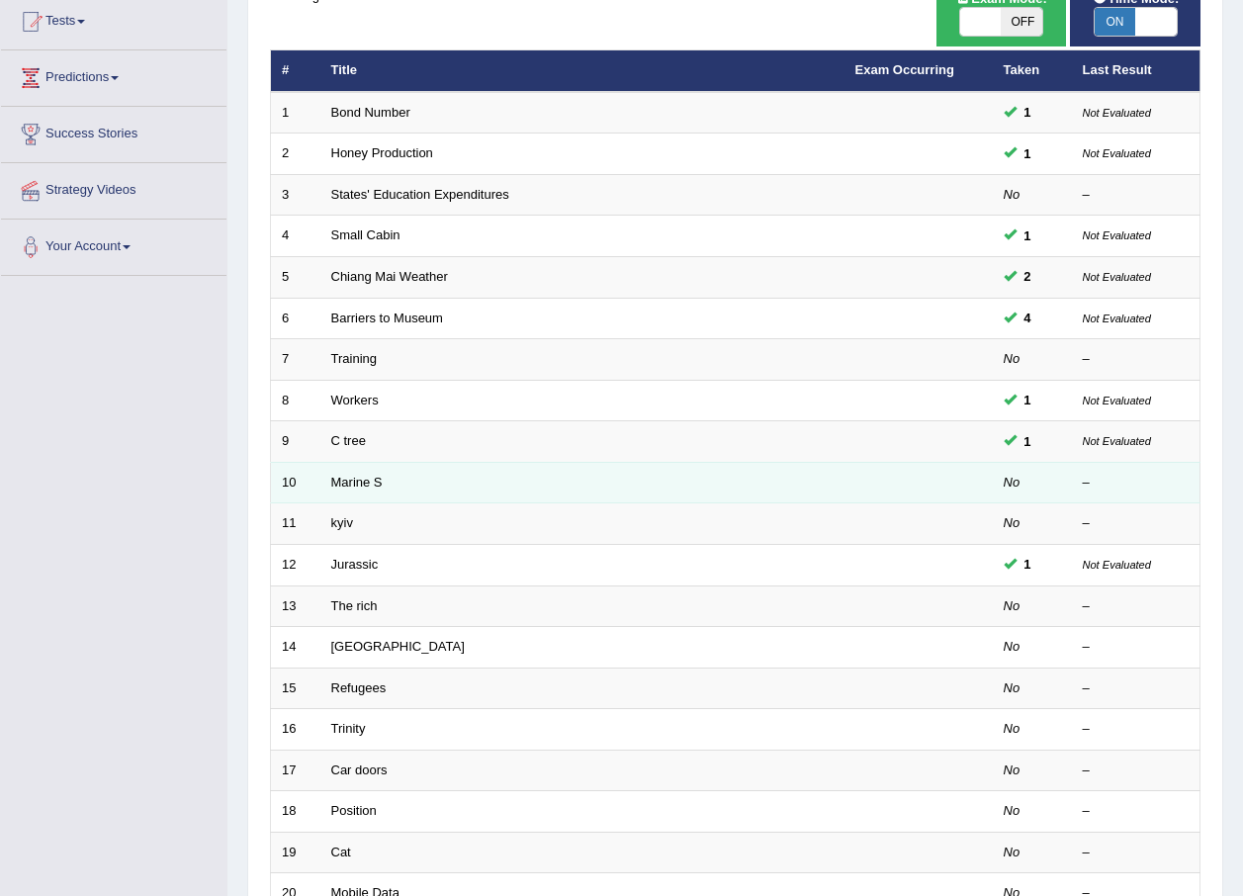
scroll to position [198, 0]
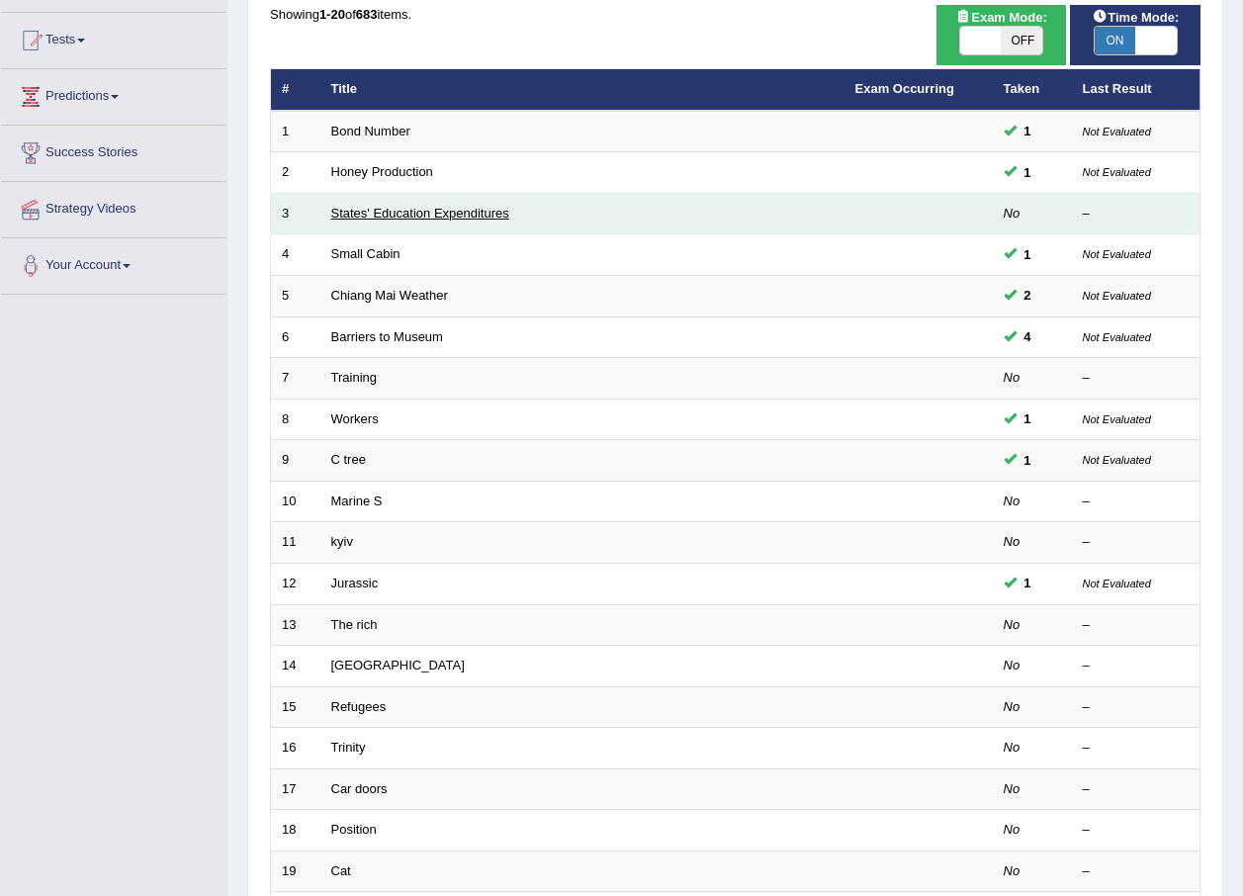
click at [363, 217] on link "States' Education Expenditures" at bounding box center [420, 213] width 178 height 15
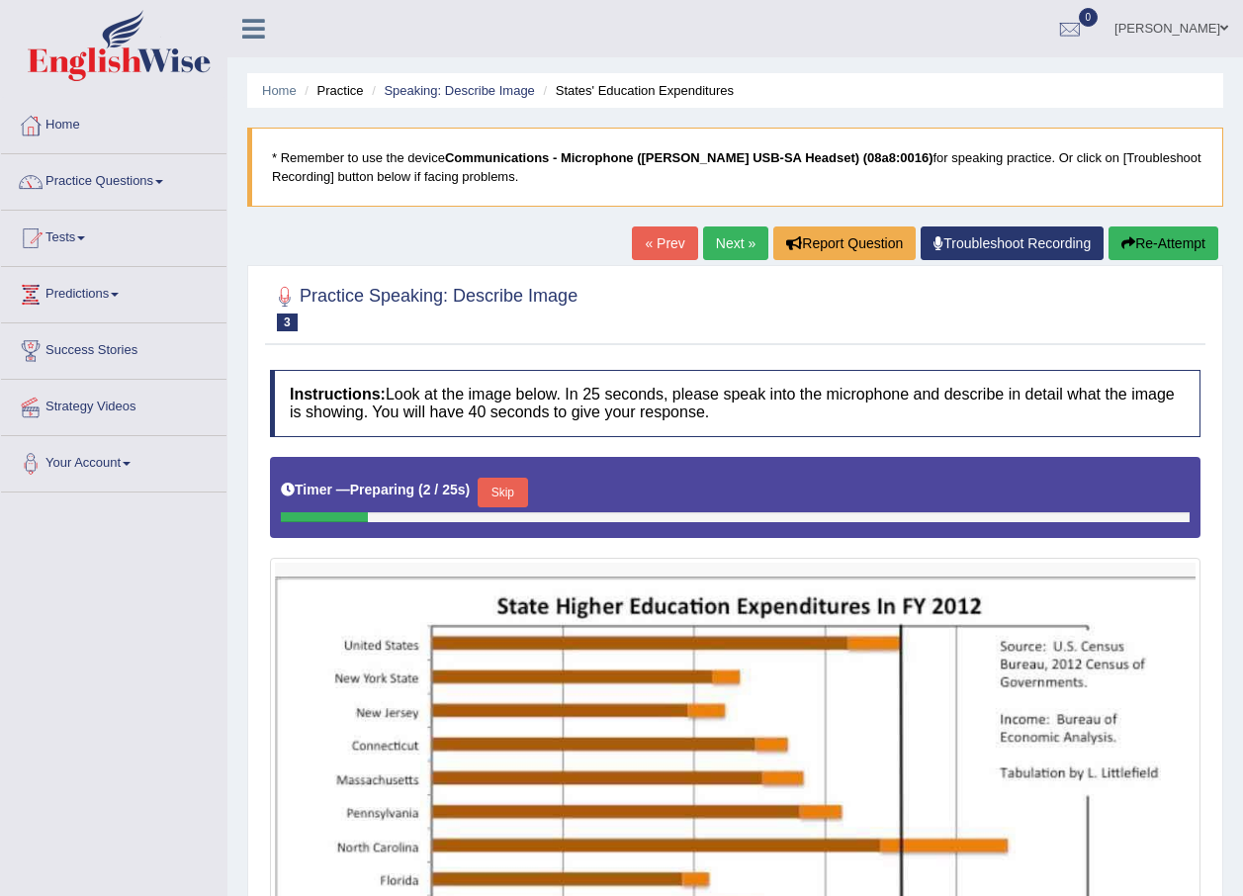
click at [512, 501] on button "Skip" at bounding box center [501, 492] width 49 height 30
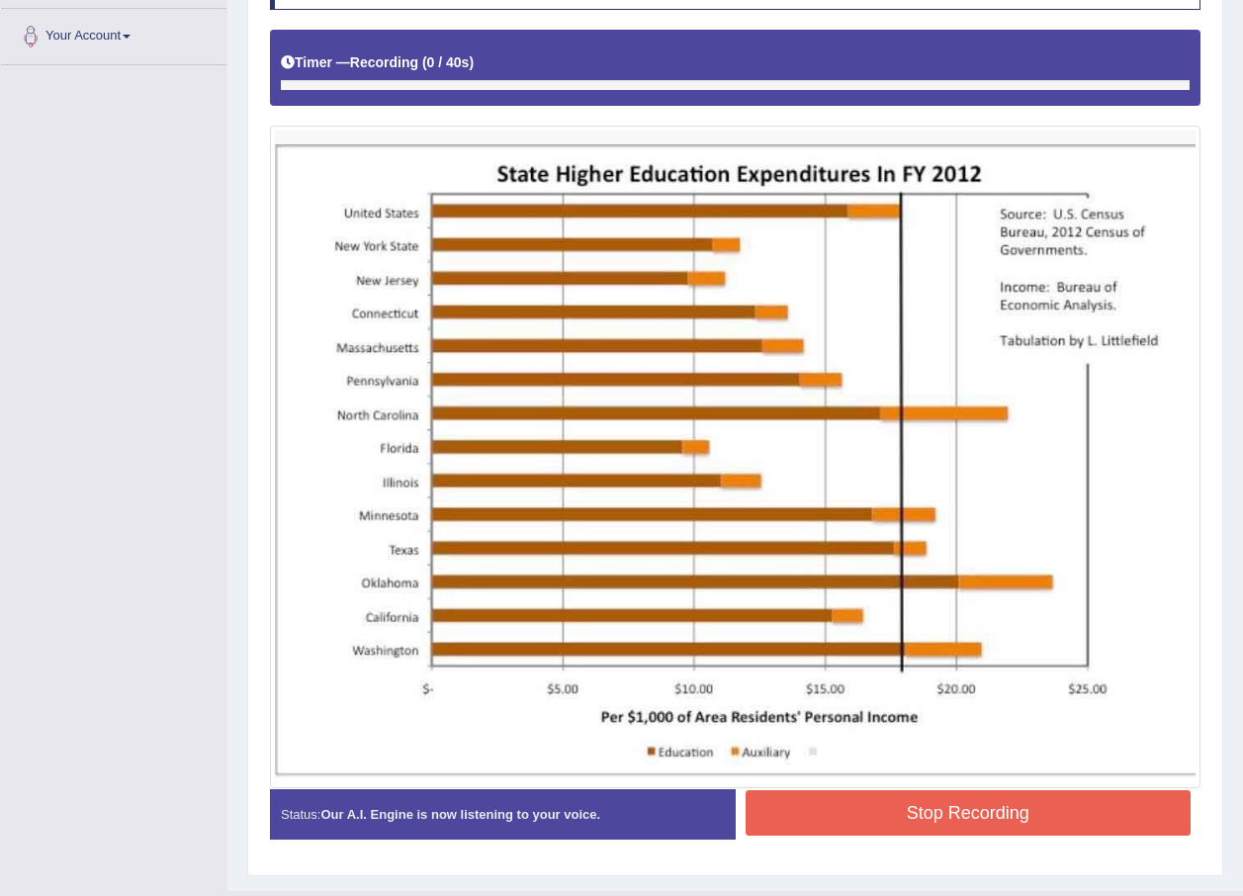
scroll to position [472, 0]
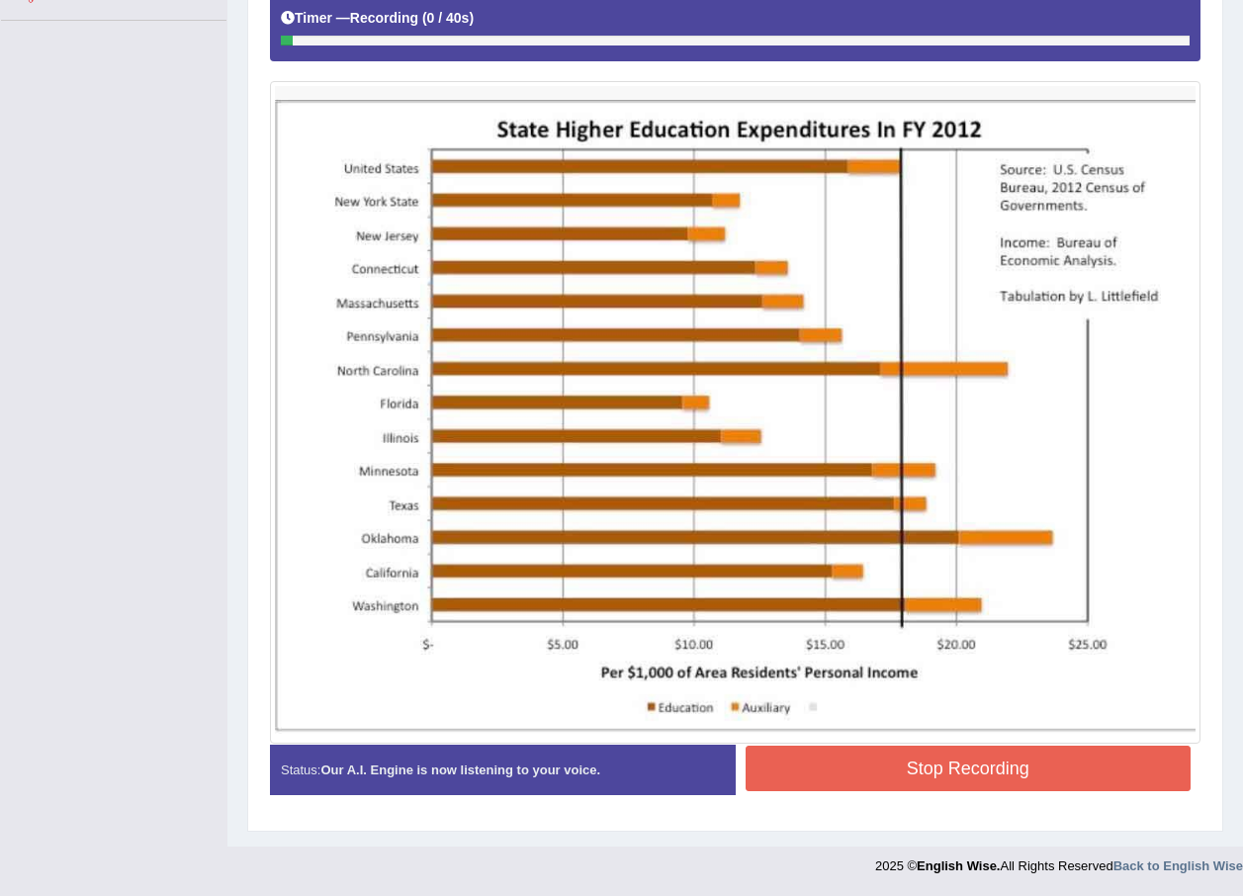
click at [995, 763] on button "Stop Recording" at bounding box center [968, 767] width 446 height 45
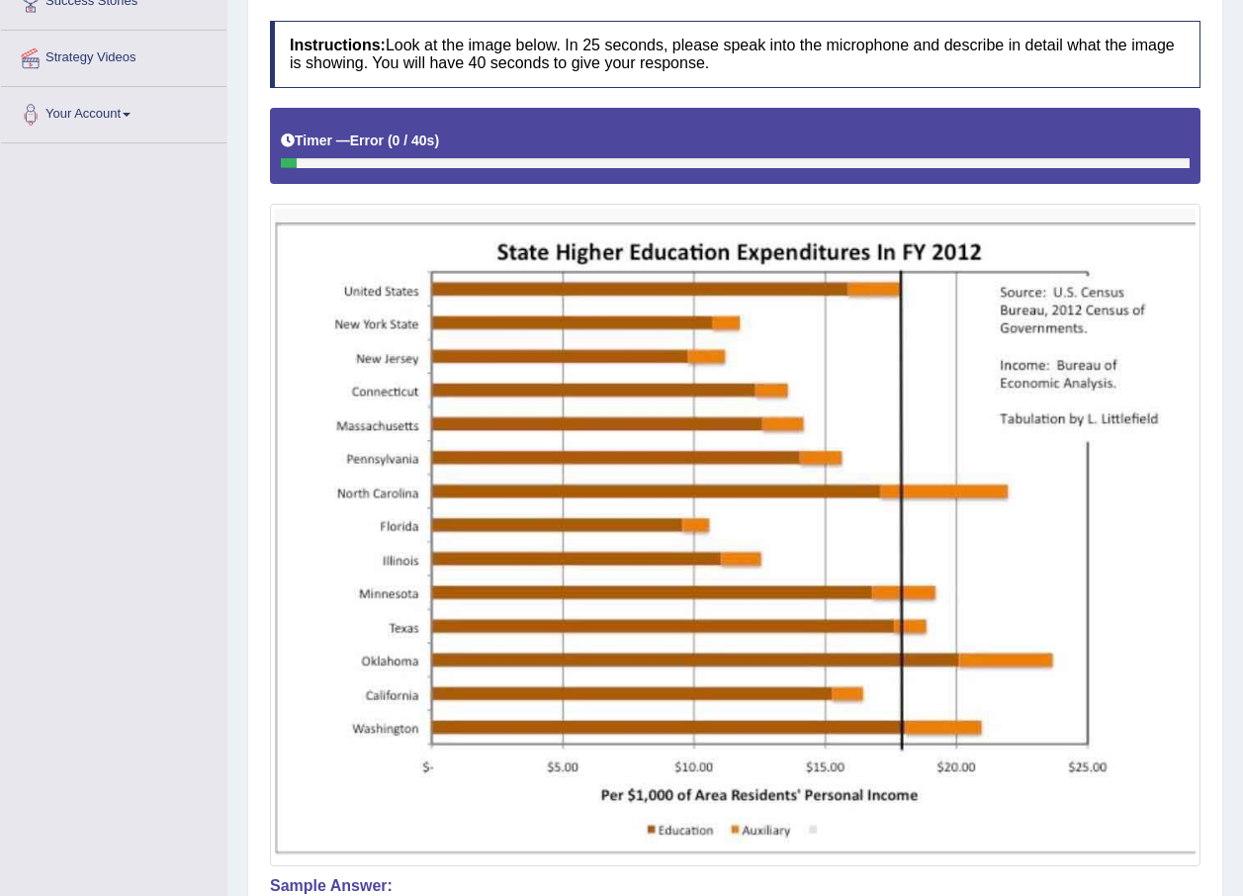
scroll to position [95, 0]
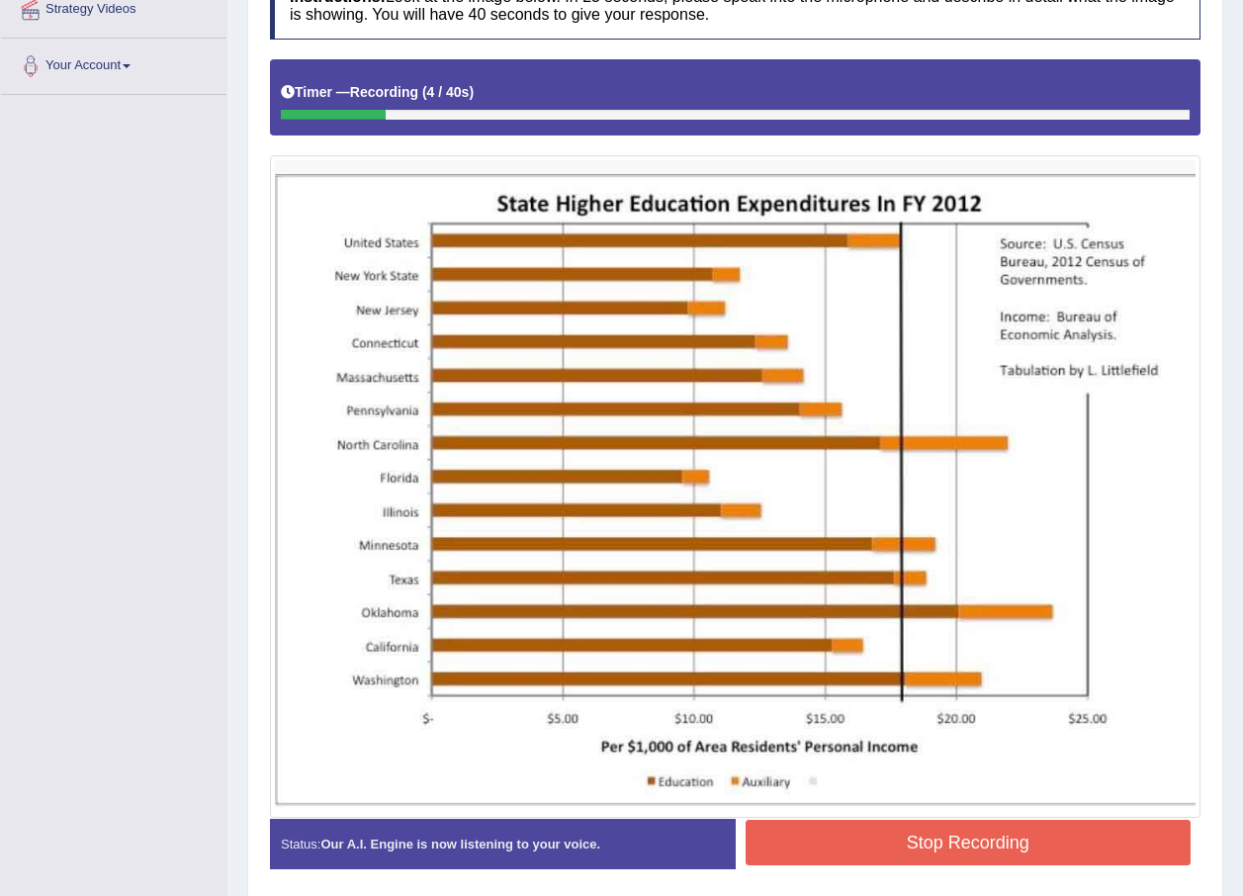
scroll to position [472, 0]
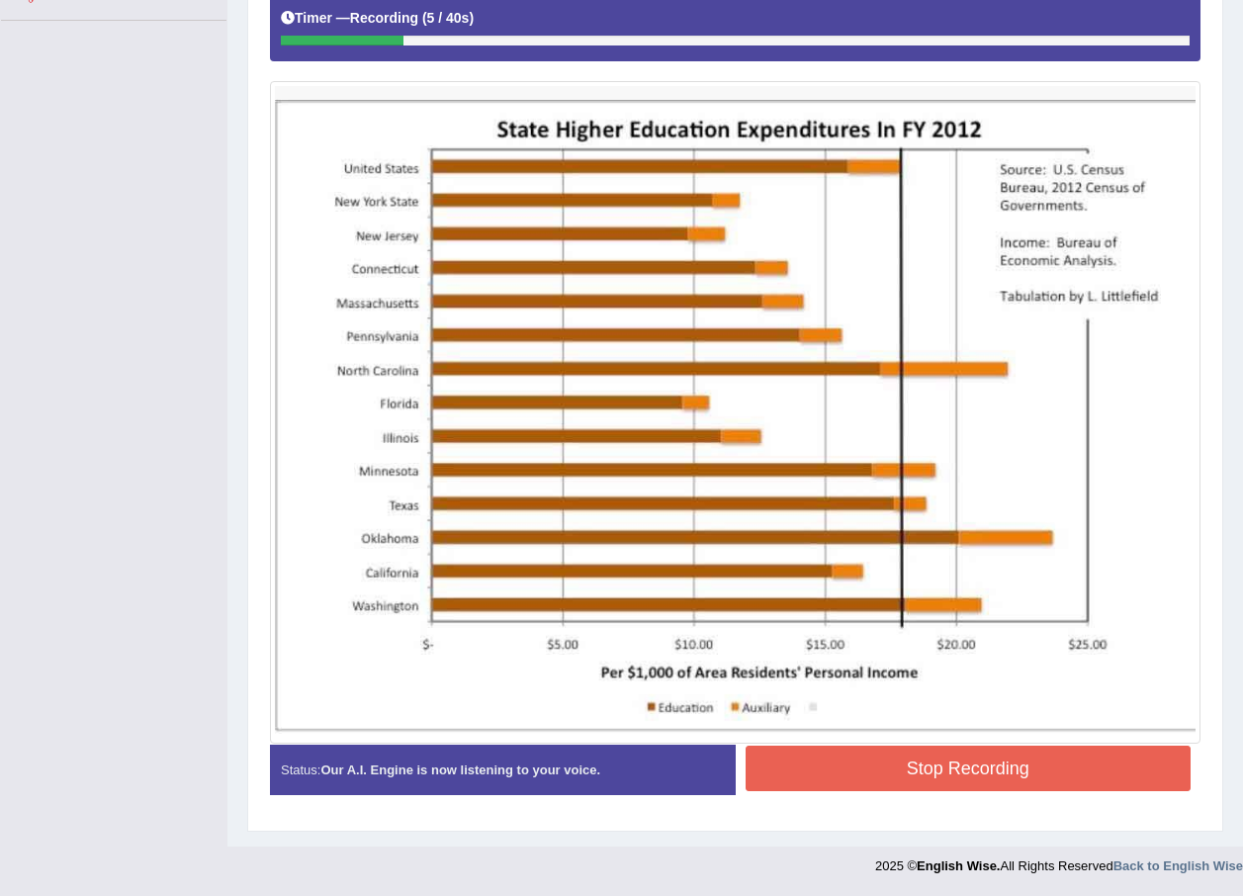
click at [994, 791] on button "Stop Recording" at bounding box center [968, 767] width 446 height 45
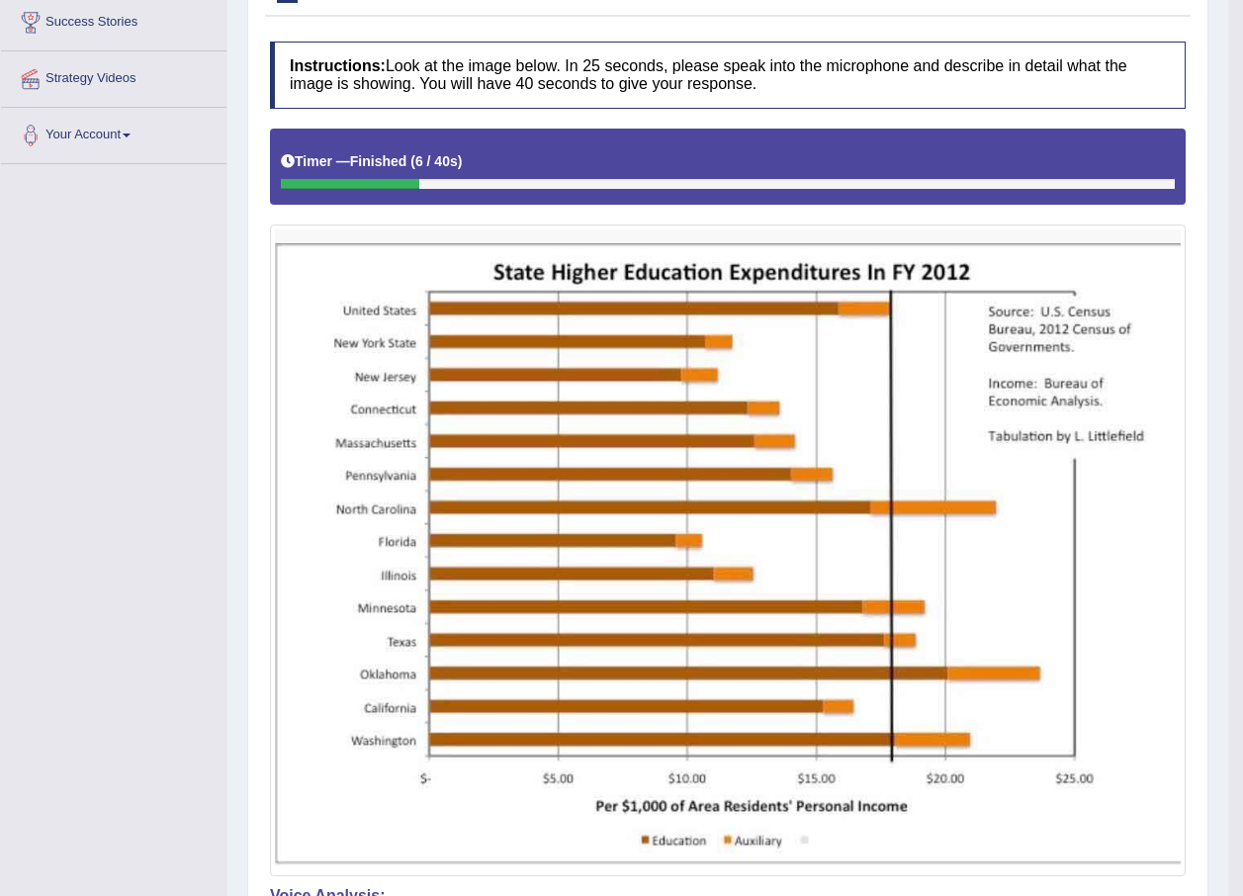
scroll to position [0, 0]
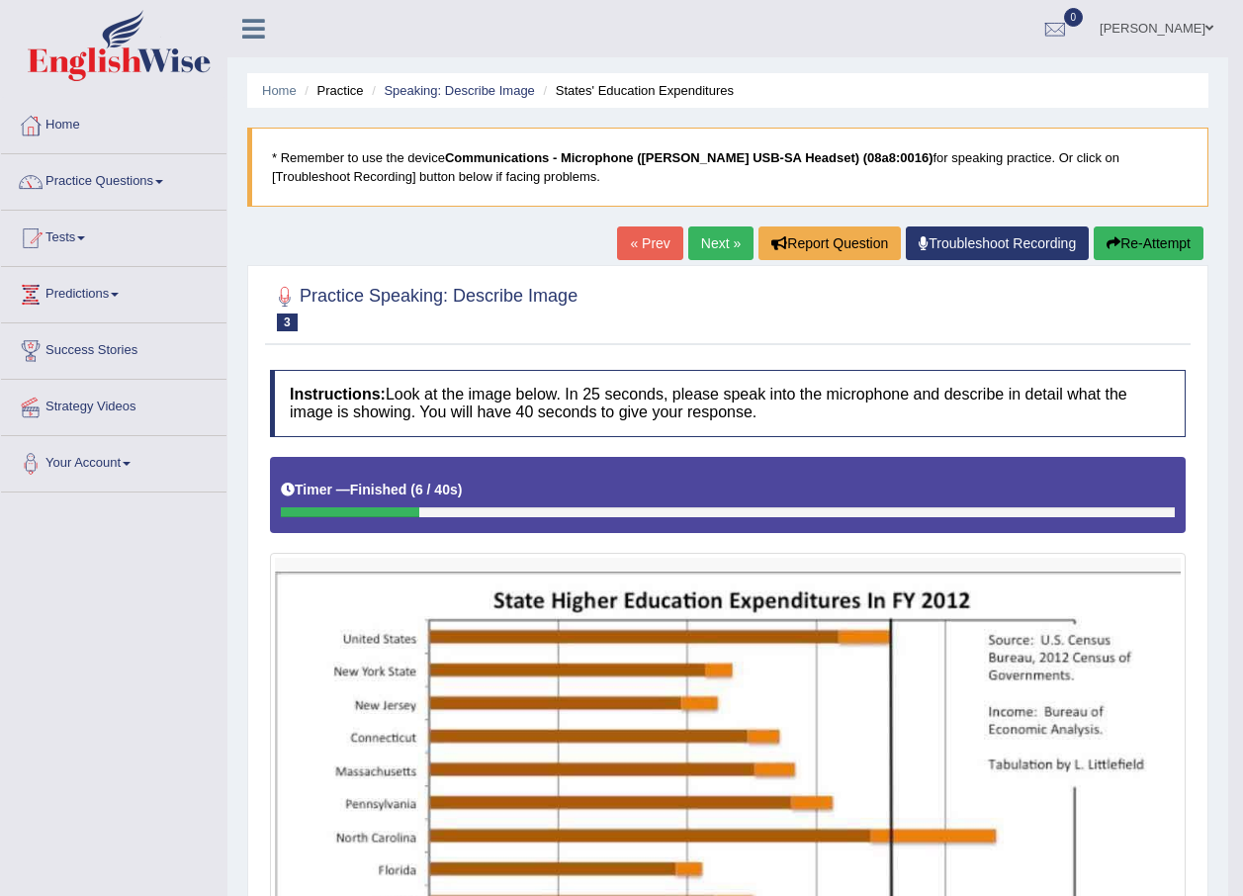
click at [1144, 257] on button "Re-Attempt" at bounding box center [1148, 243] width 110 height 34
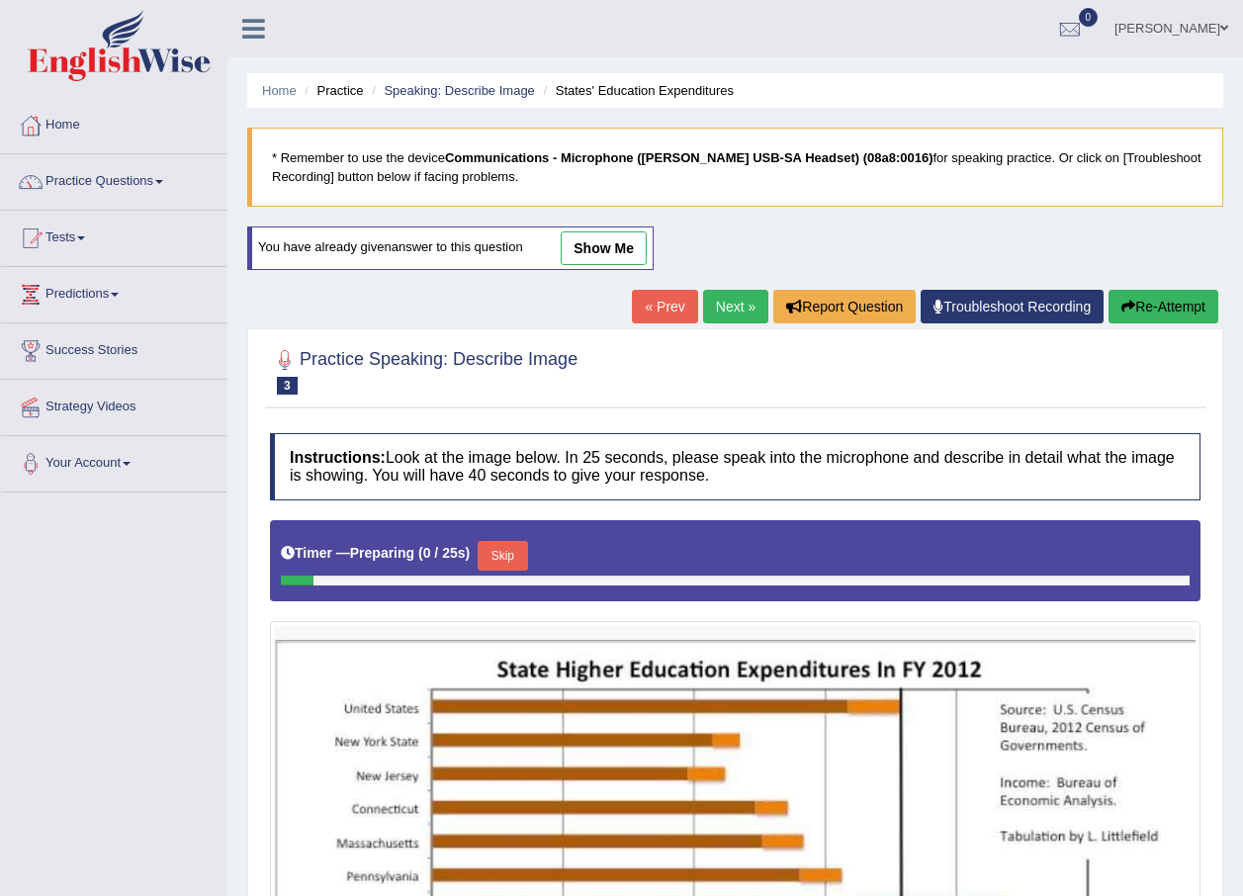
click at [511, 551] on button "Skip" at bounding box center [501, 556] width 49 height 30
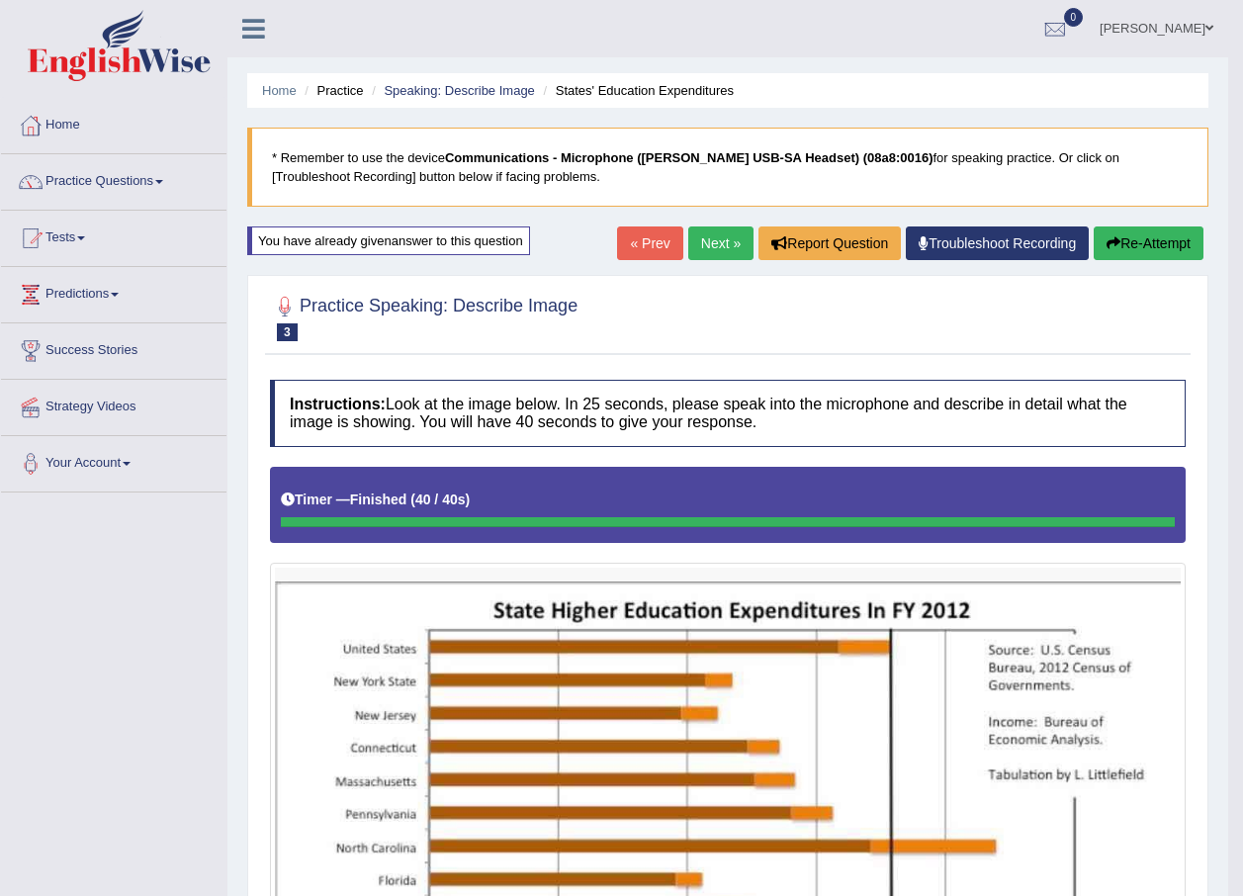
click at [1126, 250] on button "Re-Attempt" at bounding box center [1148, 243] width 110 height 34
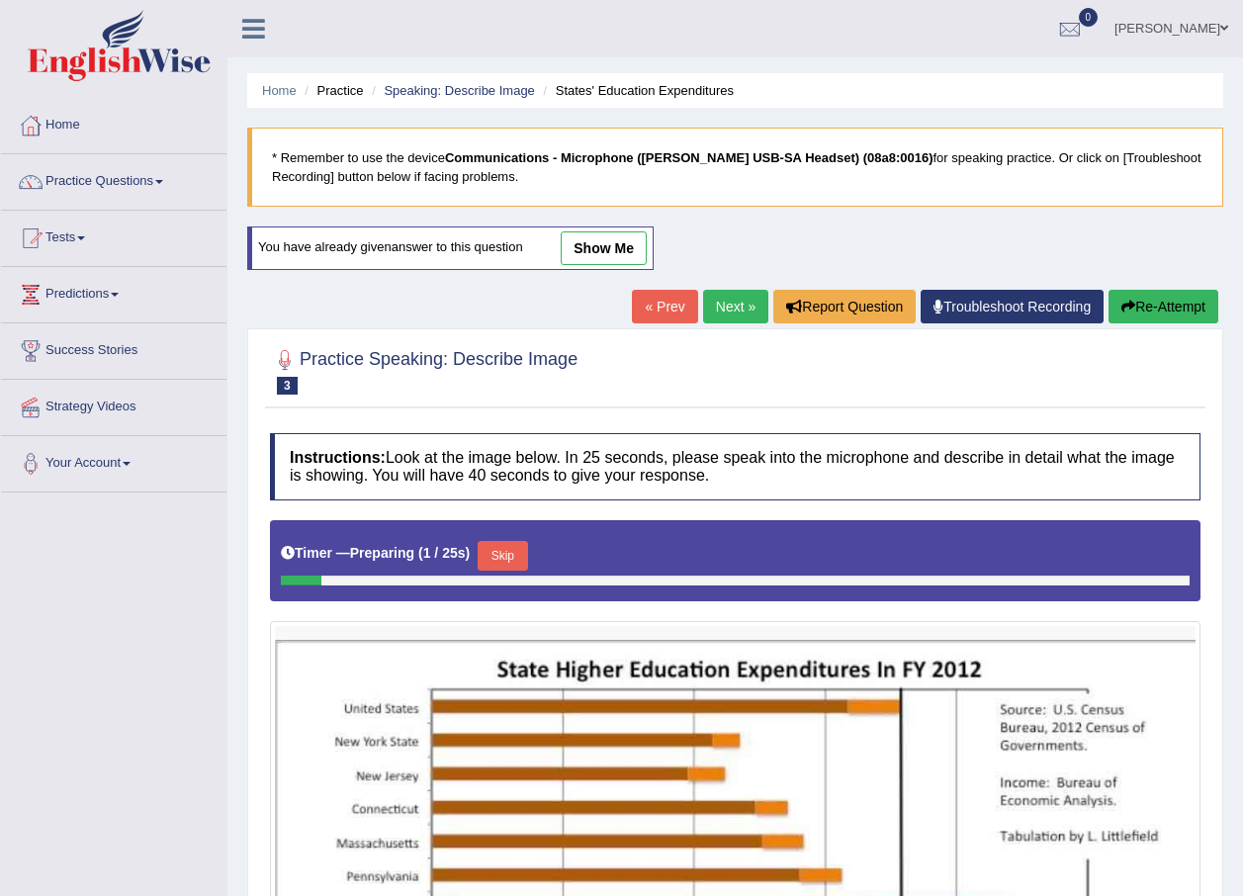
click at [512, 547] on button "Skip" at bounding box center [501, 556] width 49 height 30
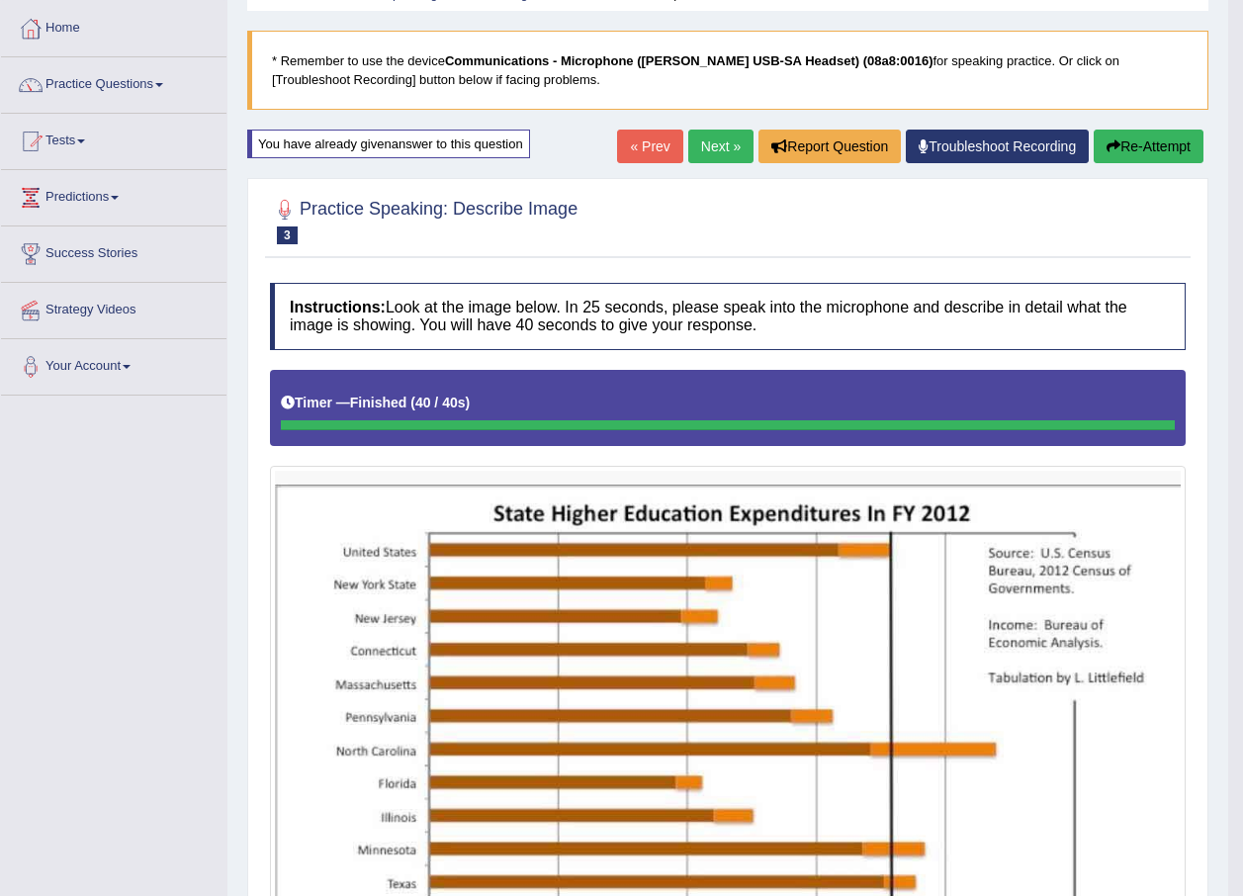
scroll to position [95, 0]
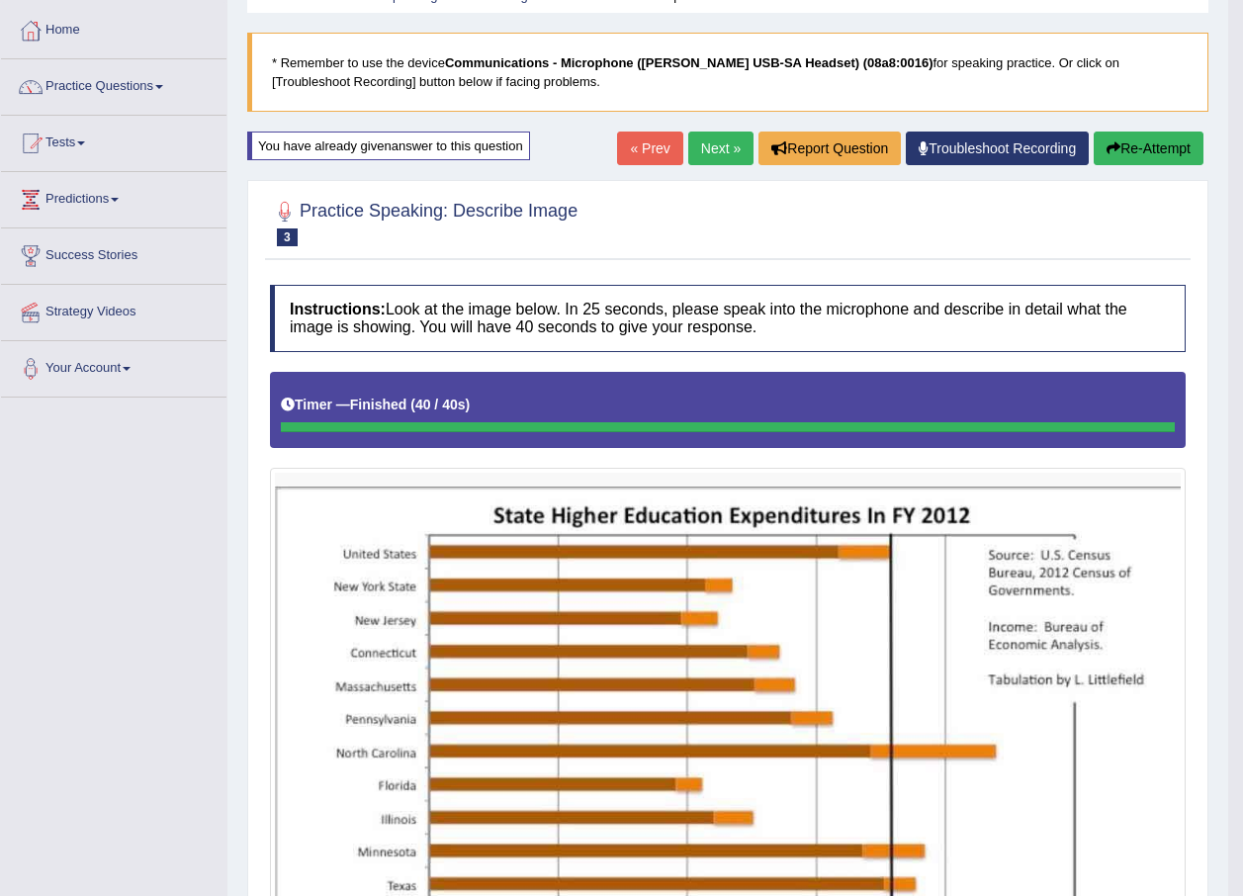
click at [691, 147] on link "Next »" at bounding box center [720, 148] width 65 height 34
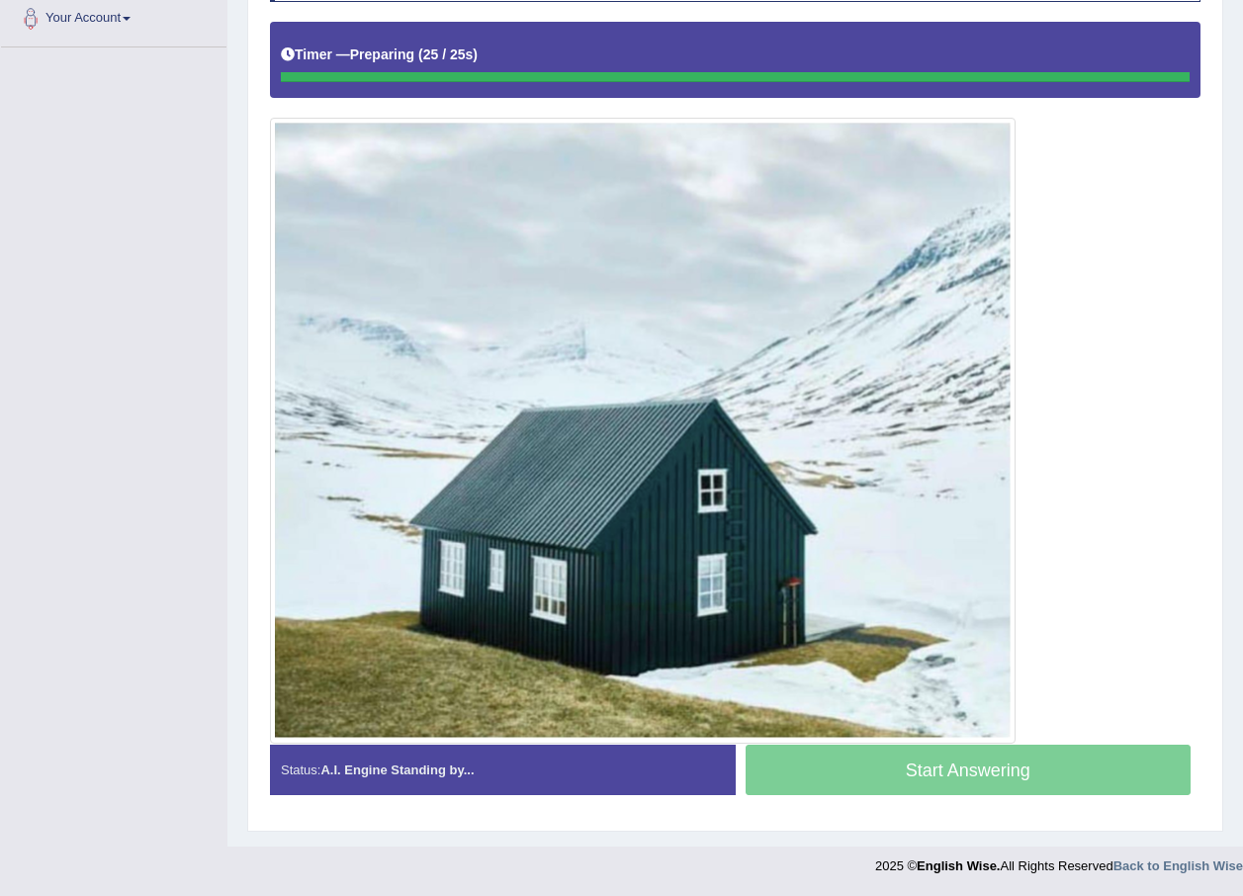
scroll to position [441, 0]
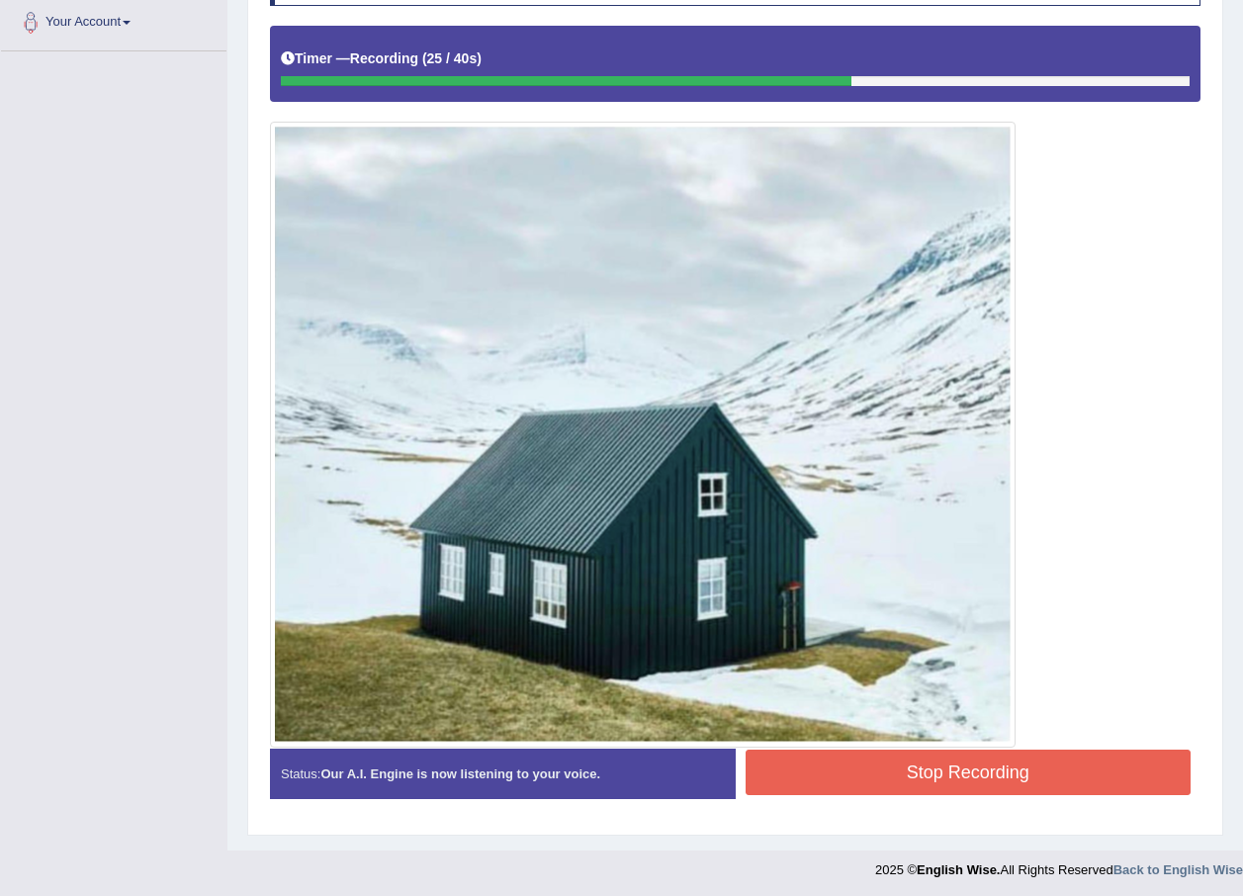
click at [1006, 780] on button "Stop Recording" at bounding box center [968, 771] width 446 height 45
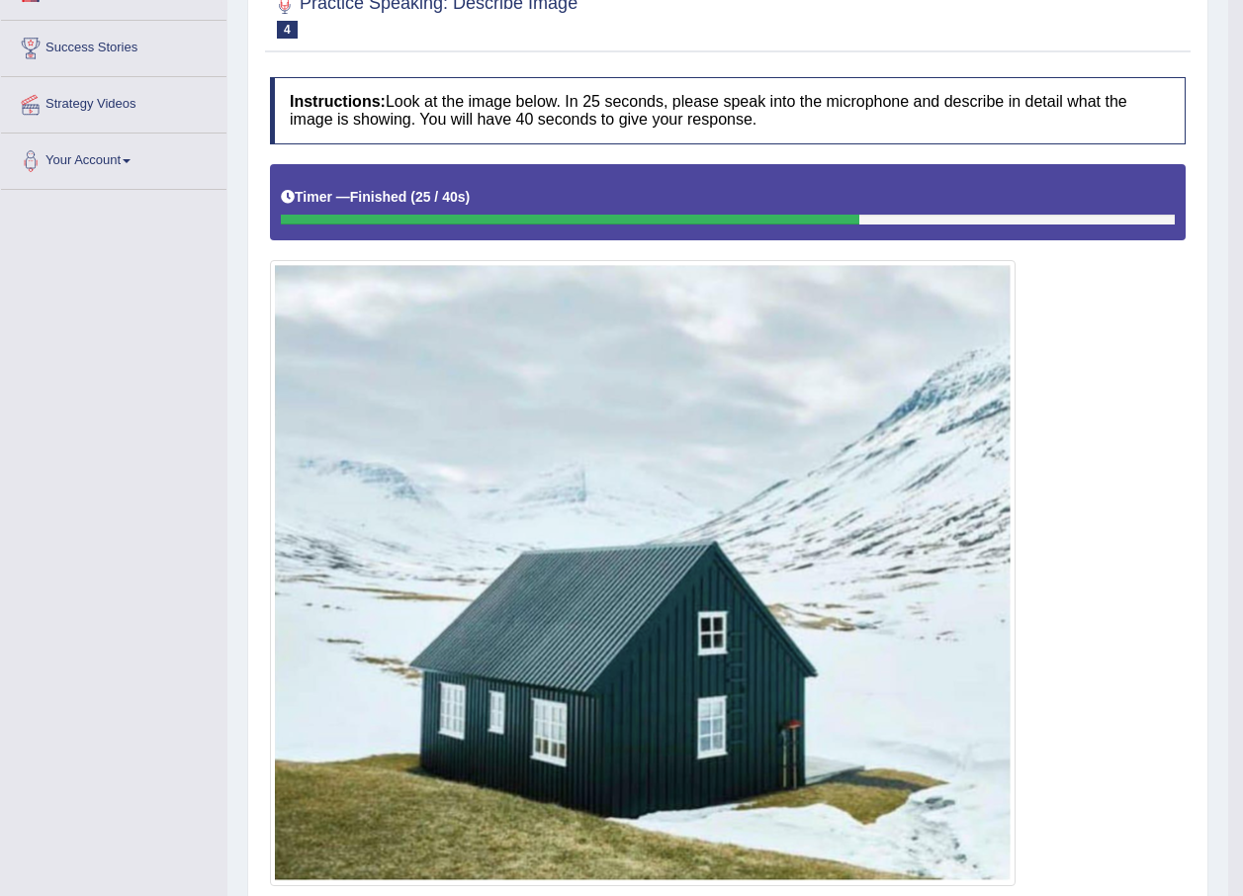
scroll to position [54, 0]
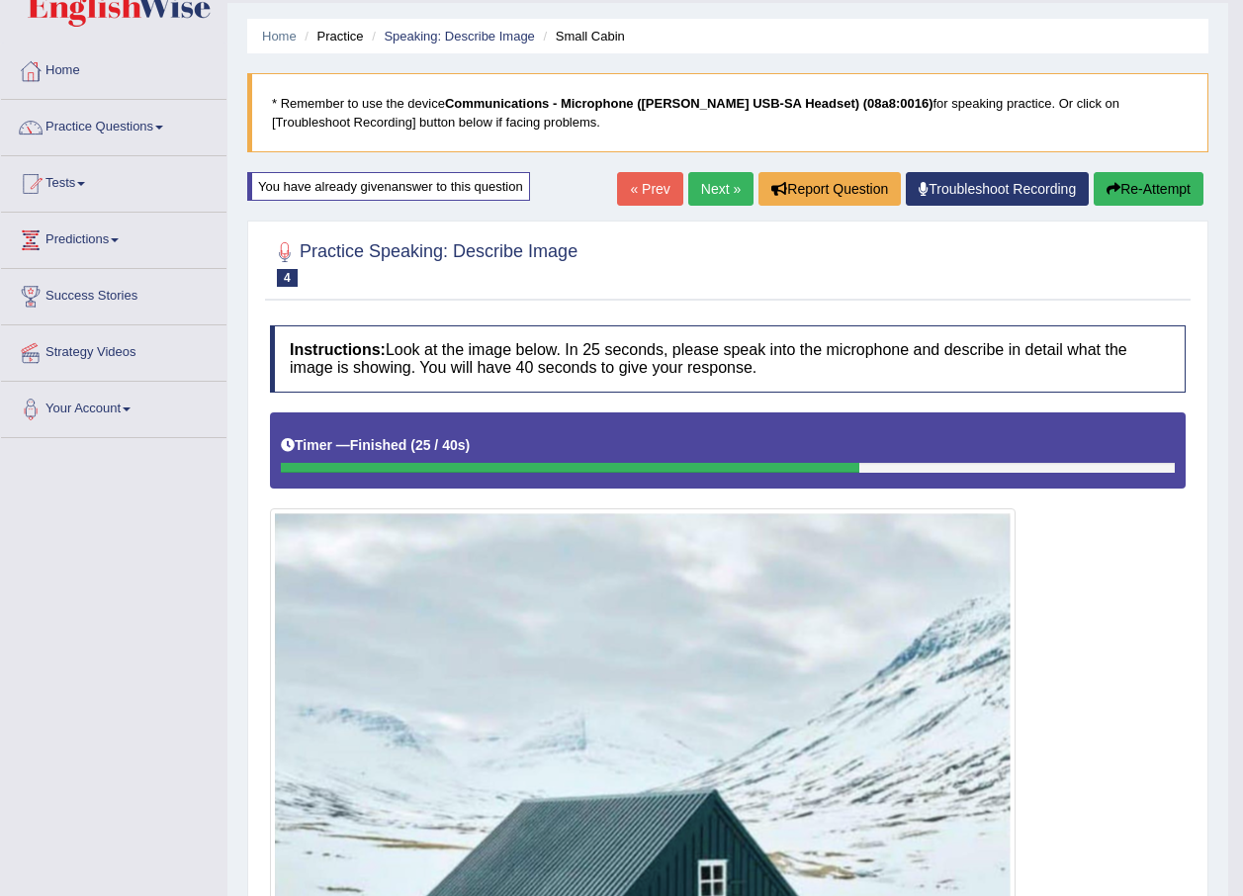
click at [713, 193] on link "Next »" at bounding box center [720, 189] width 65 height 34
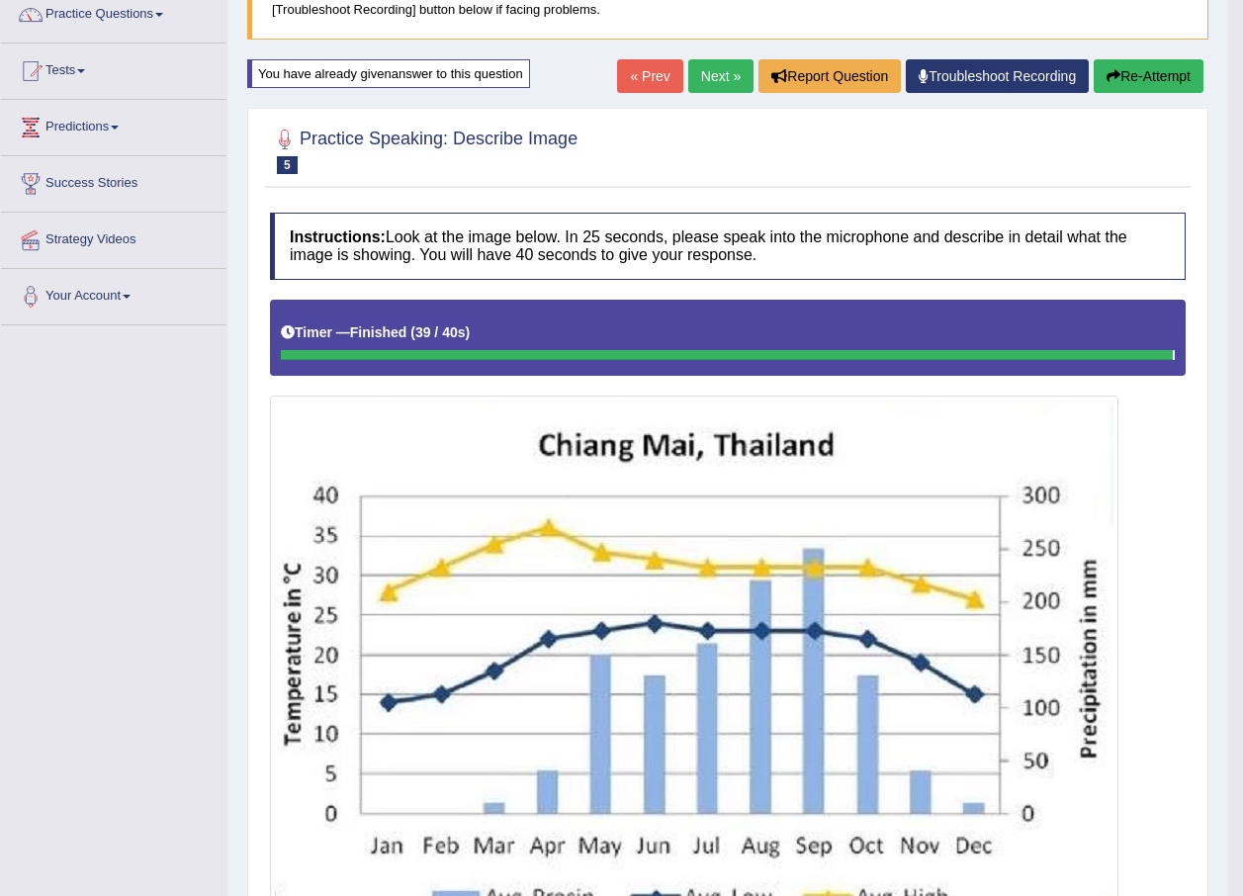
scroll to position [166, 0]
click at [710, 79] on link "Next »" at bounding box center [720, 77] width 65 height 34
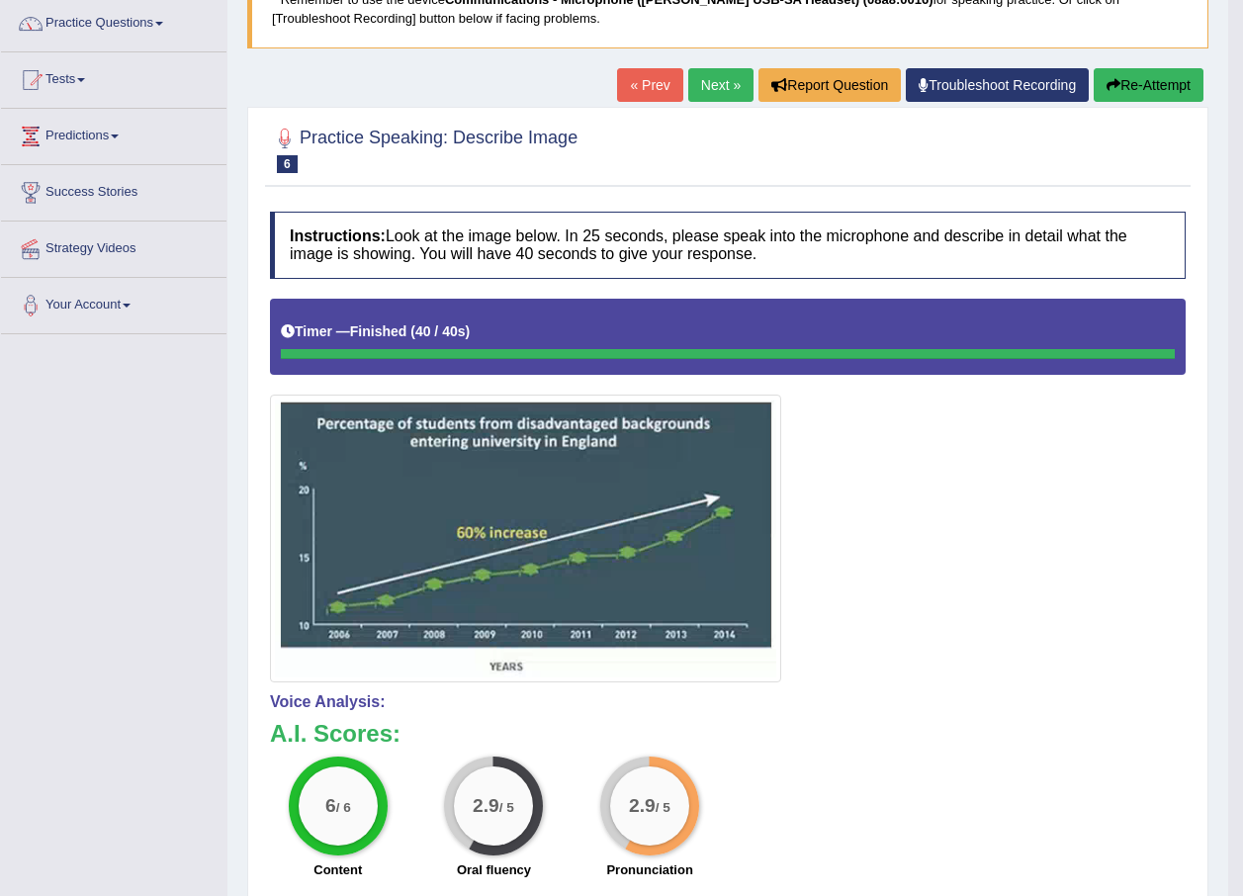
scroll to position [99, 0]
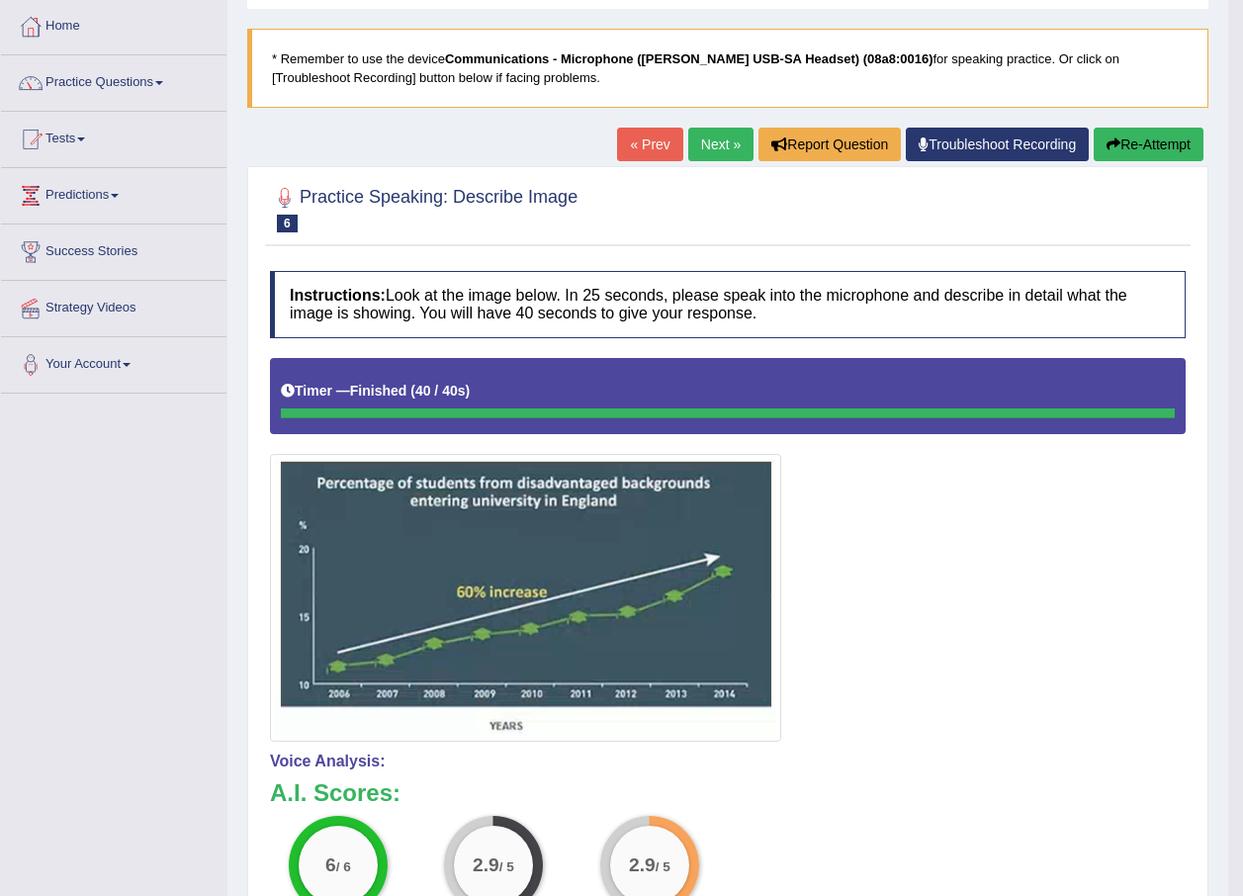
click at [715, 150] on link "Next »" at bounding box center [720, 145] width 65 height 34
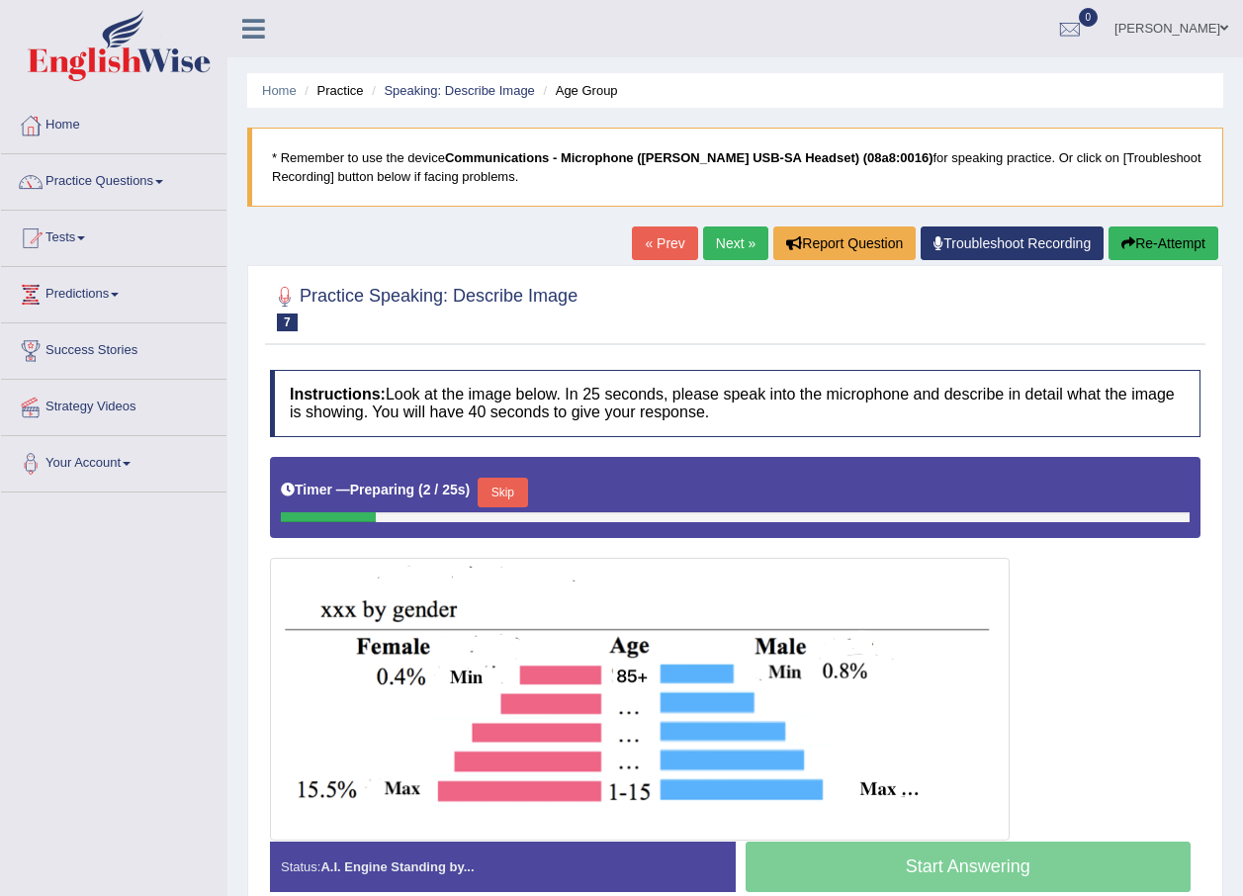
click at [501, 487] on button "Skip" at bounding box center [501, 492] width 49 height 30
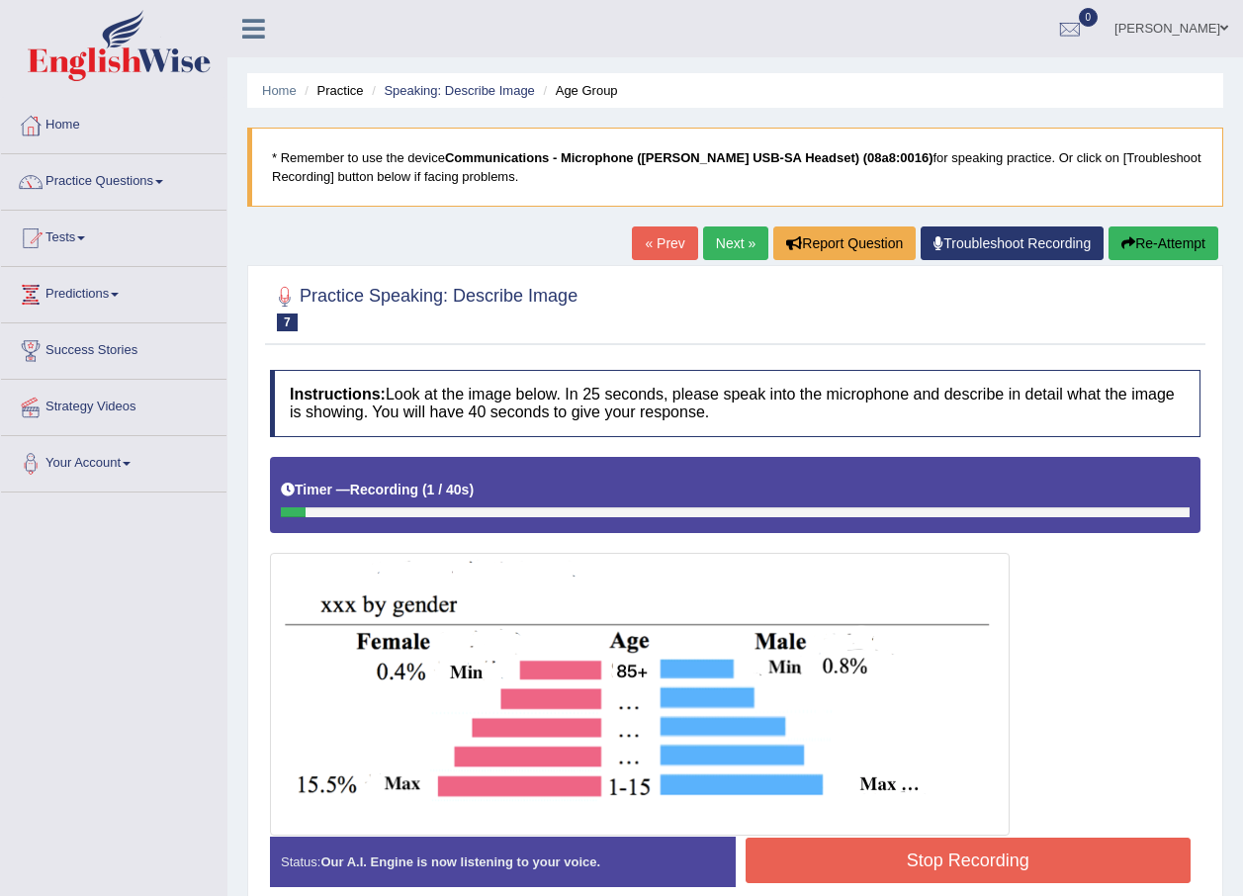
click at [916, 854] on button "Stop Recording" at bounding box center [968, 859] width 446 height 45
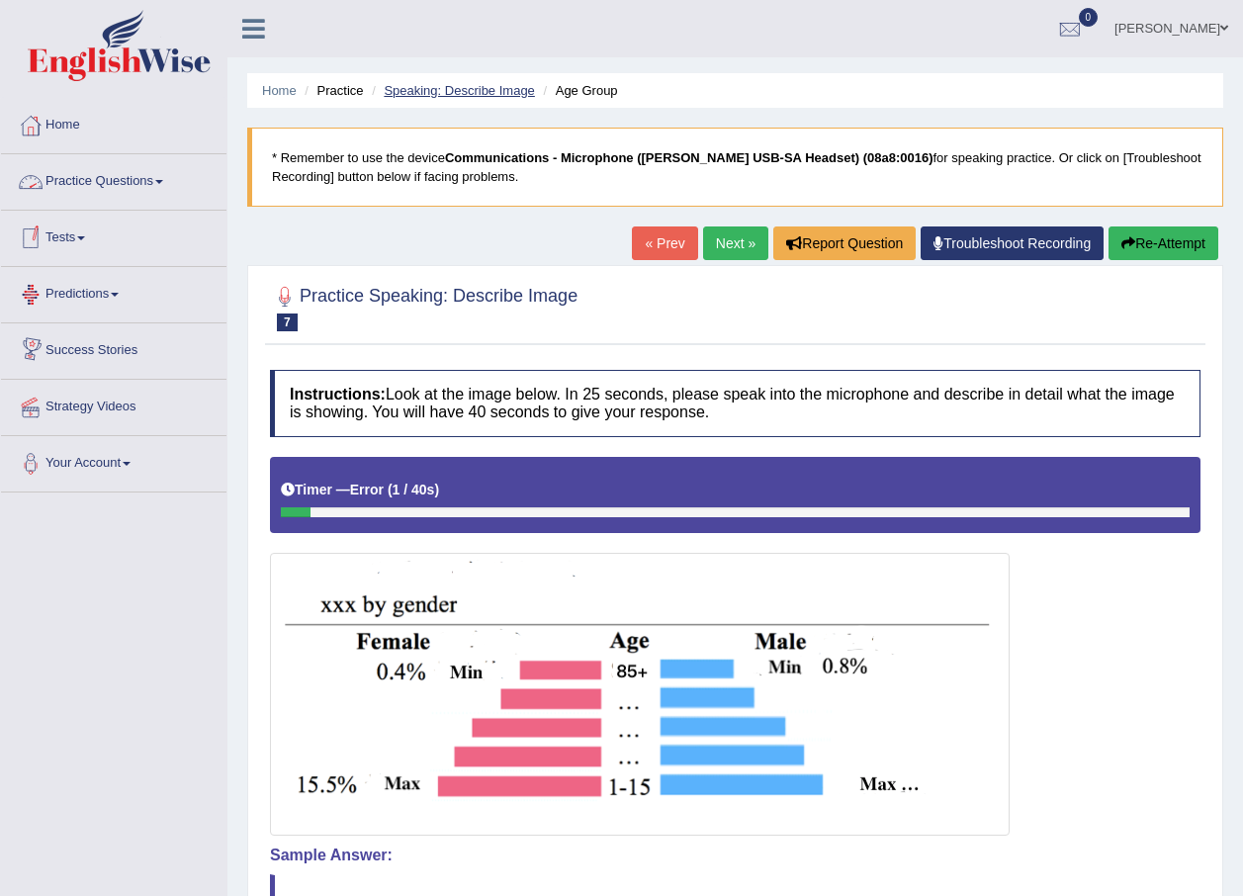
click at [448, 93] on link "Speaking: Describe Image" at bounding box center [459, 90] width 150 height 15
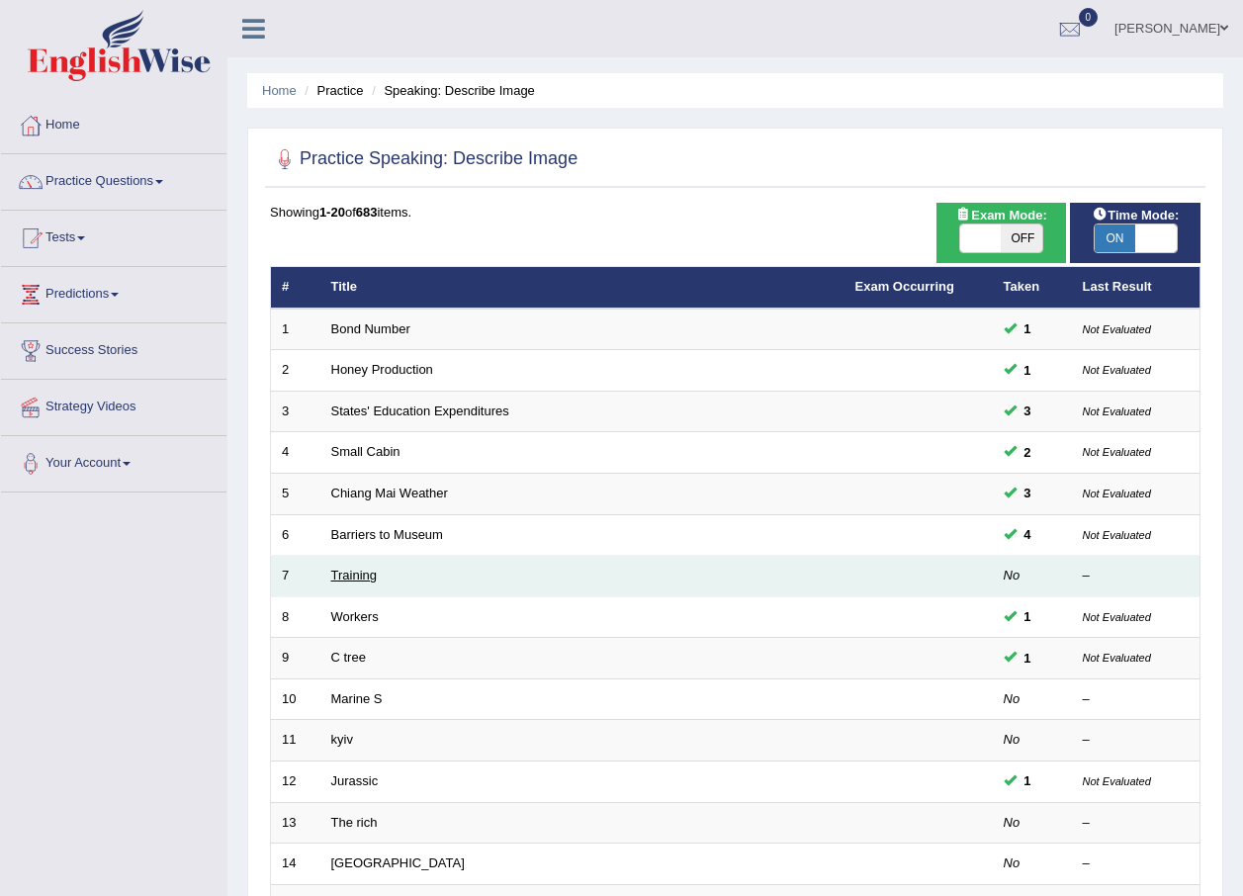
click at [355, 582] on link "Training" at bounding box center [353, 574] width 45 height 15
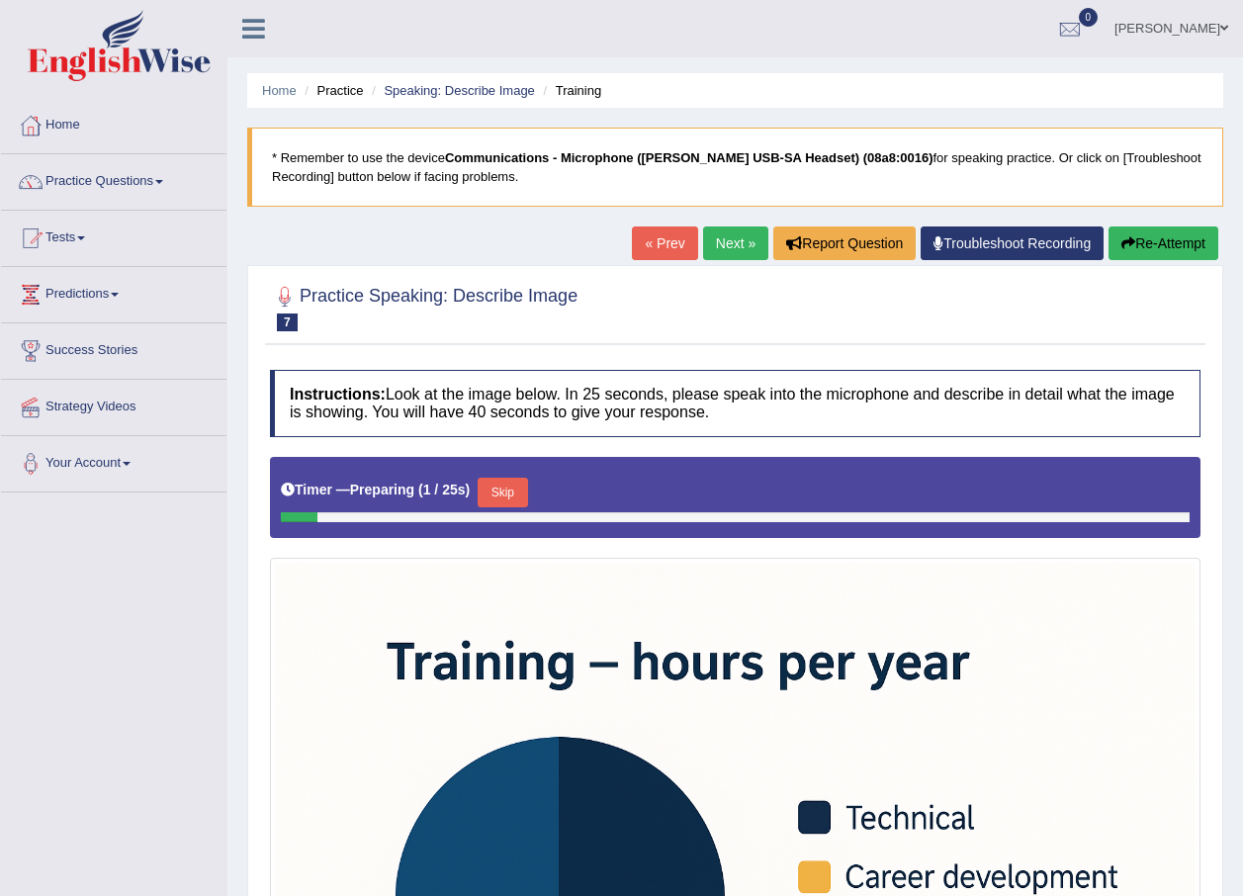
click at [503, 493] on button "Skip" at bounding box center [501, 492] width 49 height 30
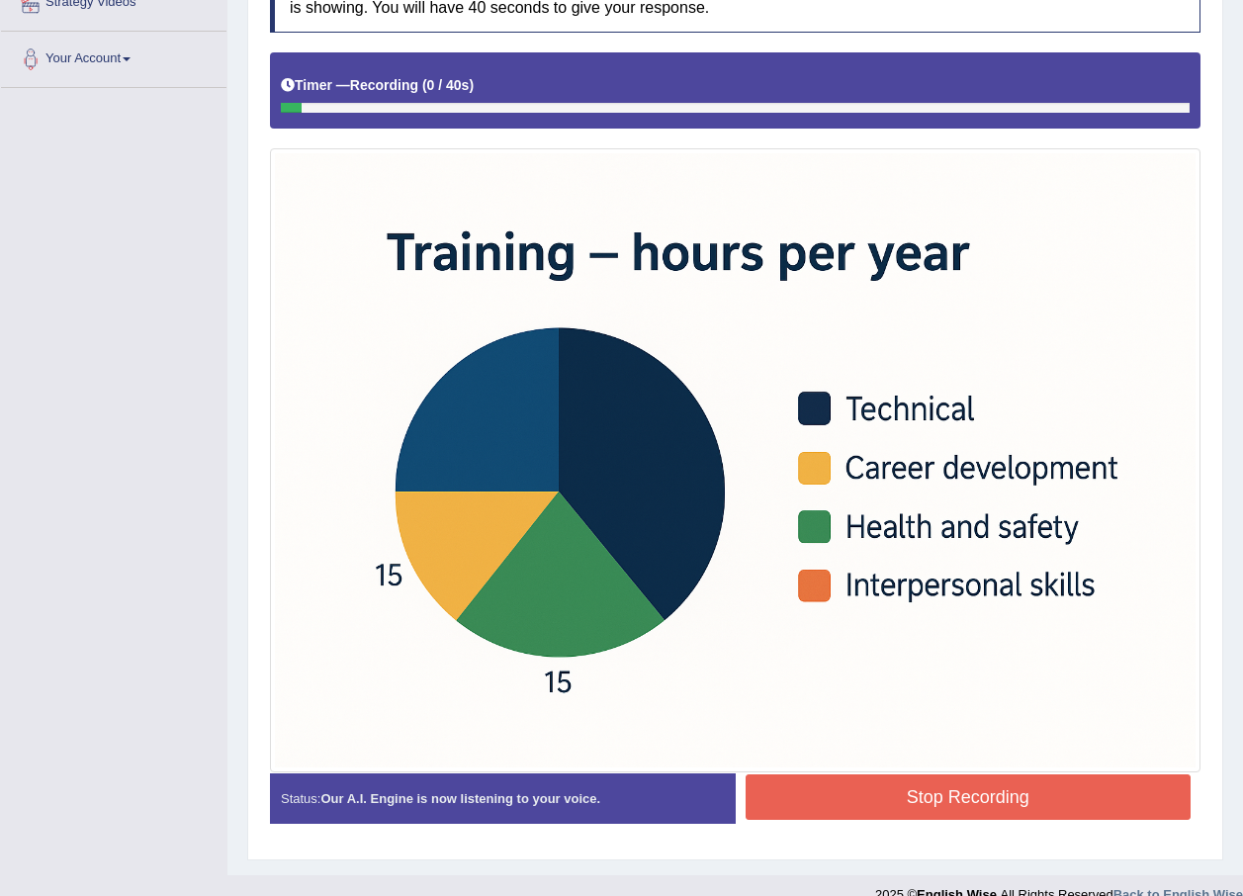
scroll to position [433, 0]
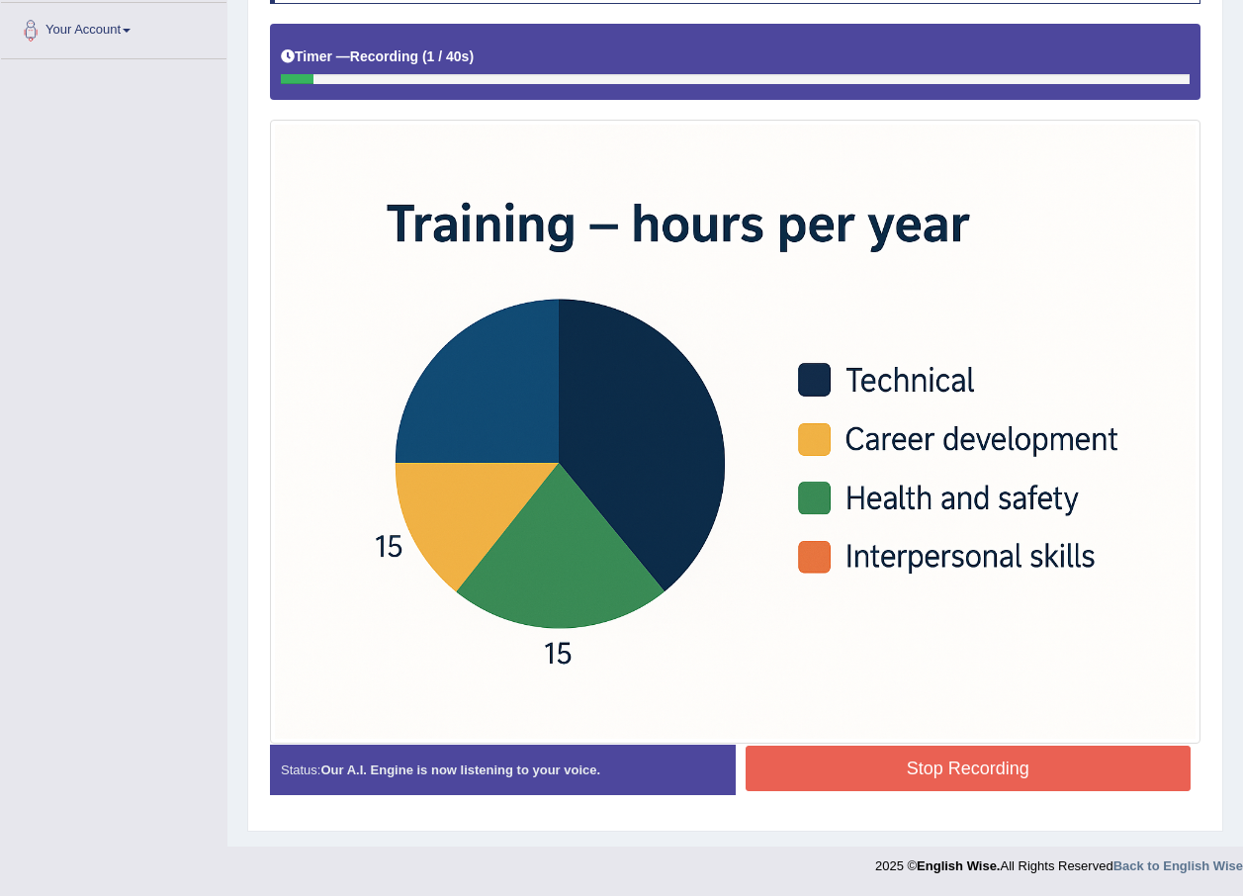
click at [958, 755] on button "Stop Recording" at bounding box center [968, 767] width 446 height 45
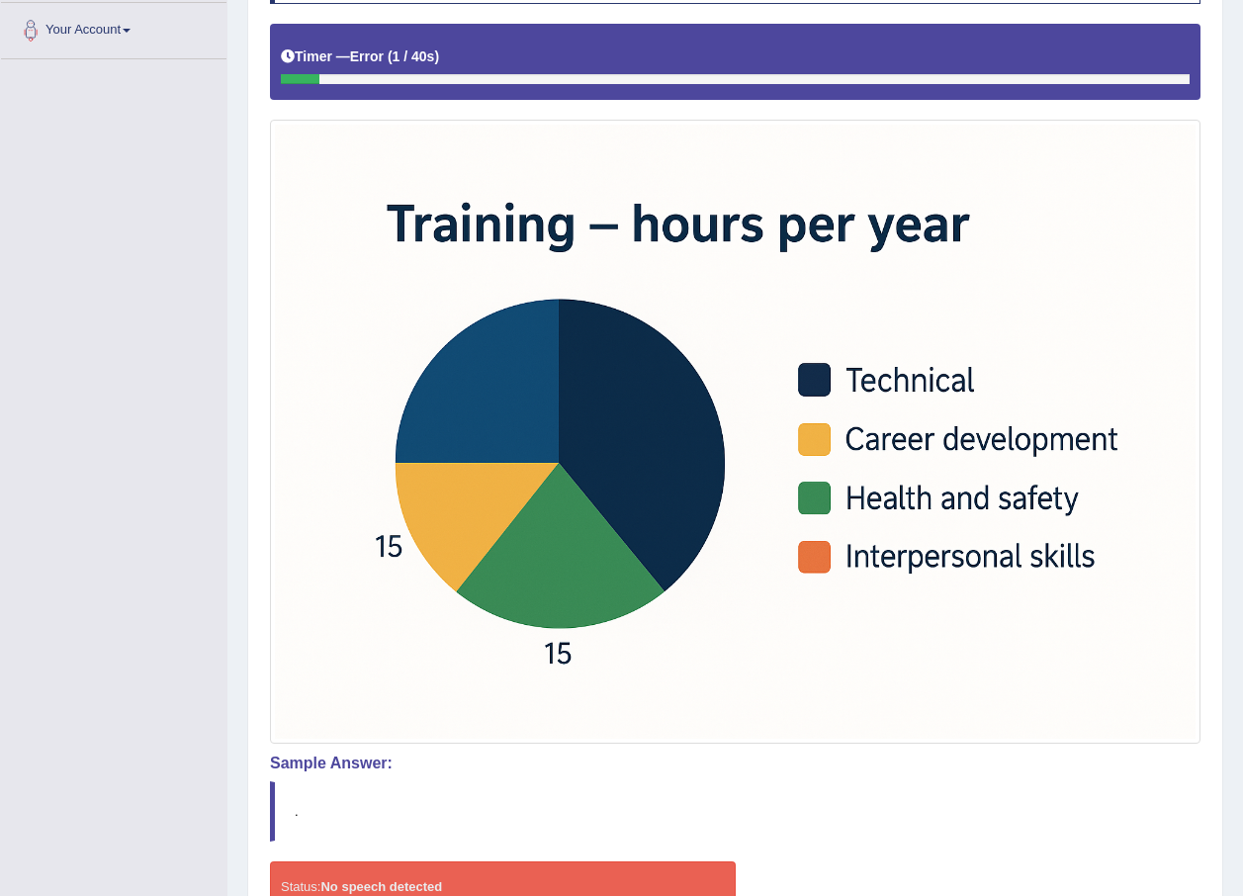
scroll to position [0, 0]
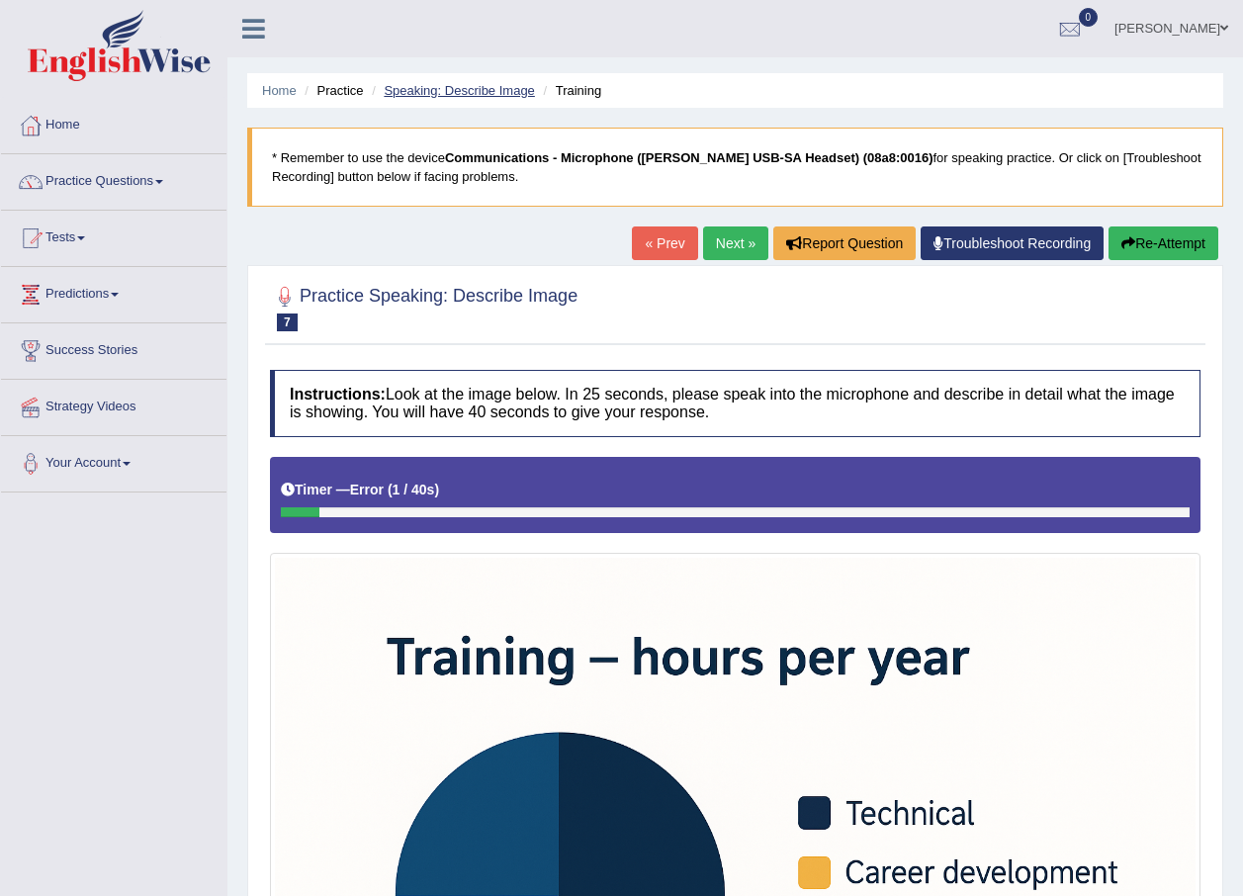
click at [432, 85] on link "Speaking: Describe Image" at bounding box center [459, 90] width 150 height 15
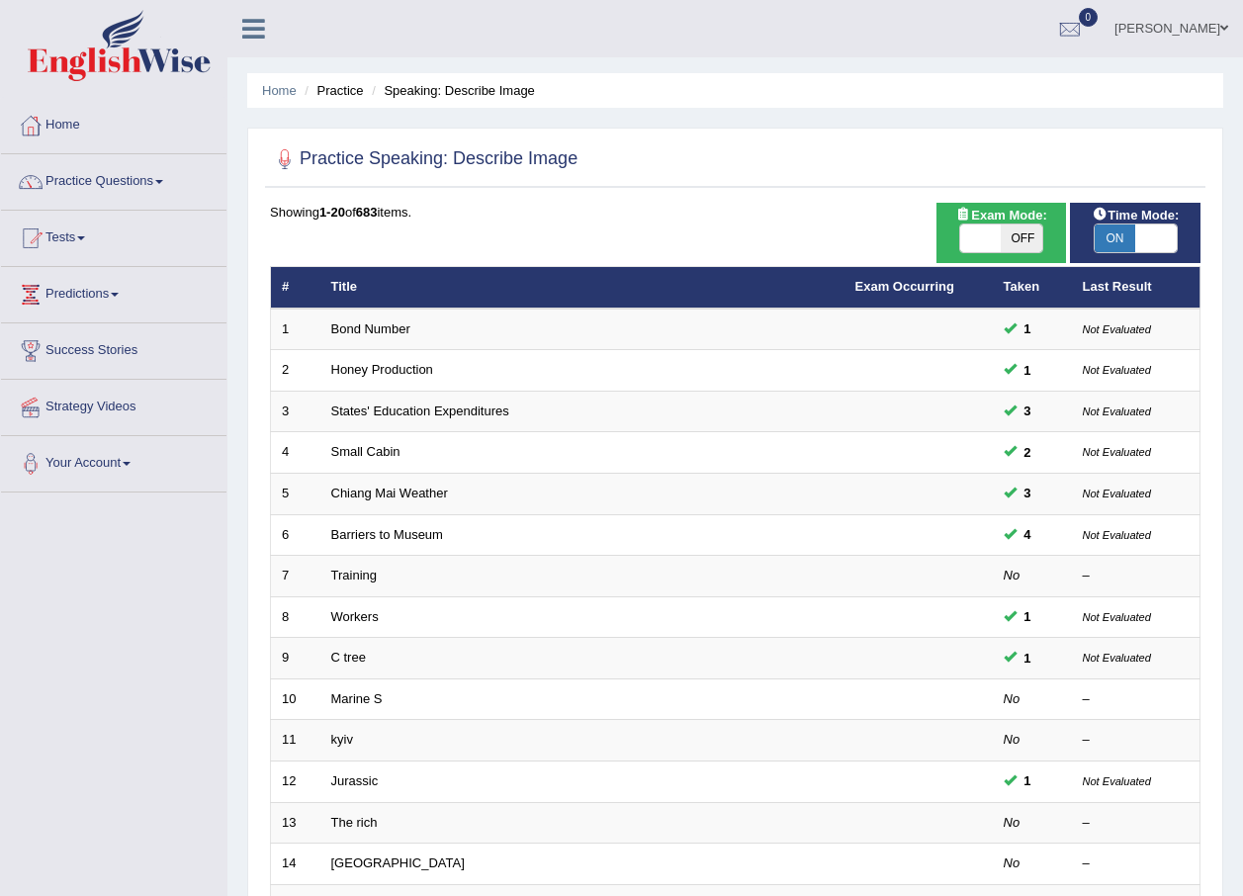
click at [1133, 245] on span "ON" at bounding box center [1115, 238] width 42 height 28
checkbox input "false"
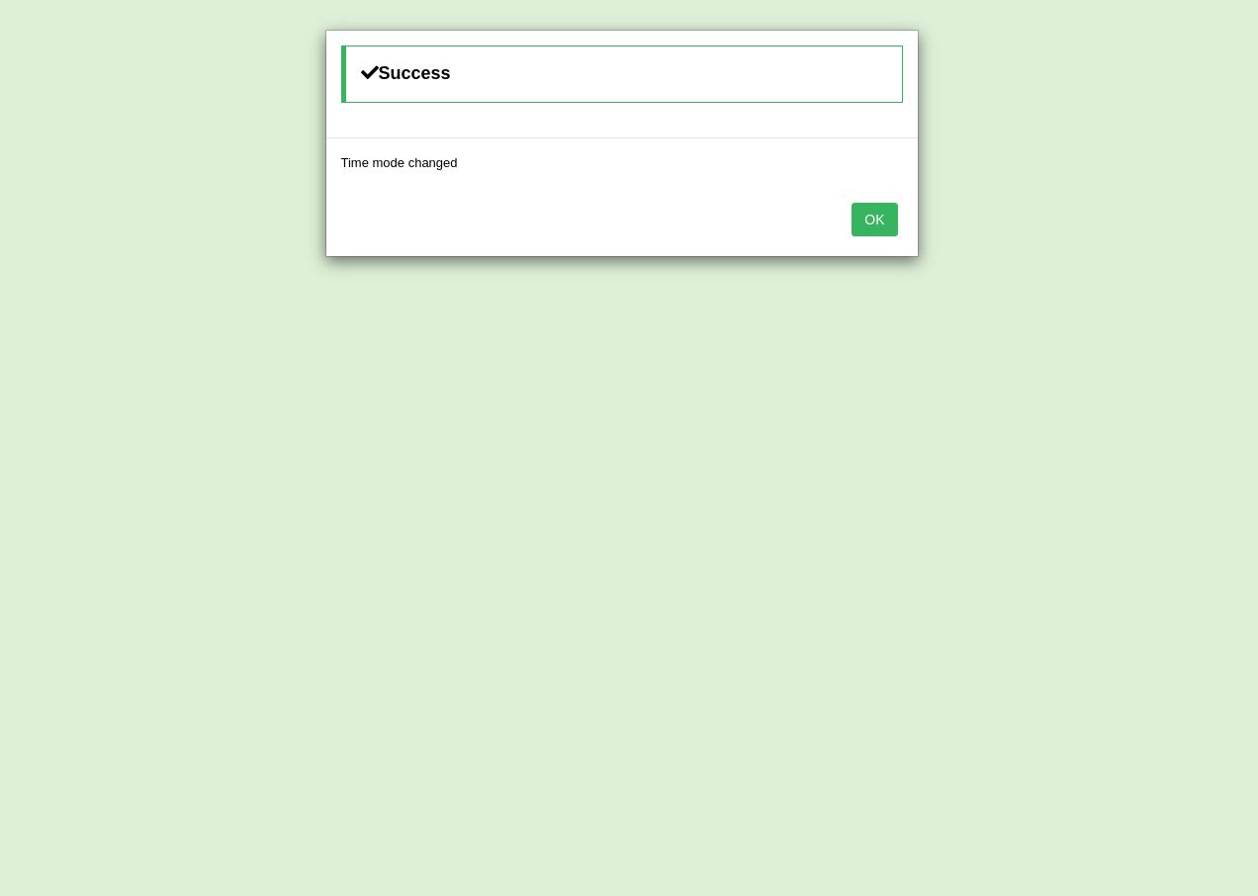
click at [875, 229] on button "OK" at bounding box center [873, 220] width 45 height 34
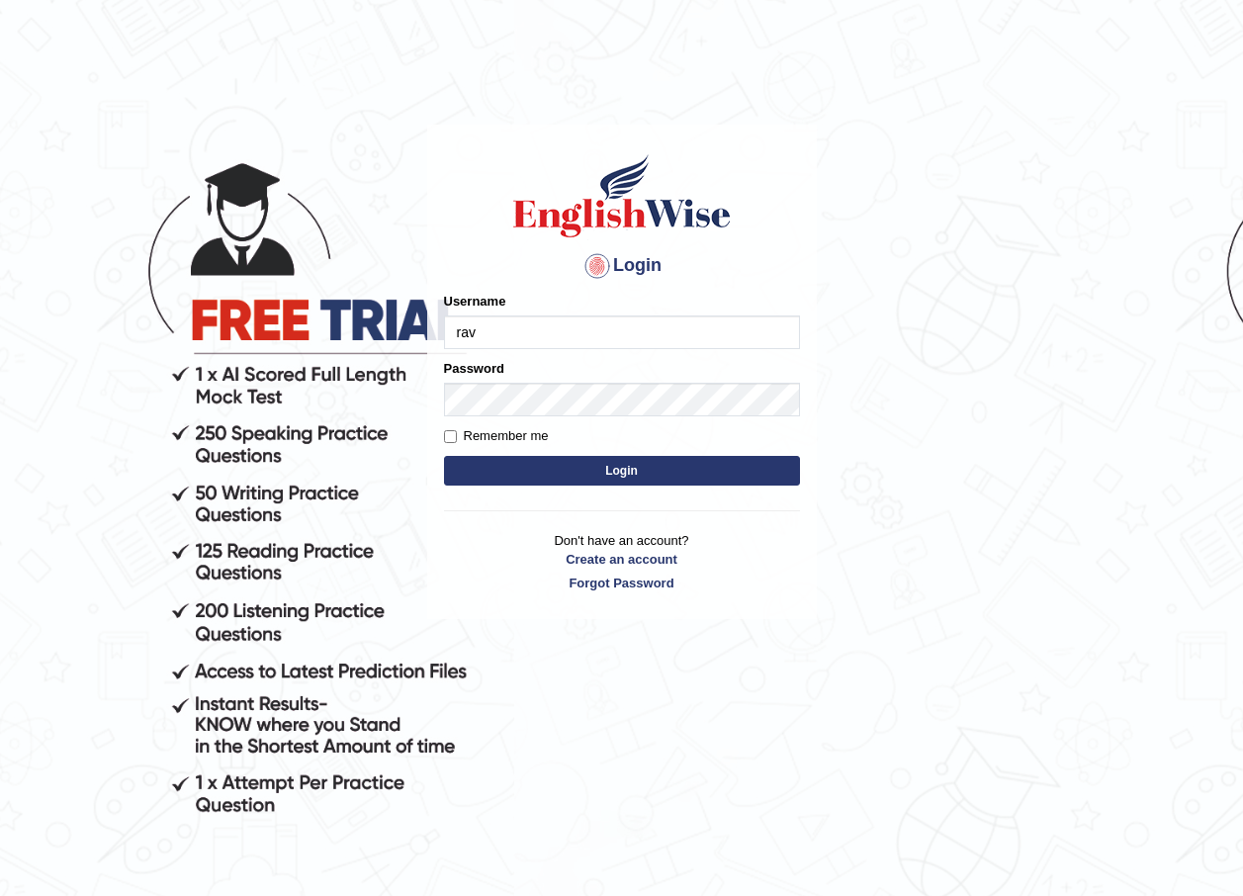
type input "ravichanapathi_parramatta"
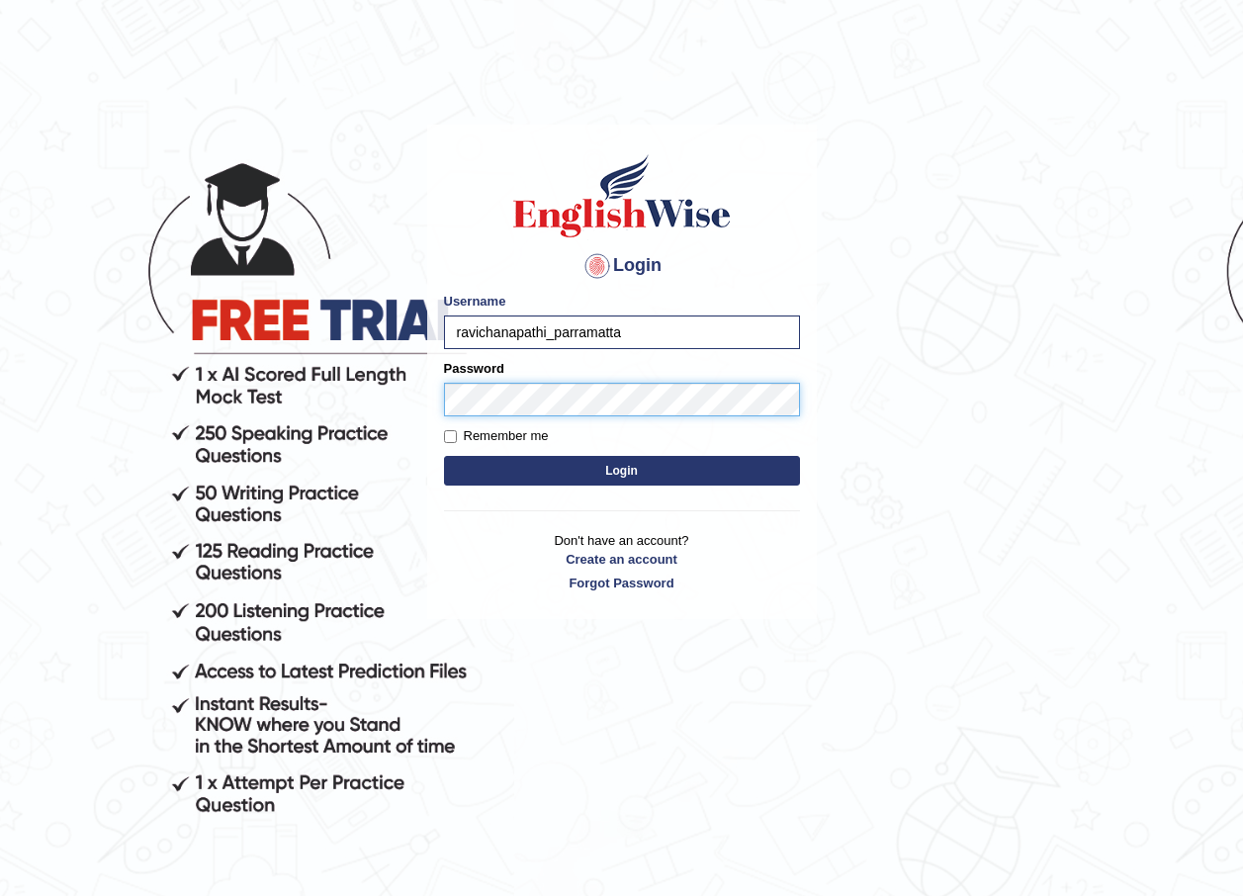
click at [444, 456] on button "Login" at bounding box center [622, 471] width 356 height 30
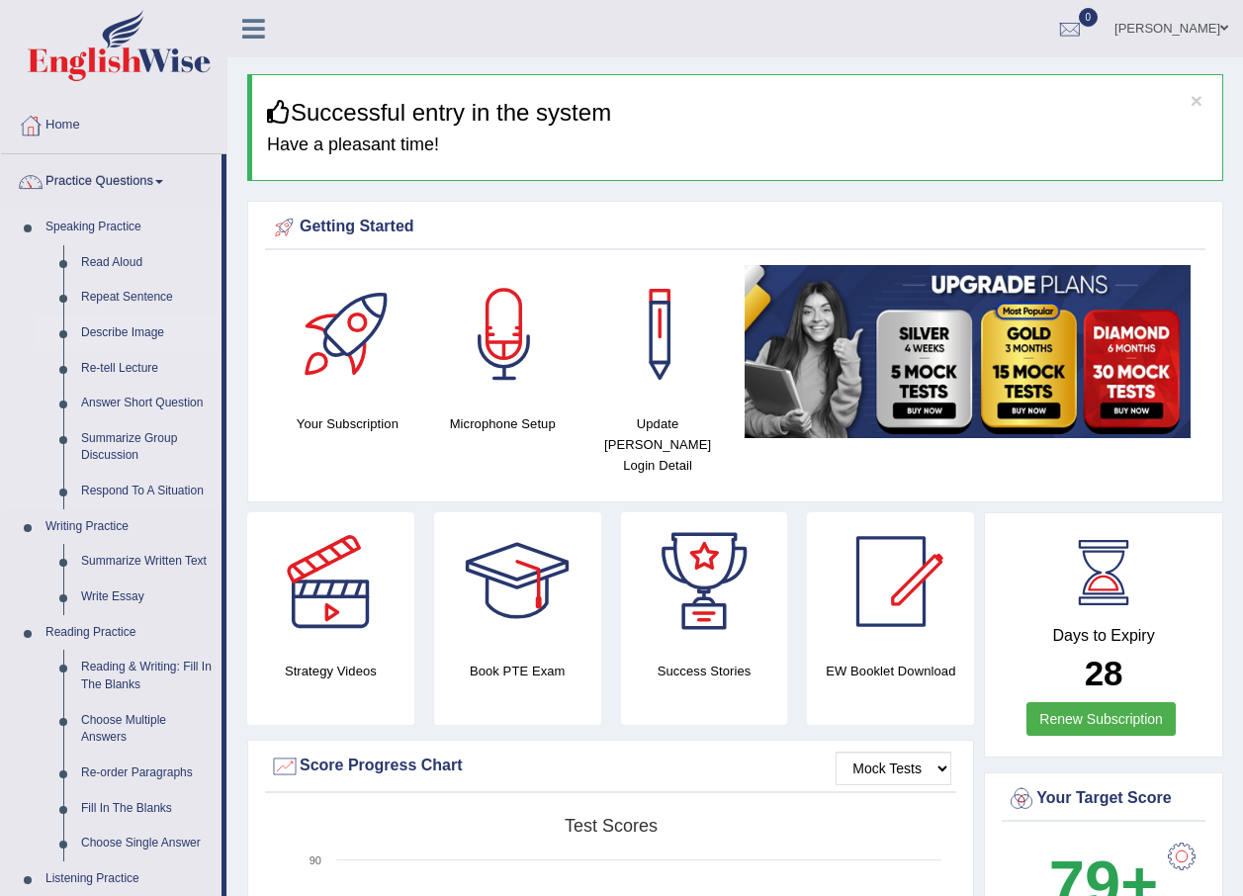
click at [134, 332] on link "Describe Image" at bounding box center [146, 333] width 149 height 36
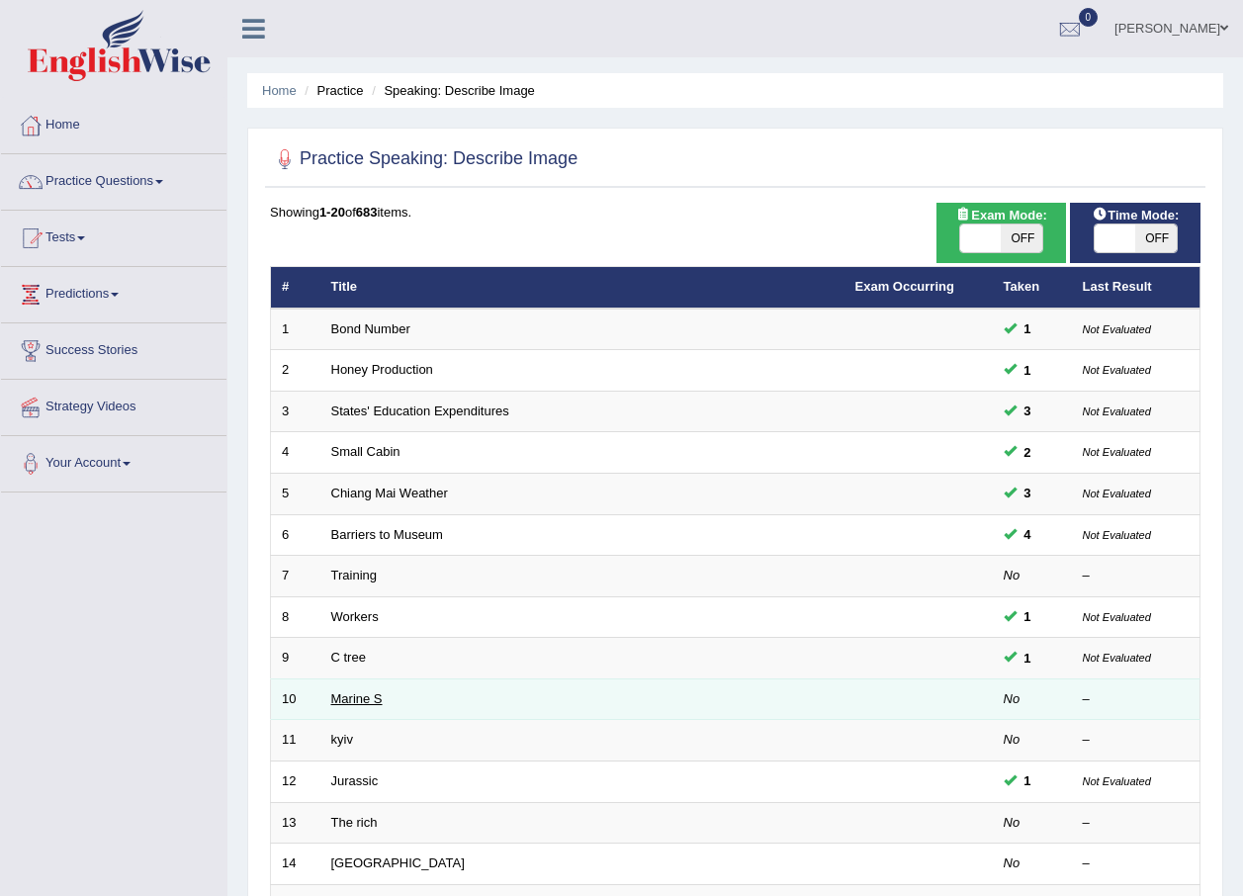
click at [359, 701] on link "Marine S" at bounding box center [356, 698] width 51 height 15
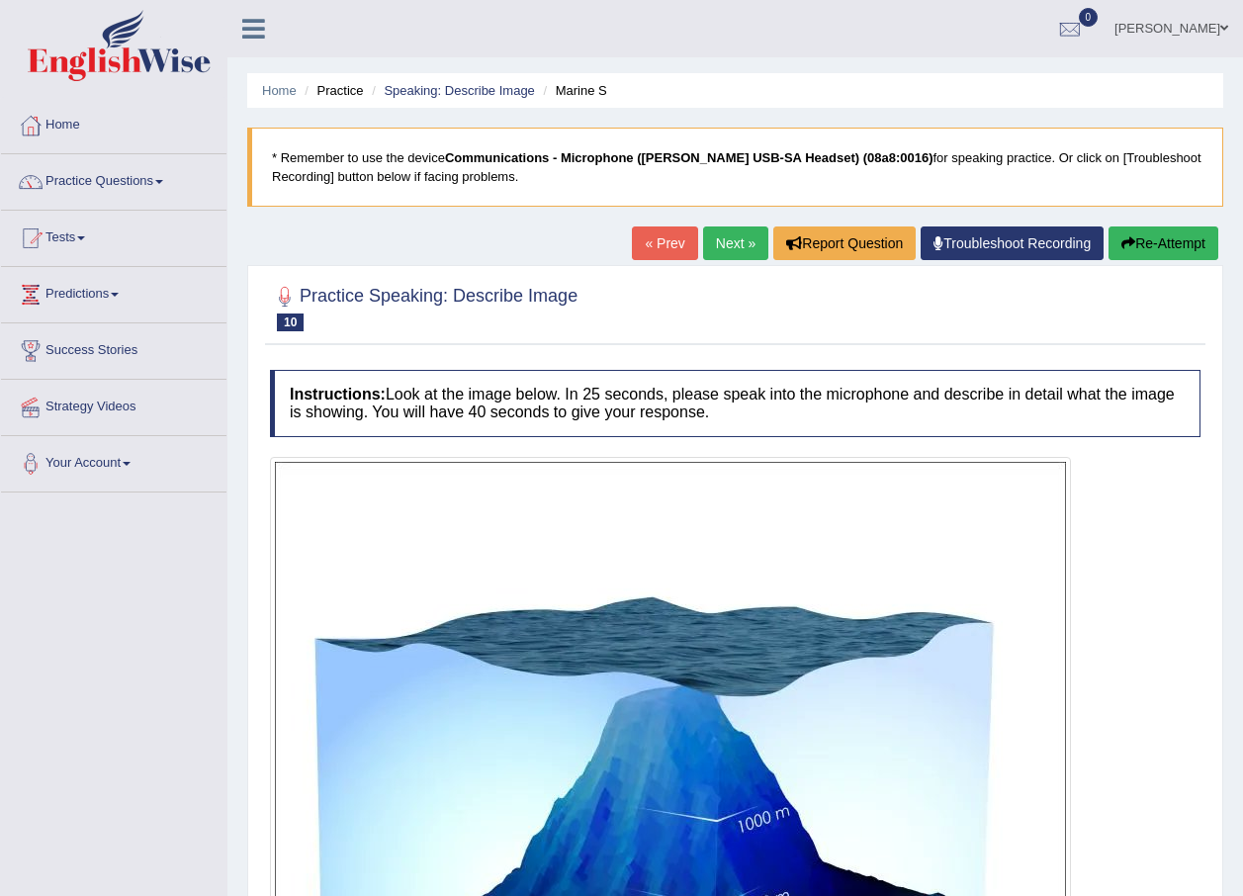
click at [727, 245] on link "Next »" at bounding box center [735, 243] width 65 height 34
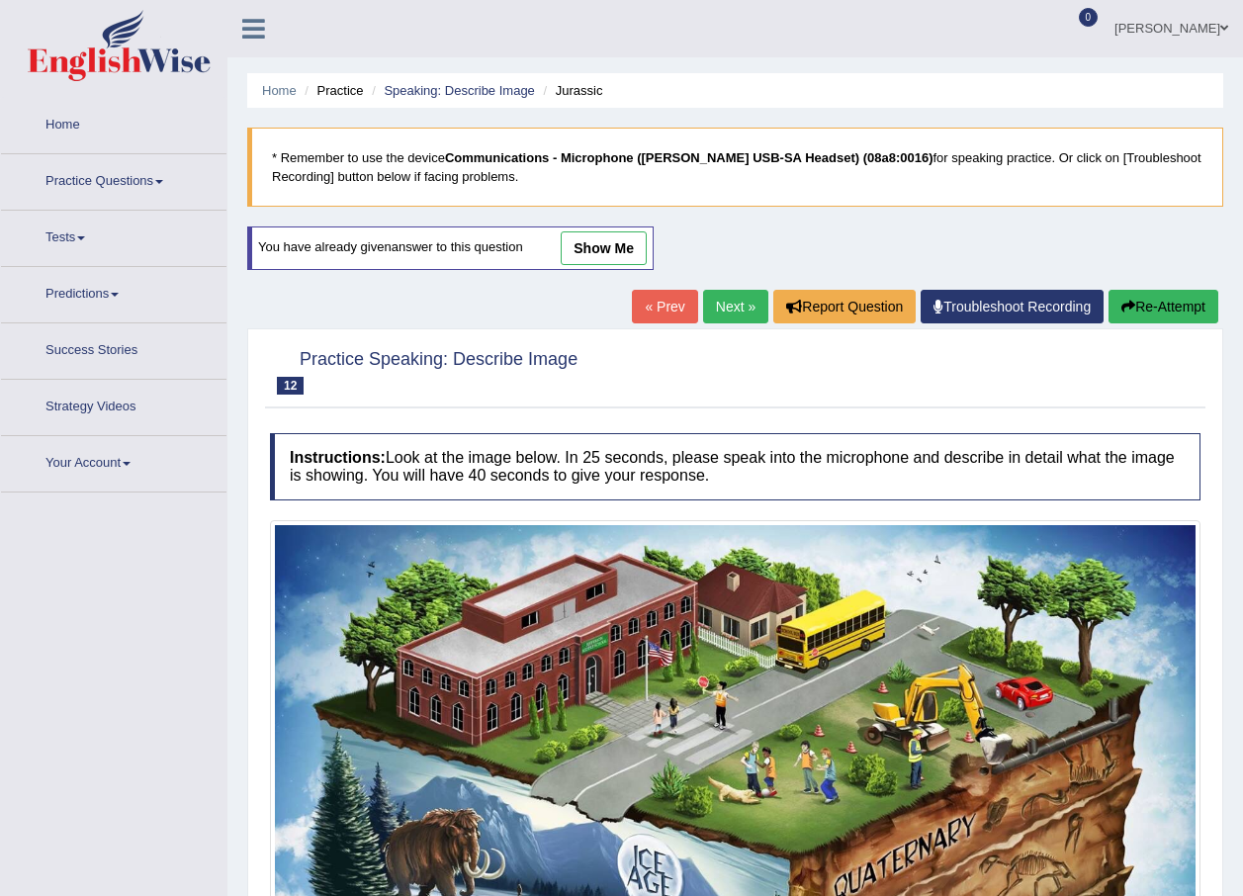
click at [729, 314] on link "Next »" at bounding box center [735, 307] width 65 height 34
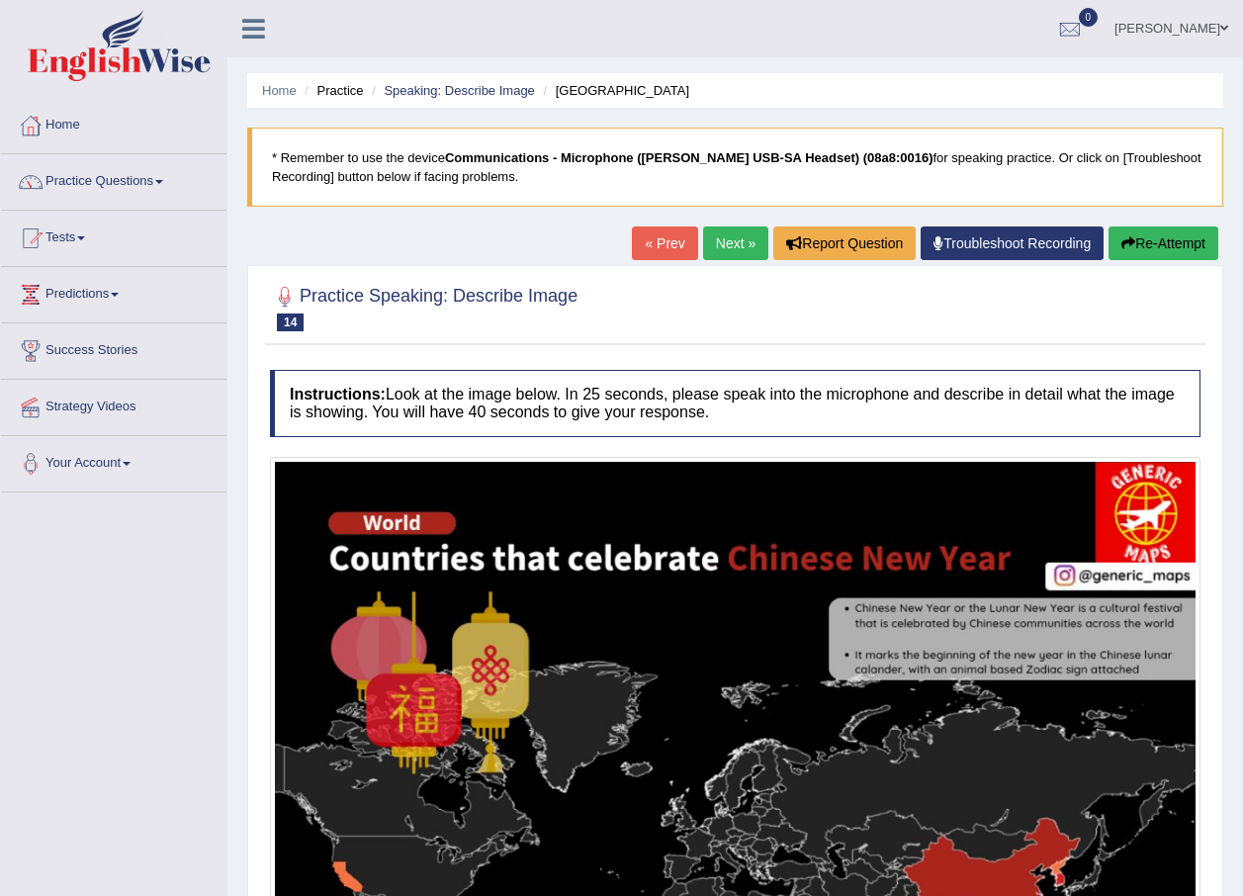
click at [734, 251] on link "Next »" at bounding box center [735, 243] width 65 height 34
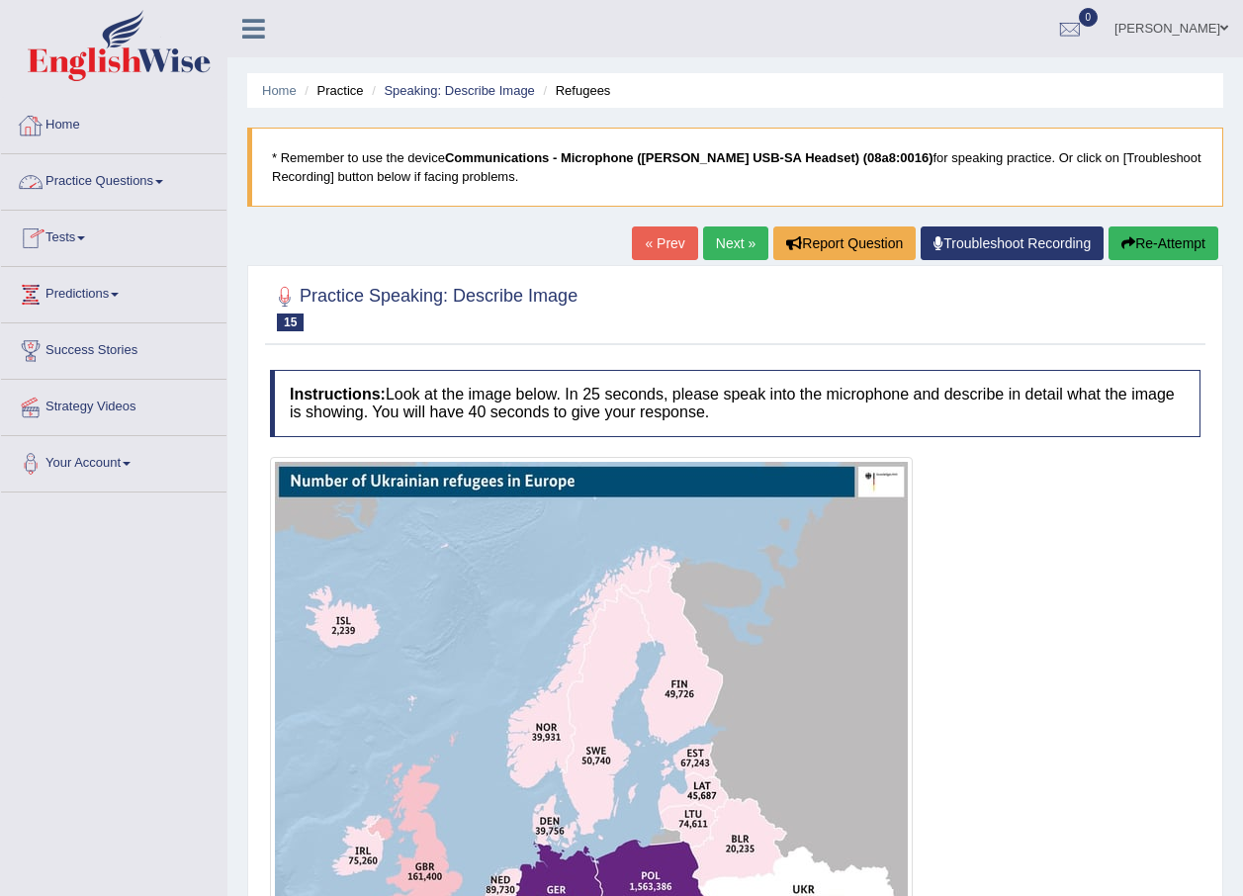
click at [99, 178] on link "Practice Questions" at bounding box center [113, 178] width 225 height 49
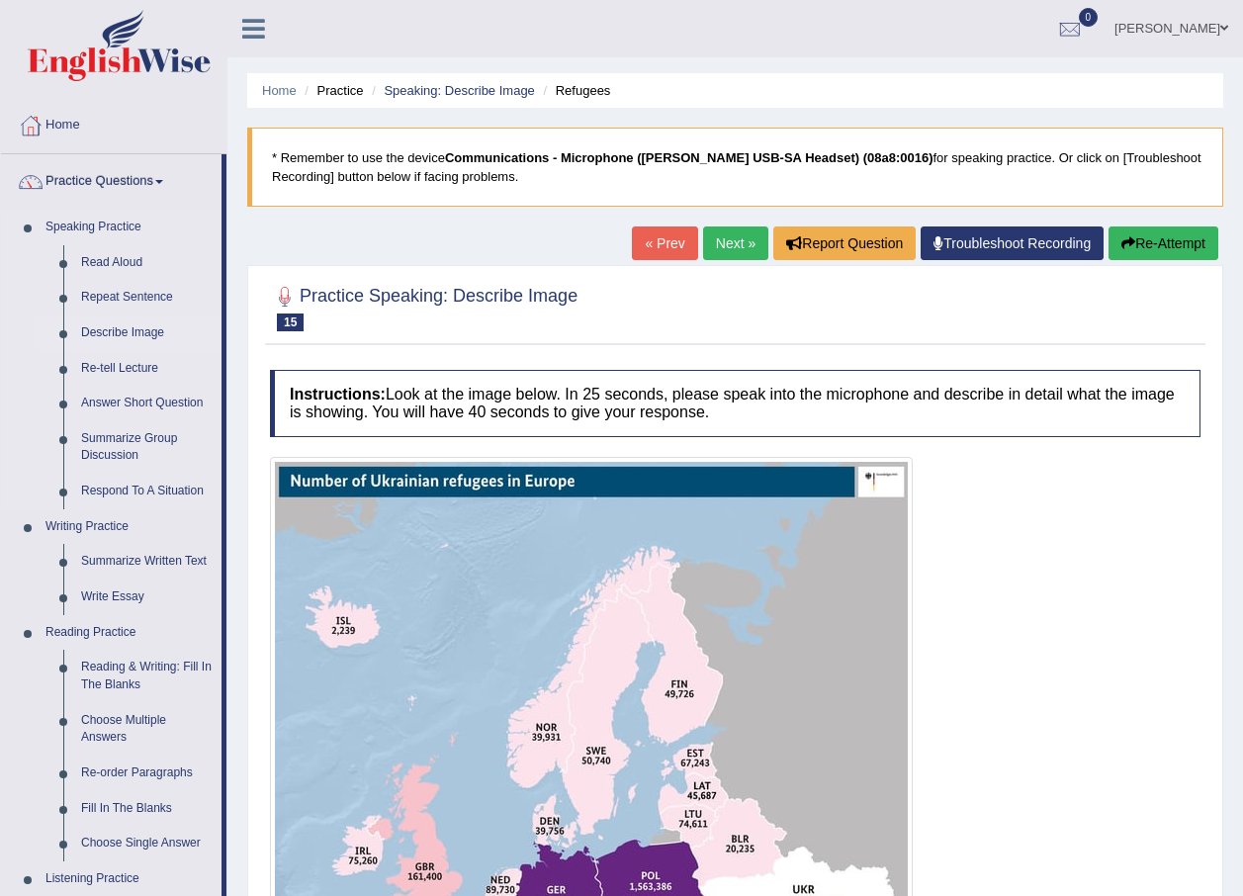
click at [114, 331] on link "Describe Image" at bounding box center [146, 333] width 149 height 36
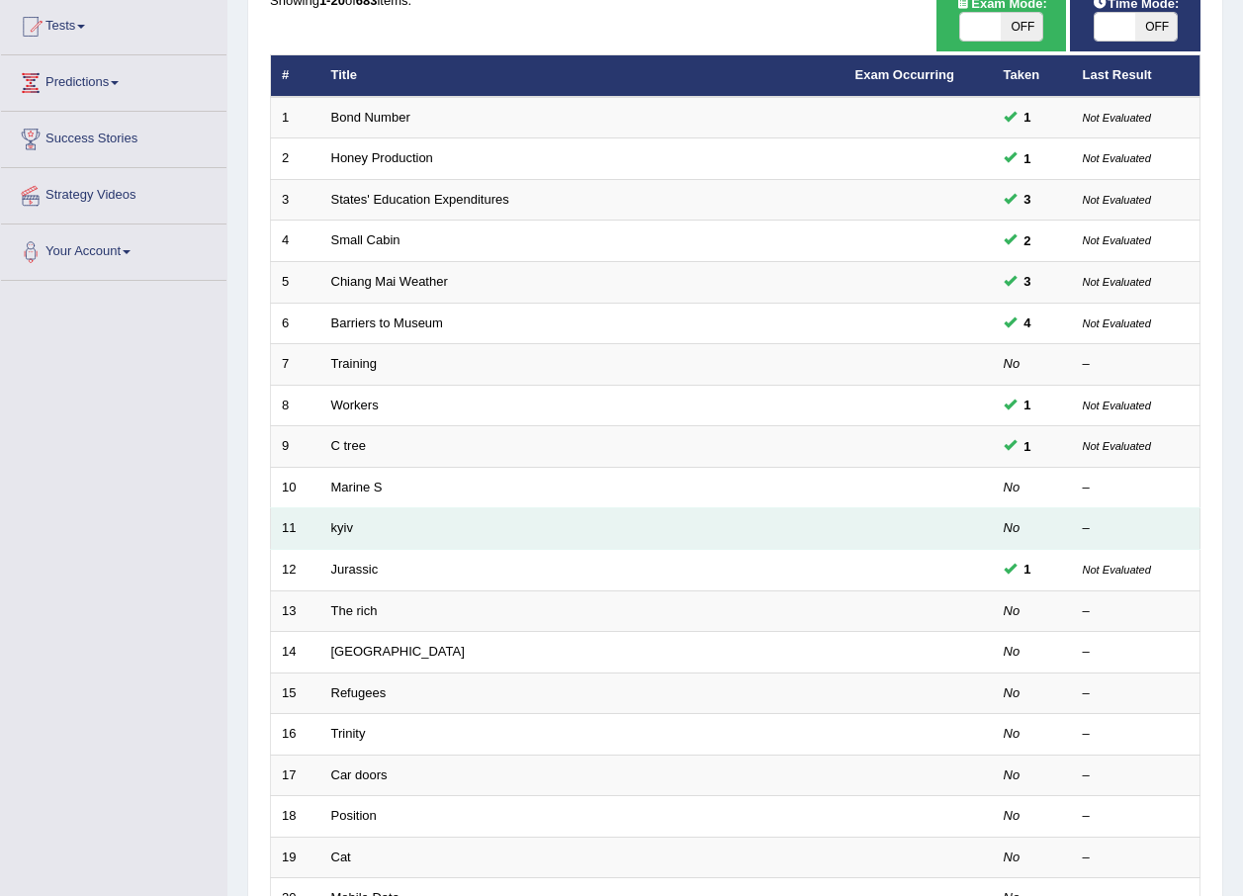
scroll to position [413, 0]
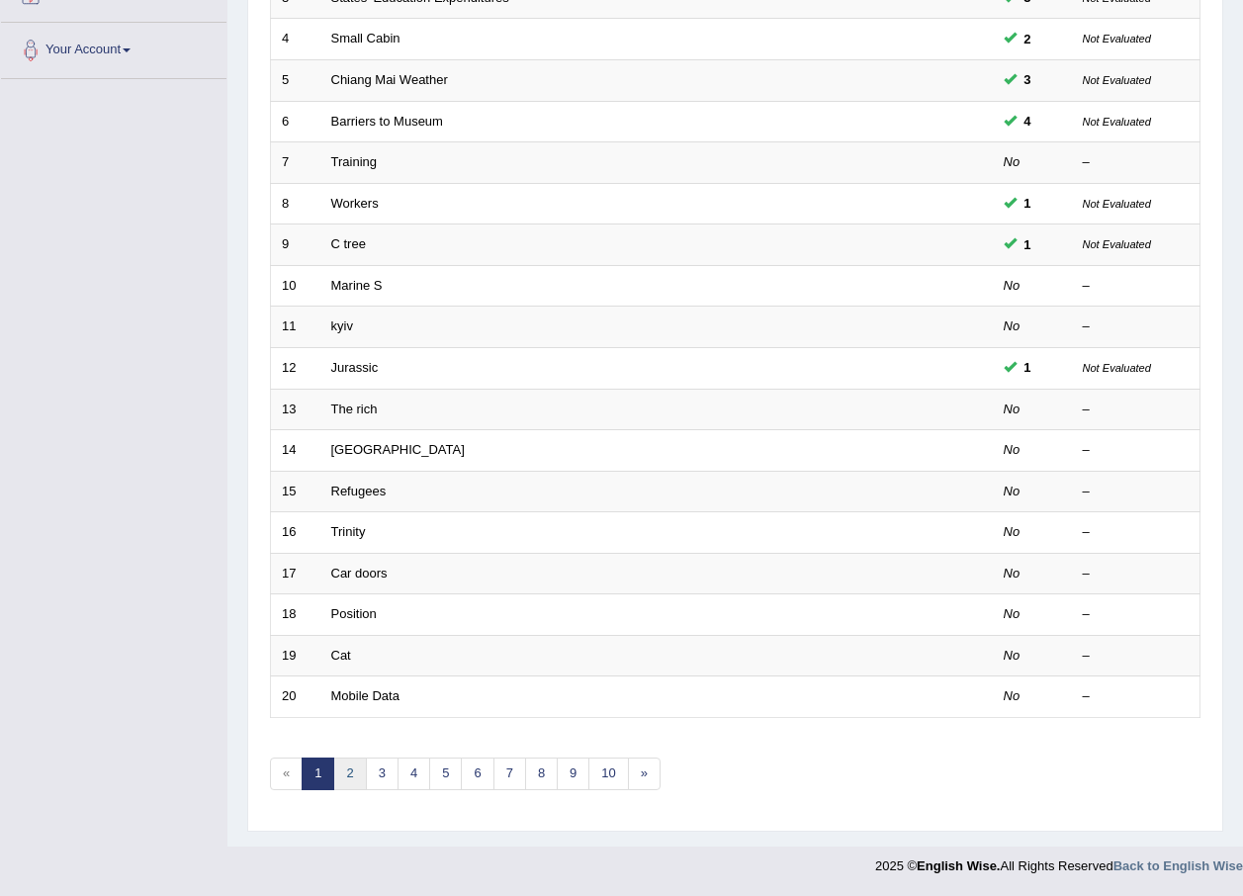
click at [349, 774] on link "2" at bounding box center [349, 773] width 33 height 33
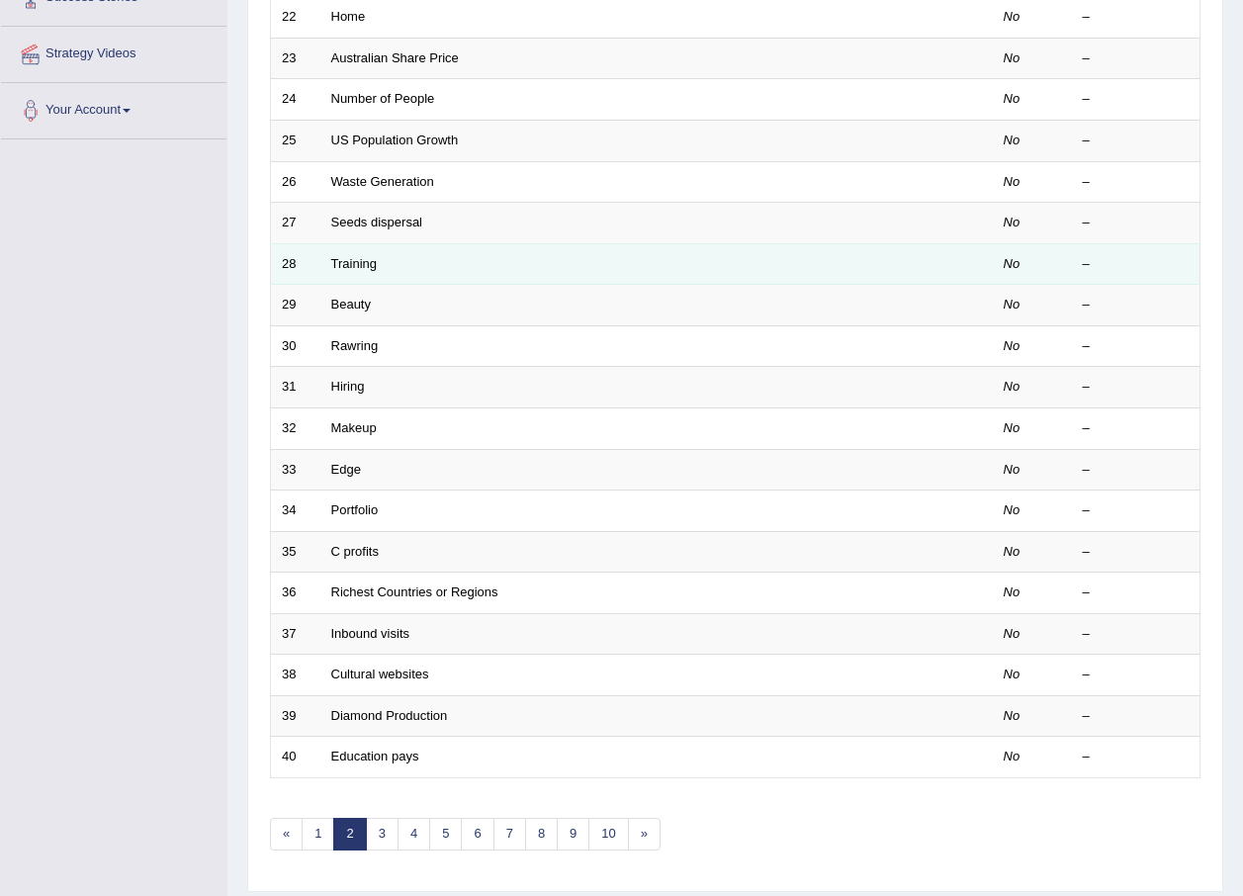
scroll to position [395, 0]
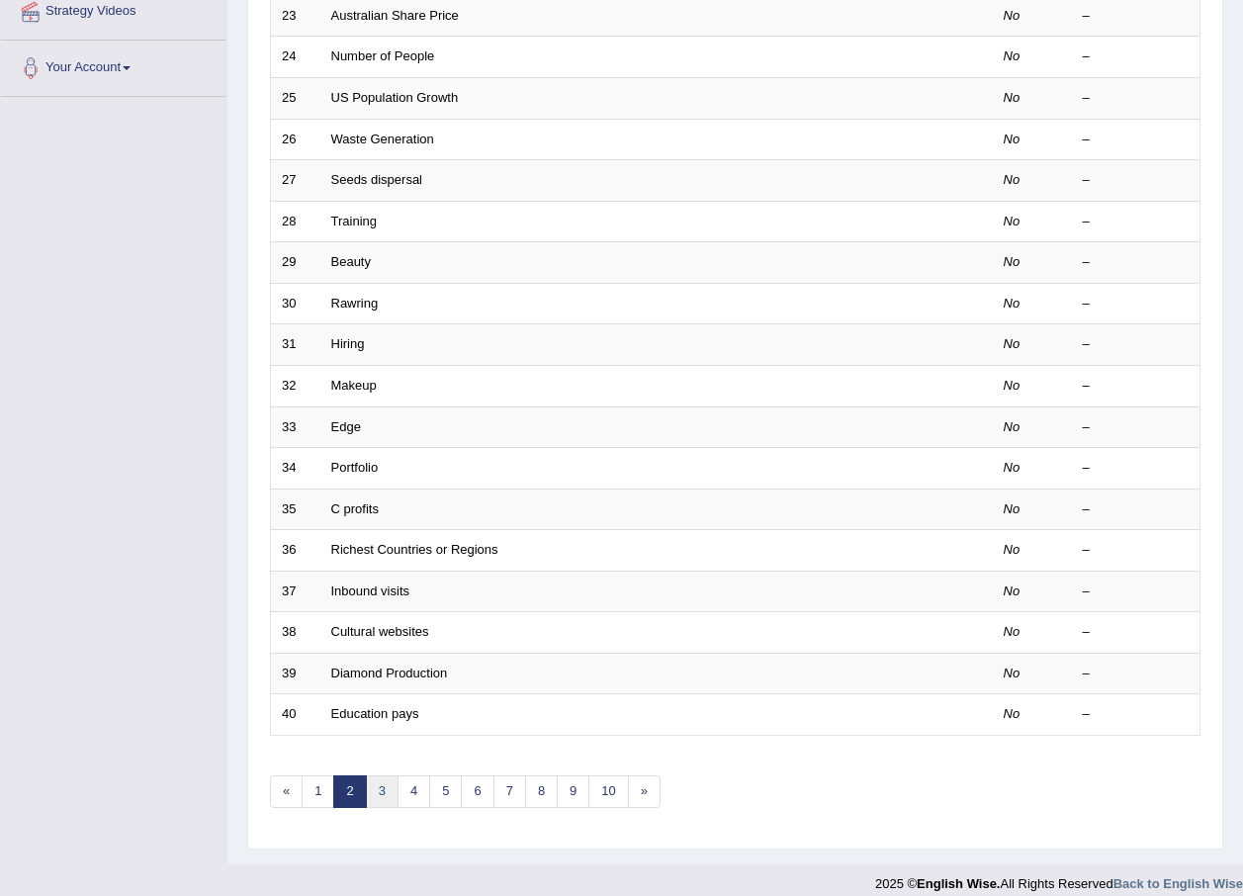
click at [386, 804] on link "3" at bounding box center [382, 791] width 33 height 33
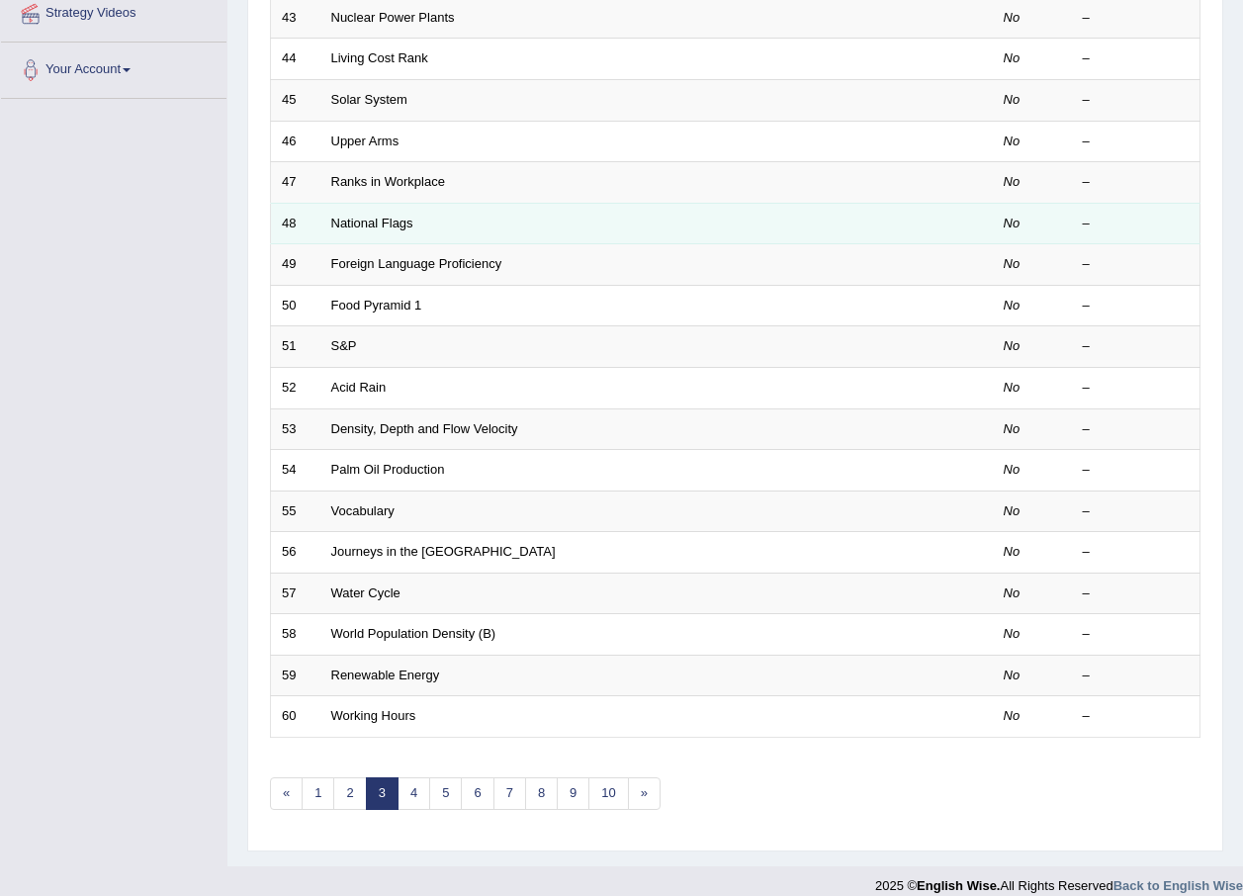
scroll to position [395, 0]
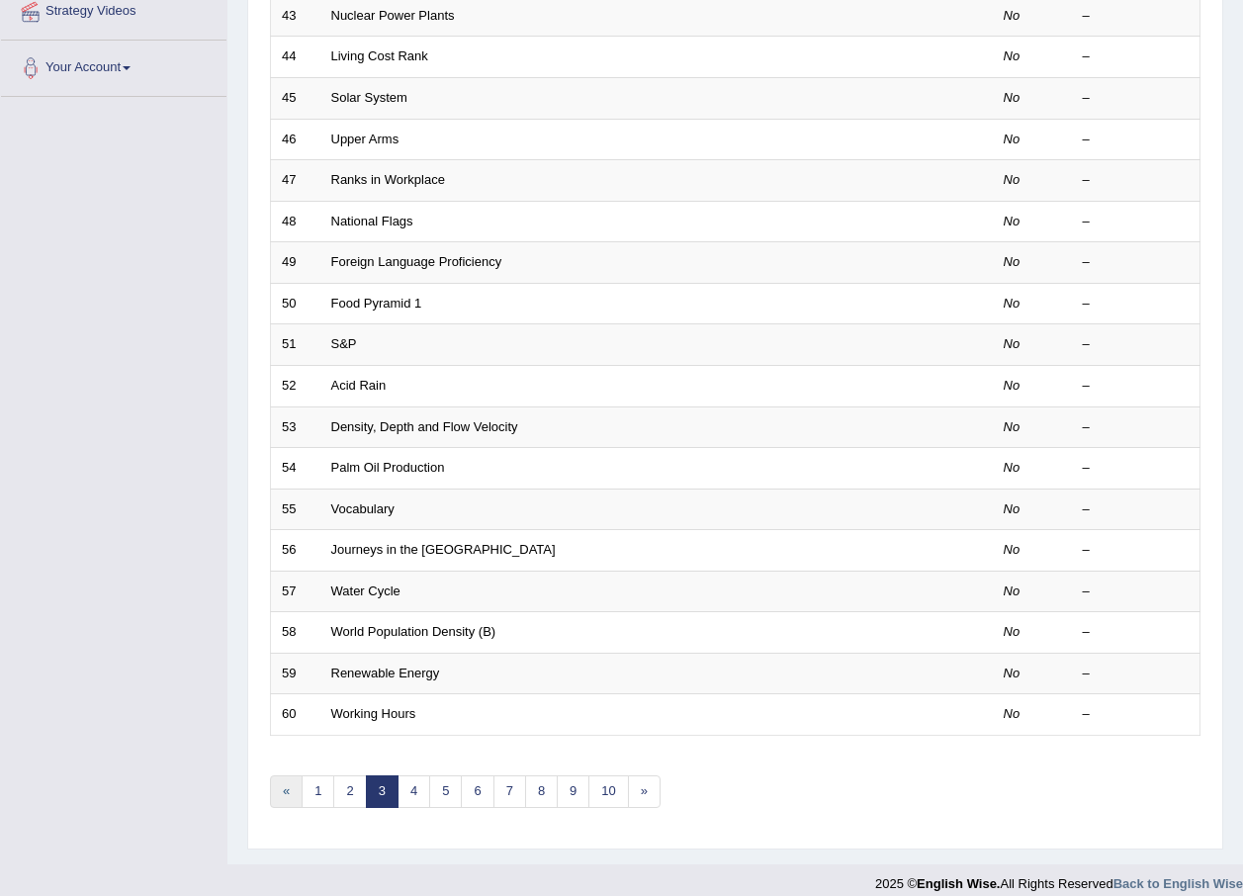
click at [287, 796] on link "«" at bounding box center [286, 791] width 33 height 33
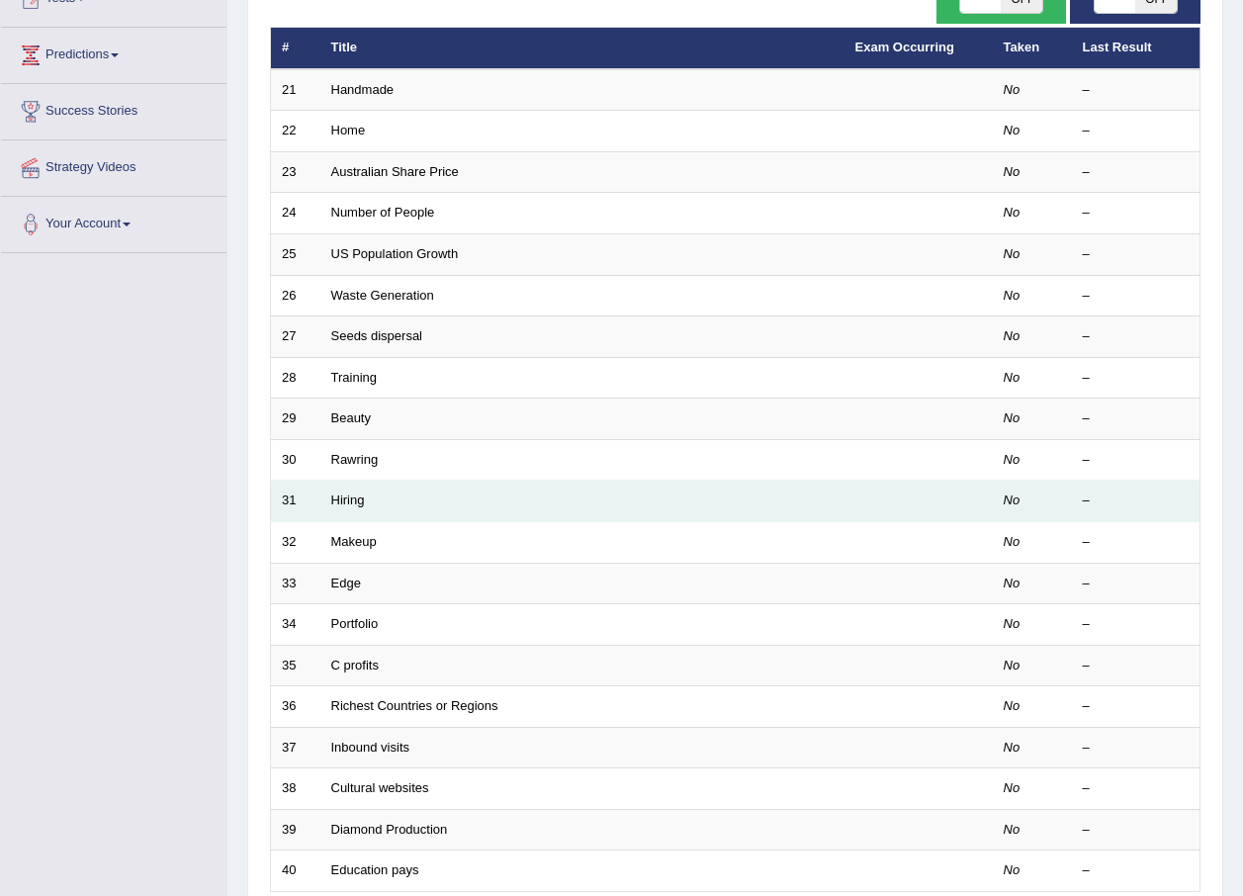
scroll to position [395, 0]
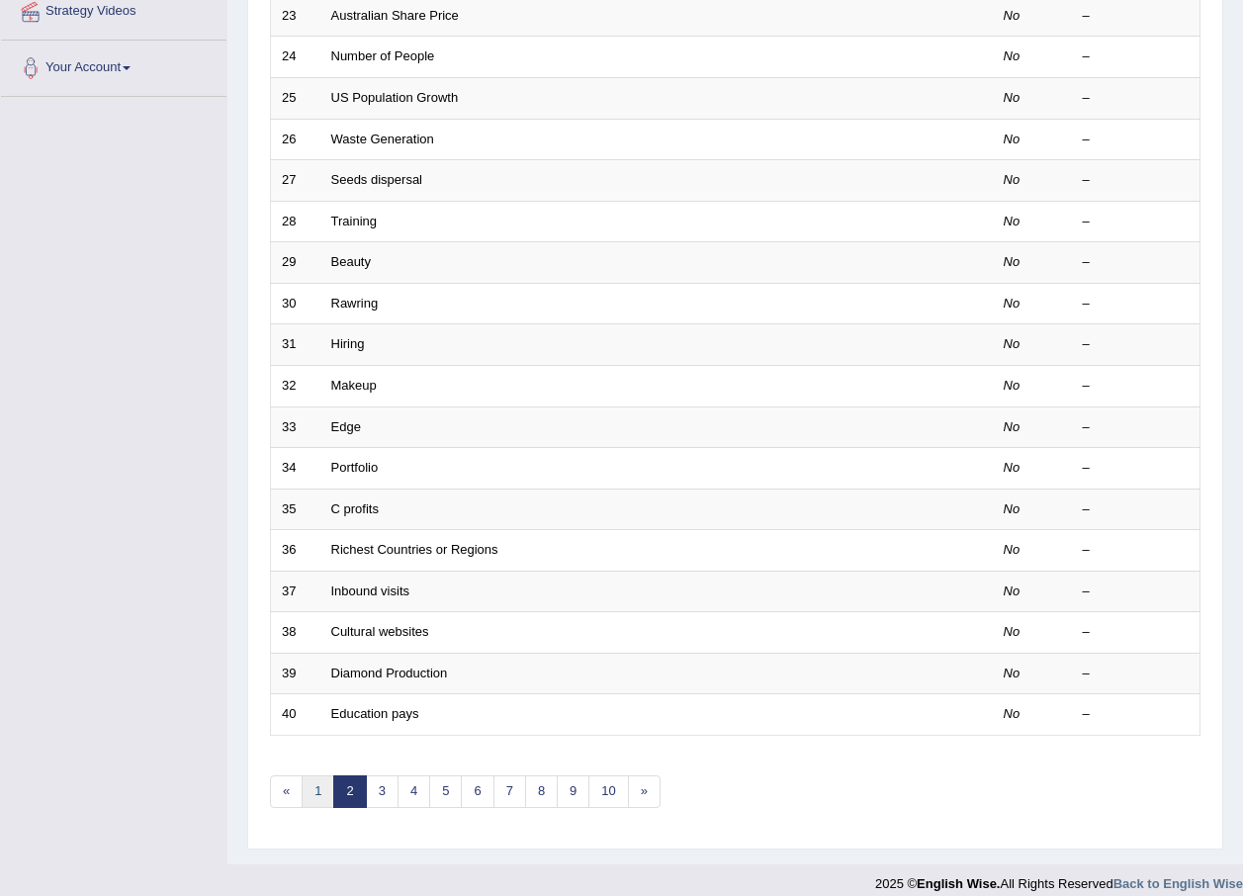
click at [317, 792] on link "1" at bounding box center [318, 791] width 33 height 33
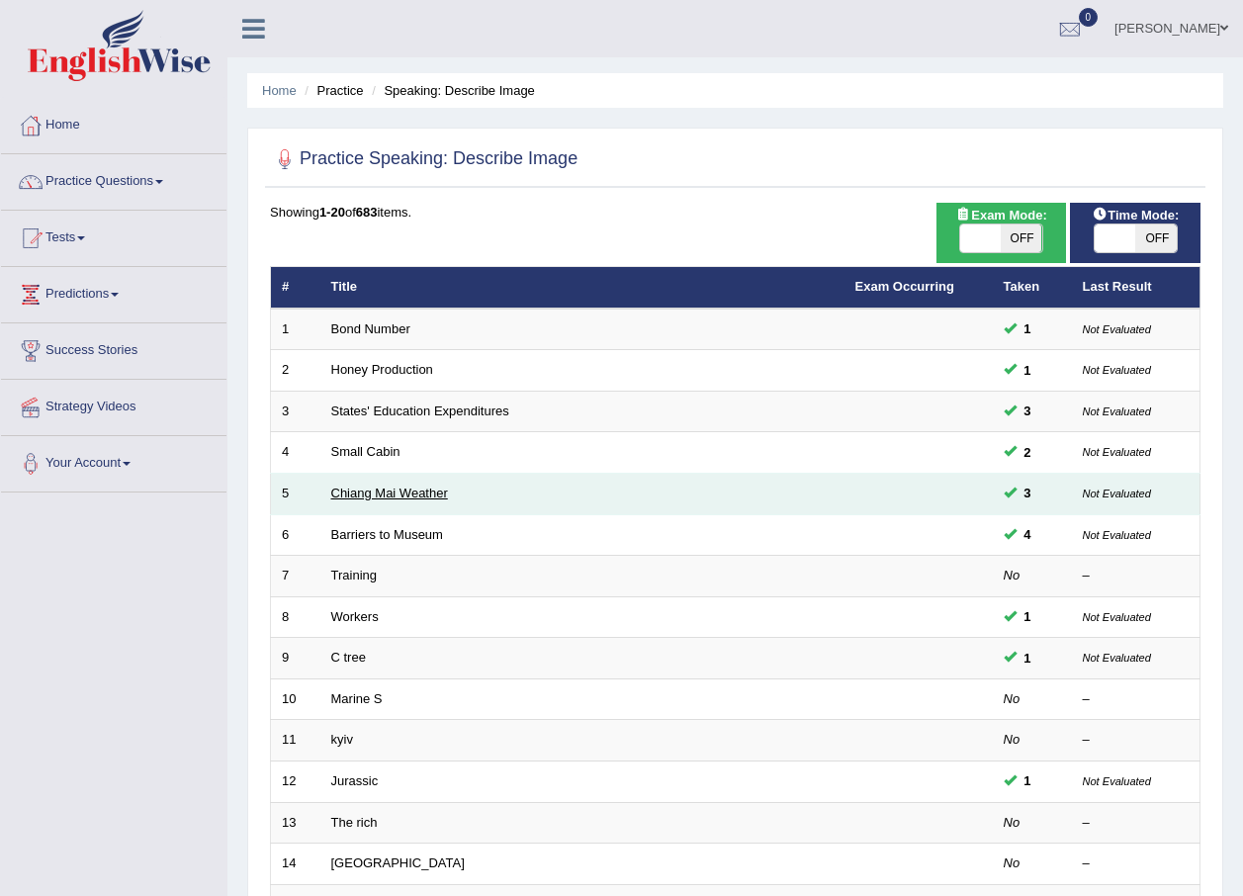
click at [407, 494] on link "Chiang Mai Weather" at bounding box center [389, 492] width 117 height 15
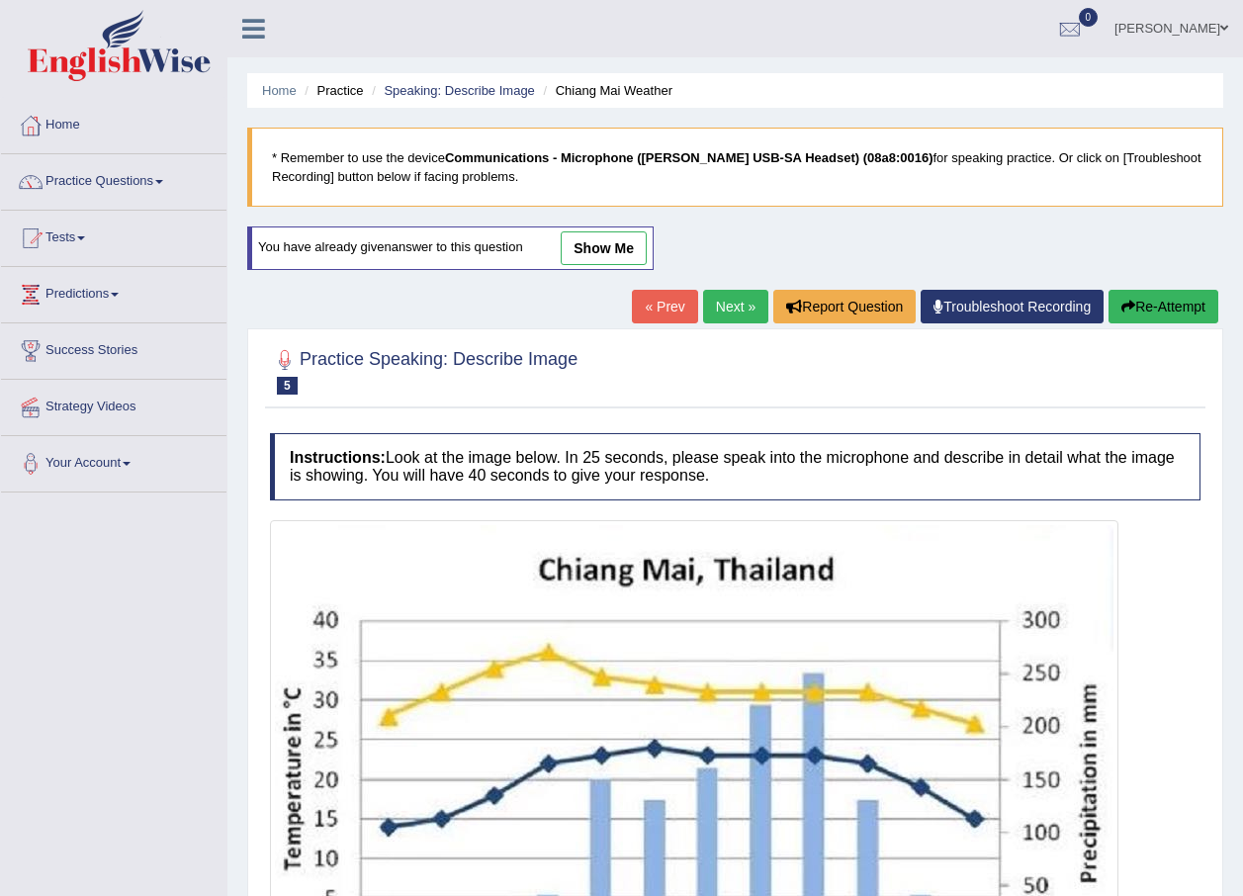
click at [730, 307] on link "Next »" at bounding box center [735, 307] width 65 height 34
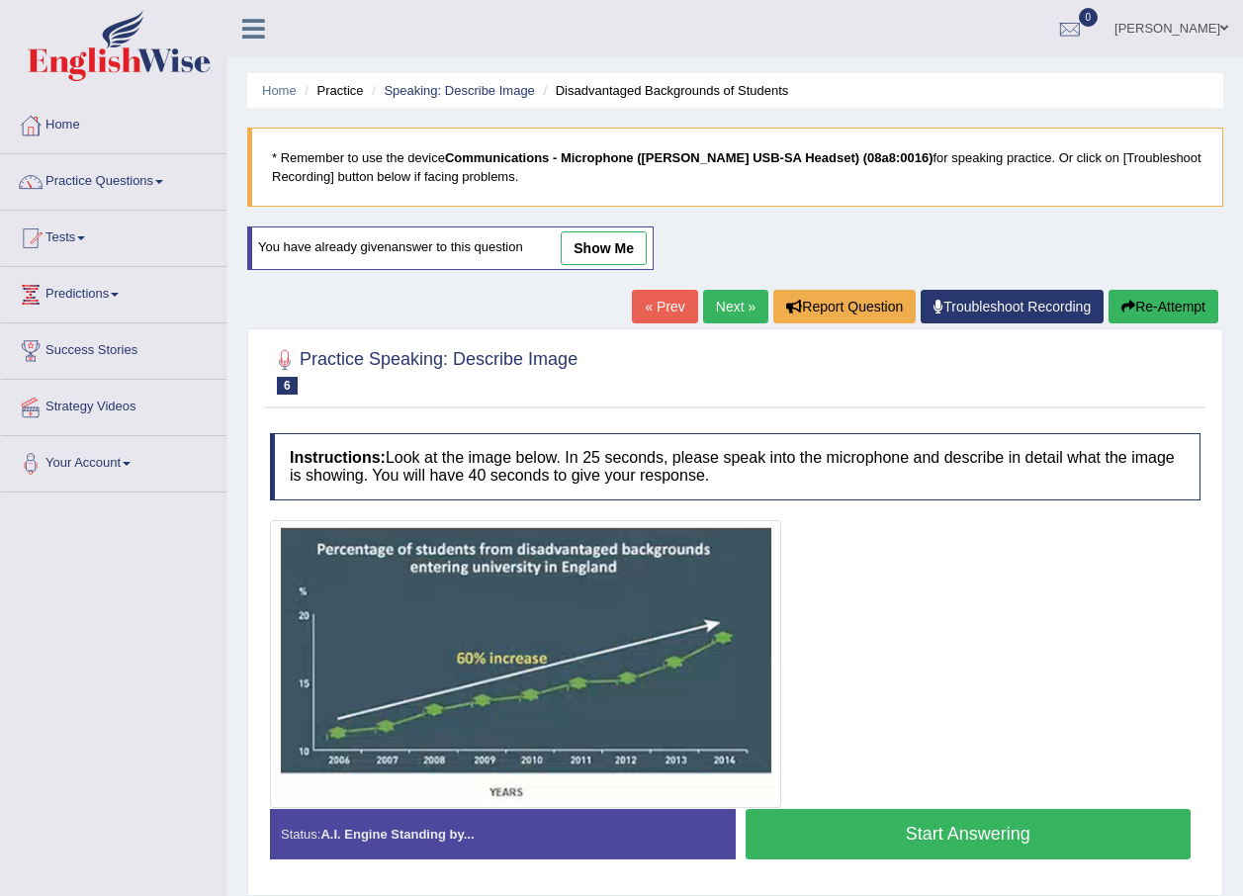
click at [730, 307] on link "Next »" at bounding box center [735, 307] width 65 height 34
